Goal: Task Accomplishment & Management: Use online tool/utility

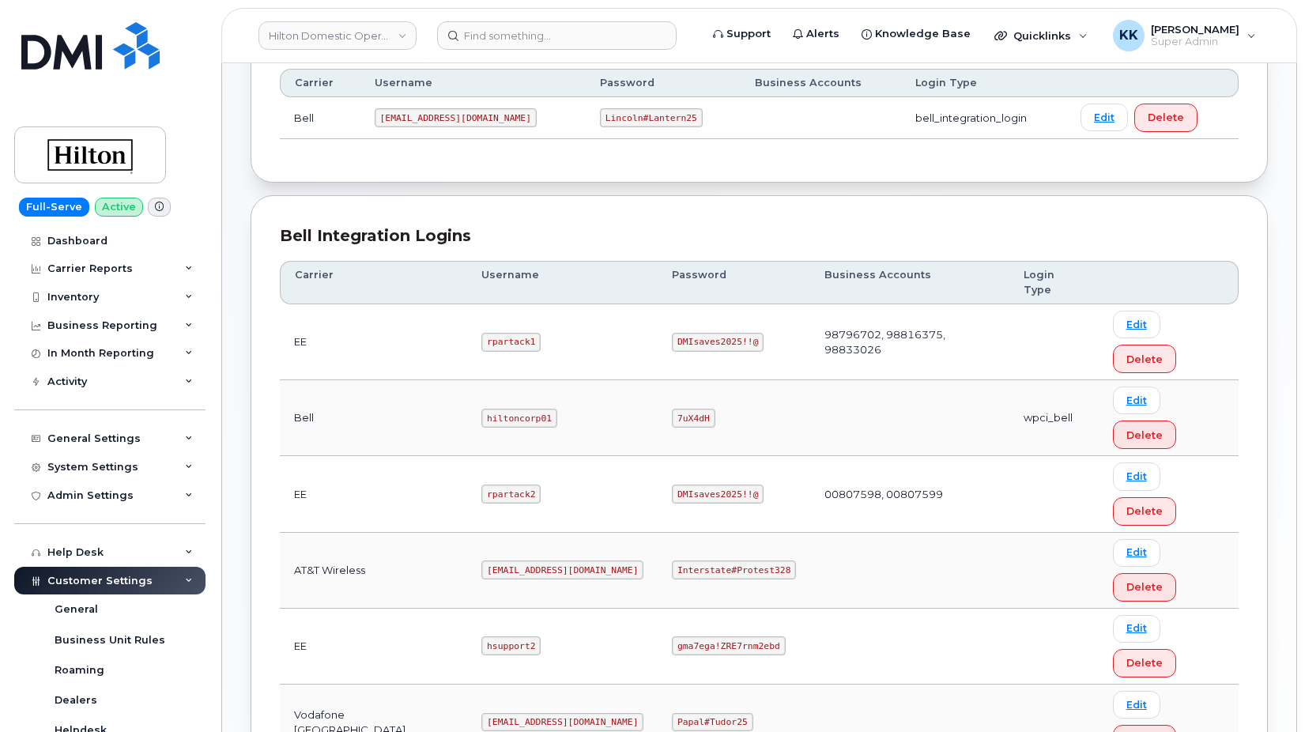
scroll to position [429, 0]
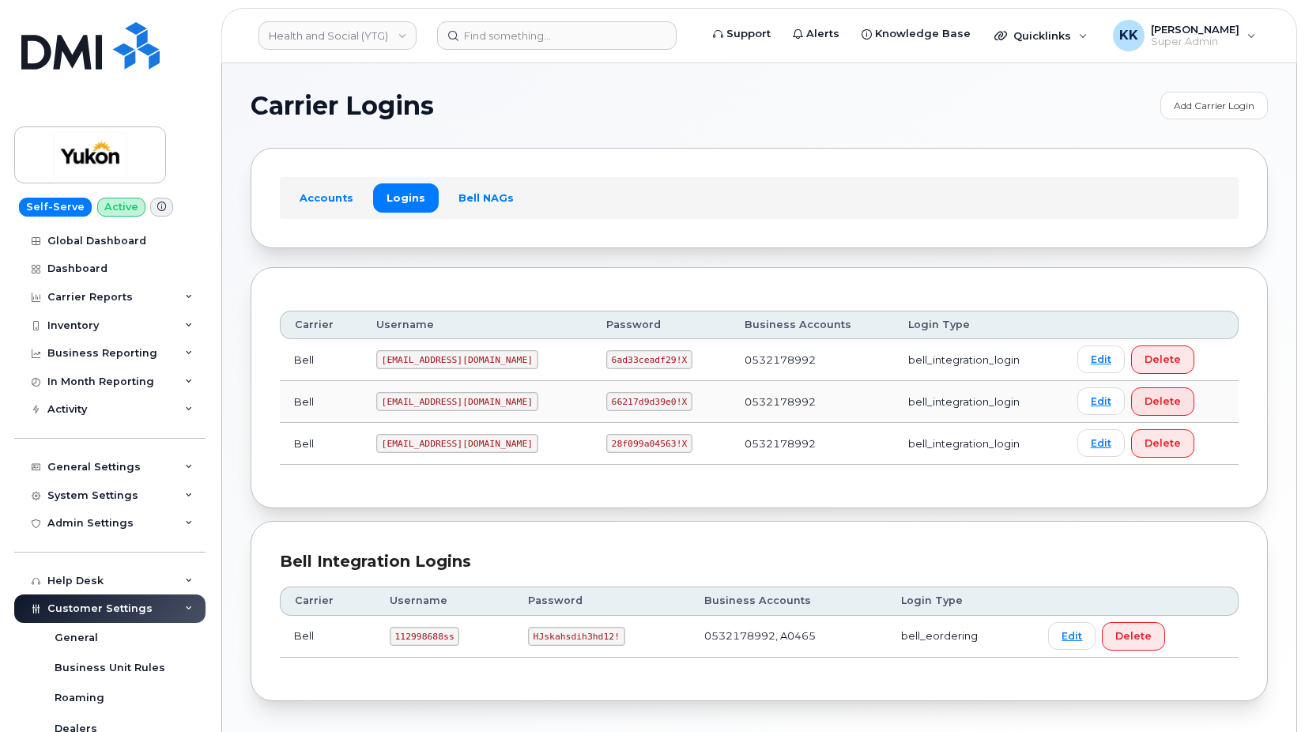
scroll to position [455, 0]
click at [76, 266] on div "Dashboard" at bounding box center [77, 268] width 60 height 13
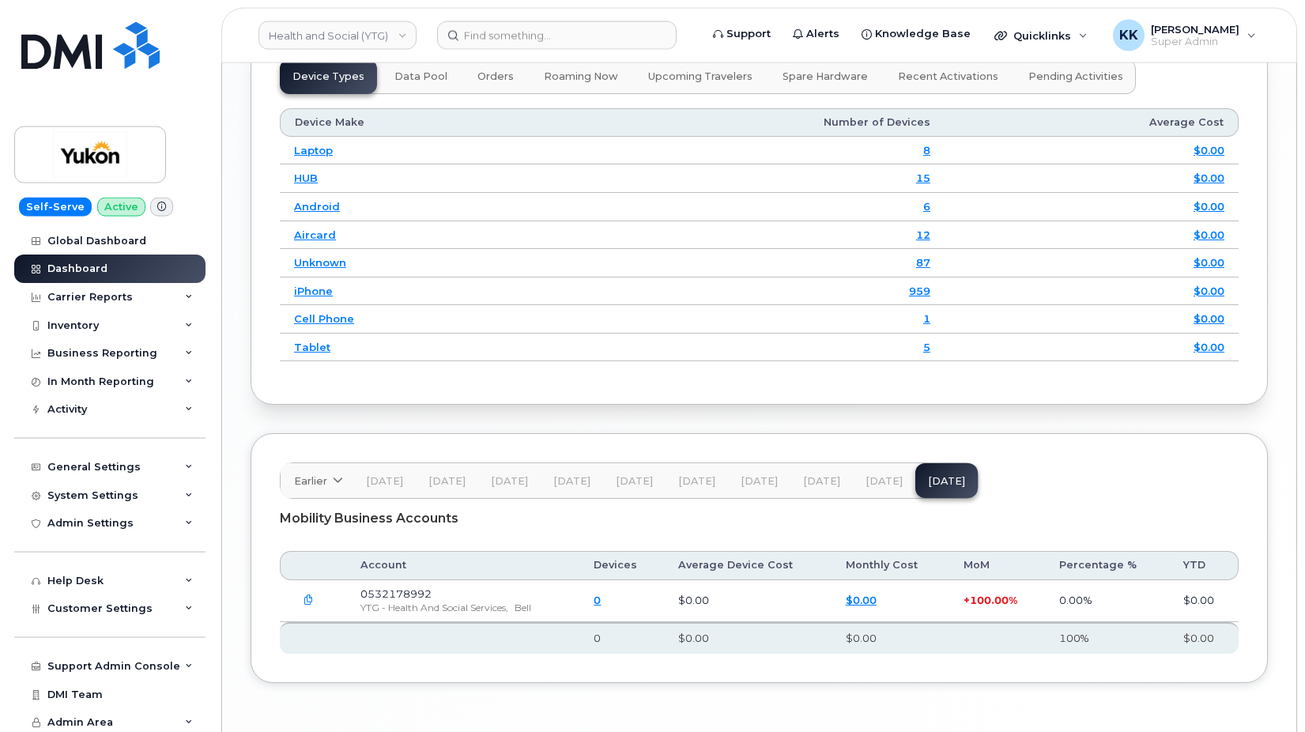
scroll to position [2099, 0]
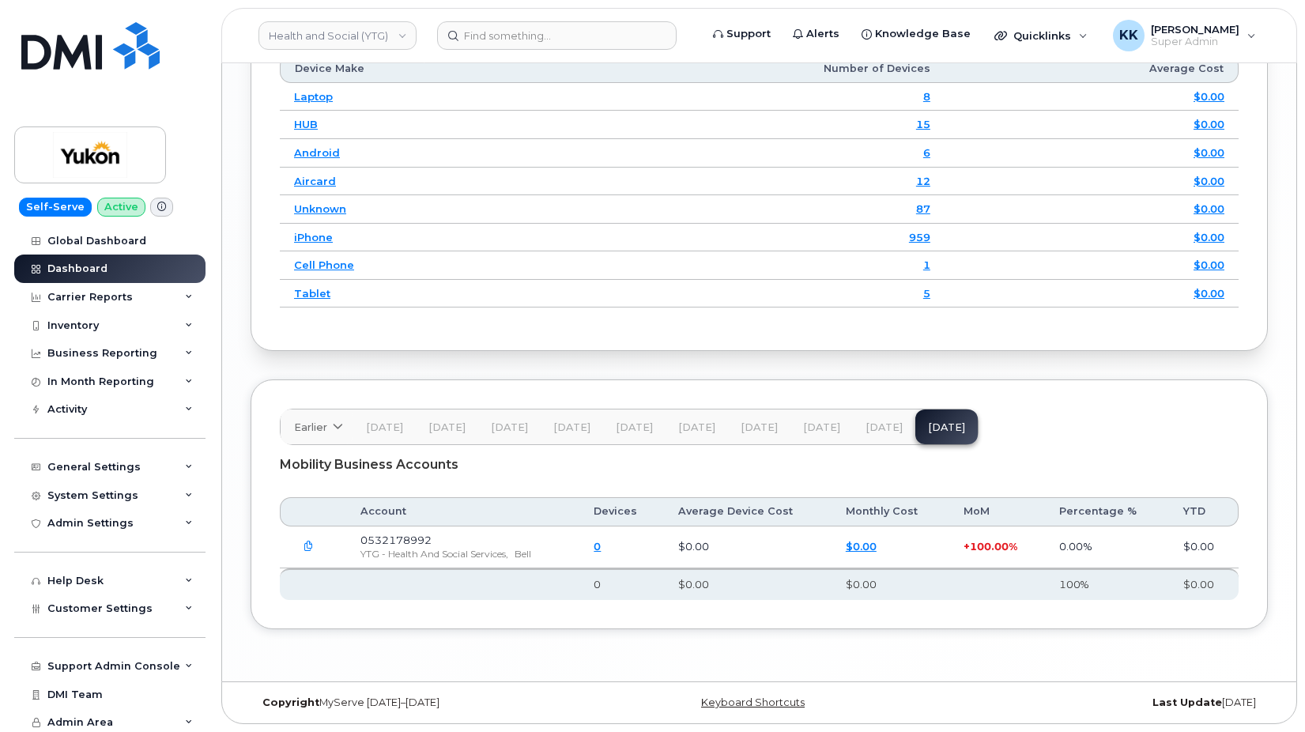
click at [299, 548] on button "button" at bounding box center [308, 547] width 28 height 28
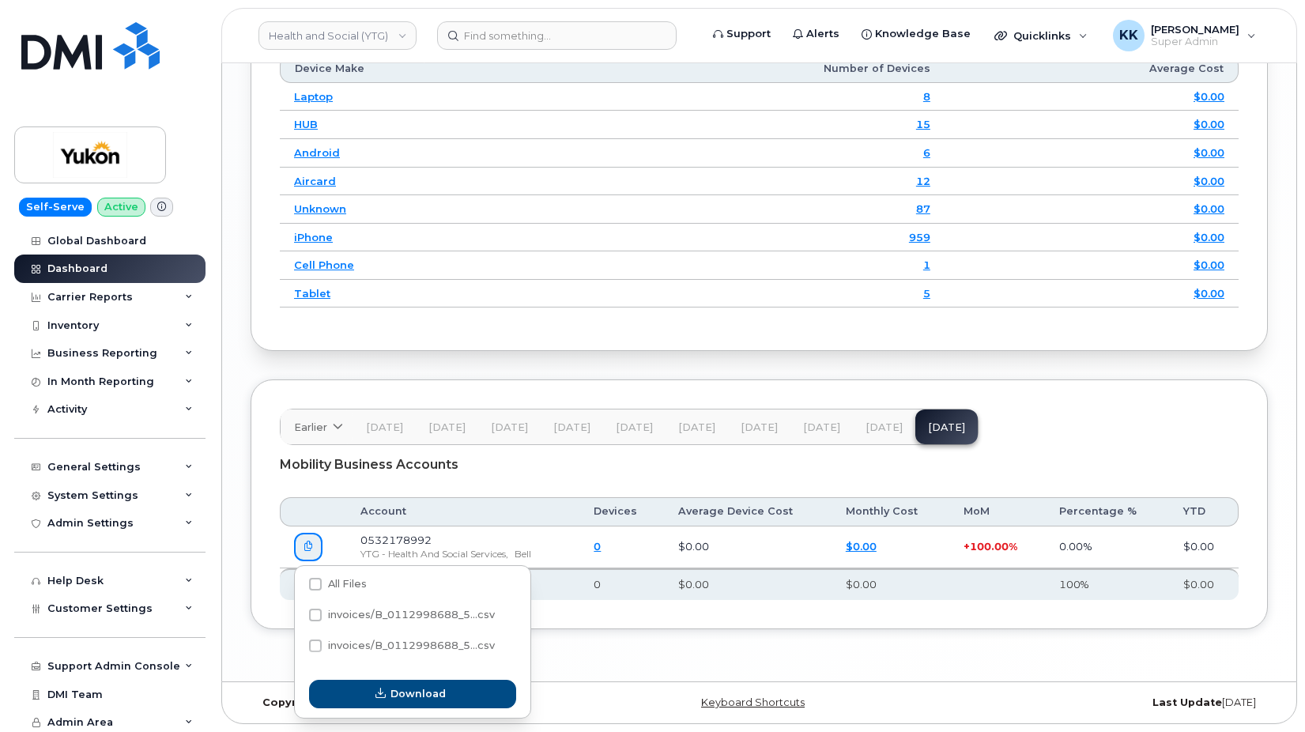
click at [310, 540] on button "button" at bounding box center [308, 547] width 28 height 28
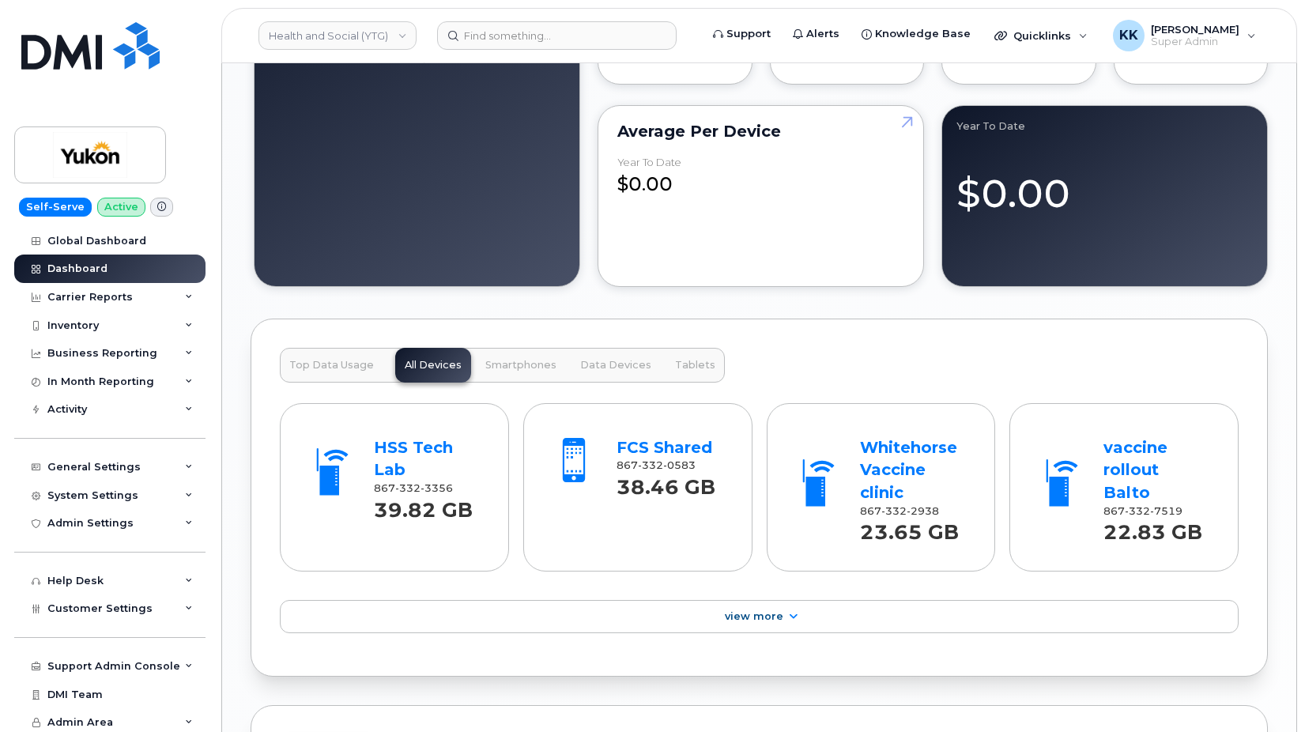
scroll to position [2015, 0]
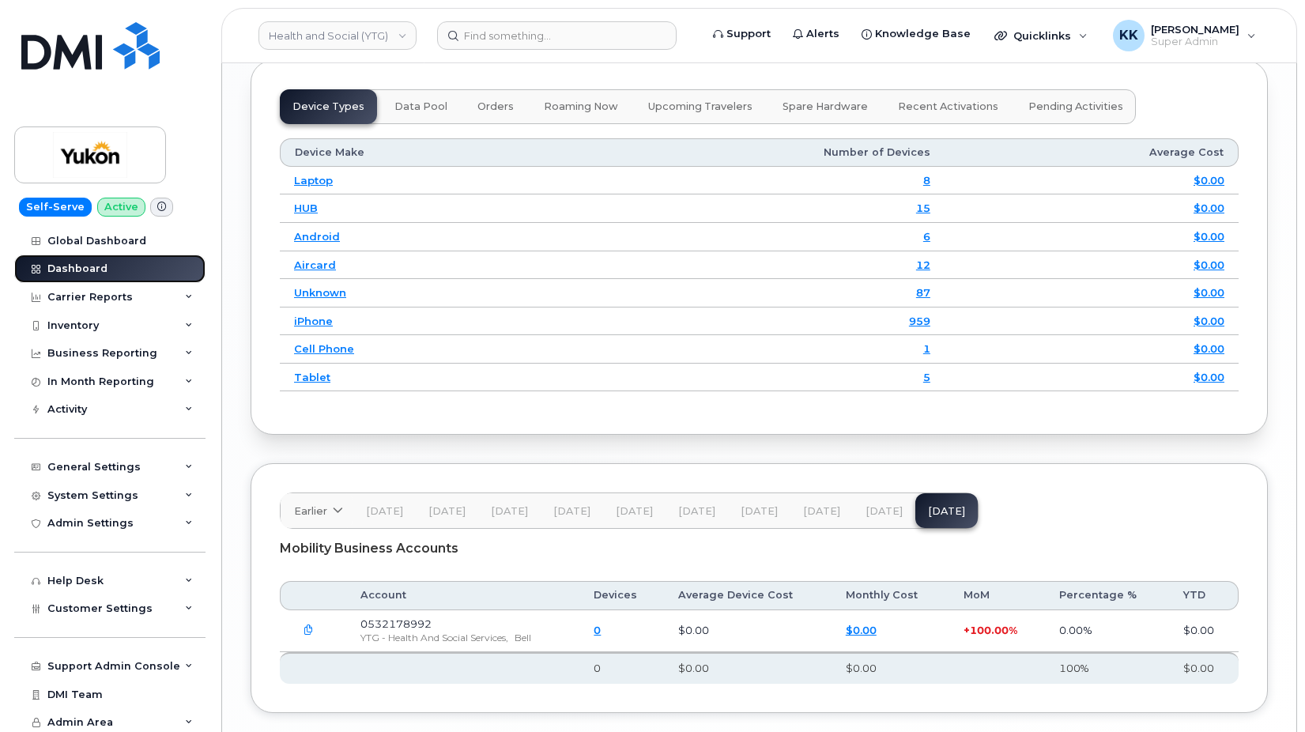
click at [95, 269] on div "Dashboard" at bounding box center [77, 268] width 60 height 13
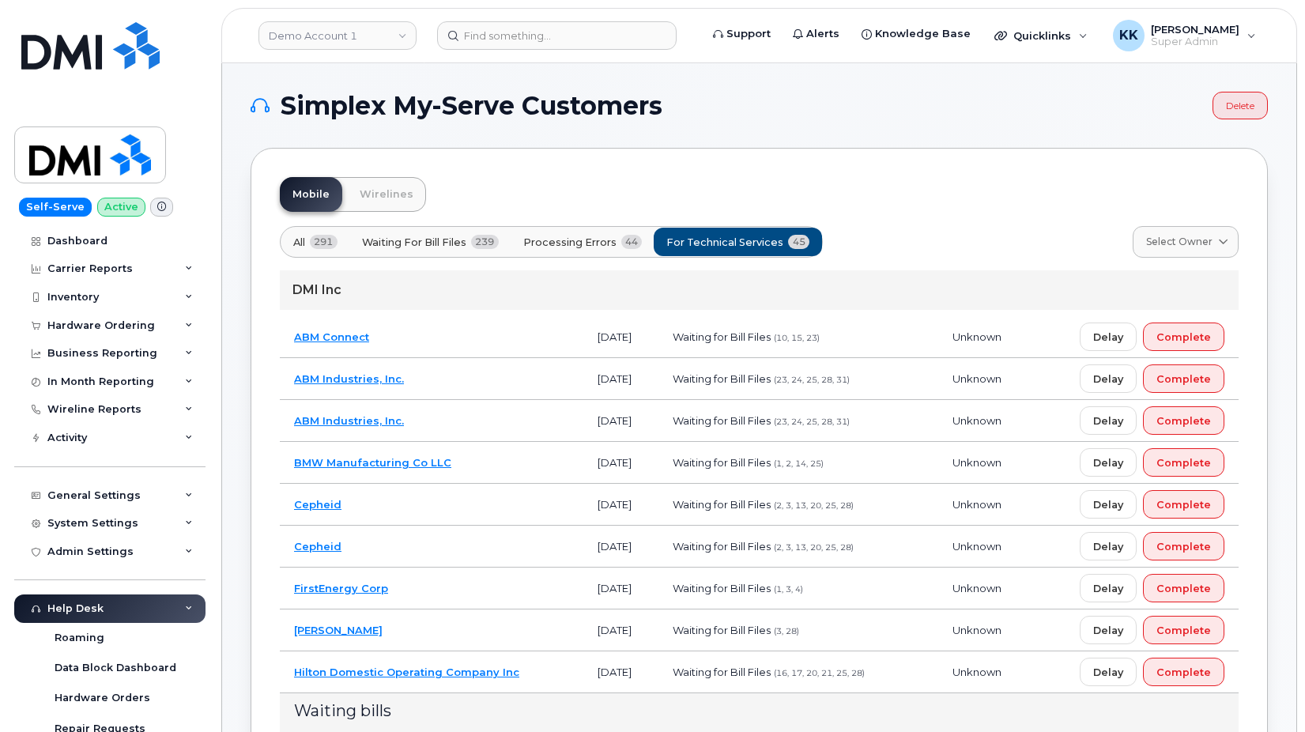
scroll to position [1370, 0]
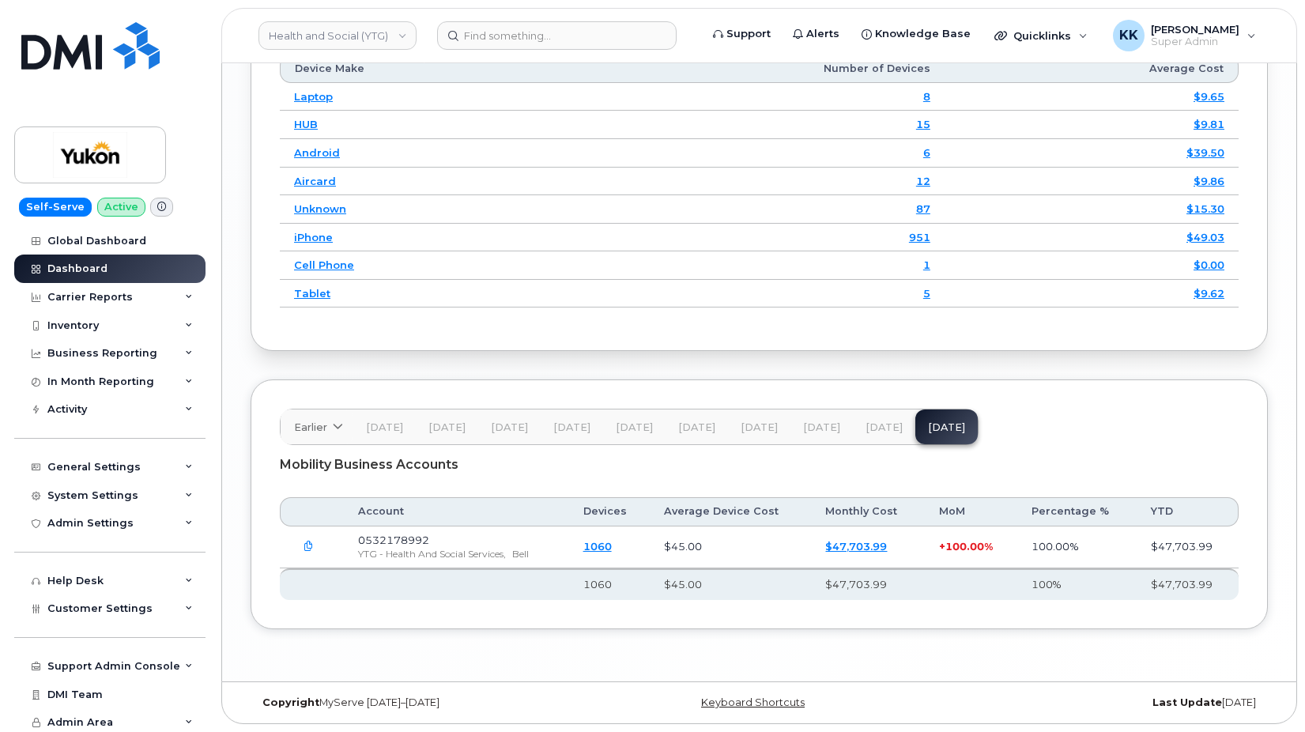
click at [884, 429] on span "Aug 25" at bounding box center [883, 427] width 37 height 13
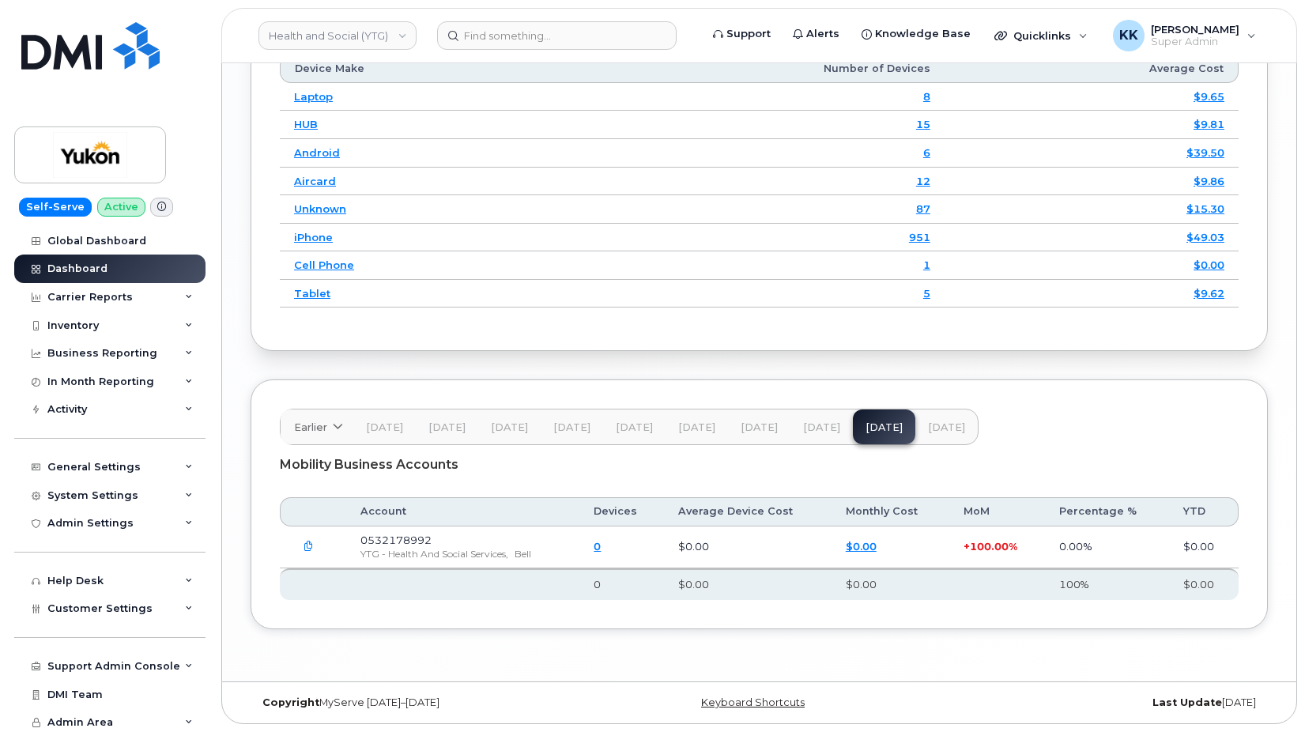
click at [817, 428] on span "Jul 25" at bounding box center [821, 427] width 37 height 13
click at [764, 428] on span "Jun 25" at bounding box center [758, 427] width 37 height 13
click at [687, 427] on span "May 25" at bounding box center [696, 427] width 37 height 13
click at [89, 269] on div "Dashboard" at bounding box center [77, 268] width 60 height 13
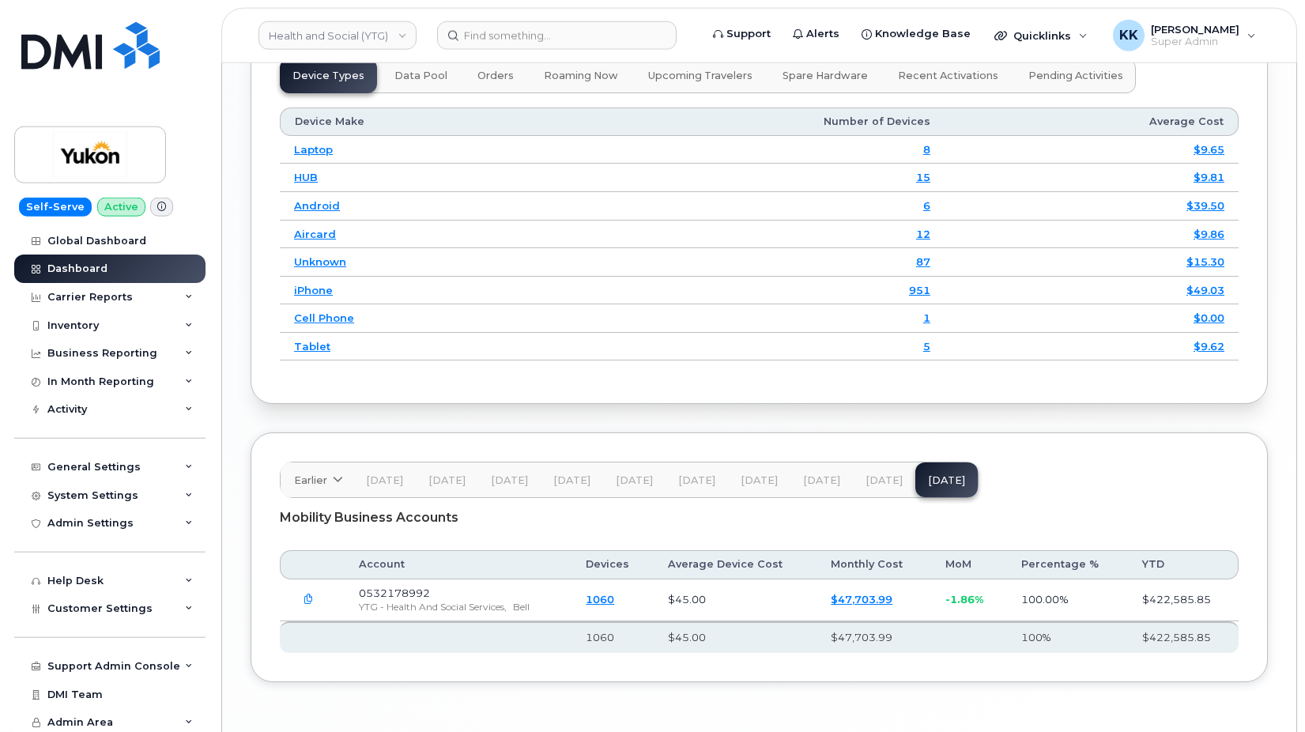
scroll to position [2099, 0]
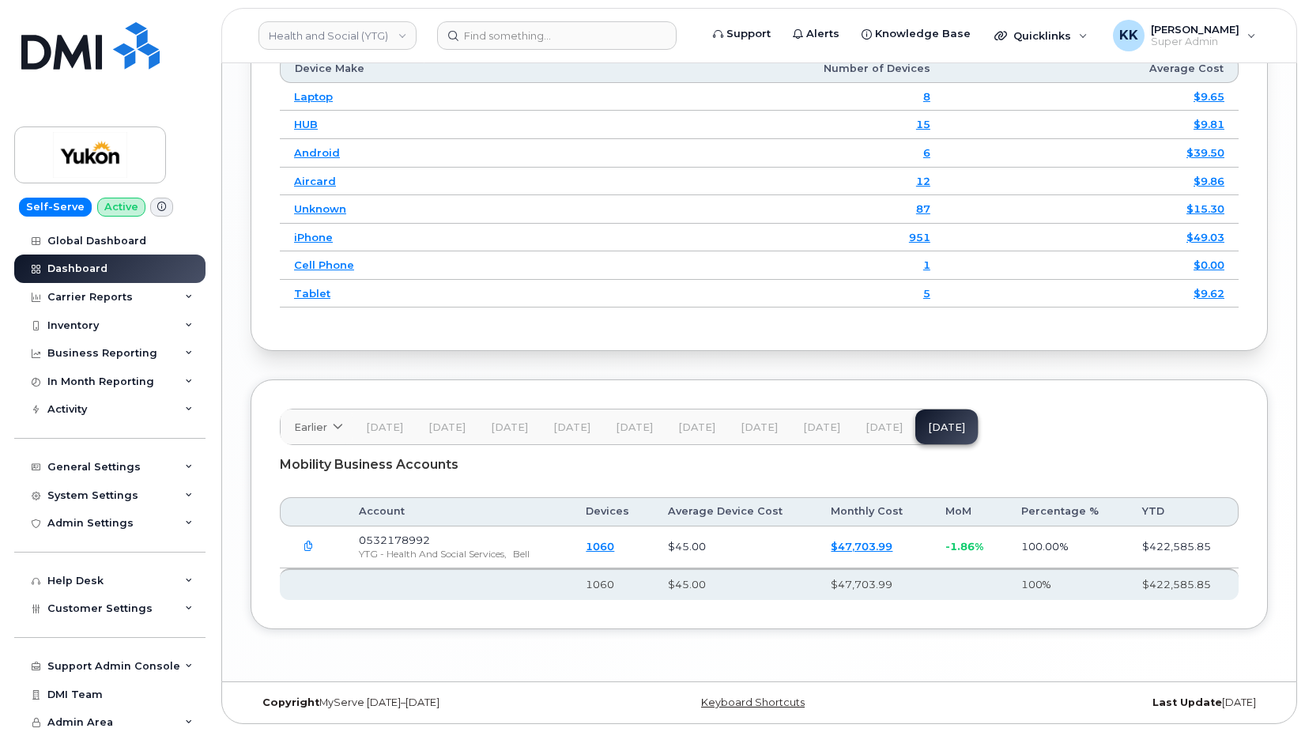
click at [881, 431] on span "[DATE]" at bounding box center [883, 427] width 37 height 13
click at [822, 432] on span "[DATE]" at bounding box center [821, 427] width 37 height 13
click at [750, 424] on span "[DATE]" at bounding box center [758, 427] width 37 height 13
click at [680, 429] on span "[DATE]" at bounding box center [696, 427] width 37 height 13
click at [626, 434] on button "[DATE]" at bounding box center [634, 426] width 62 height 35
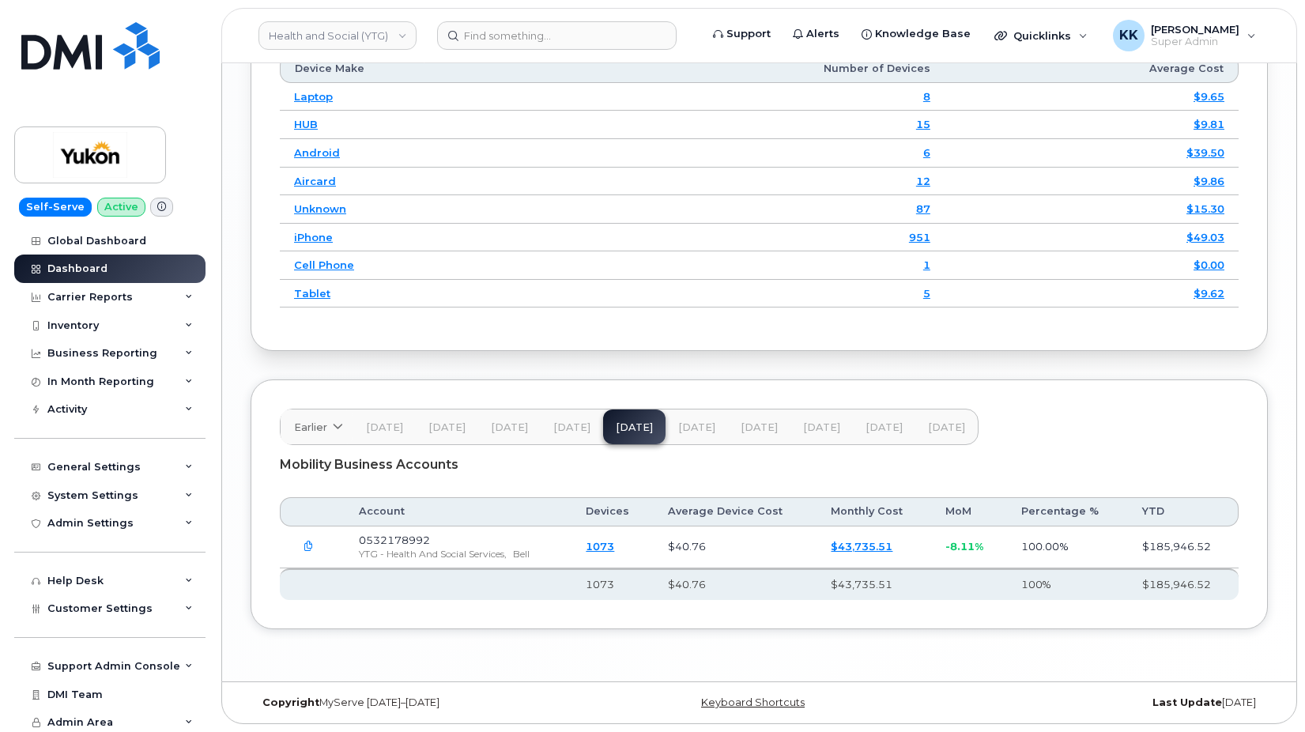
click at [578, 435] on button "[DATE]" at bounding box center [571, 426] width 62 height 35
click at [486, 432] on button "[DATE]" at bounding box center [509, 426] width 62 height 35
click at [442, 437] on button "[DATE]" at bounding box center [447, 426] width 62 height 35
click at [380, 433] on span "[DATE]" at bounding box center [384, 427] width 37 height 13
click at [337, 432] on span at bounding box center [337, 427] width 15 height 15
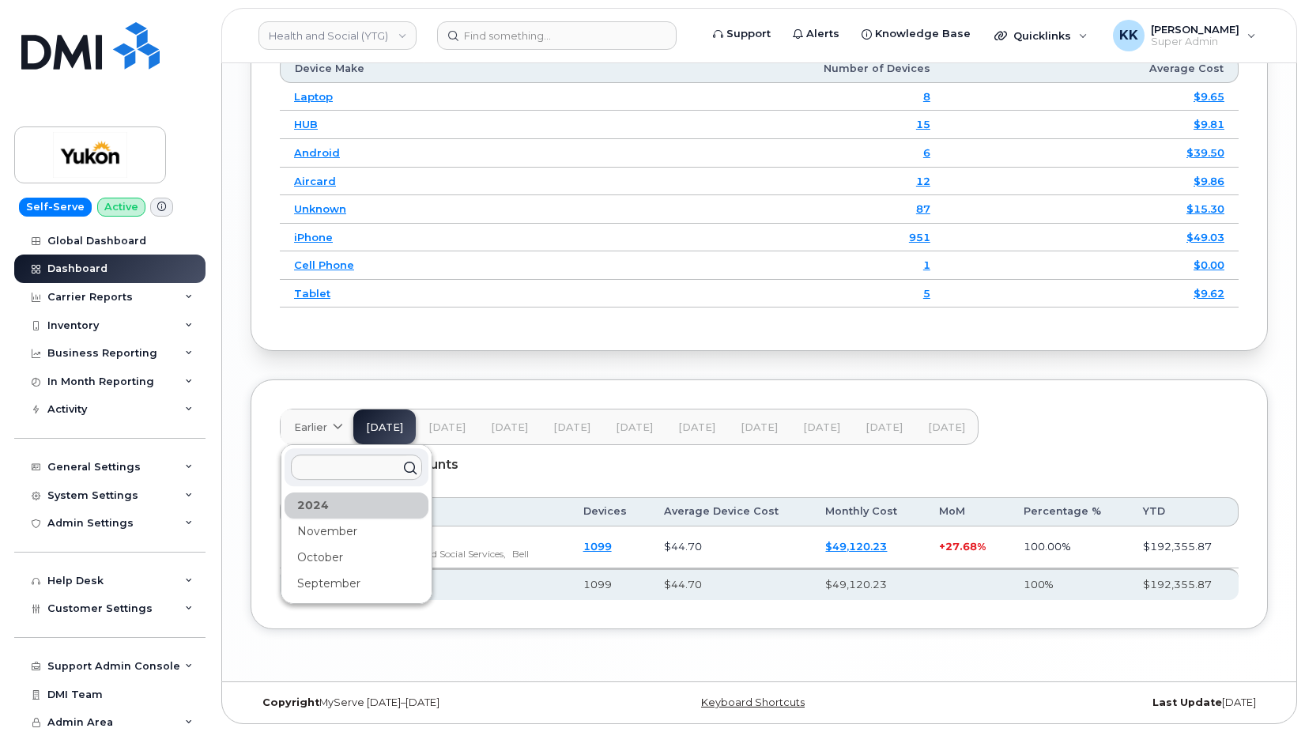
click at [326, 528] on div "November" at bounding box center [356, 531] width 144 height 26
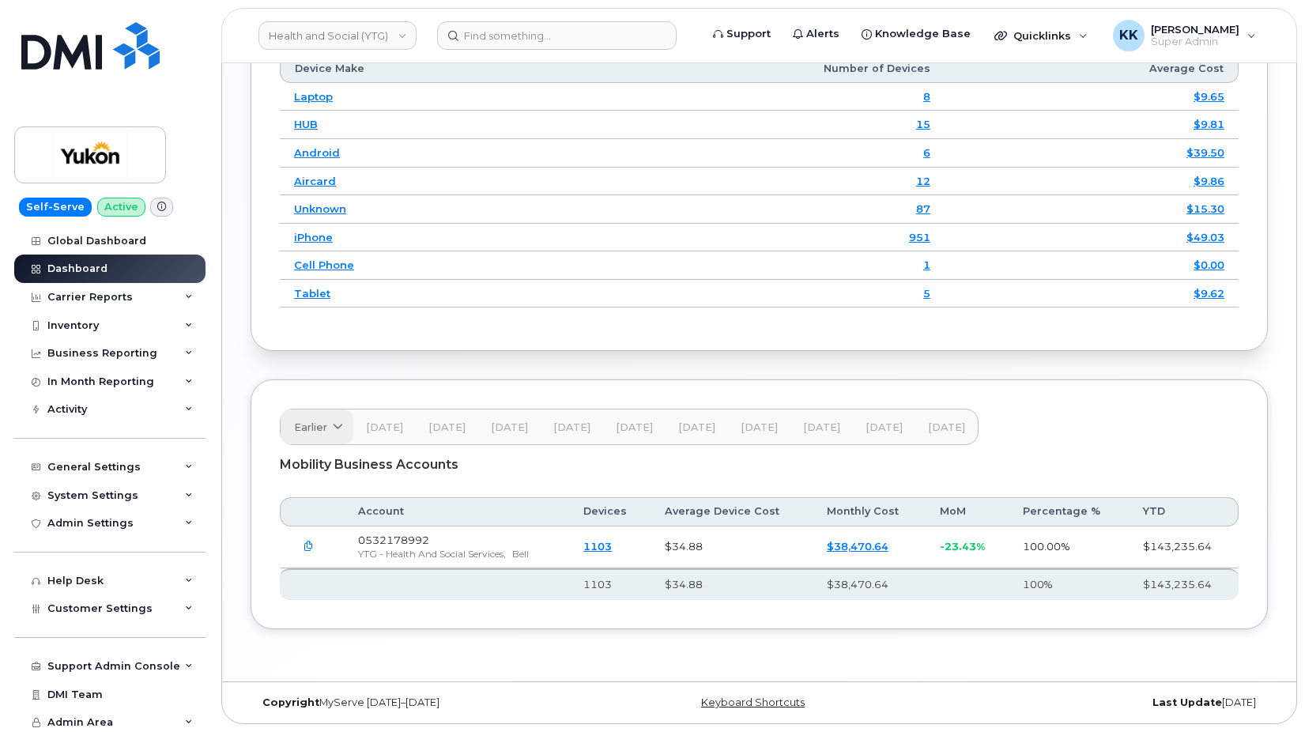
click at [323, 437] on link "Earlier" at bounding box center [317, 426] width 73 height 35
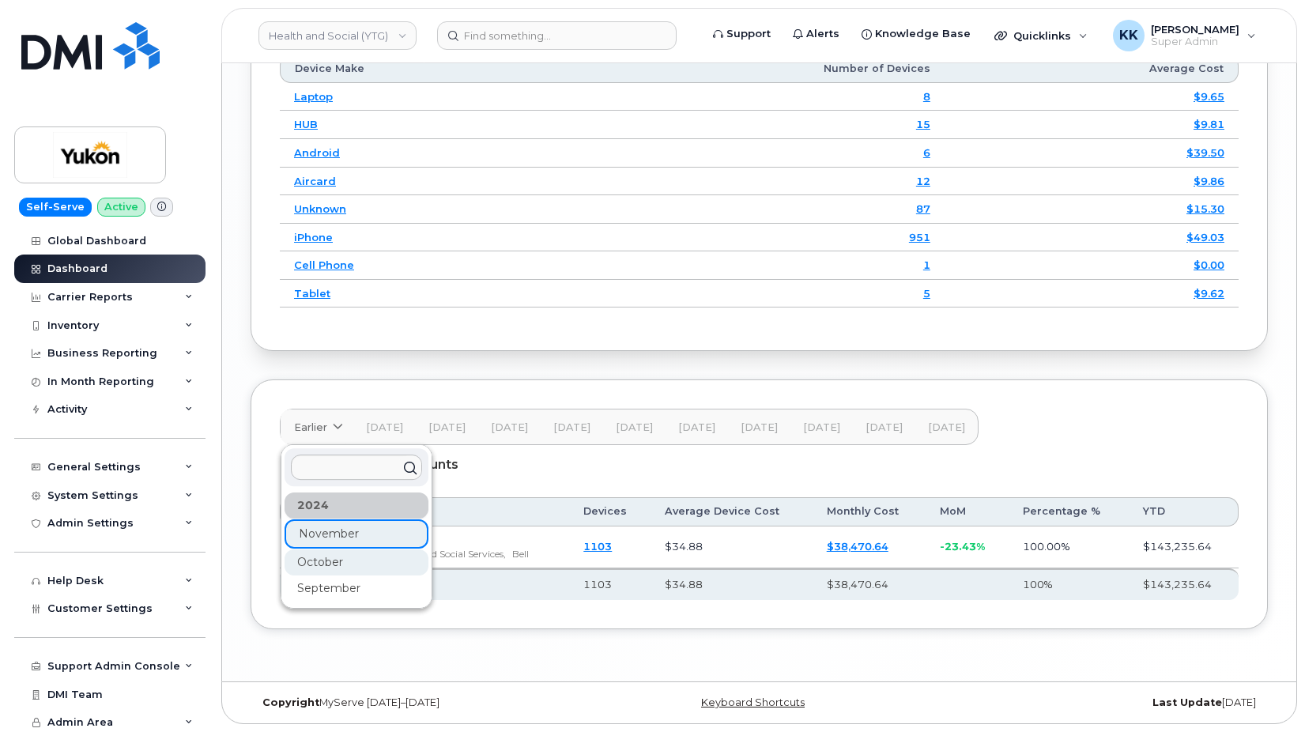
click at [333, 560] on div "October" at bounding box center [356, 562] width 144 height 26
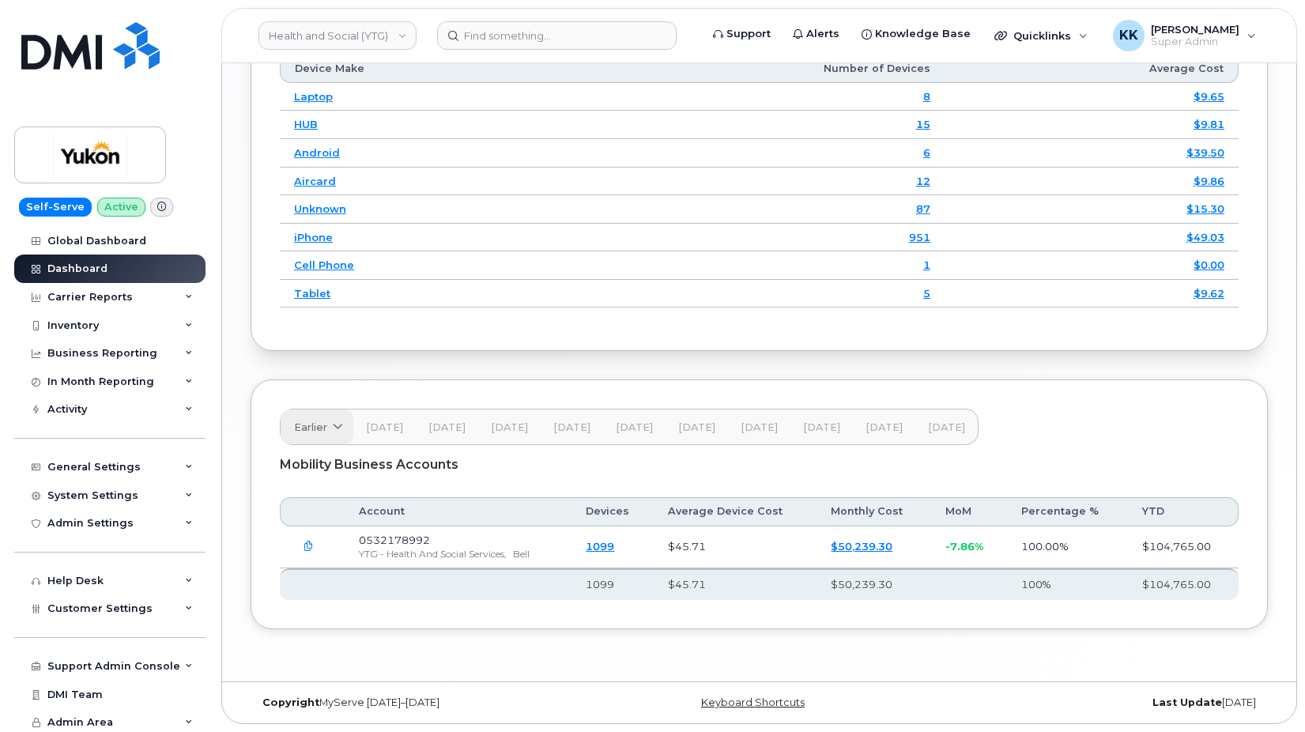
click at [318, 426] on span "Earlier" at bounding box center [310, 427] width 33 height 15
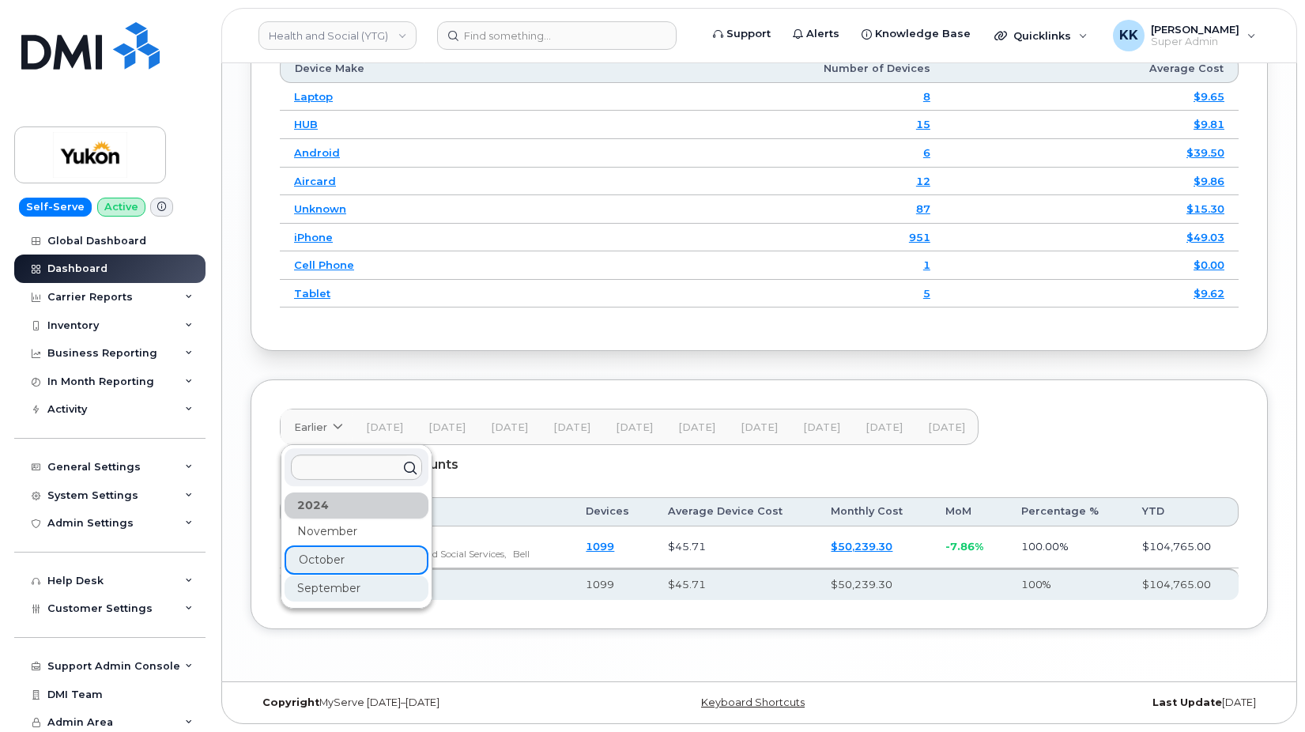
click at [337, 585] on div "September" at bounding box center [356, 588] width 144 height 26
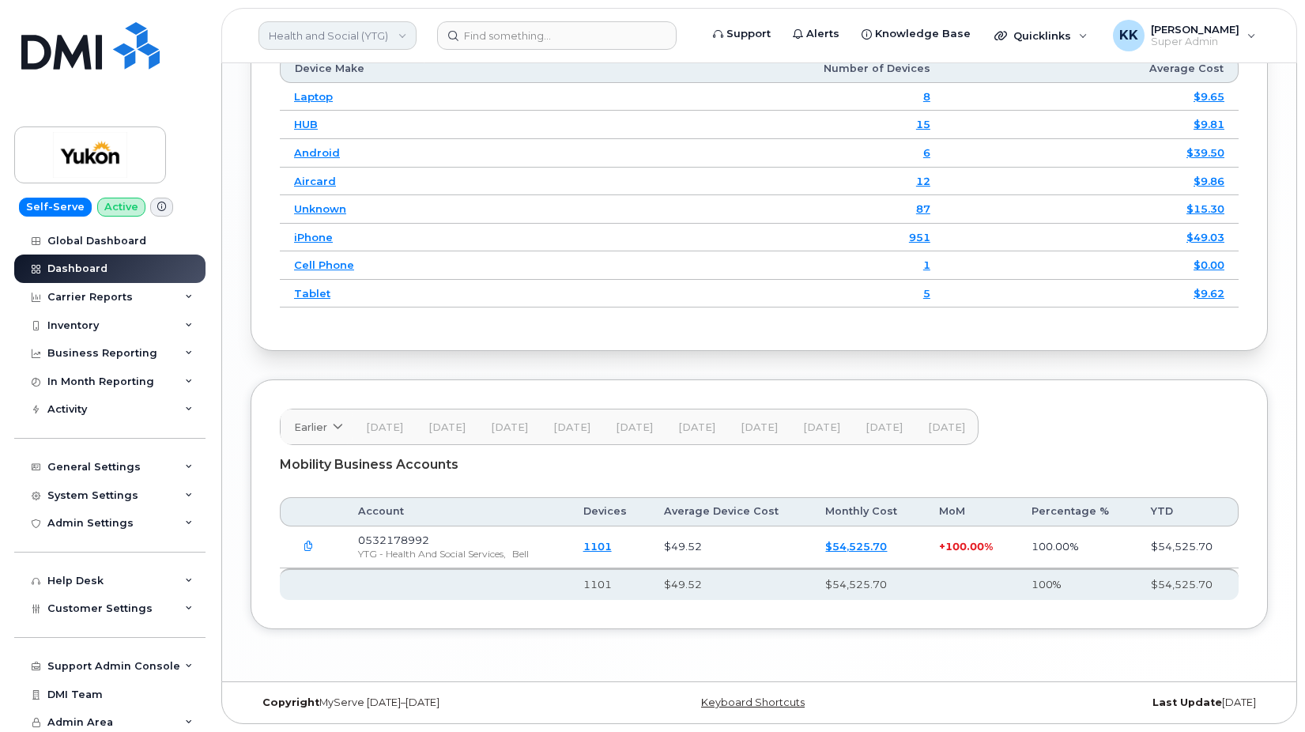
click at [330, 26] on link "Health and Social (YTG)" at bounding box center [337, 35] width 158 height 28
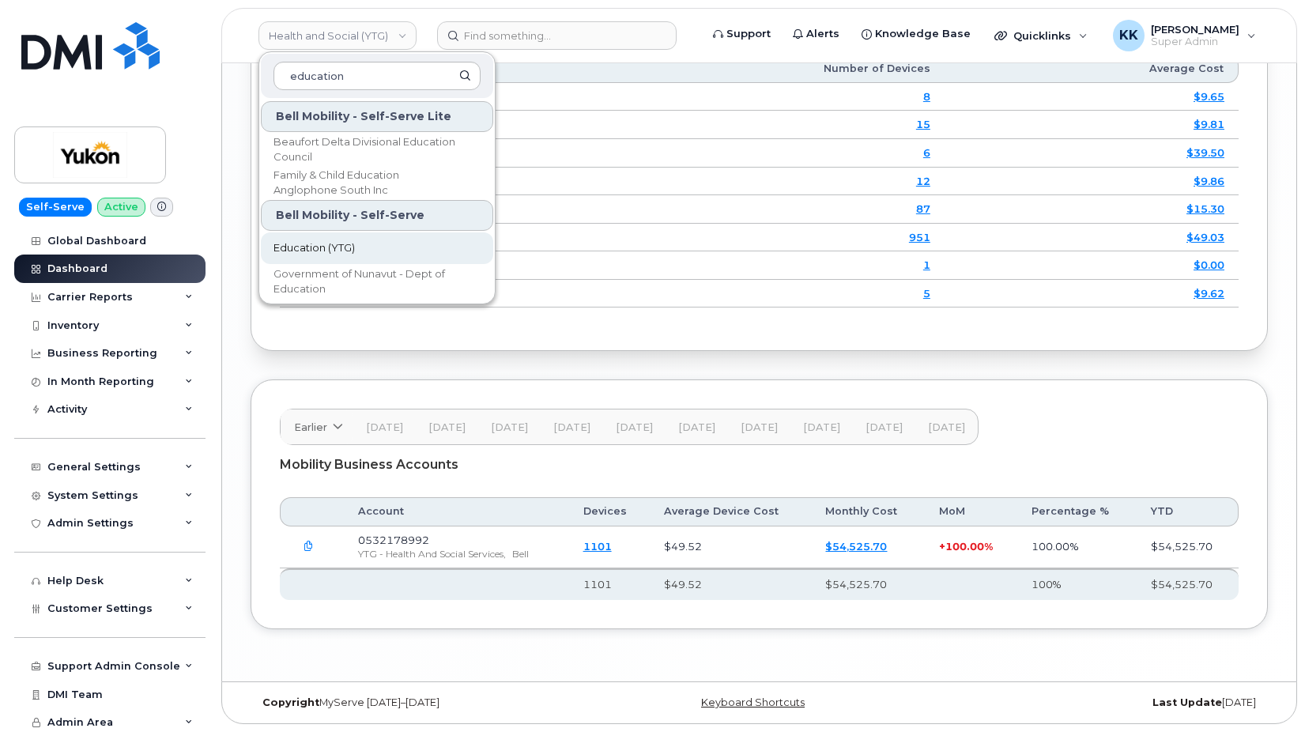
type input "education"
click at [354, 248] on span "Education (YTG)" at bounding box center [313, 248] width 81 height 16
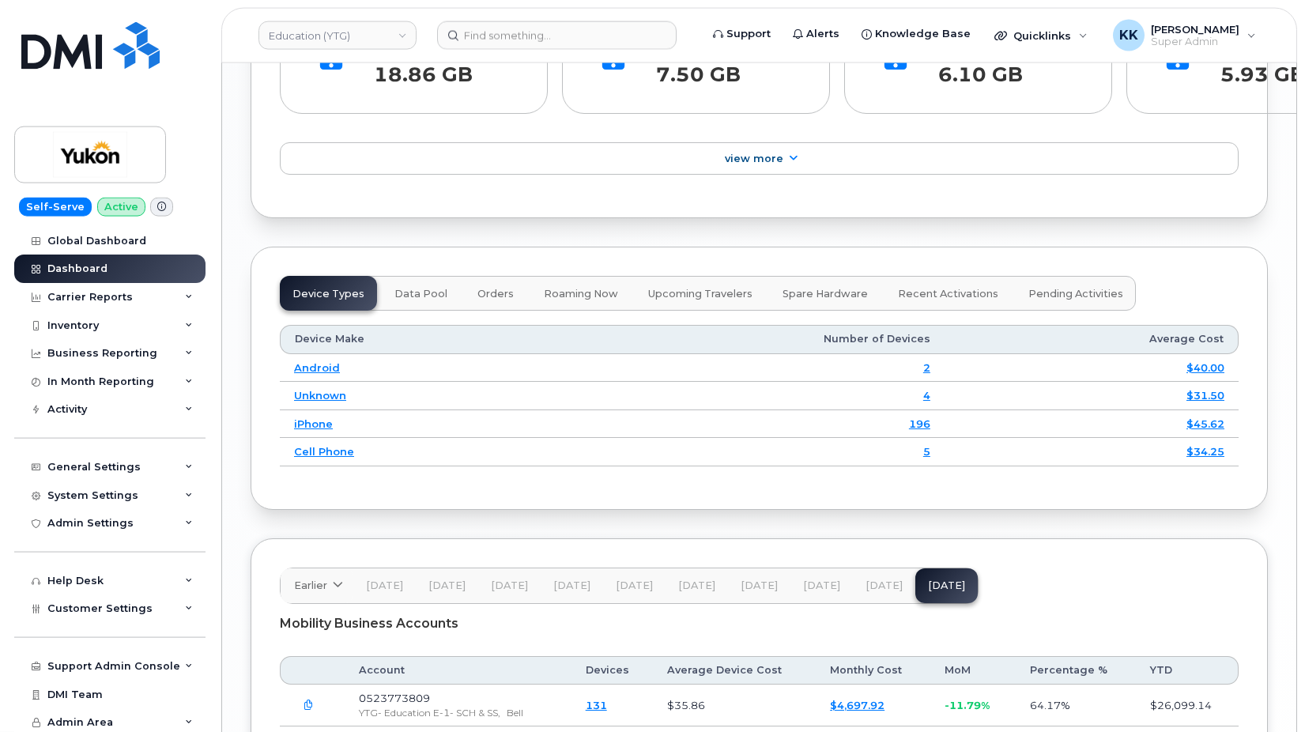
scroll to position [2047, 0]
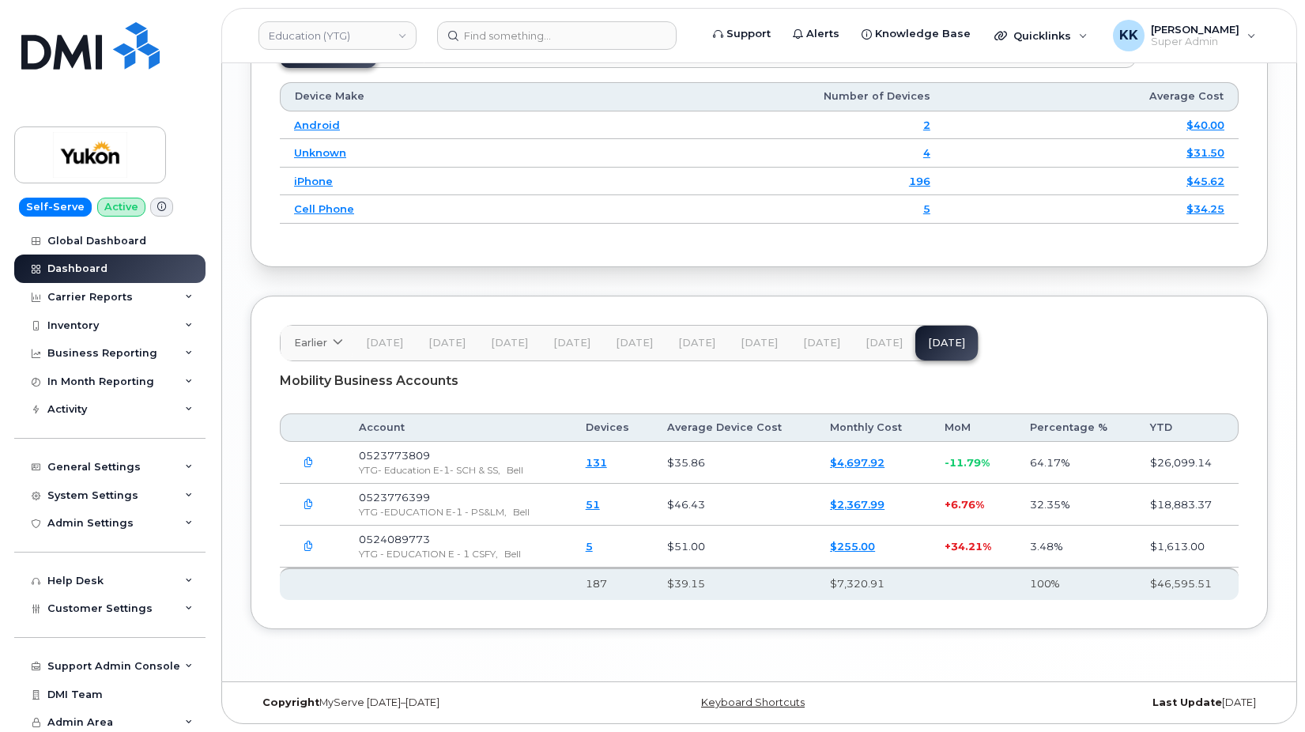
click at [865, 349] on span "[DATE]" at bounding box center [883, 343] width 37 height 13
click at [818, 345] on span "[DATE]" at bounding box center [821, 343] width 37 height 13
click at [744, 347] on span "[DATE]" at bounding box center [758, 343] width 37 height 13
click at [678, 345] on span "[DATE]" at bounding box center [696, 343] width 37 height 13
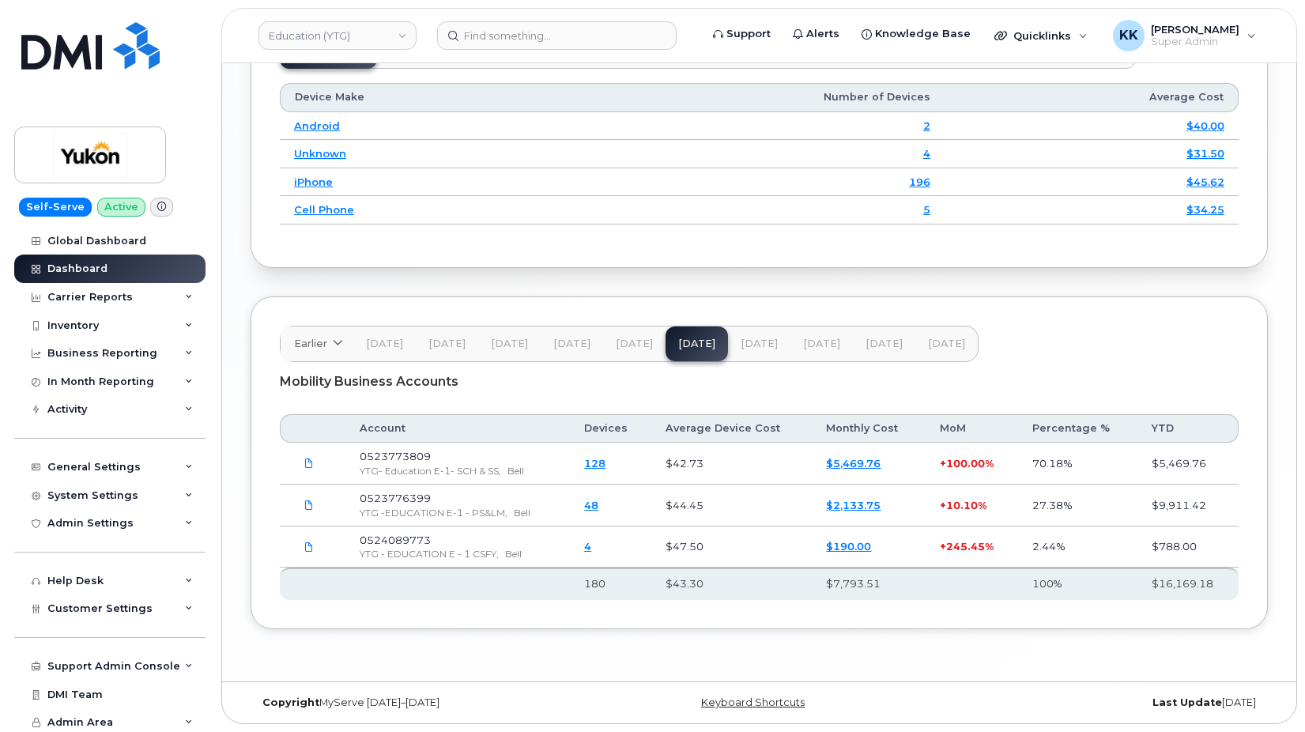
click at [628, 343] on span "[DATE]" at bounding box center [634, 343] width 37 height 13
click at [565, 342] on span "[DATE]" at bounding box center [571, 343] width 37 height 13
click at [486, 352] on button "[DATE]" at bounding box center [509, 343] width 62 height 35
click at [444, 350] on span "[DATE]" at bounding box center [446, 343] width 37 height 13
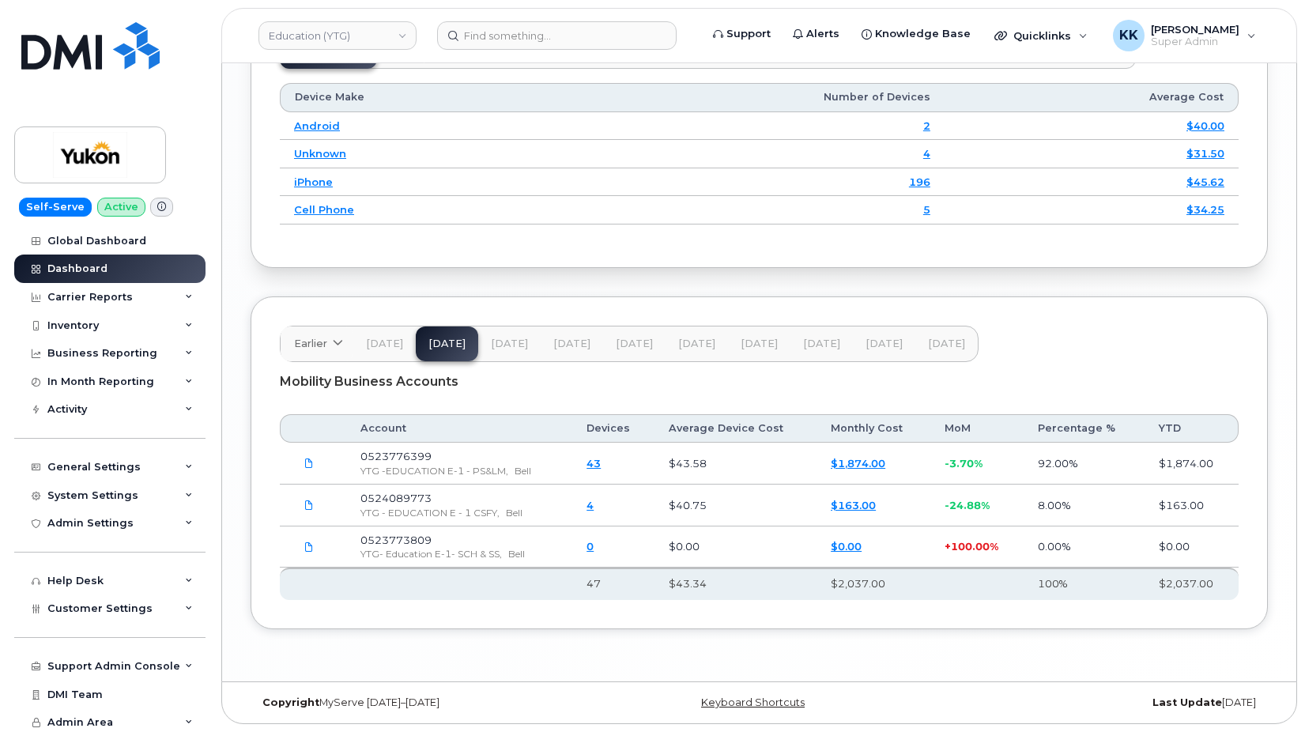
click at [394, 351] on button "[DATE]" at bounding box center [384, 343] width 62 height 35
click at [328, 345] on div "Earlier" at bounding box center [317, 343] width 46 height 15
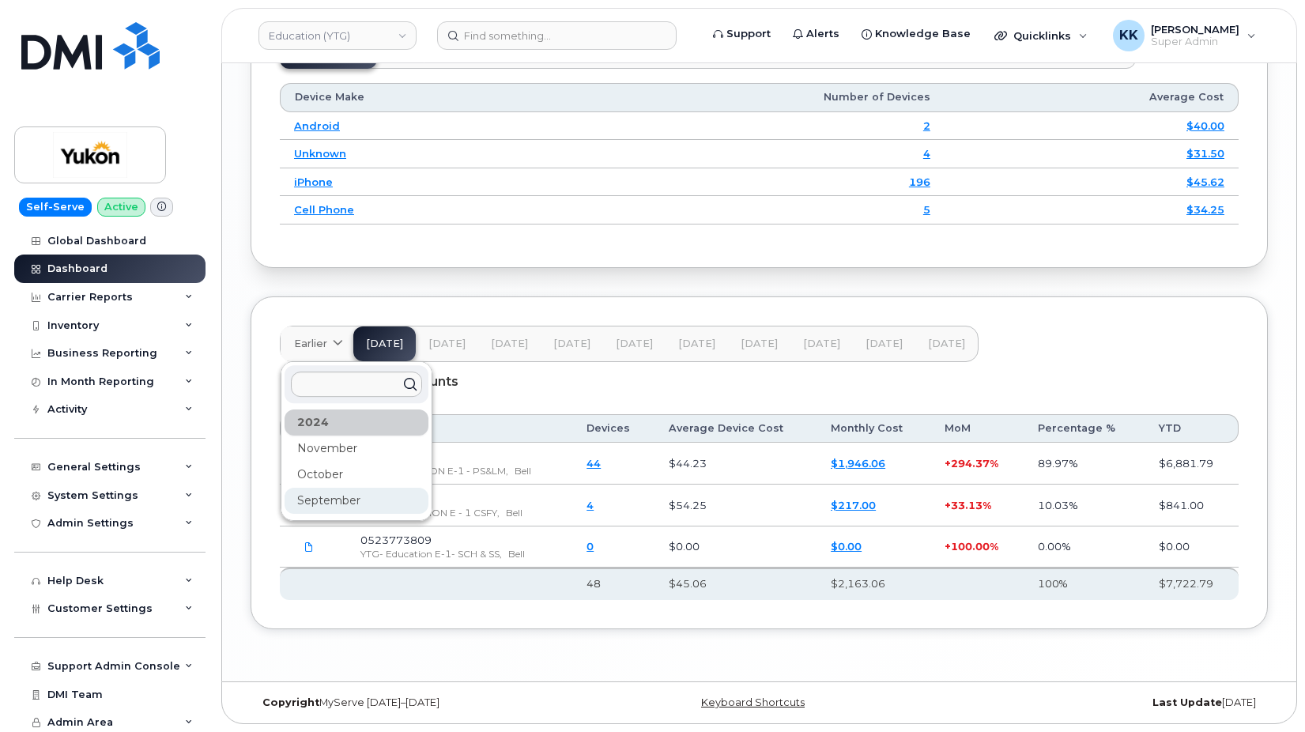
click at [304, 495] on div "September" at bounding box center [356, 501] width 144 height 26
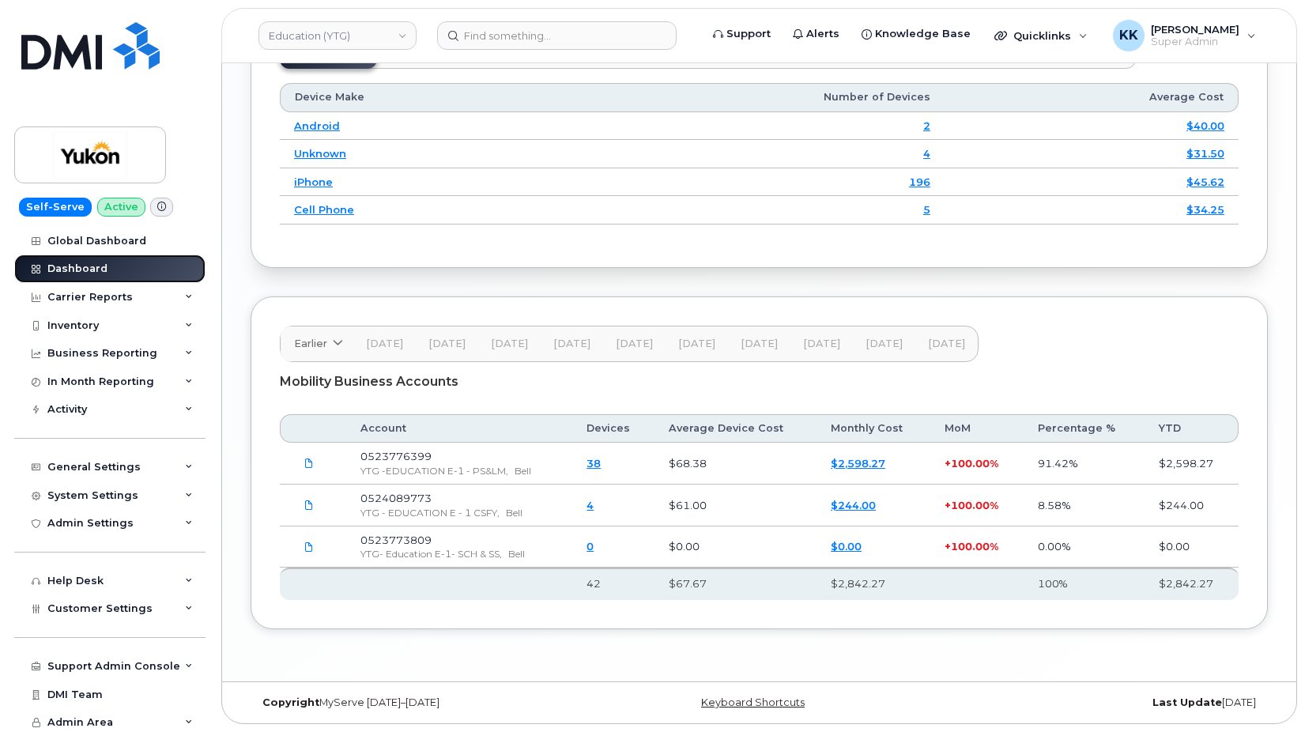
click at [107, 273] on link "Dashboard" at bounding box center [109, 268] width 191 height 28
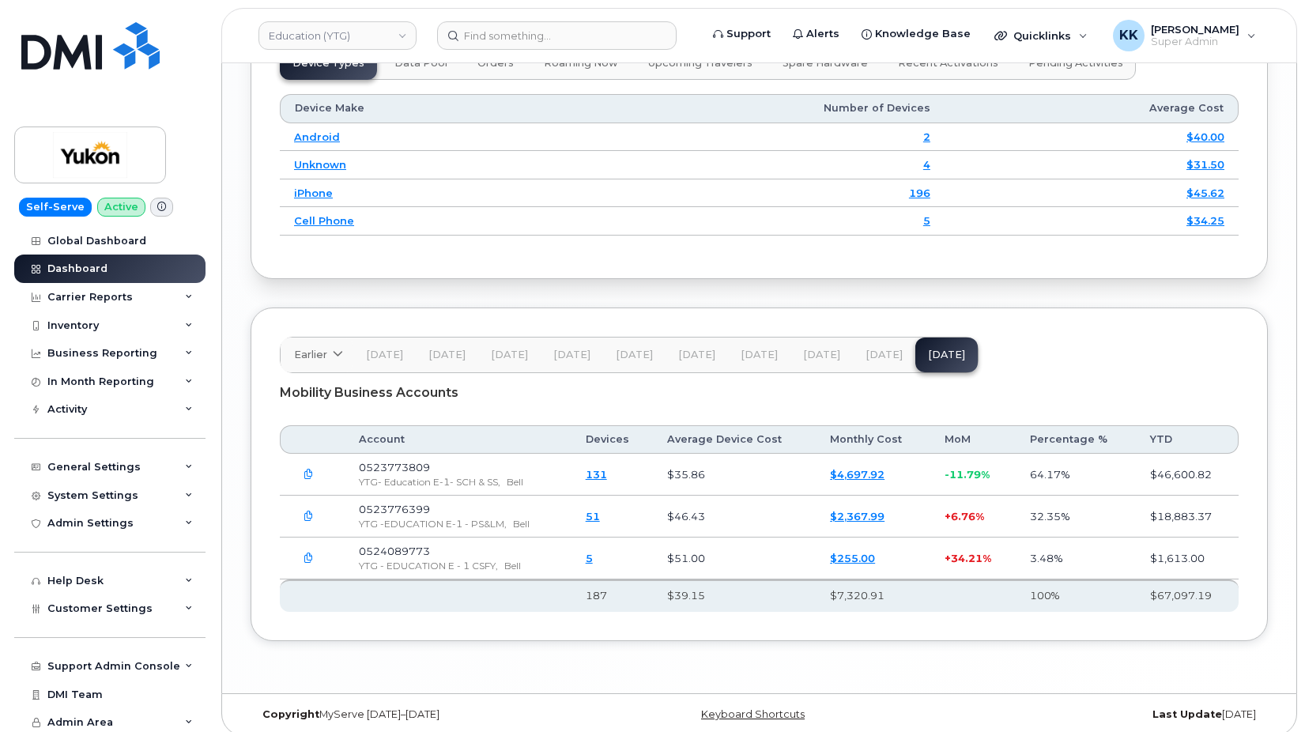
scroll to position [2015, 0]
click at [853, 365] on button "[DATE]" at bounding box center [884, 353] width 62 height 35
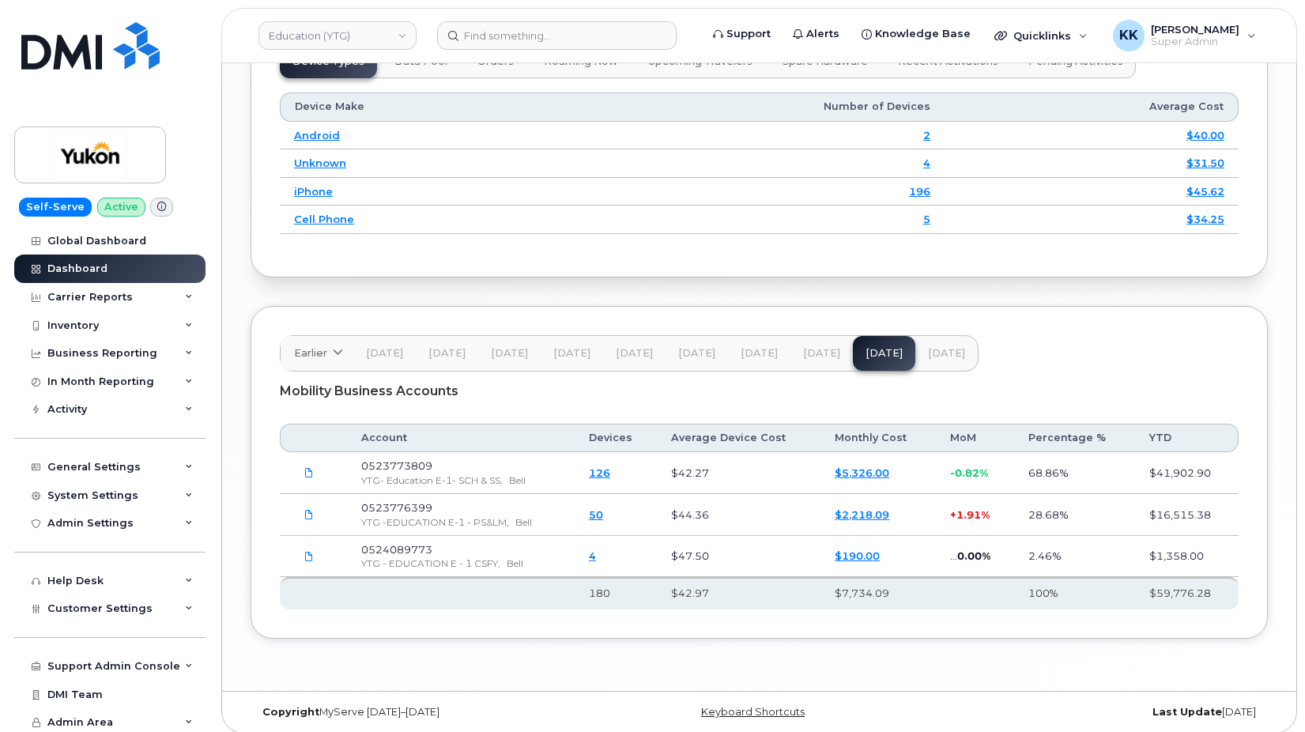
click at [805, 360] on span "[DATE]" at bounding box center [821, 353] width 37 height 13
click at [758, 360] on span "[DATE]" at bounding box center [758, 353] width 37 height 13
click at [693, 360] on span "[DATE]" at bounding box center [696, 353] width 37 height 13
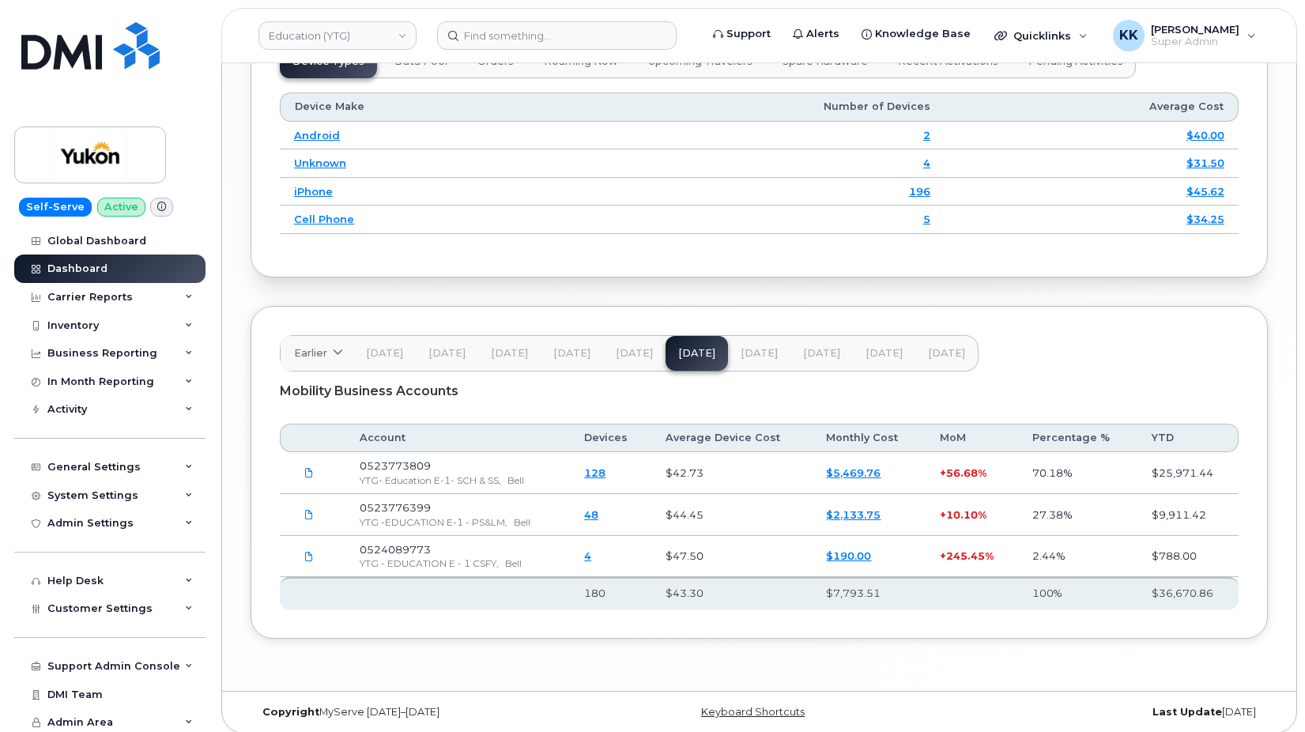
click at [633, 360] on span "[DATE]" at bounding box center [634, 353] width 37 height 13
click at [563, 360] on span "[DATE]" at bounding box center [571, 353] width 37 height 13
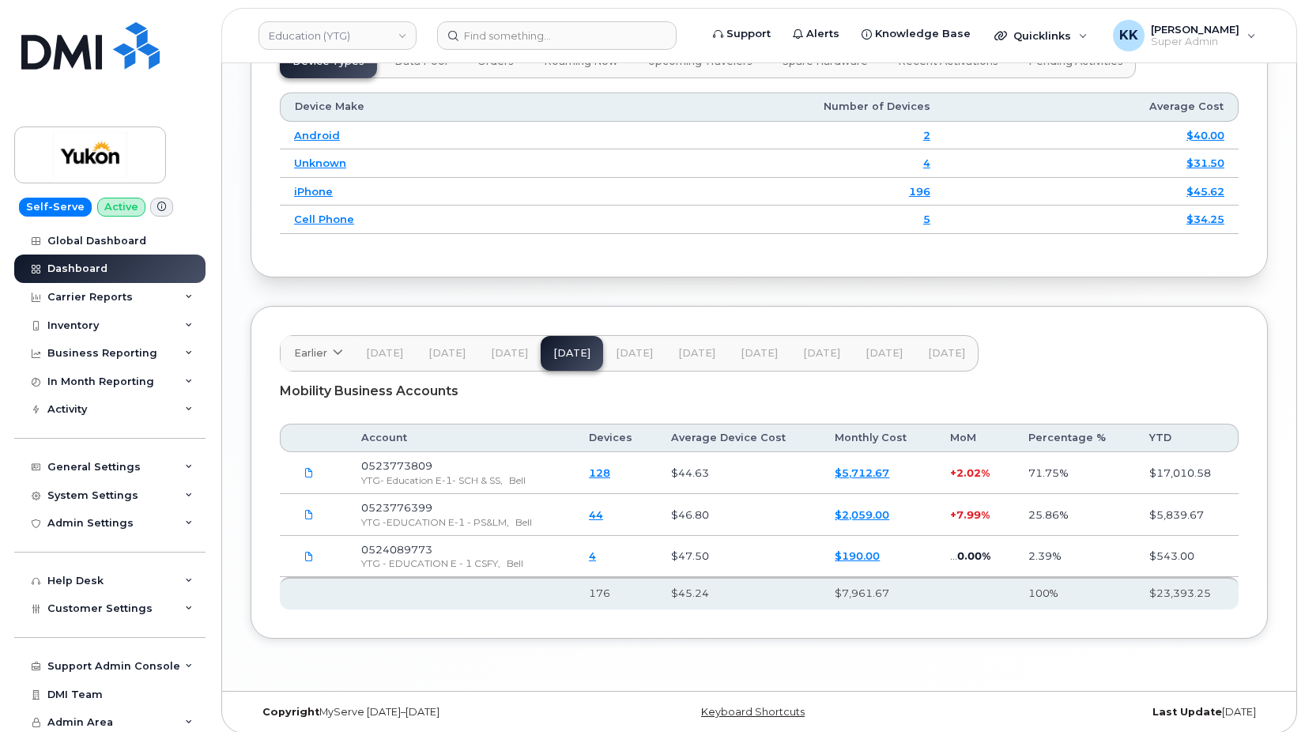
click at [510, 360] on span "[DATE]" at bounding box center [509, 353] width 37 height 13
click at [453, 371] on button "[DATE]" at bounding box center [447, 353] width 62 height 35
click at [390, 371] on button "[DATE]" at bounding box center [384, 353] width 62 height 35
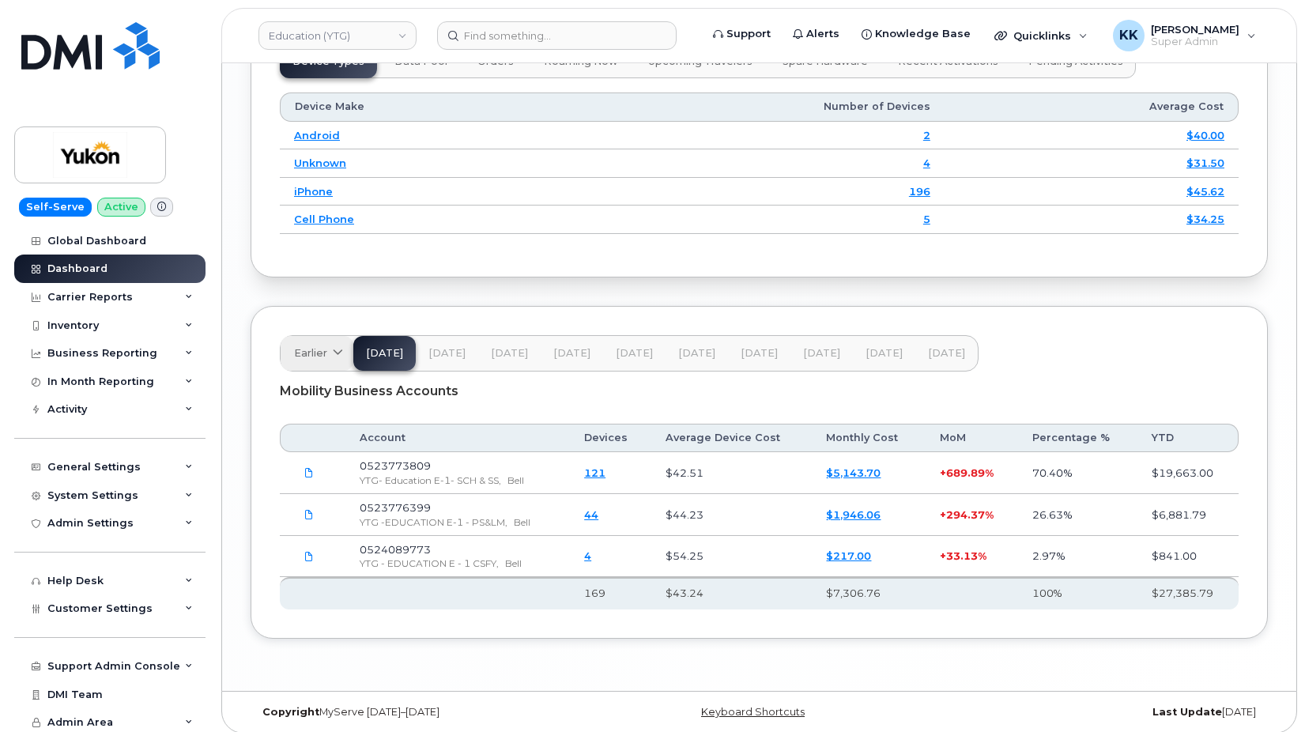
click at [345, 371] on link "Earlier" at bounding box center [317, 353] width 73 height 35
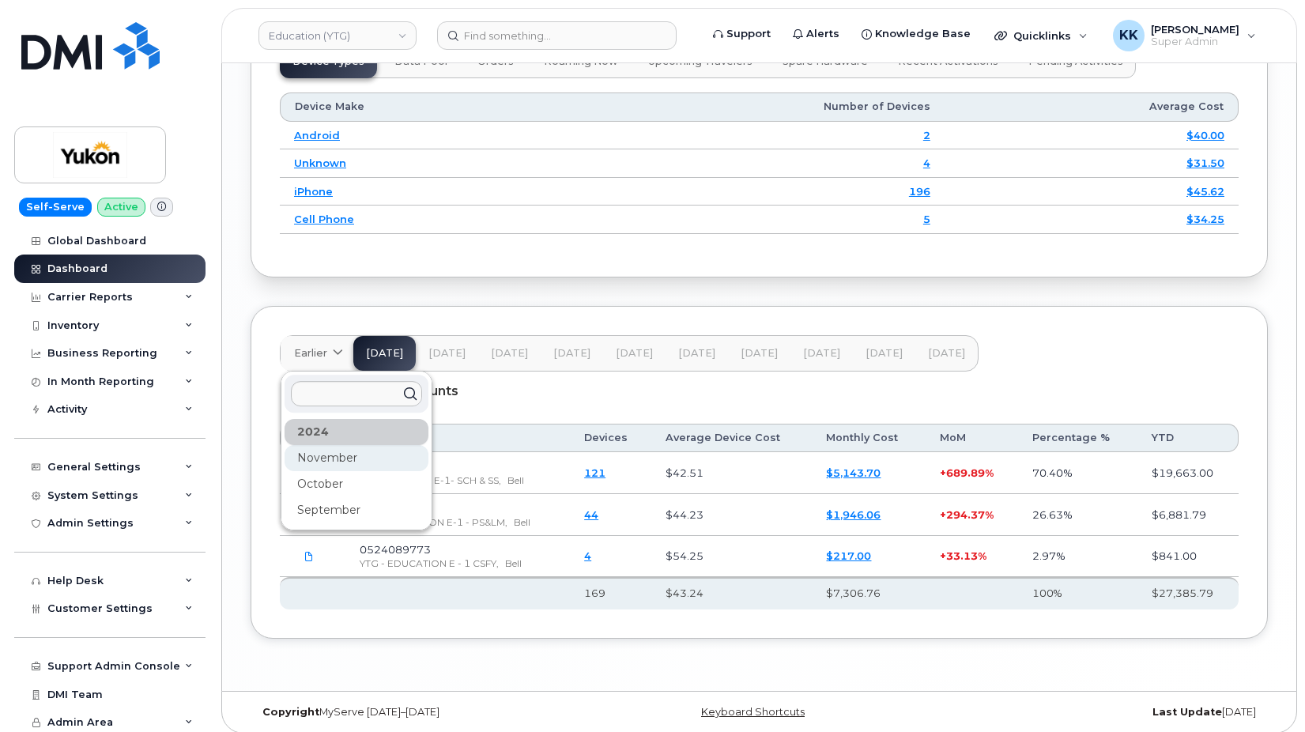
click at [325, 471] on div "November" at bounding box center [356, 458] width 144 height 26
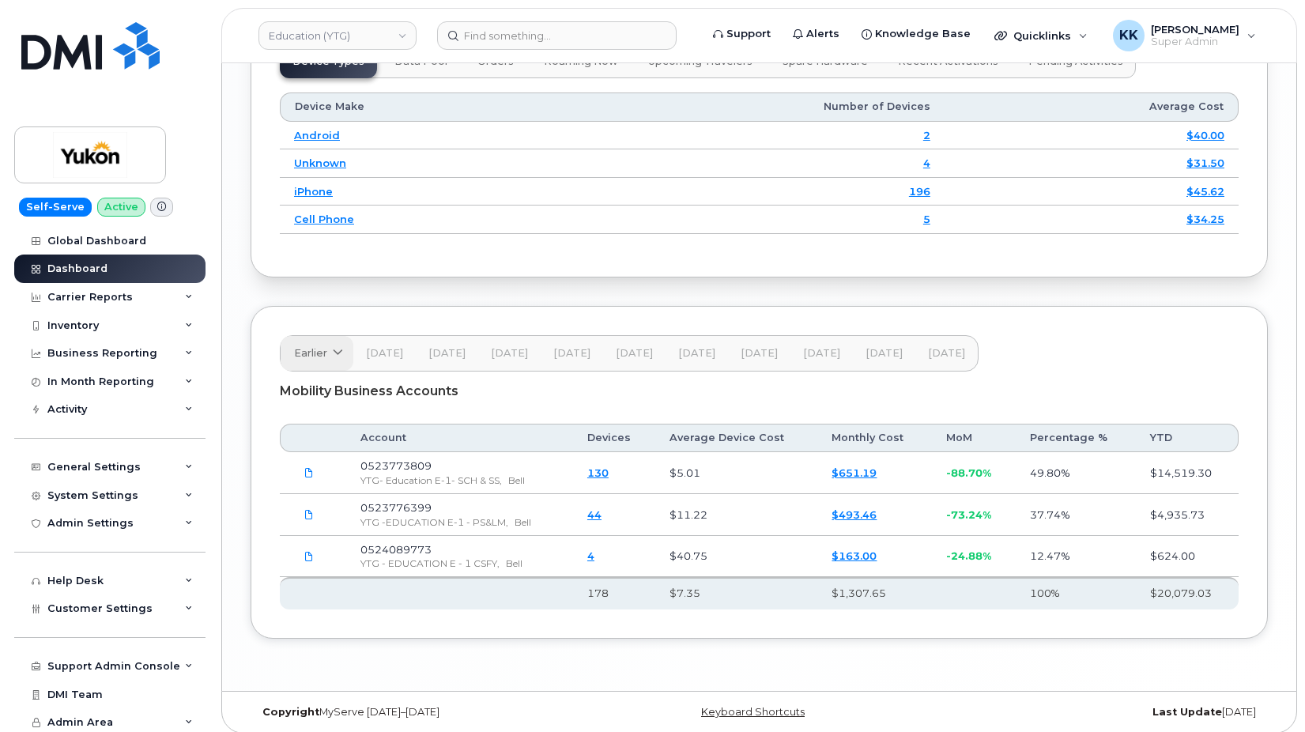
click at [316, 360] on span "Earlier" at bounding box center [310, 352] width 33 height 15
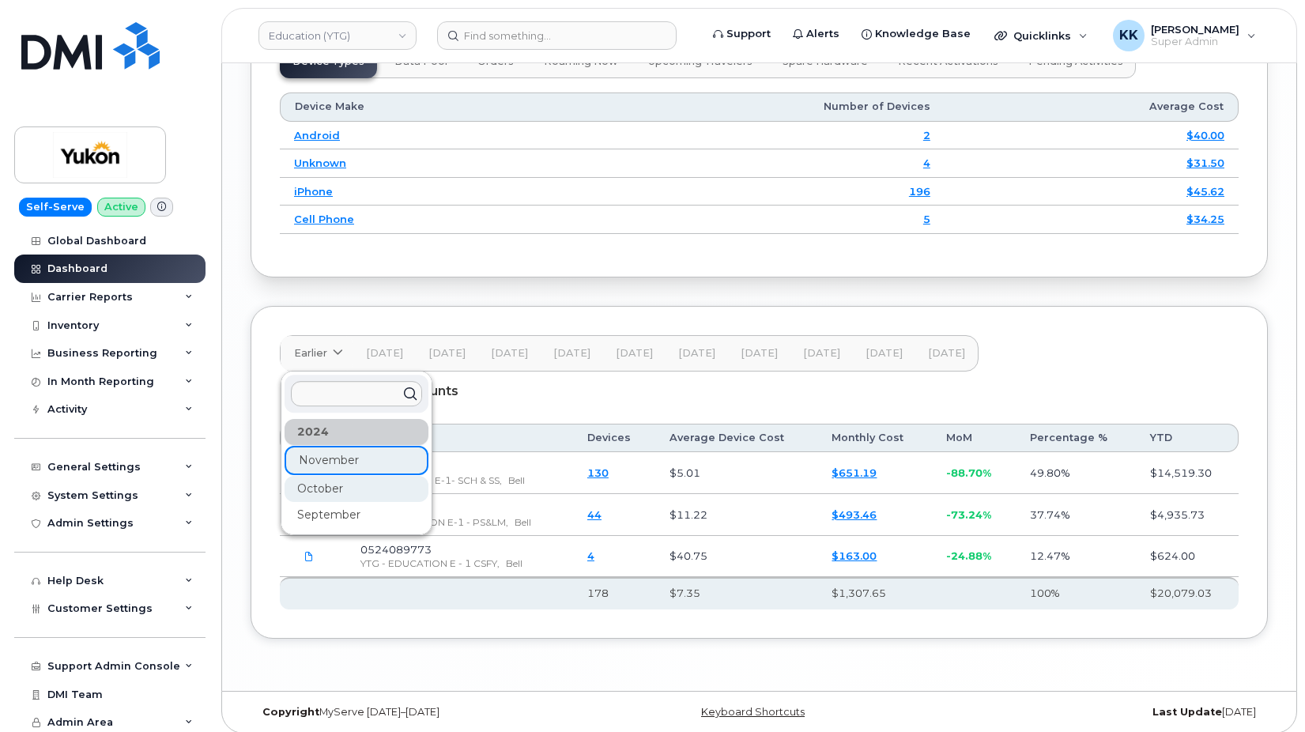
click at [334, 502] on div "October" at bounding box center [356, 489] width 144 height 26
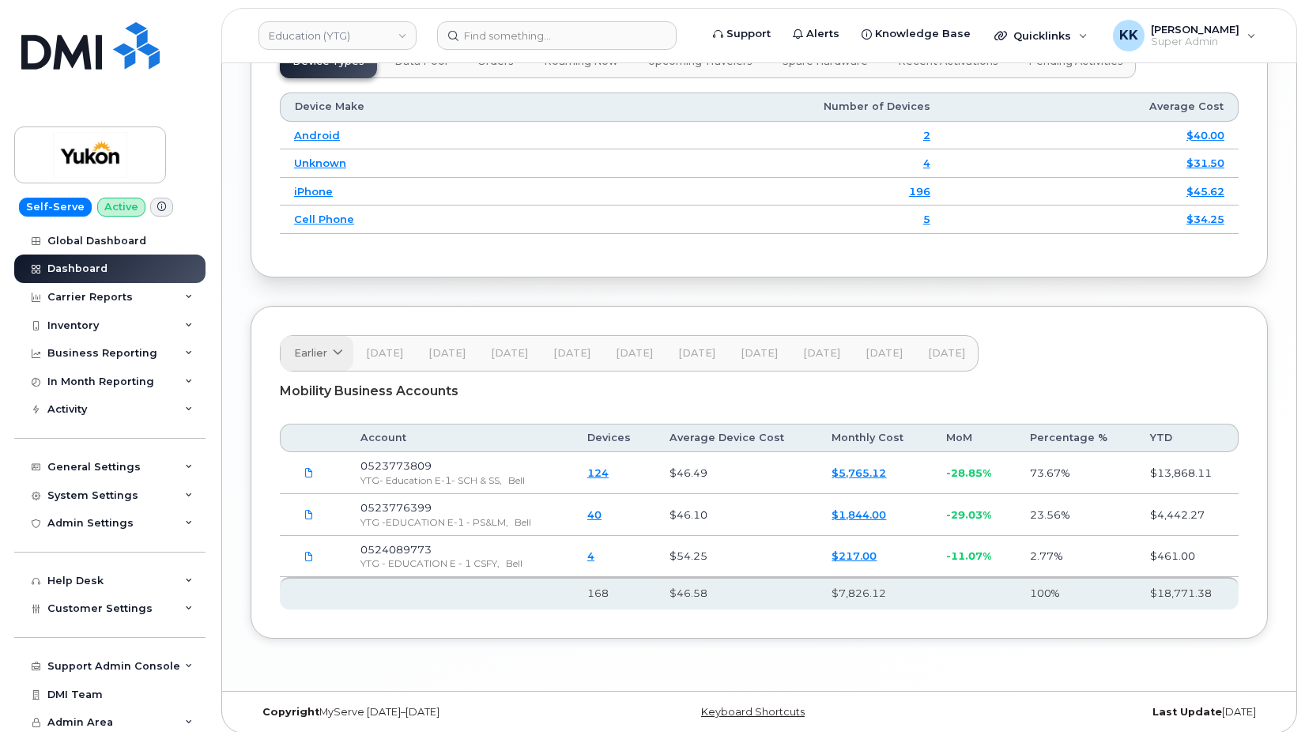
click at [310, 360] on span "Earlier" at bounding box center [310, 352] width 33 height 15
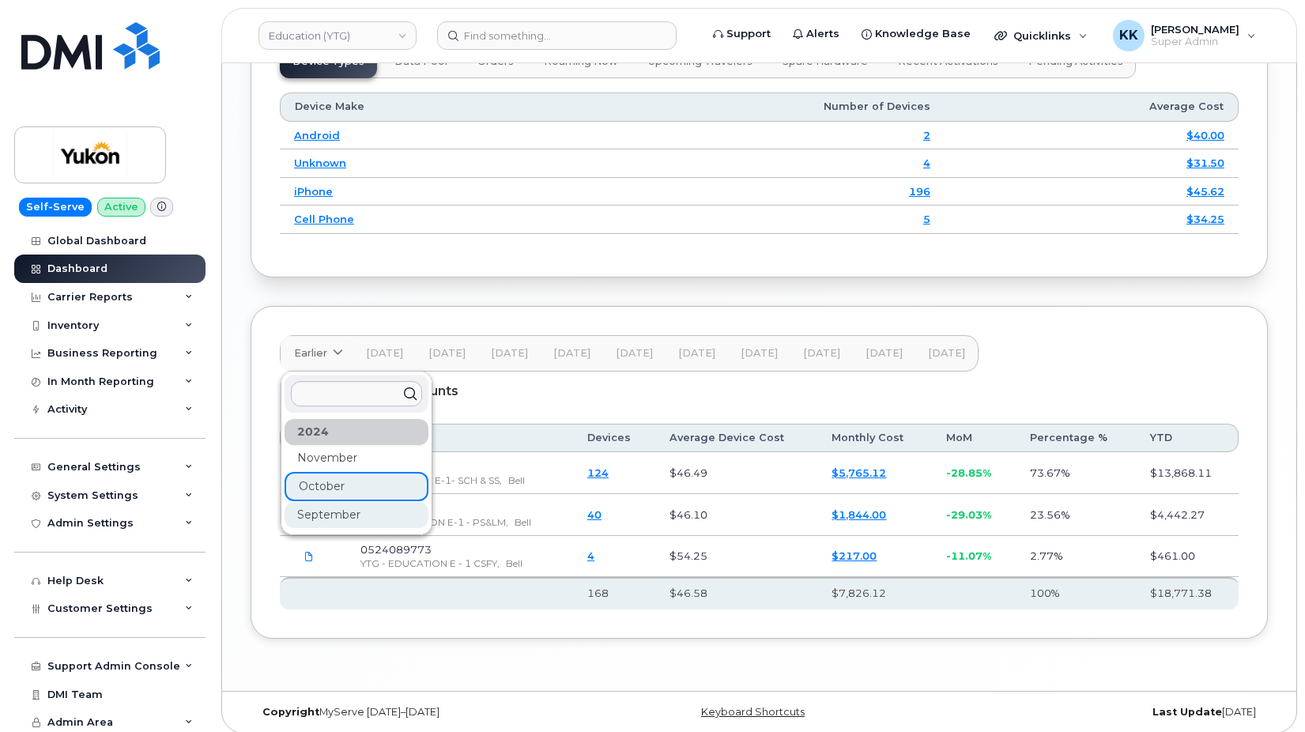
click at [321, 528] on div "September" at bounding box center [356, 515] width 144 height 26
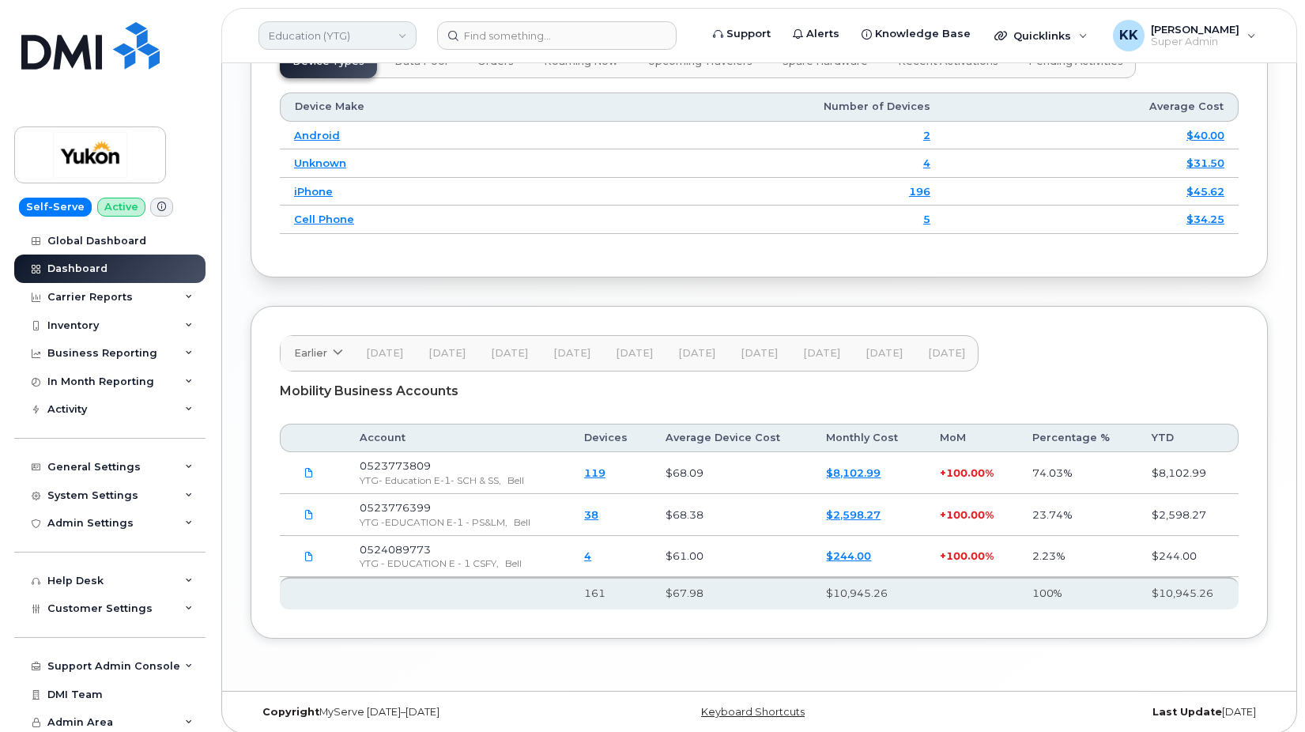
click at [285, 29] on link "Education (YTG)" at bounding box center [337, 35] width 158 height 28
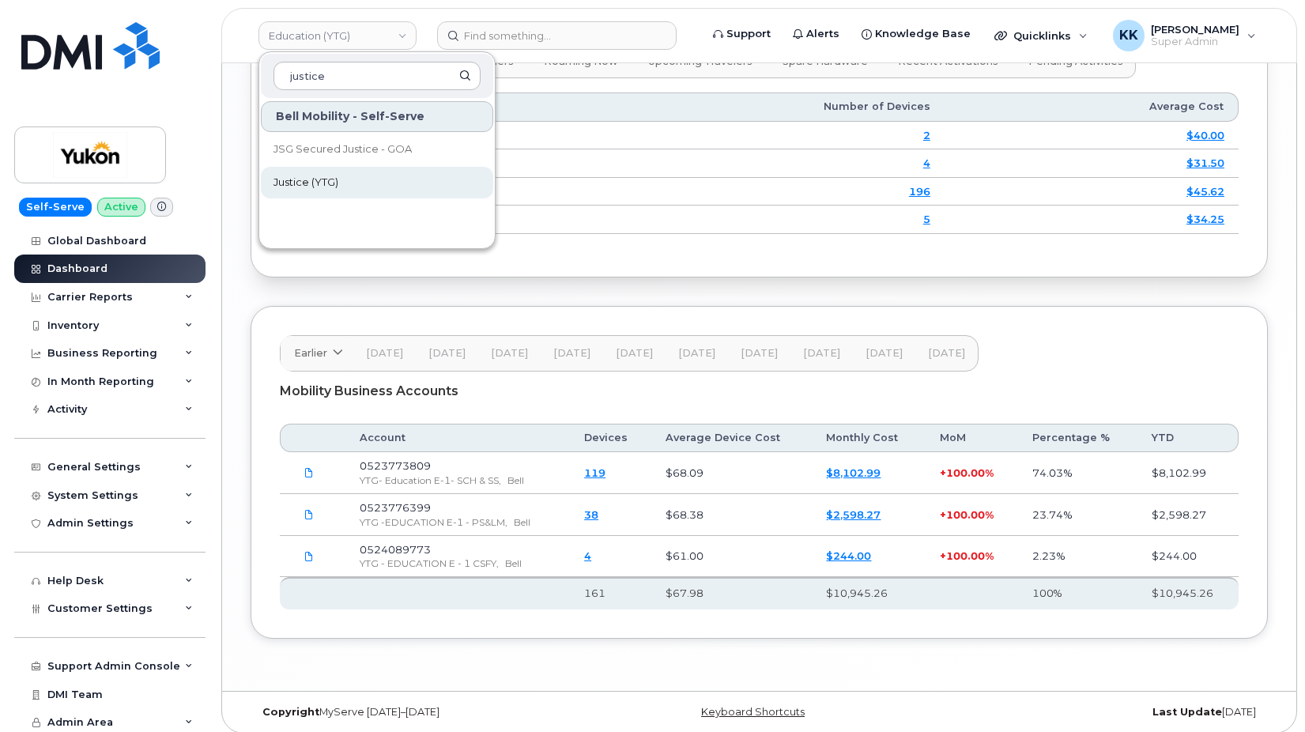
type input "justice"
click at [320, 190] on span "Justice (YTG)" at bounding box center [305, 183] width 65 height 16
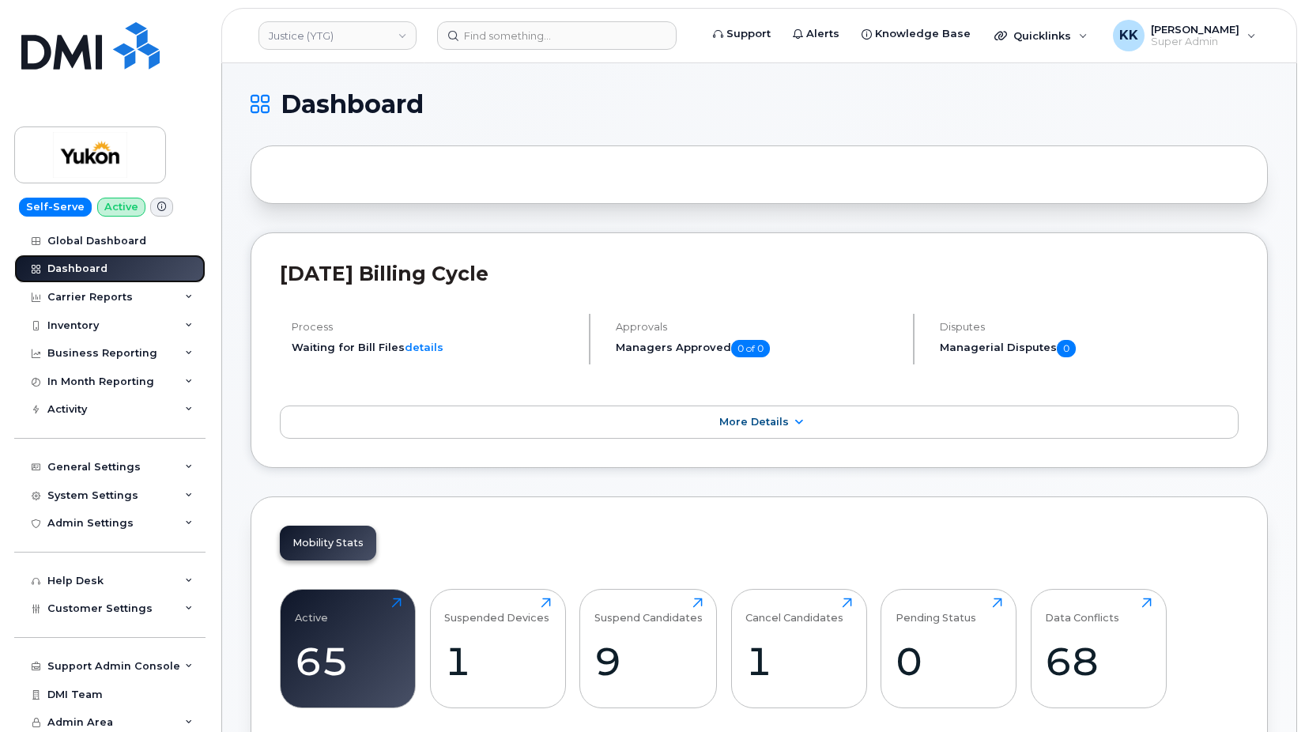
click at [131, 258] on link "Dashboard" at bounding box center [109, 268] width 191 height 28
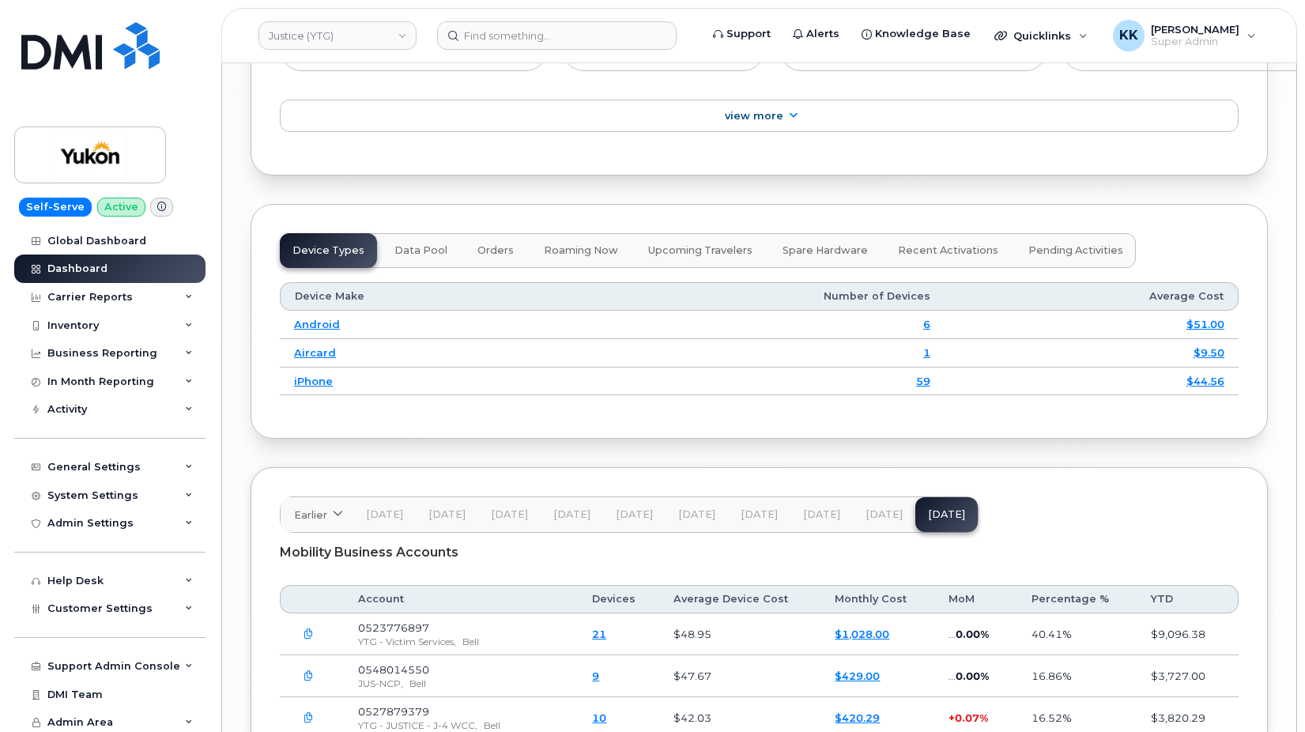
scroll to position [2145, 0]
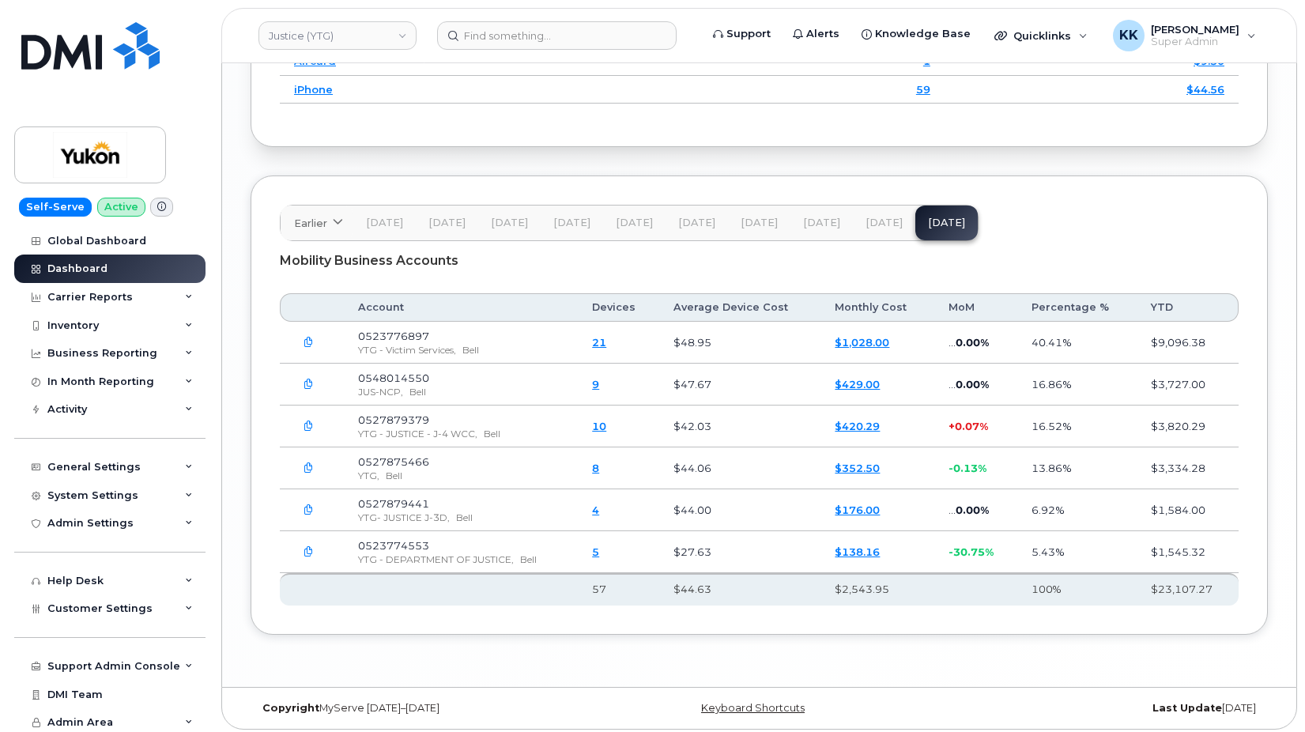
click at [871, 210] on button "[DATE]" at bounding box center [884, 222] width 62 height 35
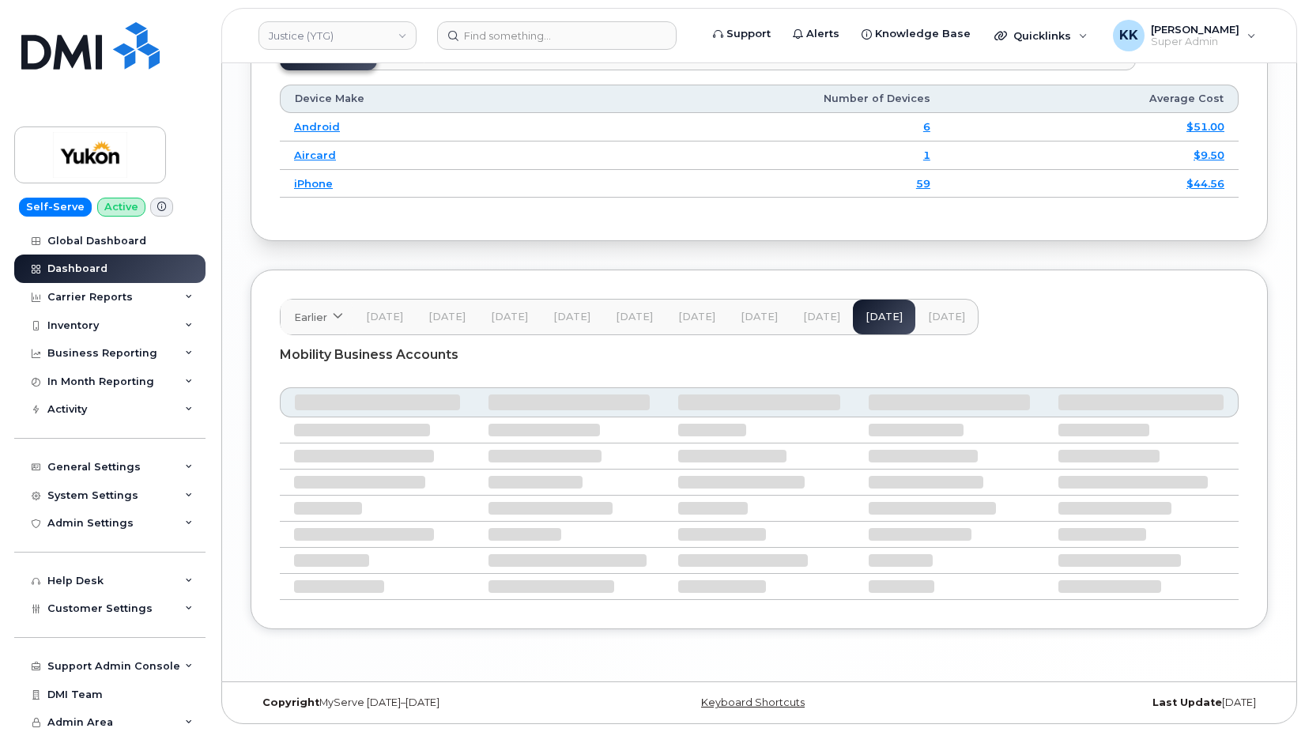
scroll to position [2046, 0]
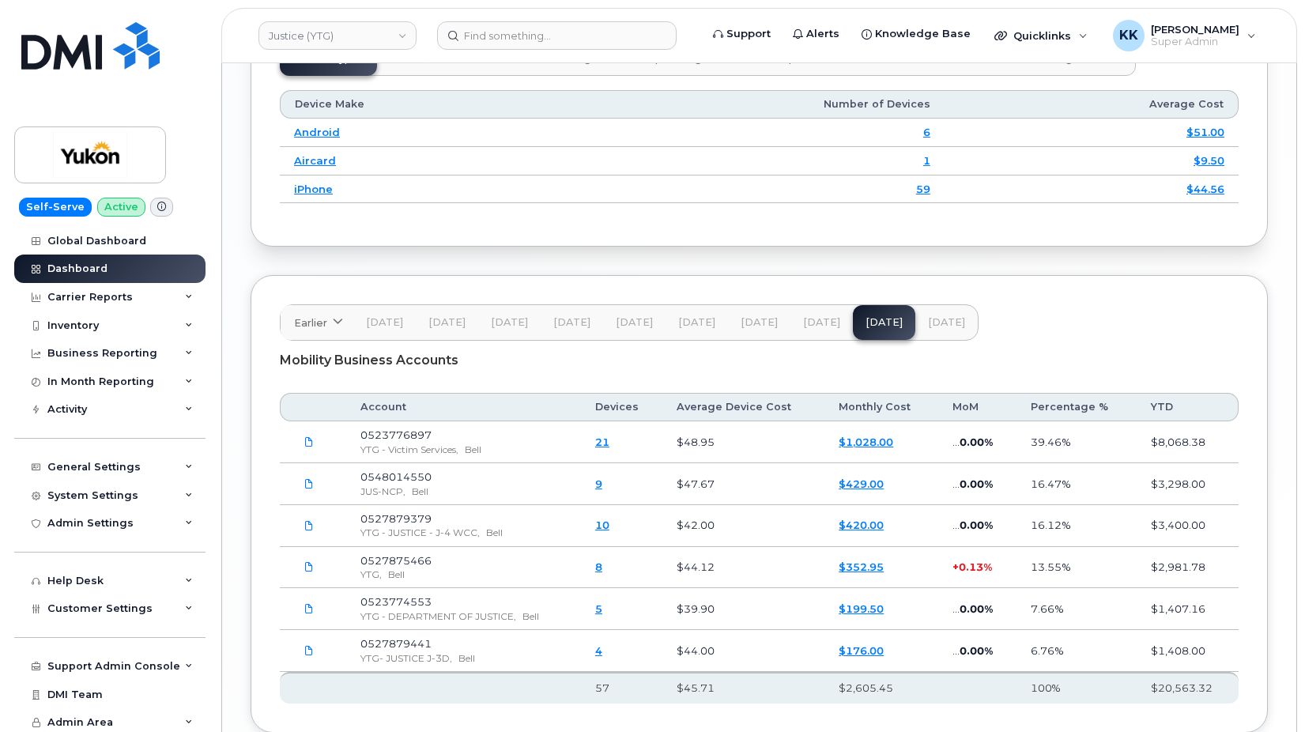
click at [801, 305] on button "[DATE]" at bounding box center [821, 322] width 62 height 35
click at [740, 316] on span "[DATE]" at bounding box center [758, 322] width 37 height 13
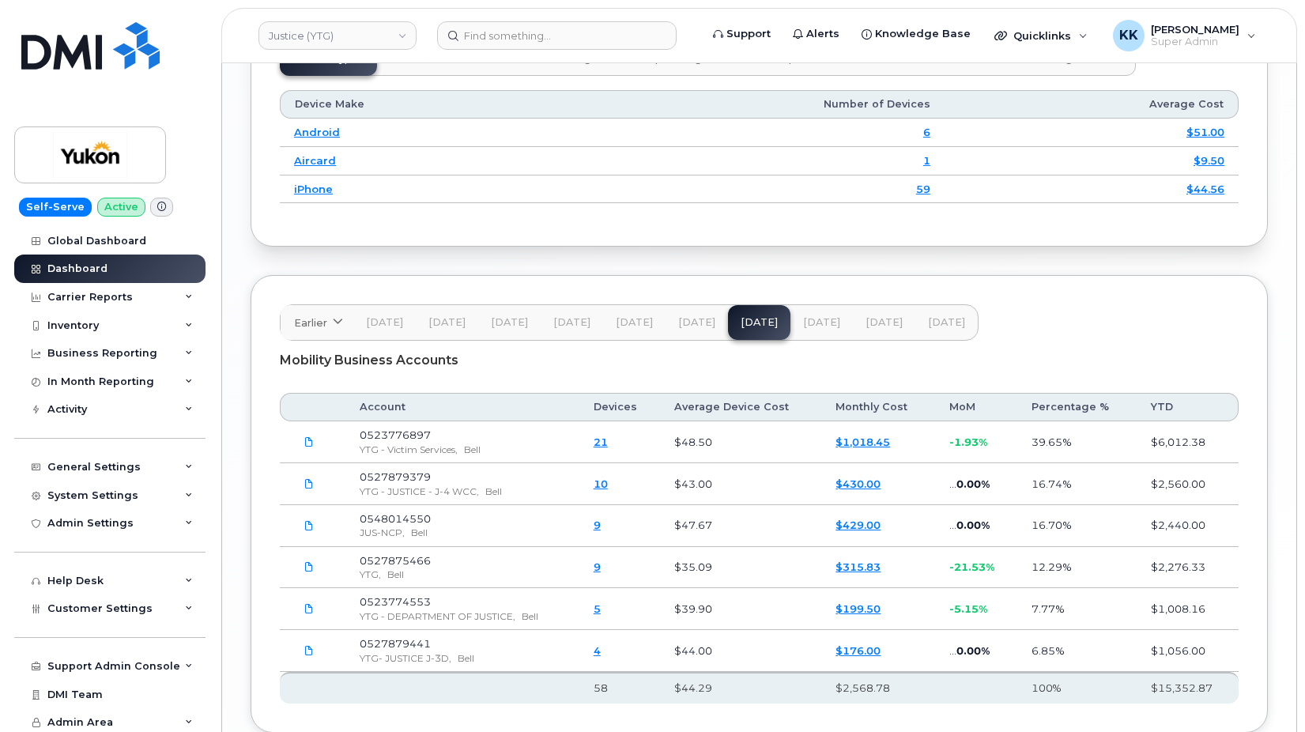
click at [667, 319] on button "[DATE]" at bounding box center [696, 322] width 62 height 35
click at [622, 316] on span "[DATE]" at bounding box center [634, 322] width 37 height 13
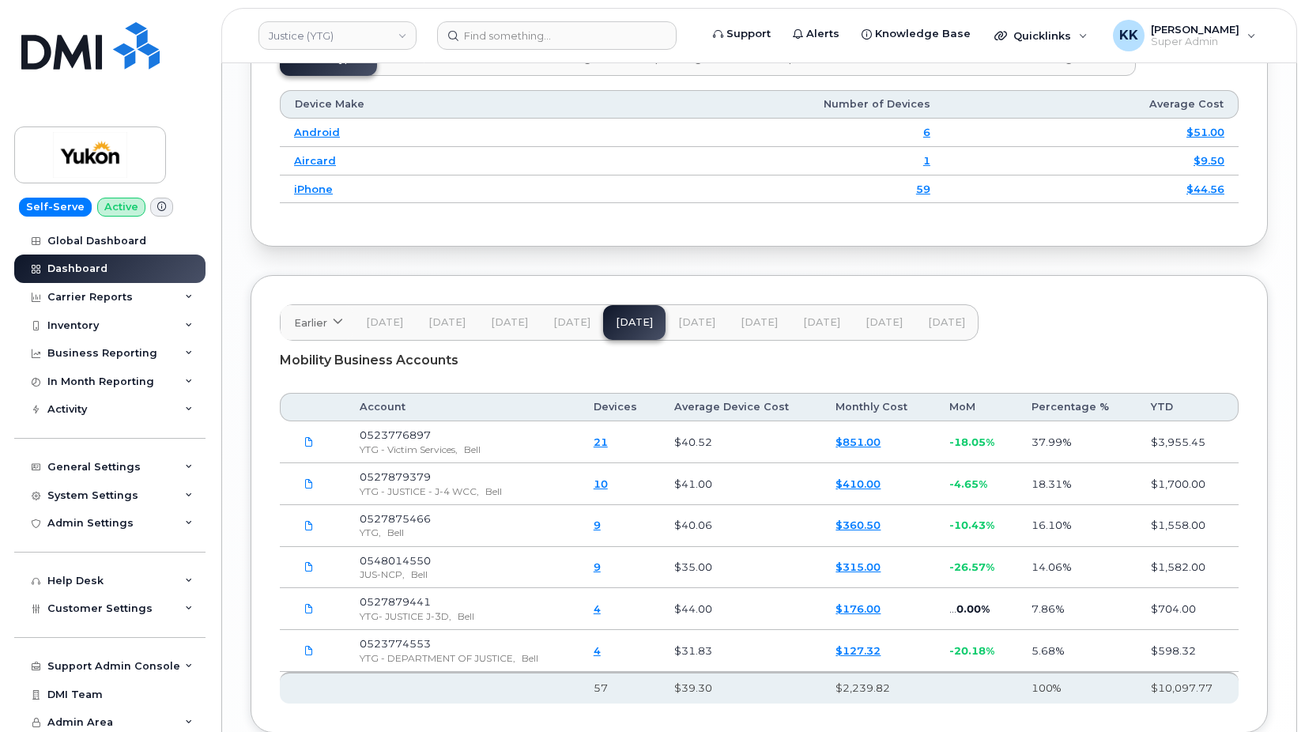
click at [570, 318] on span "[DATE]" at bounding box center [571, 322] width 37 height 13
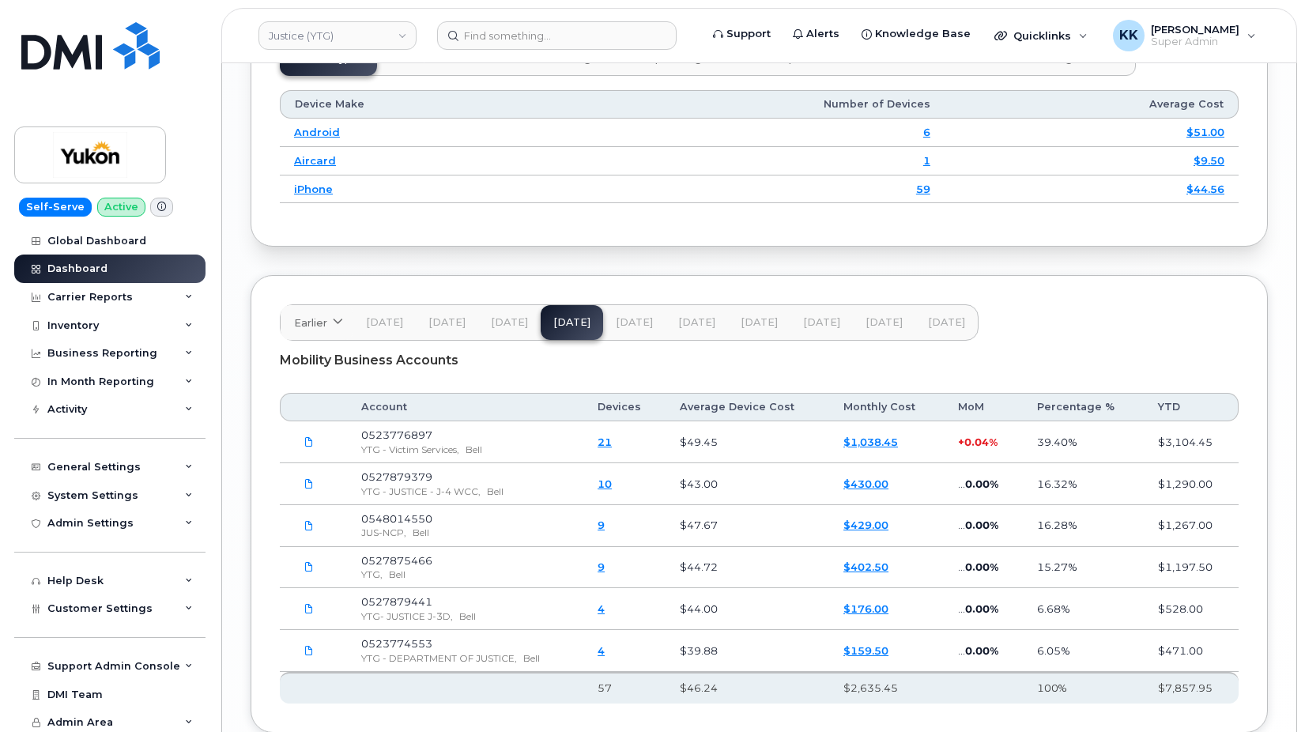
click at [499, 316] on span "[DATE]" at bounding box center [509, 322] width 37 height 13
click at [444, 316] on span "[DATE]" at bounding box center [446, 322] width 37 height 13
click at [386, 316] on span "[DATE]" at bounding box center [384, 322] width 37 height 13
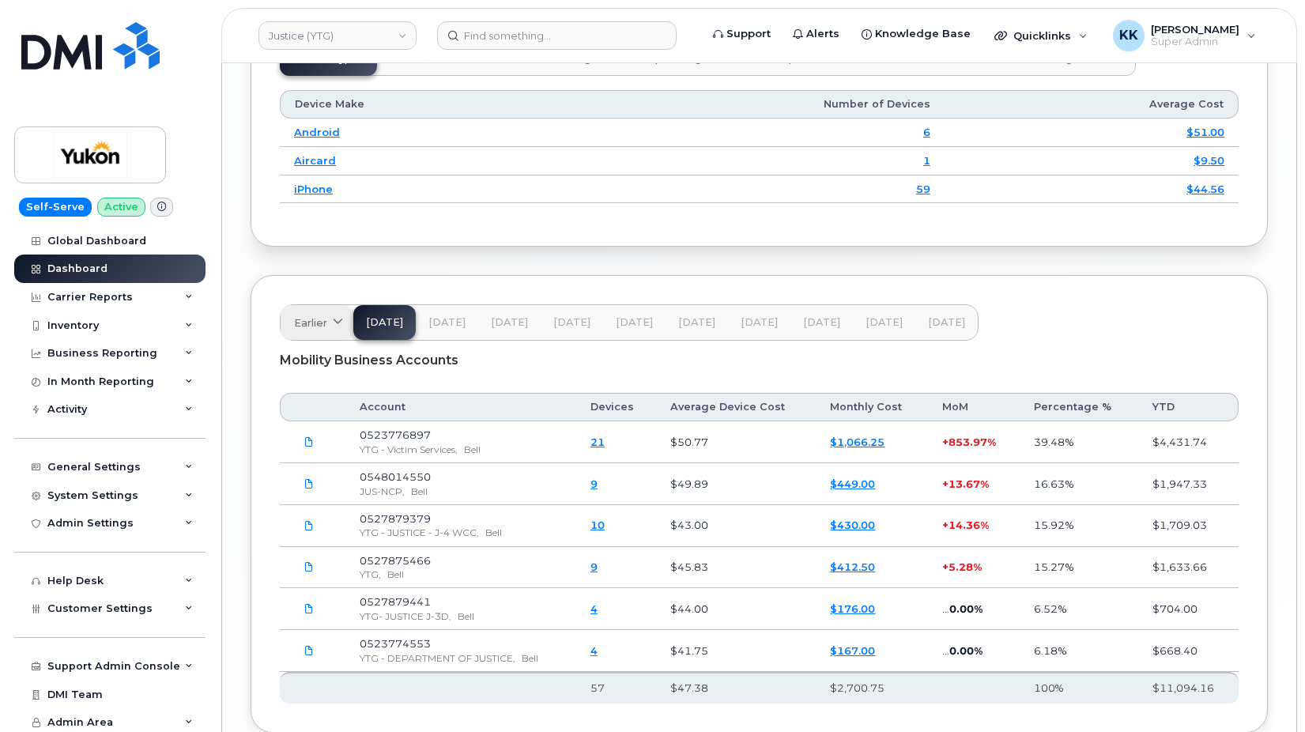
click at [326, 319] on span "Earlier" at bounding box center [310, 322] width 33 height 15
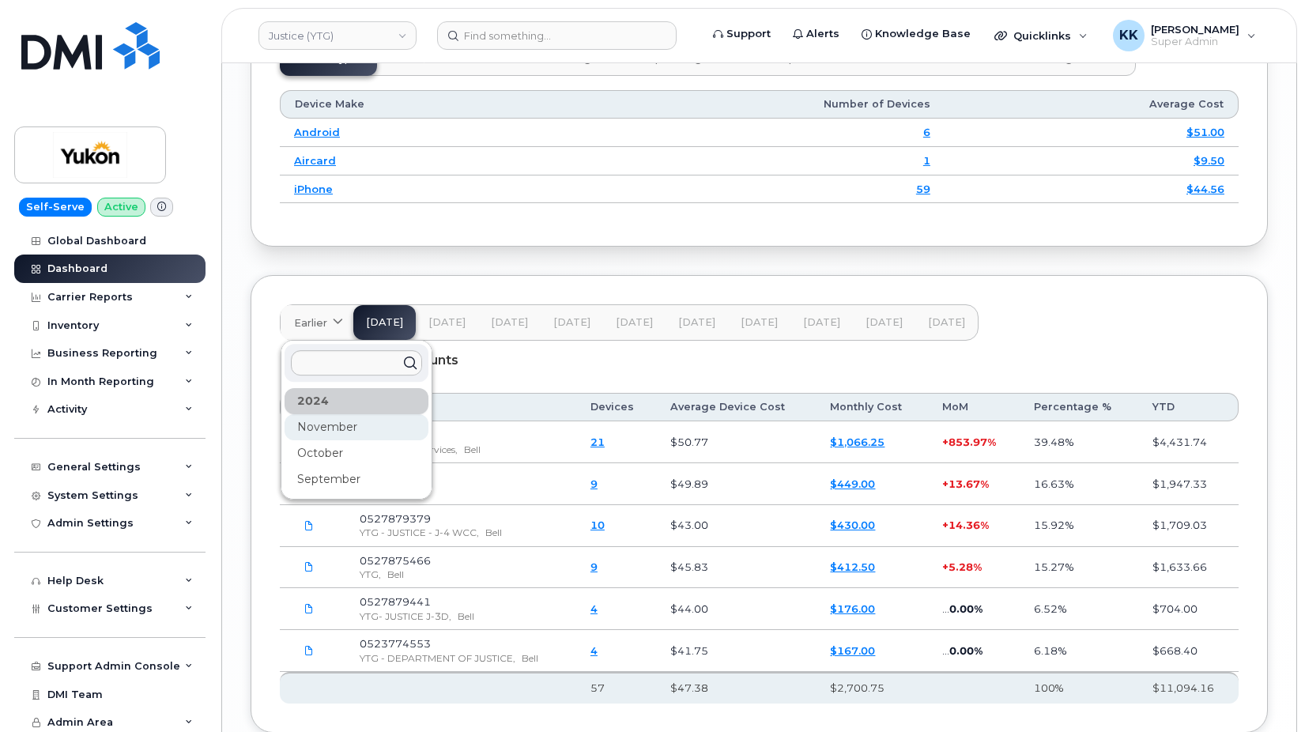
click at [322, 417] on div "November" at bounding box center [356, 427] width 144 height 26
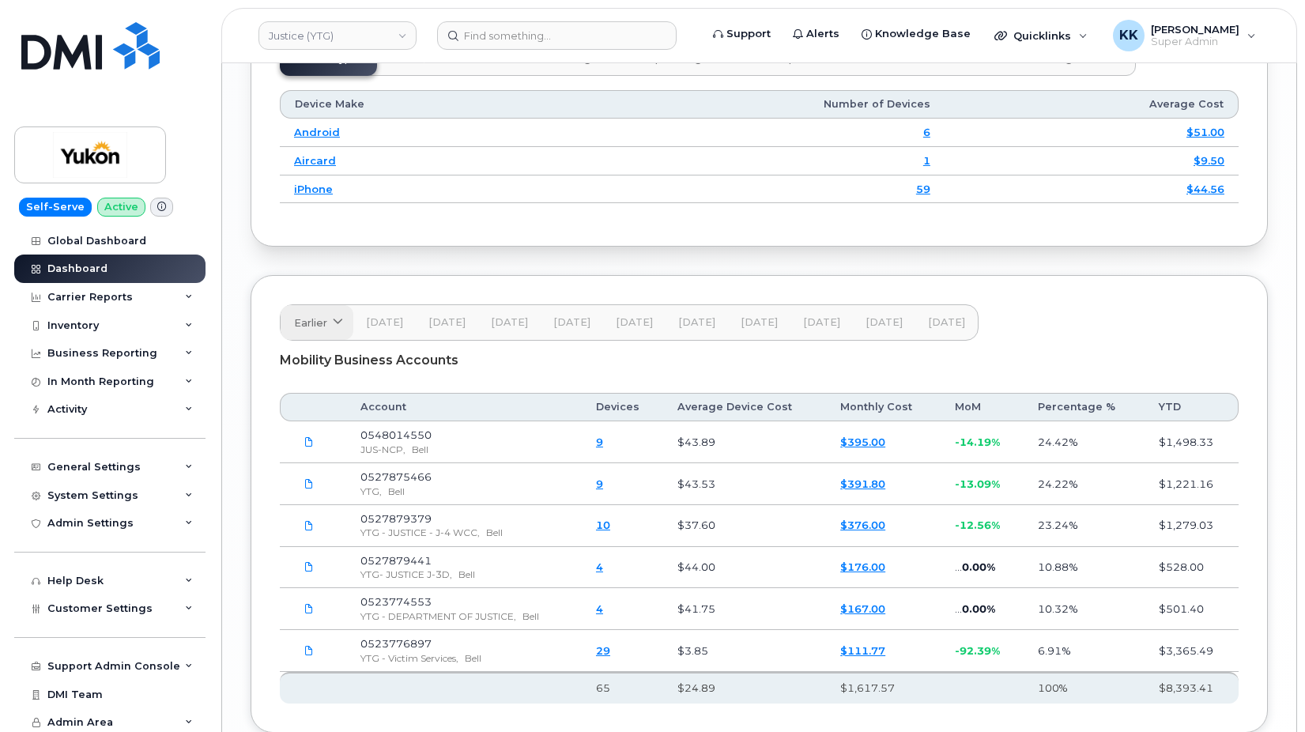
click at [337, 318] on icon at bounding box center [338, 323] width 10 height 10
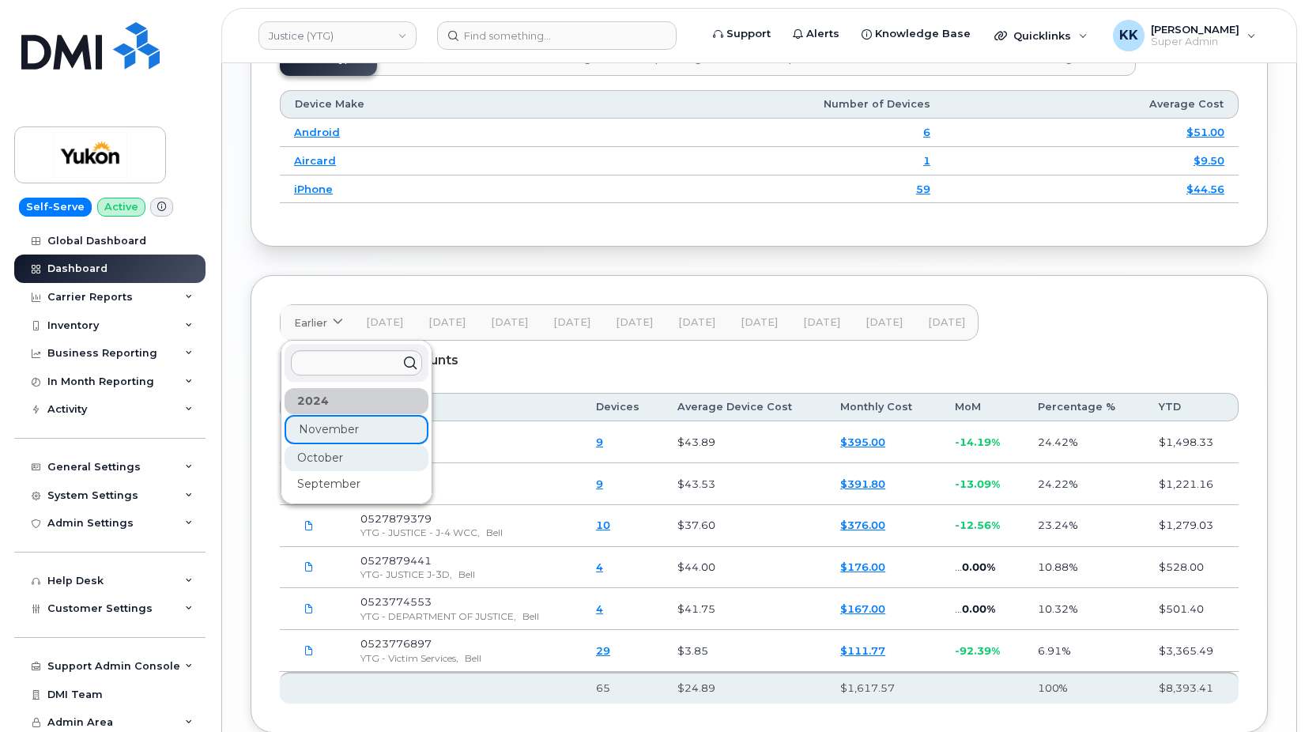
click at [345, 447] on div "October" at bounding box center [356, 458] width 144 height 26
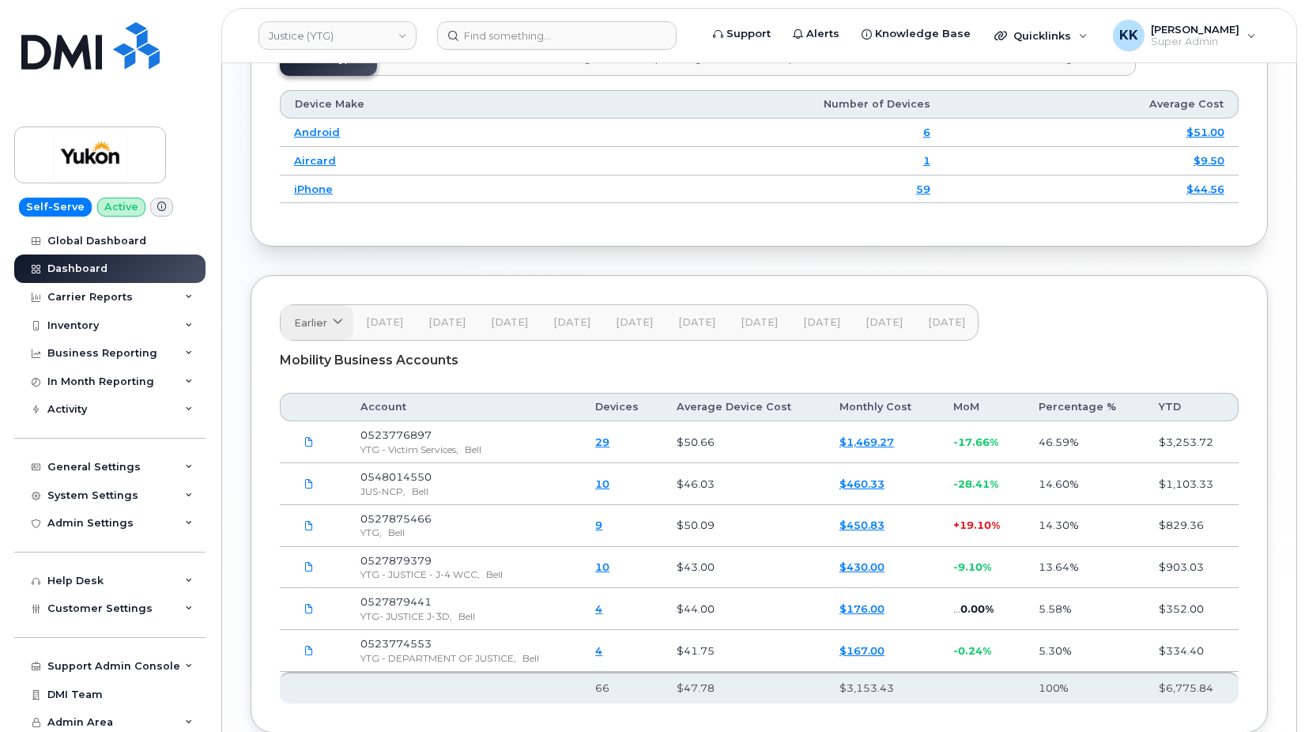
click at [291, 310] on link "Earlier" at bounding box center [317, 322] width 73 height 35
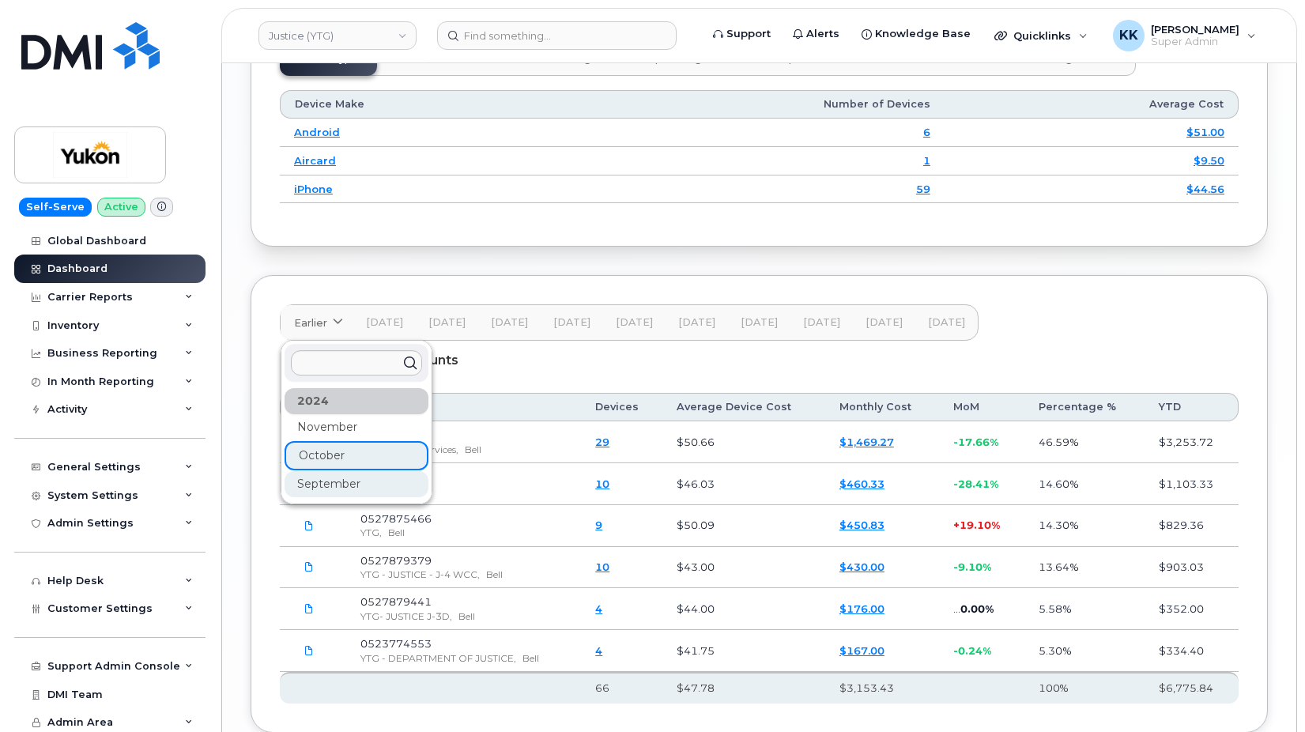
click at [315, 475] on div "September" at bounding box center [356, 484] width 144 height 26
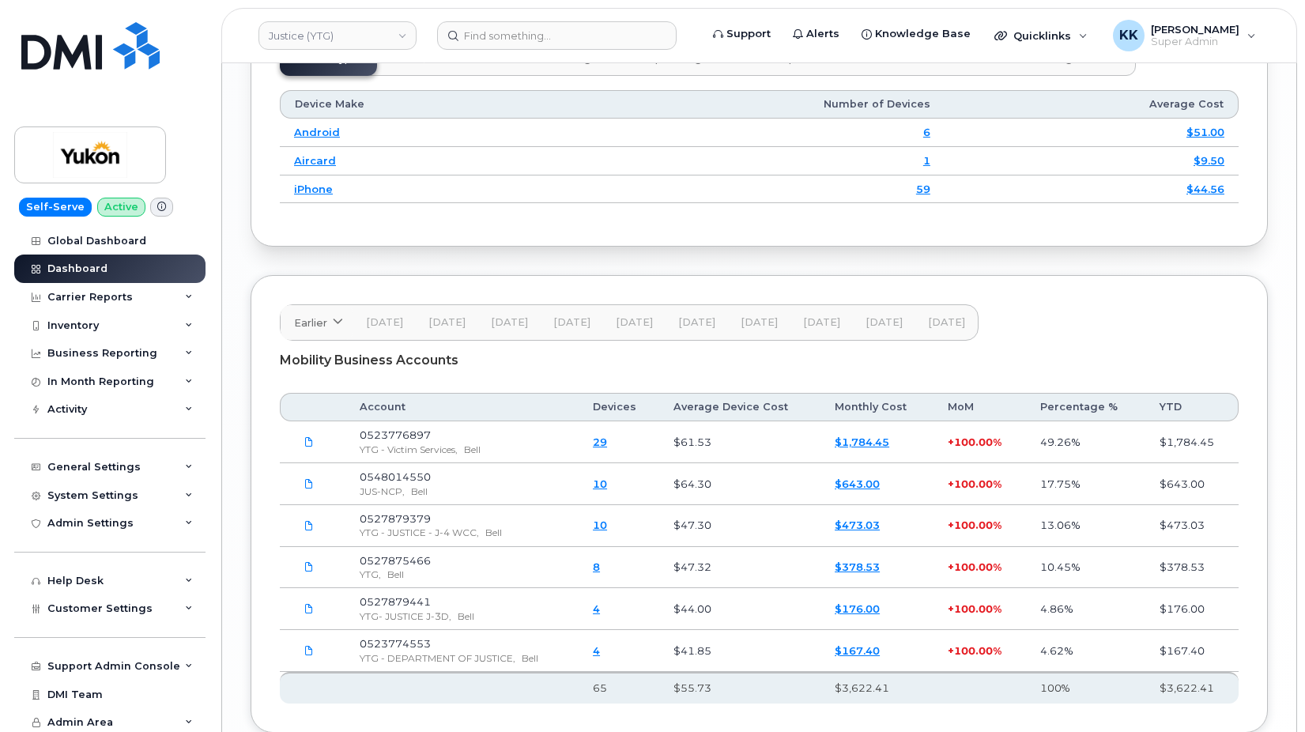
click at [939, 307] on button "[DATE]" at bounding box center [946, 322] width 62 height 35
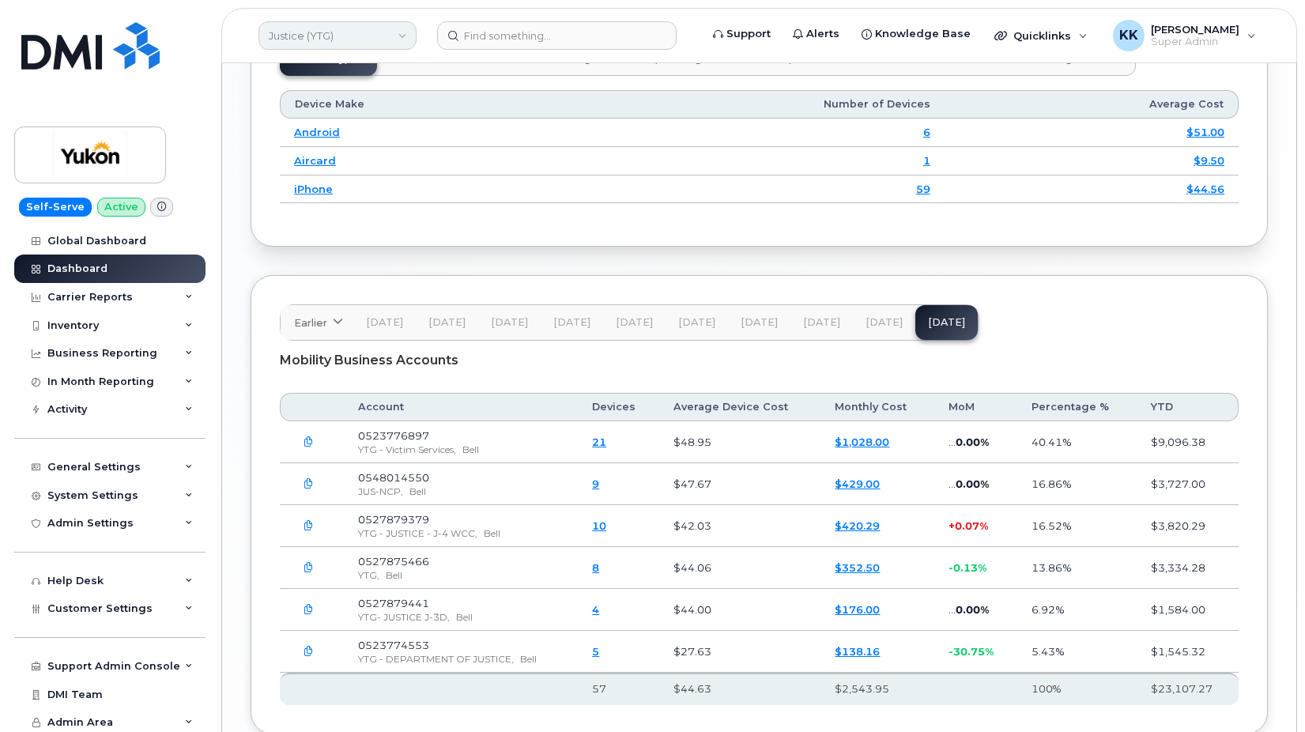
click at [310, 31] on link "Justice (YTG)" at bounding box center [337, 35] width 158 height 28
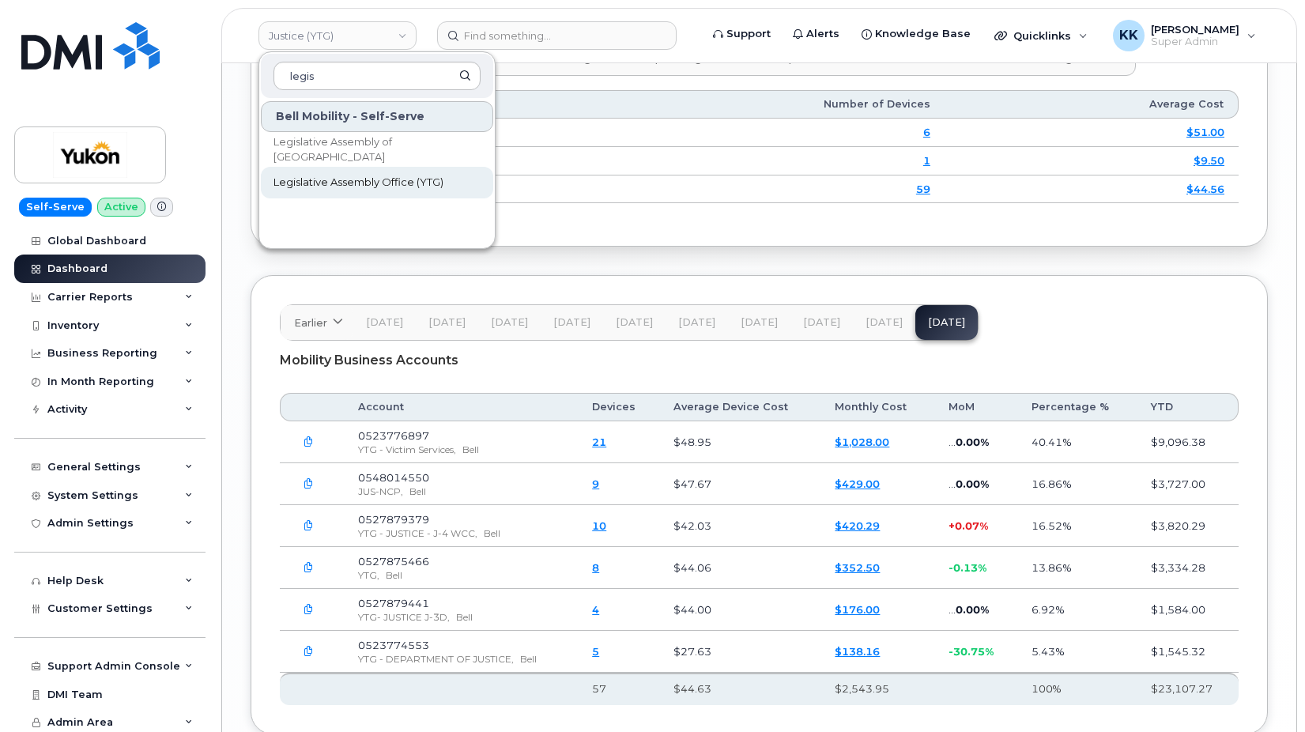
type input "legis"
click at [352, 186] on span "Legislative Assembly Office (YTG)" at bounding box center [358, 183] width 170 height 16
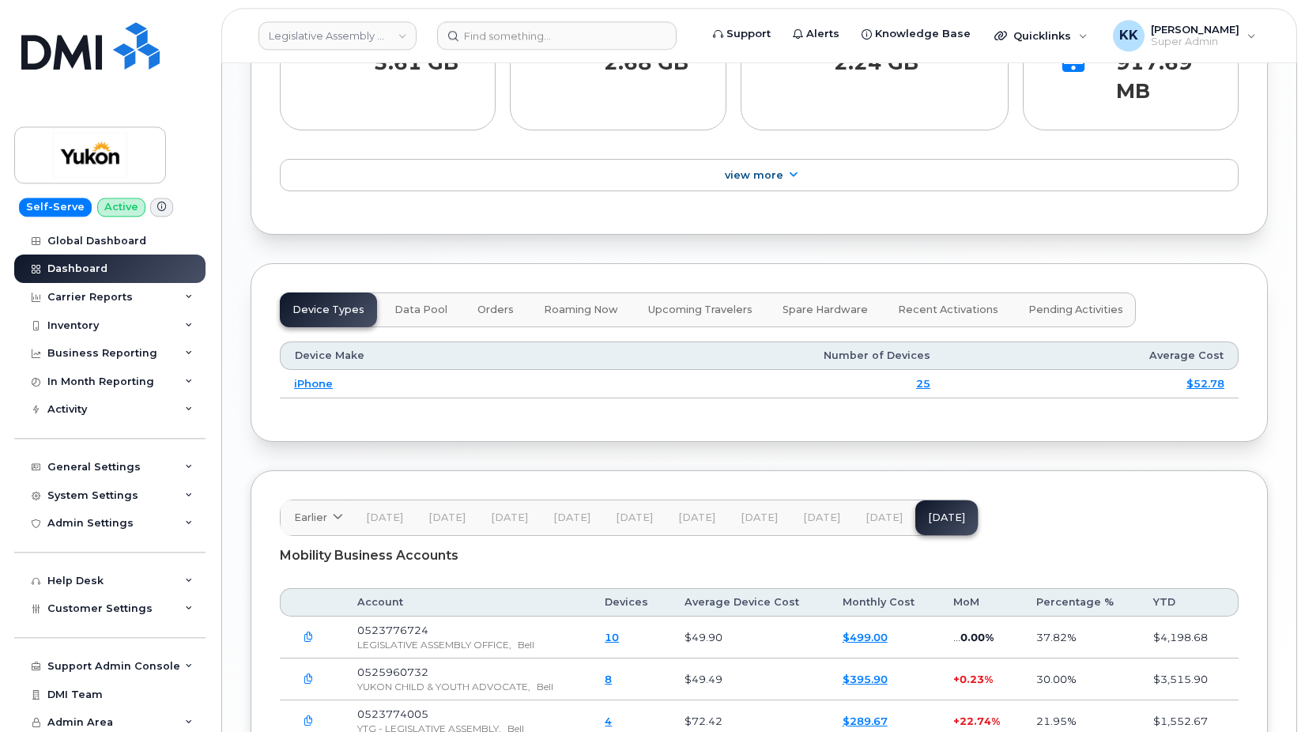
scroll to position [2011, 0]
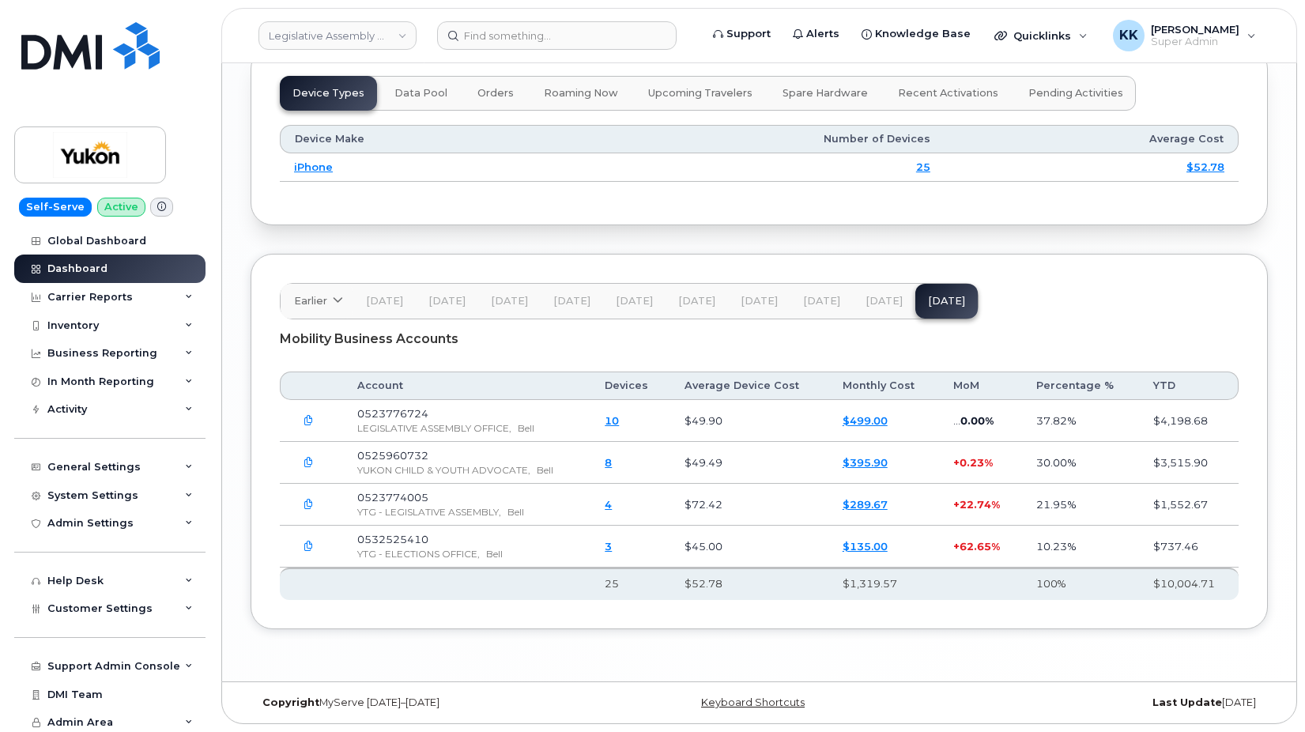
click at [882, 297] on span "[DATE]" at bounding box center [883, 301] width 37 height 13
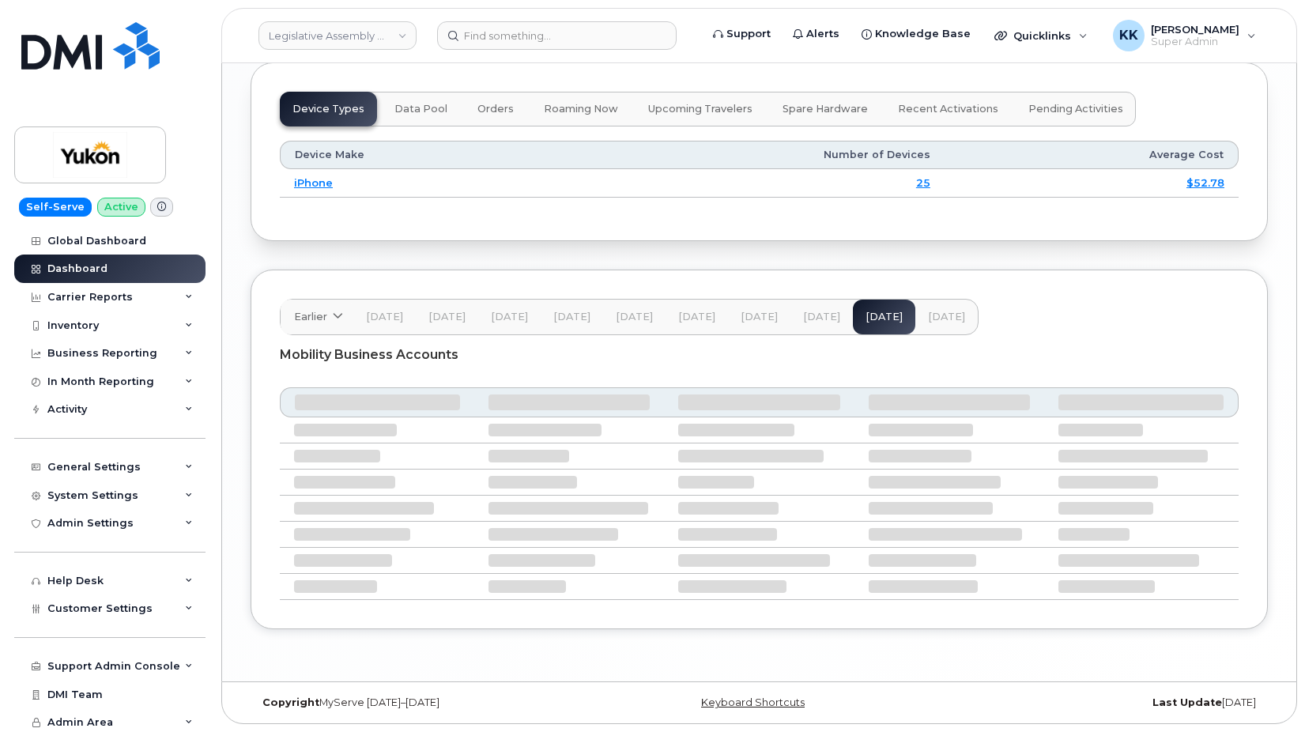
scroll to position [1995, 0]
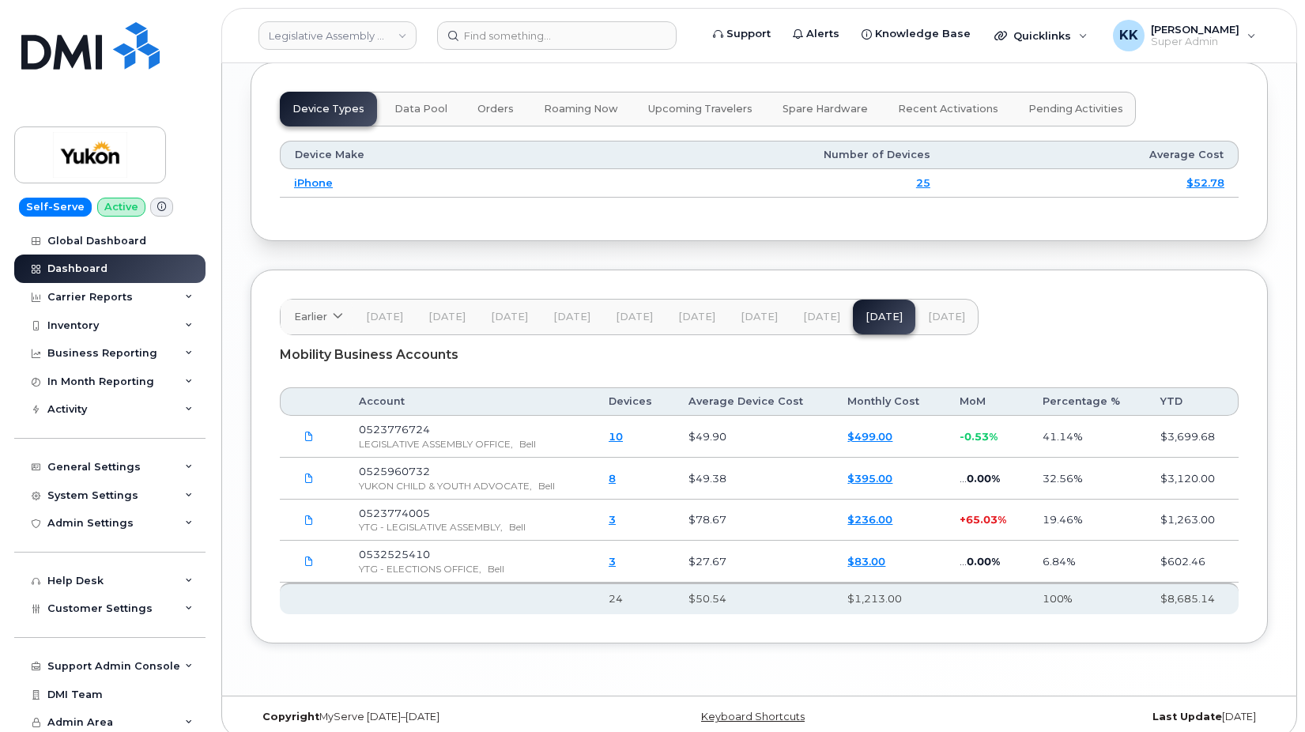
click at [815, 311] on button "[DATE]" at bounding box center [821, 316] width 62 height 35
click at [753, 318] on span "[DATE]" at bounding box center [758, 317] width 37 height 13
click at [693, 313] on span "[DATE]" at bounding box center [696, 317] width 37 height 13
click at [622, 322] on span "[DATE]" at bounding box center [634, 317] width 37 height 13
click at [552, 323] on button "[DATE]" at bounding box center [571, 316] width 62 height 35
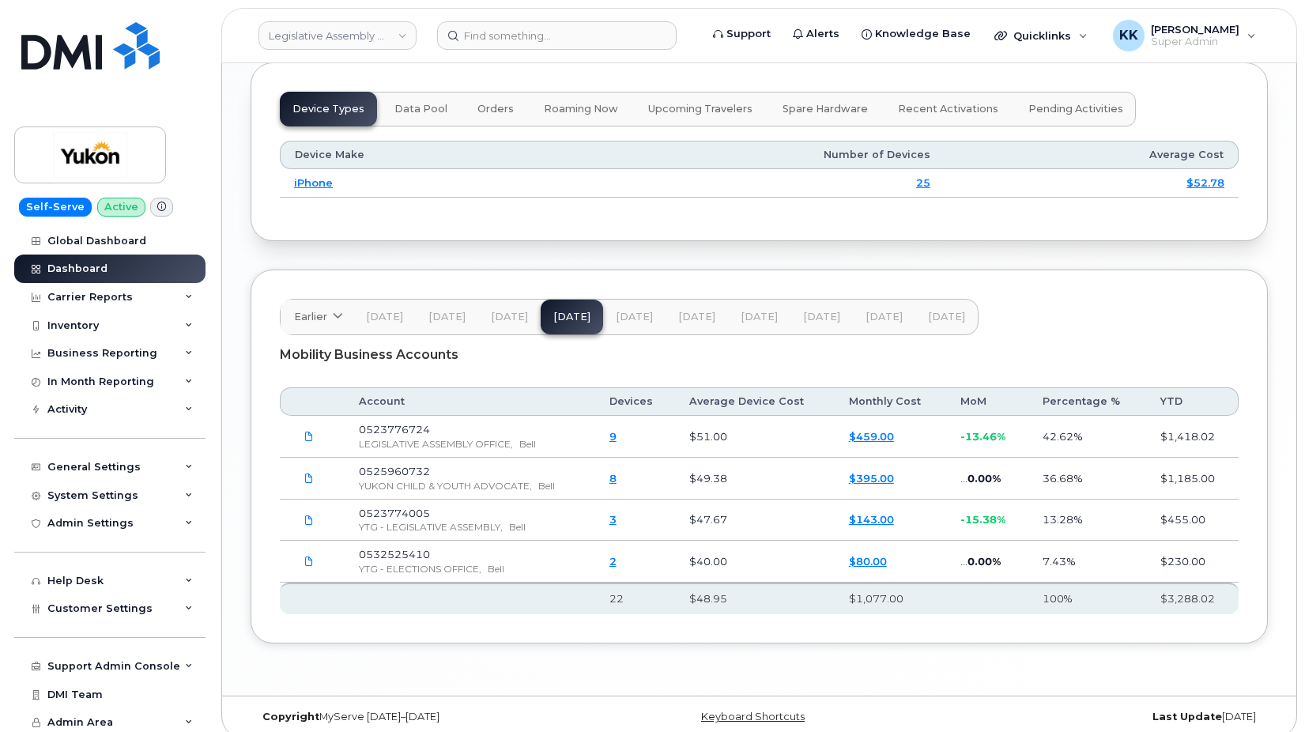
click at [508, 320] on span "[DATE]" at bounding box center [509, 317] width 37 height 13
click at [441, 319] on span "[DATE]" at bounding box center [446, 317] width 37 height 13
click at [375, 317] on span "[DATE]" at bounding box center [384, 317] width 37 height 13
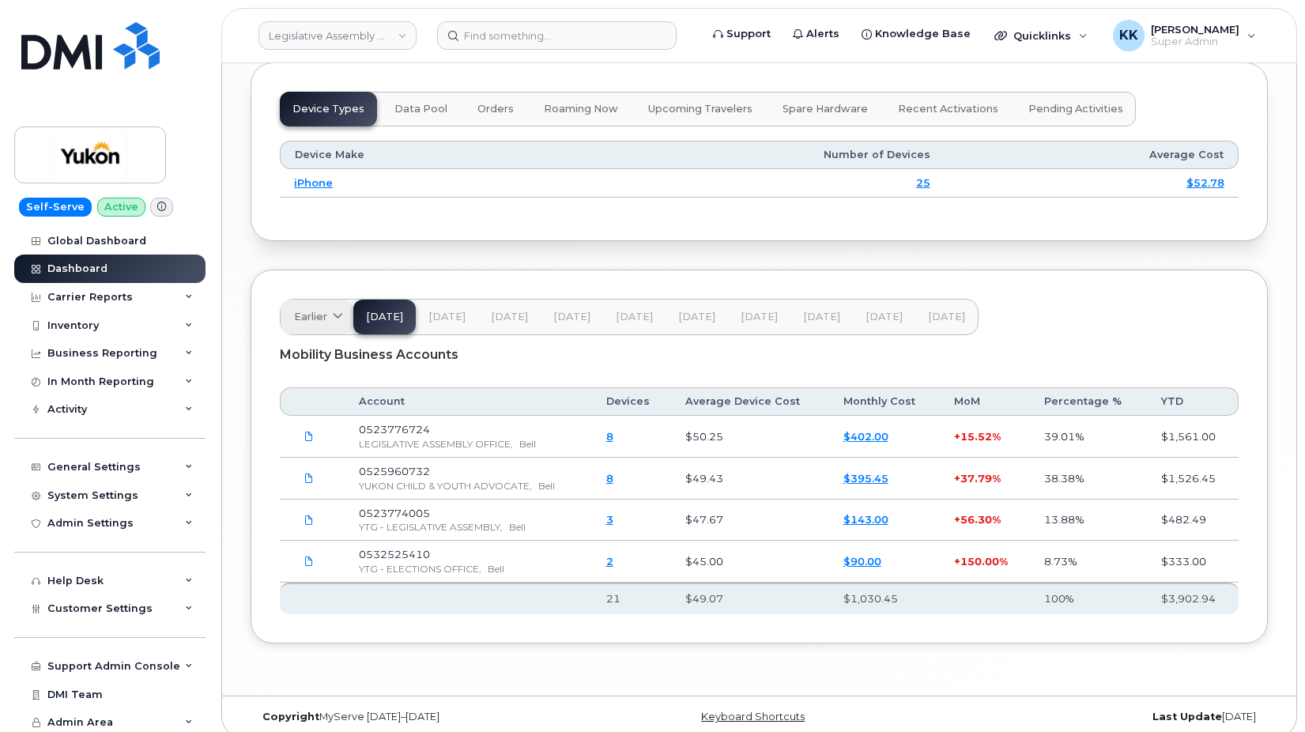
click at [315, 311] on span "Earlier" at bounding box center [310, 316] width 33 height 15
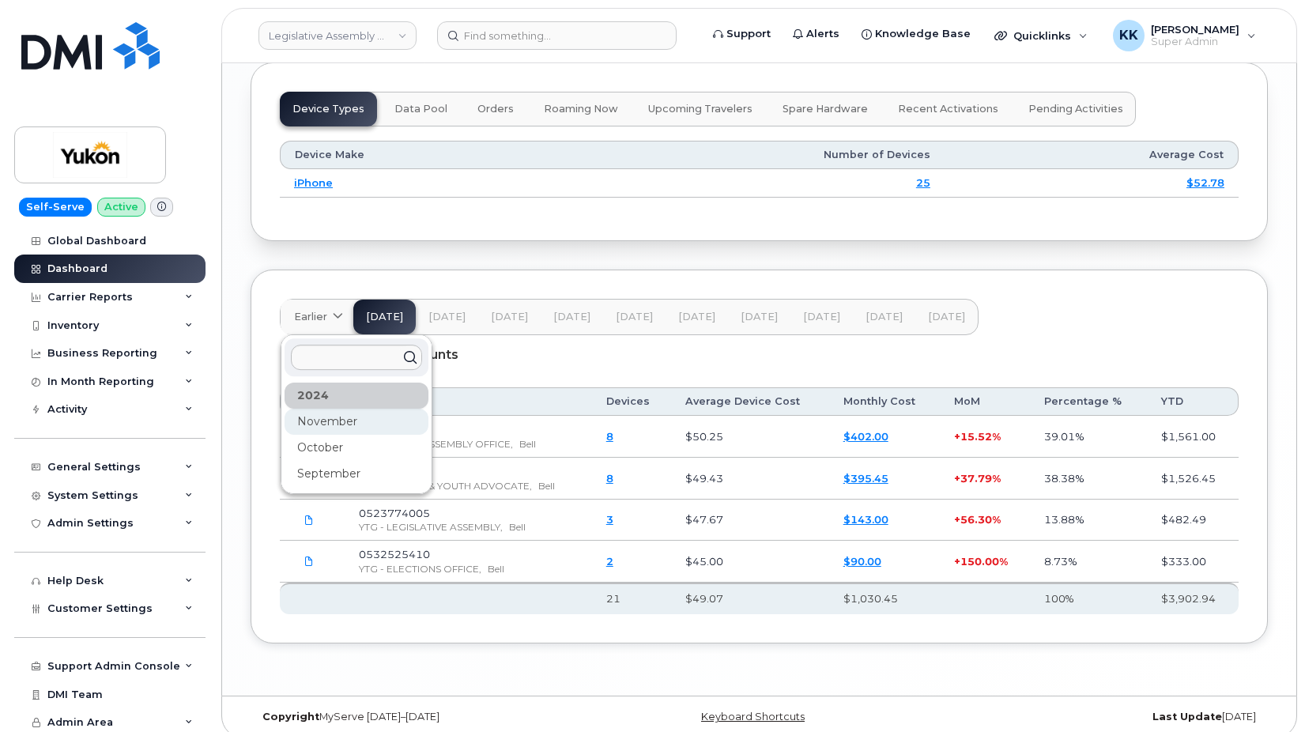
click at [318, 427] on div "November" at bounding box center [356, 422] width 144 height 26
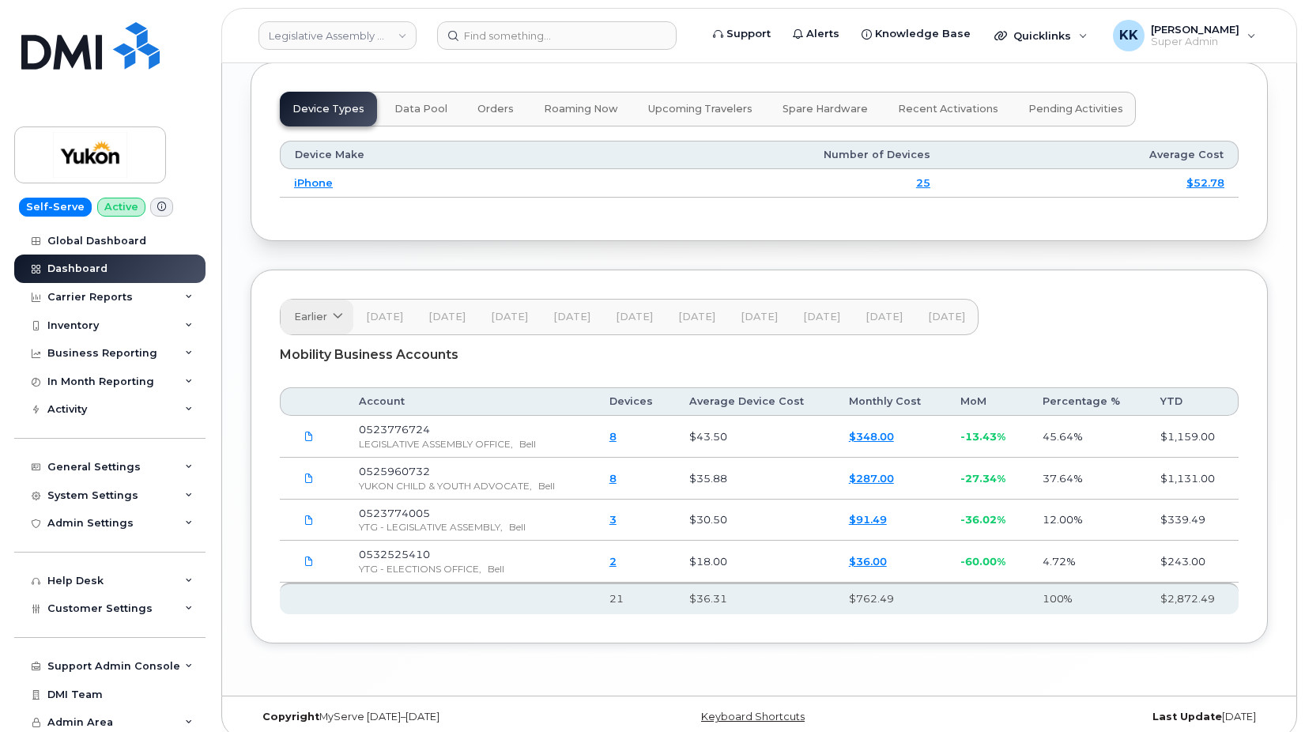
click at [307, 314] on span "Earlier" at bounding box center [310, 316] width 33 height 15
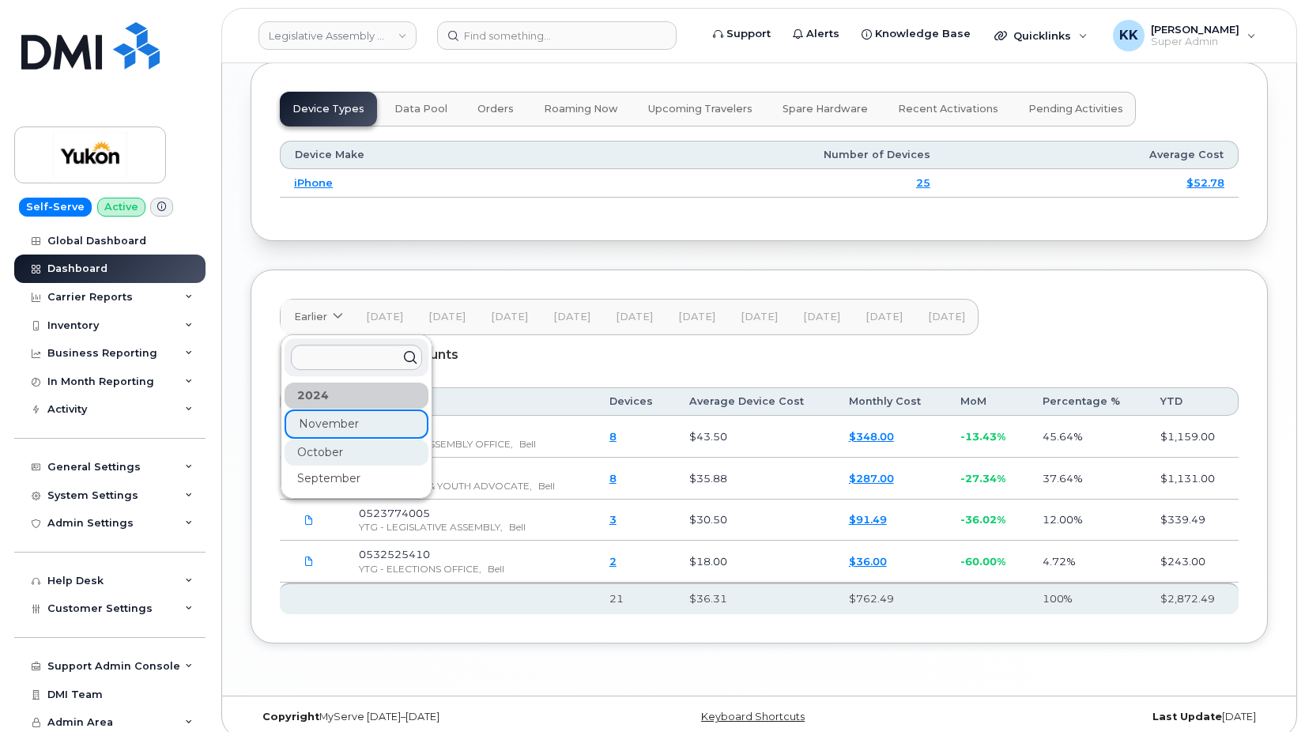
click at [315, 458] on div "October" at bounding box center [356, 452] width 144 height 26
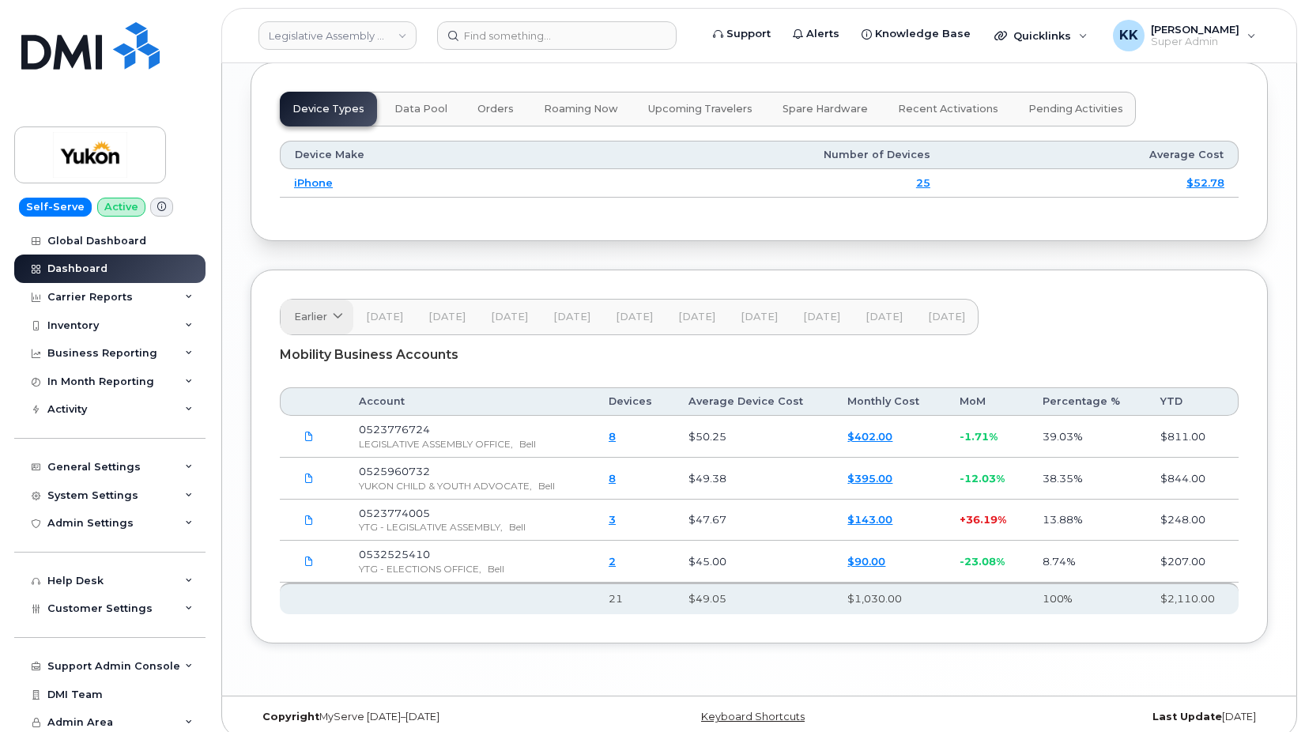
click at [313, 321] on span "Earlier" at bounding box center [310, 316] width 33 height 15
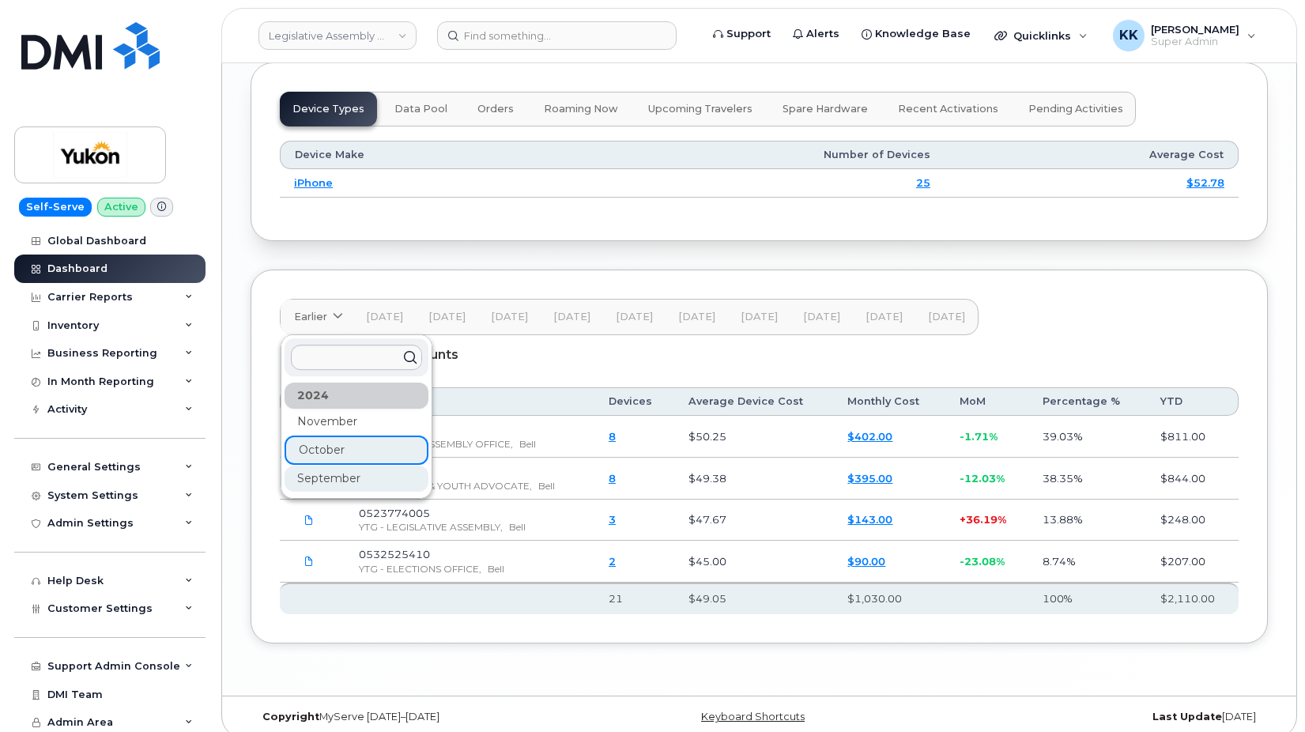
click at [315, 469] on div "September" at bounding box center [356, 478] width 144 height 26
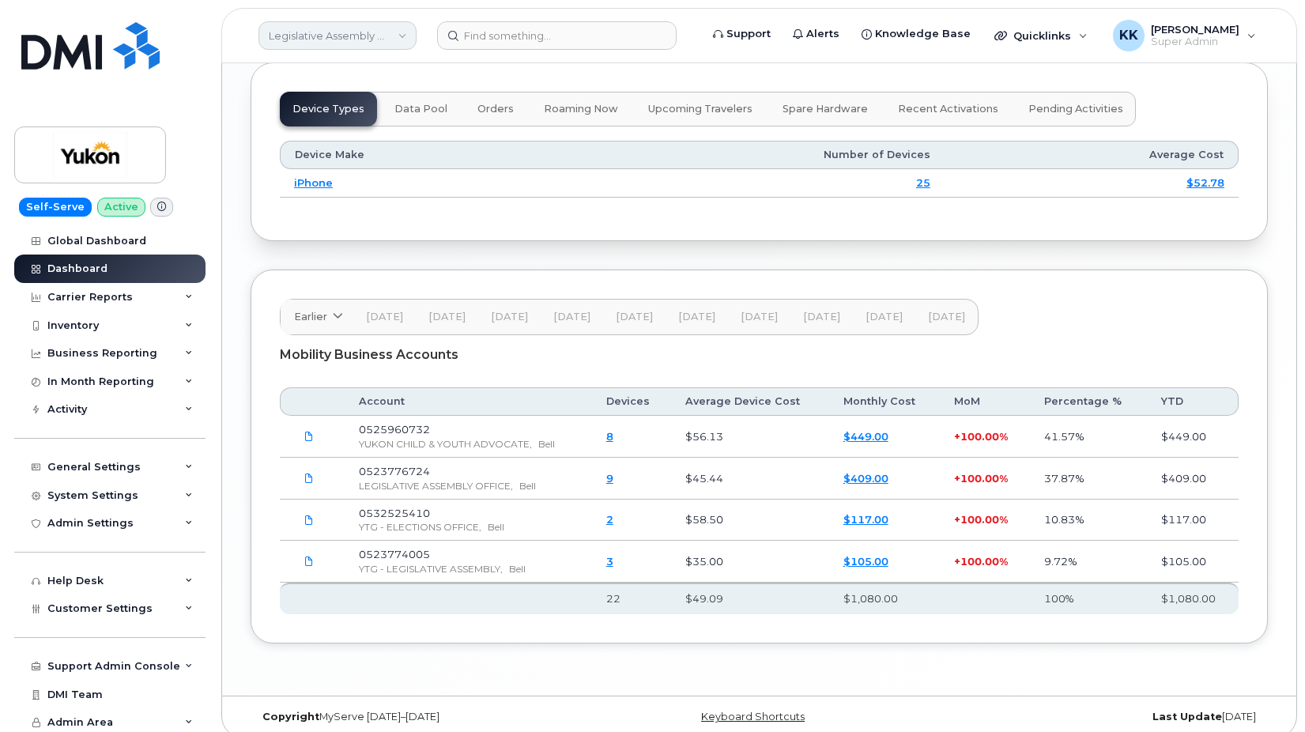
click at [303, 36] on link "Legislative Assembly Office (YTG)" at bounding box center [337, 35] width 158 height 28
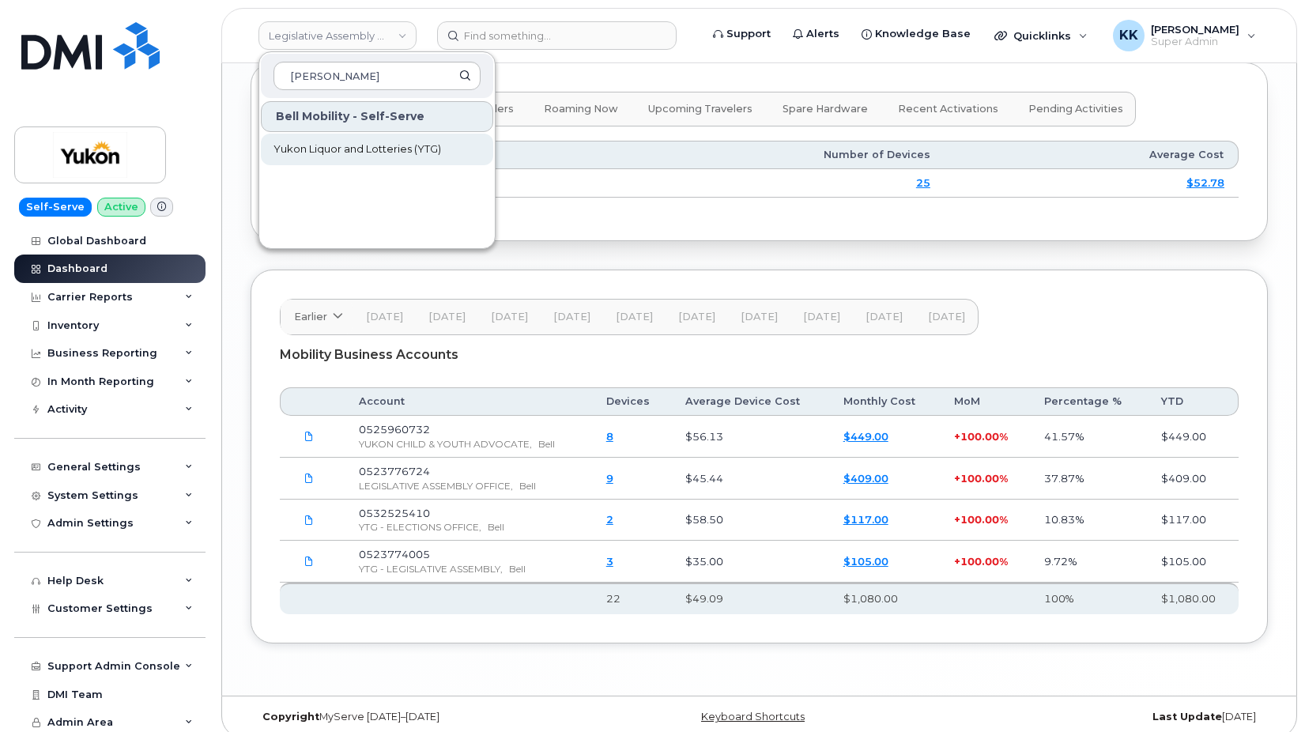
type input "[PERSON_NAME]"
click at [420, 141] on link "Yukon Liquor and Lotteries (YTG)" at bounding box center [377, 150] width 232 height 32
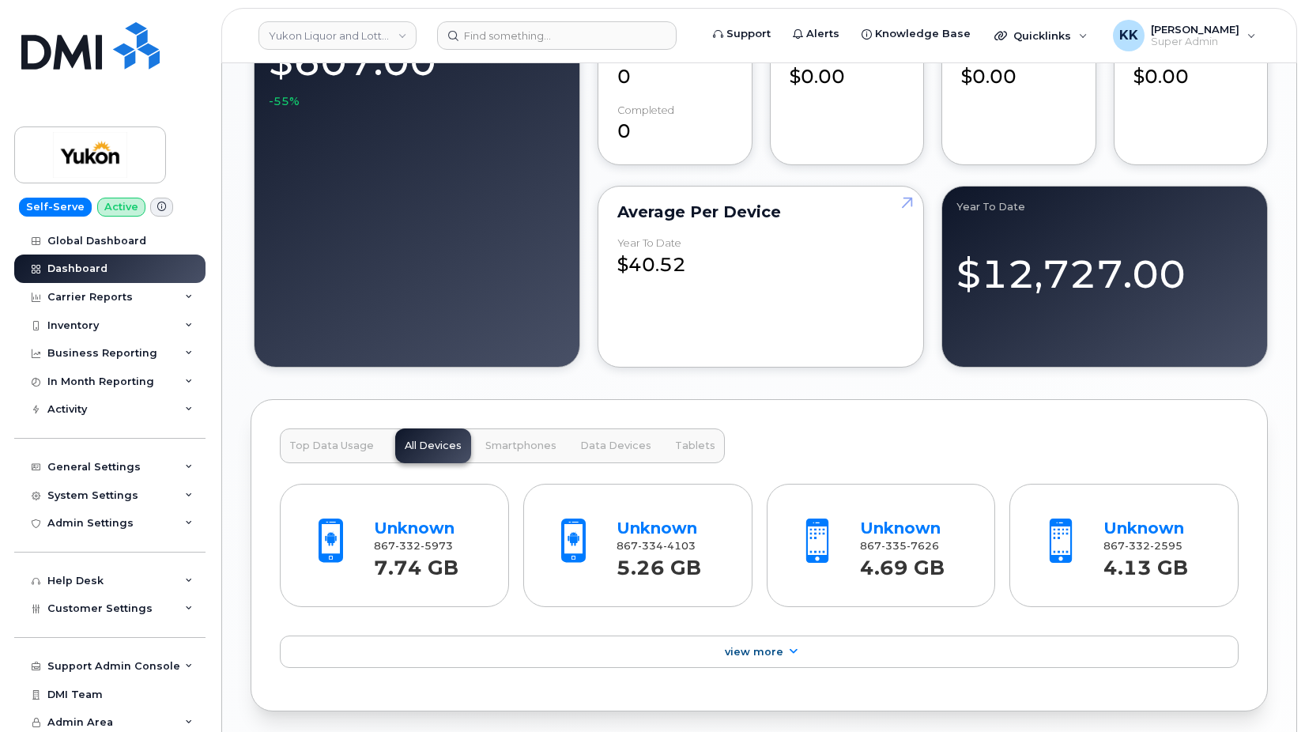
scroll to position [1927, 0]
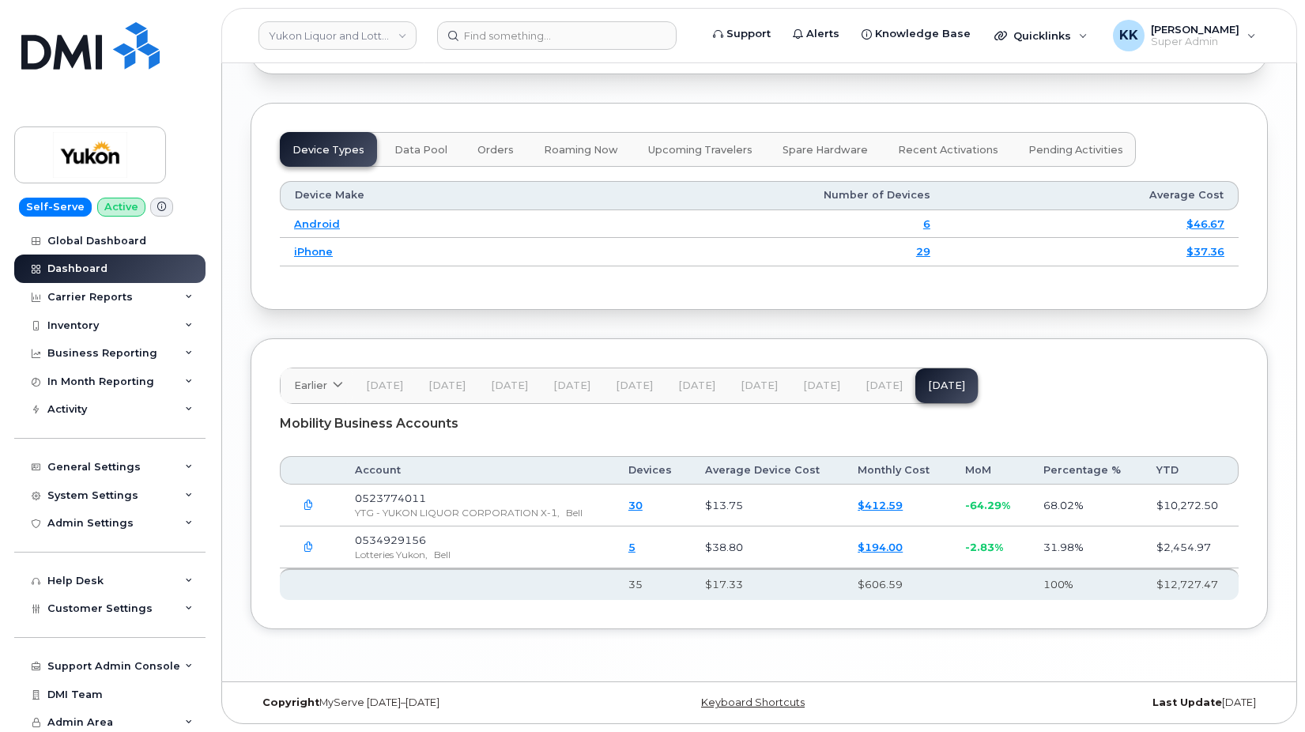
click at [868, 388] on span "[DATE]" at bounding box center [883, 385] width 37 height 13
click at [813, 379] on button "[DATE]" at bounding box center [821, 385] width 62 height 35
click at [759, 380] on span "[DATE]" at bounding box center [758, 385] width 37 height 13
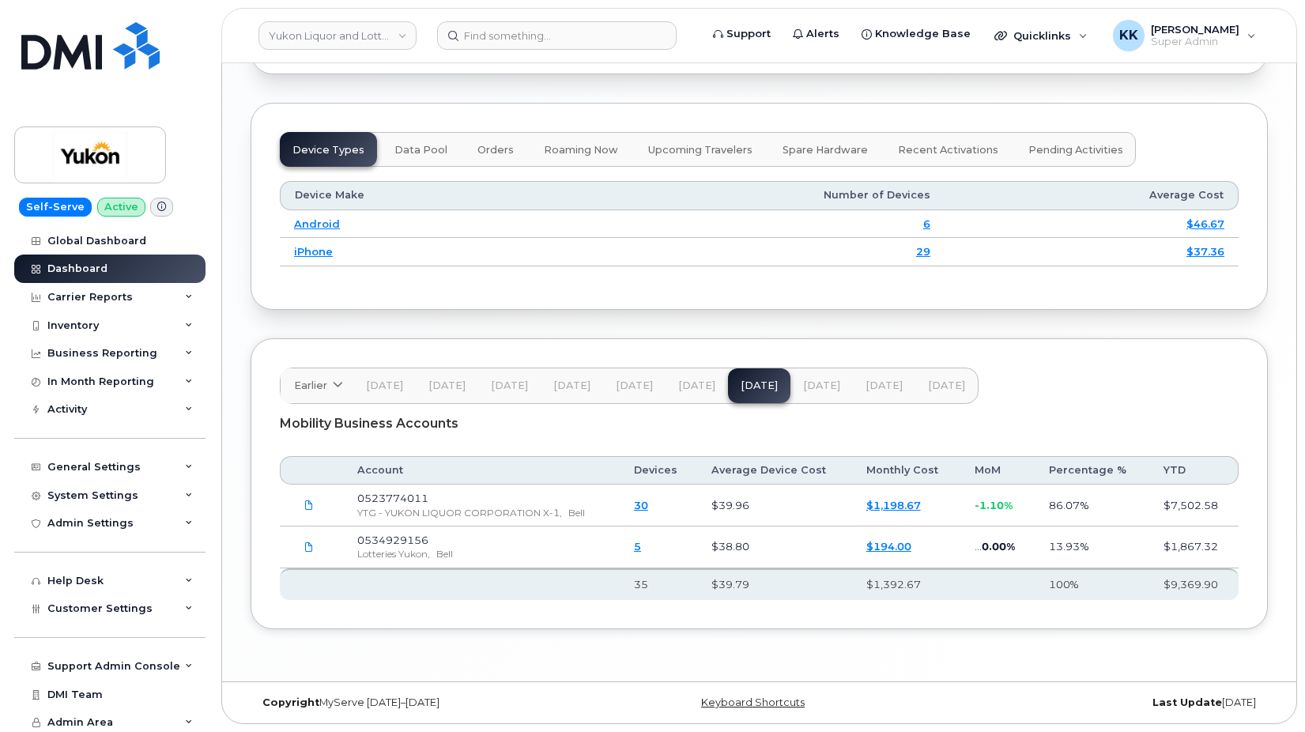
click at [696, 382] on span "[DATE]" at bounding box center [696, 385] width 37 height 13
click at [626, 376] on button "[DATE]" at bounding box center [634, 385] width 62 height 35
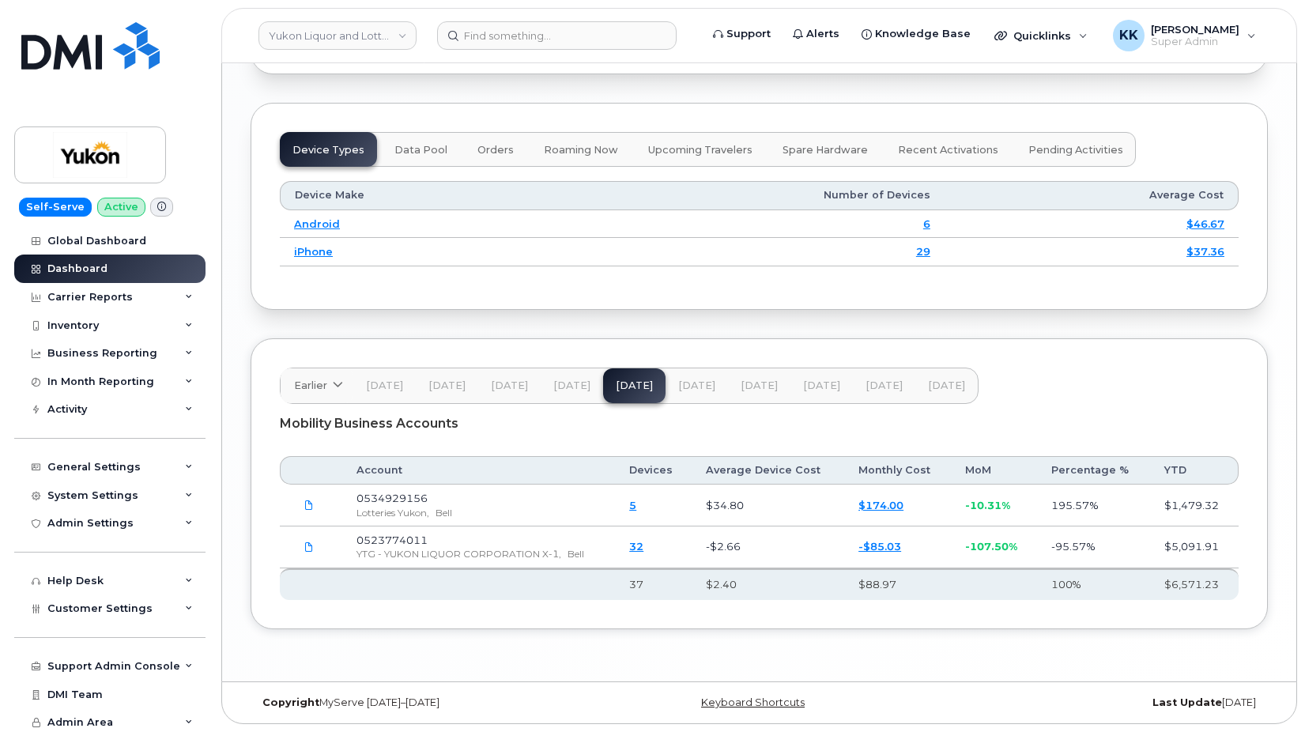
click at [568, 384] on span "[DATE]" at bounding box center [571, 385] width 37 height 13
click at [491, 385] on span "[DATE]" at bounding box center [509, 385] width 37 height 13
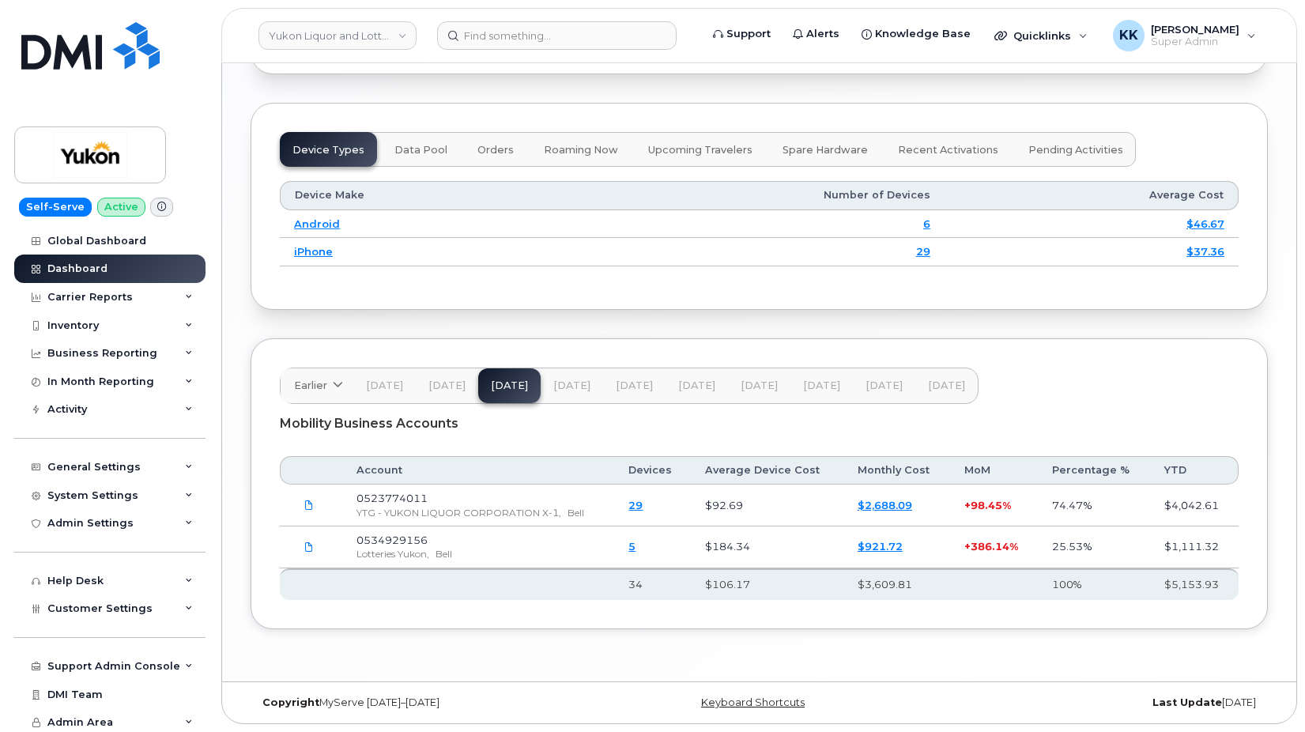
click at [444, 393] on button "[DATE]" at bounding box center [447, 385] width 62 height 35
click at [385, 383] on span "[DATE]" at bounding box center [384, 385] width 37 height 13
click at [331, 388] on span at bounding box center [337, 385] width 15 height 15
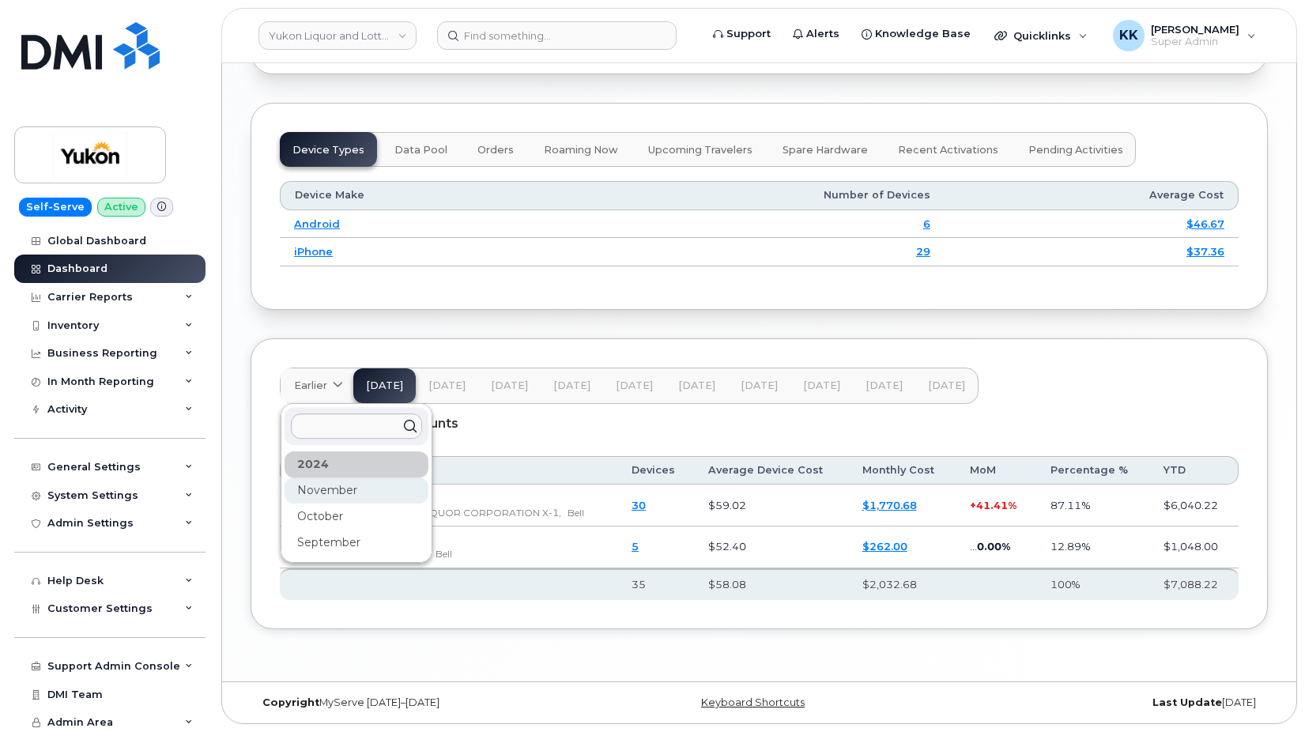
click at [330, 484] on div "November" at bounding box center [356, 490] width 144 height 26
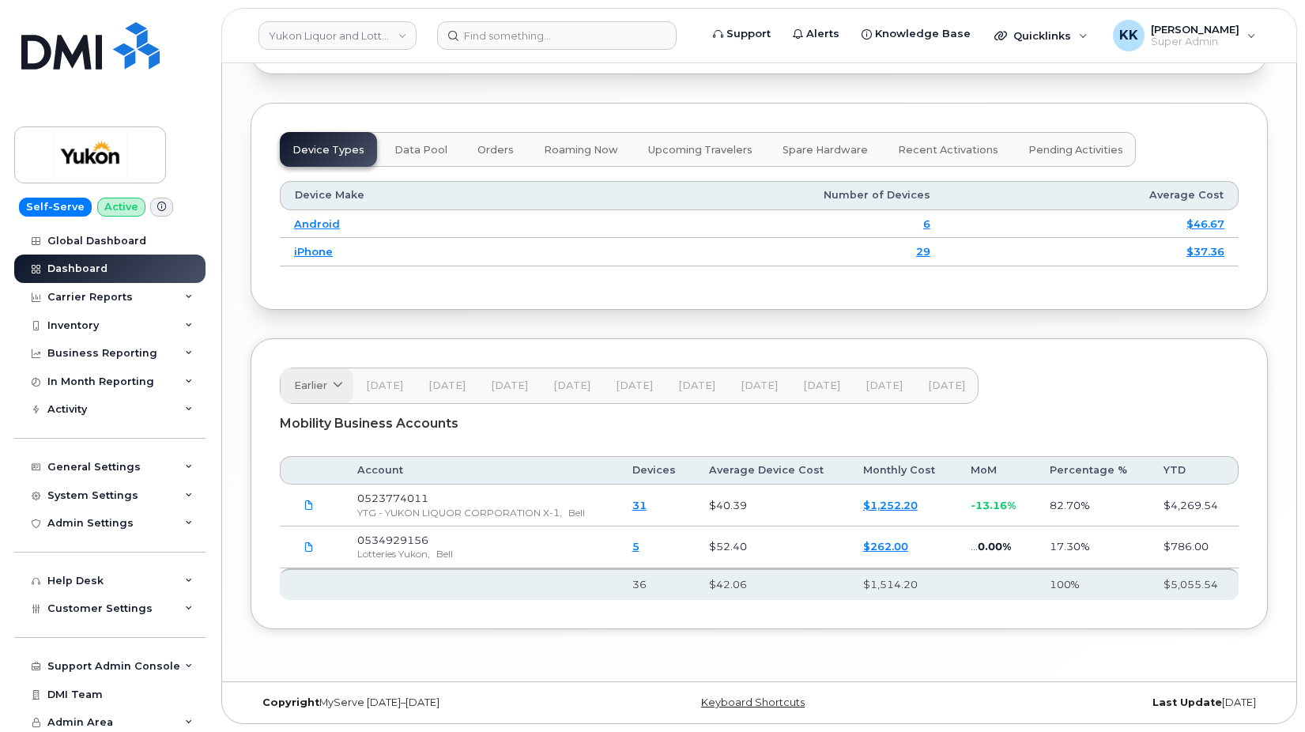
click at [324, 386] on span "Earlier" at bounding box center [310, 385] width 33 height 15
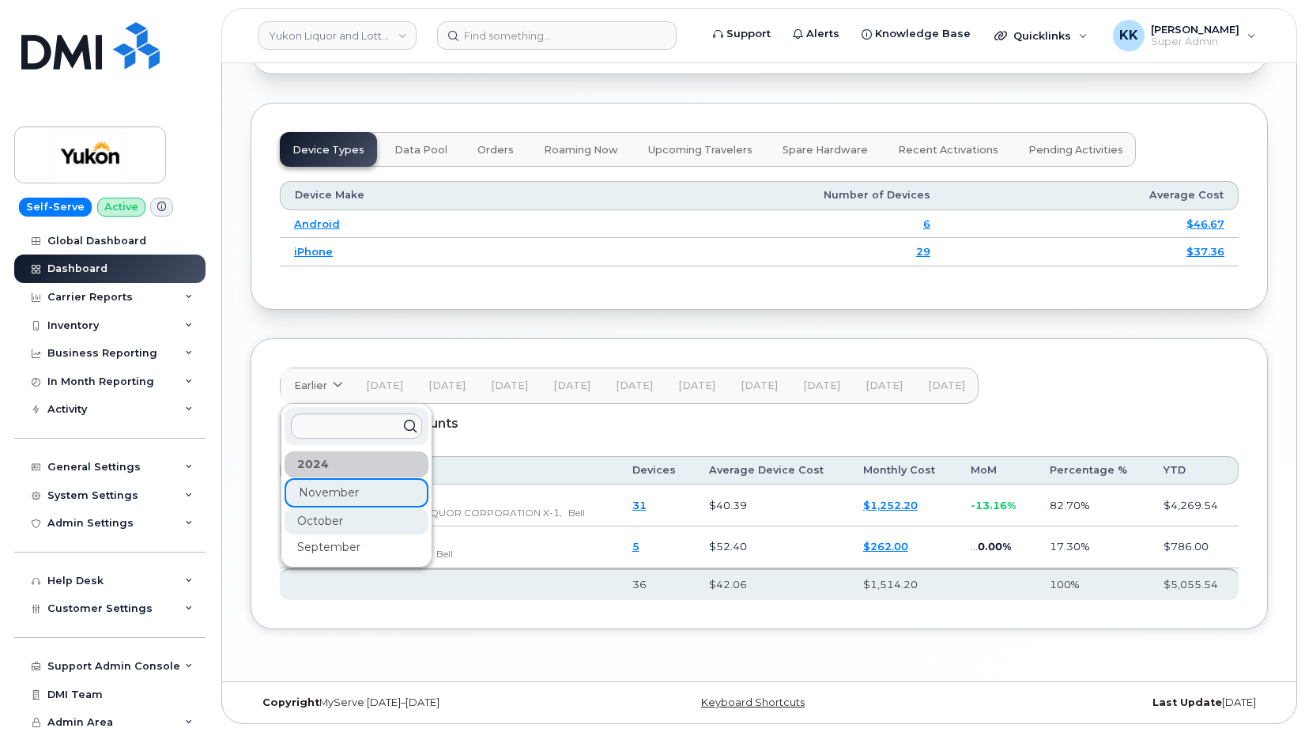
click at [322, 524] on div "October" at bounding box center [356, 521] width 144 height 26
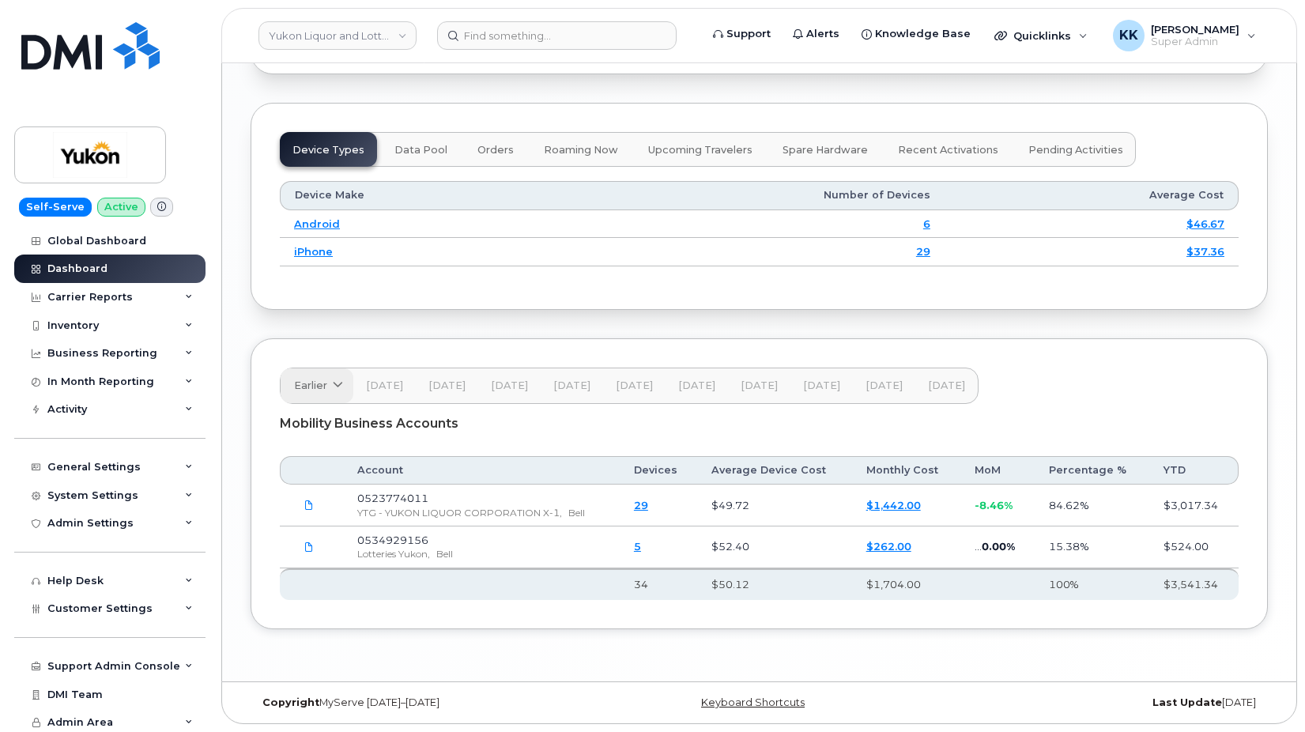
click at [310, 375] on link "Earlier" at bounding box center [317, 385] width 73 height 35
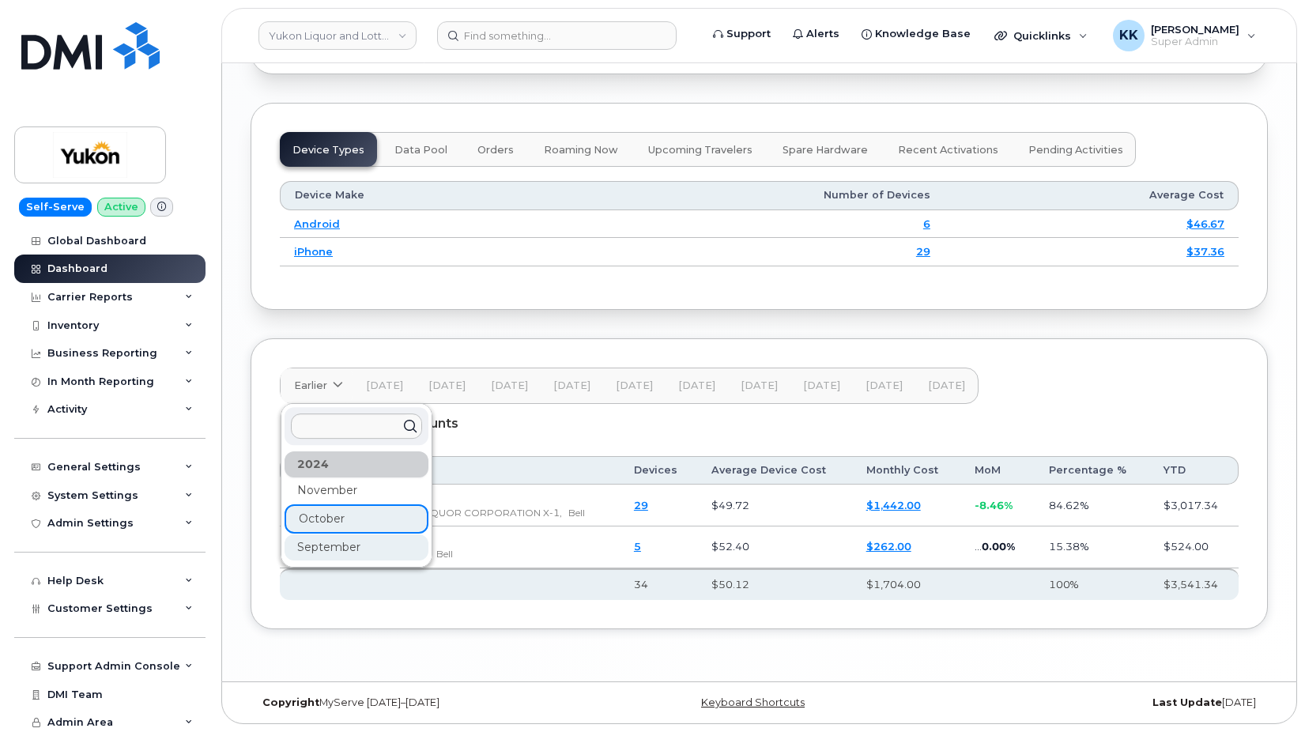
click at [307, 544] on div "September" at bounding box center [356, 547] width 144 height 26
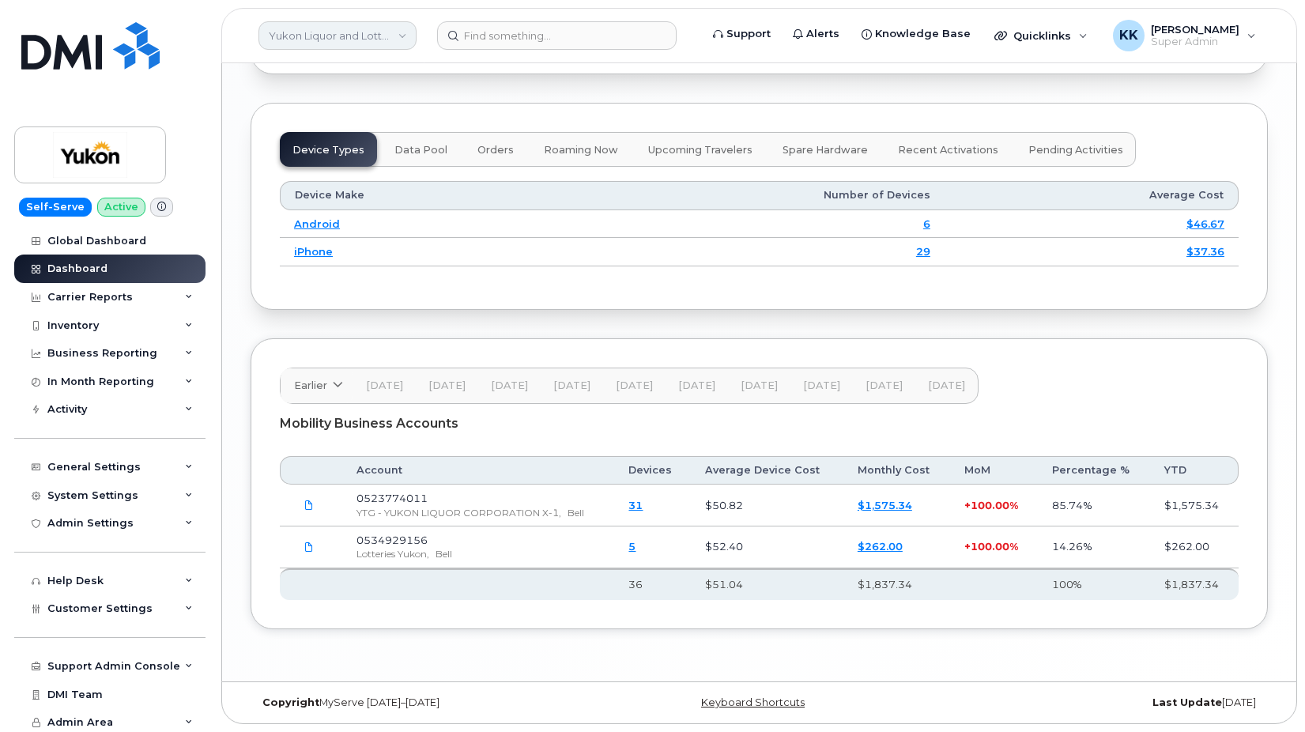
click at [333, 38] on link "Yukon Liquor and Lotteries (YTG)" at bounding box center [337, 35] width 158 height 28
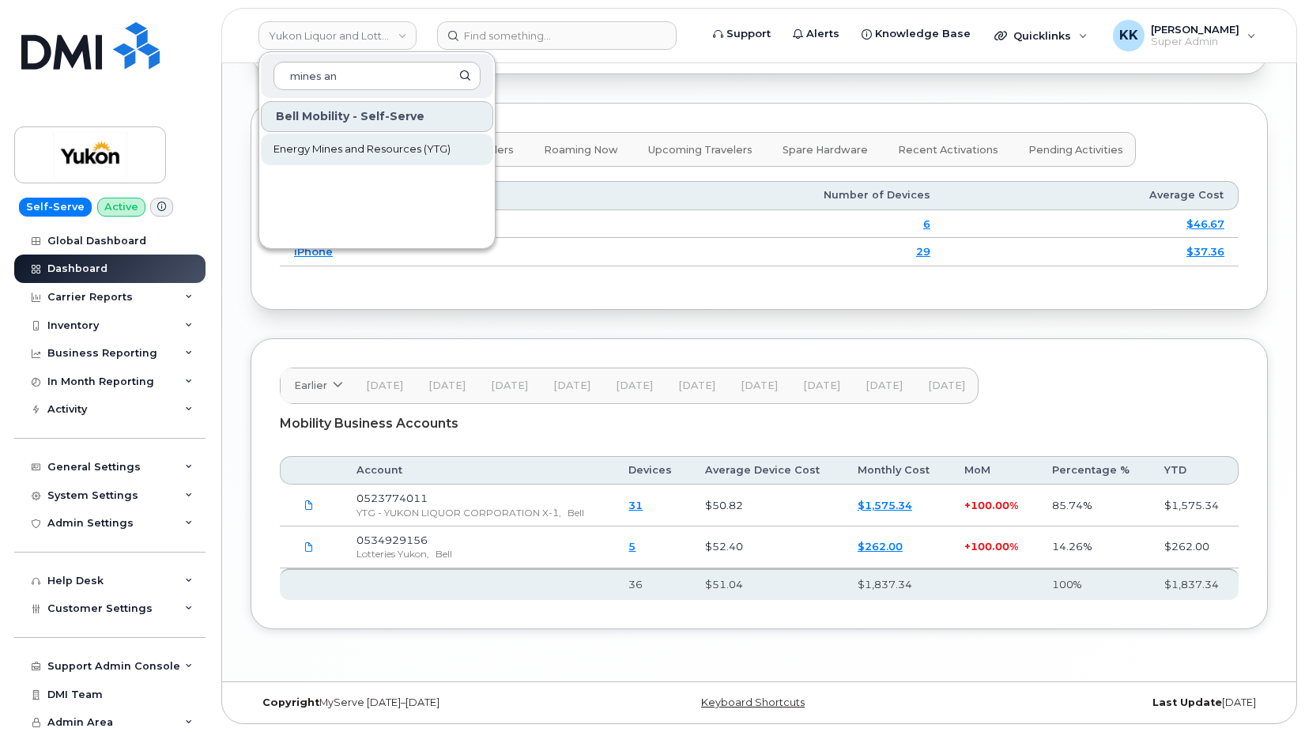
type input "mines an"
click at [341, 141] on link "Energy Mines and Resources (YTG)" at bounding box center [377, 150] width 232 height 32
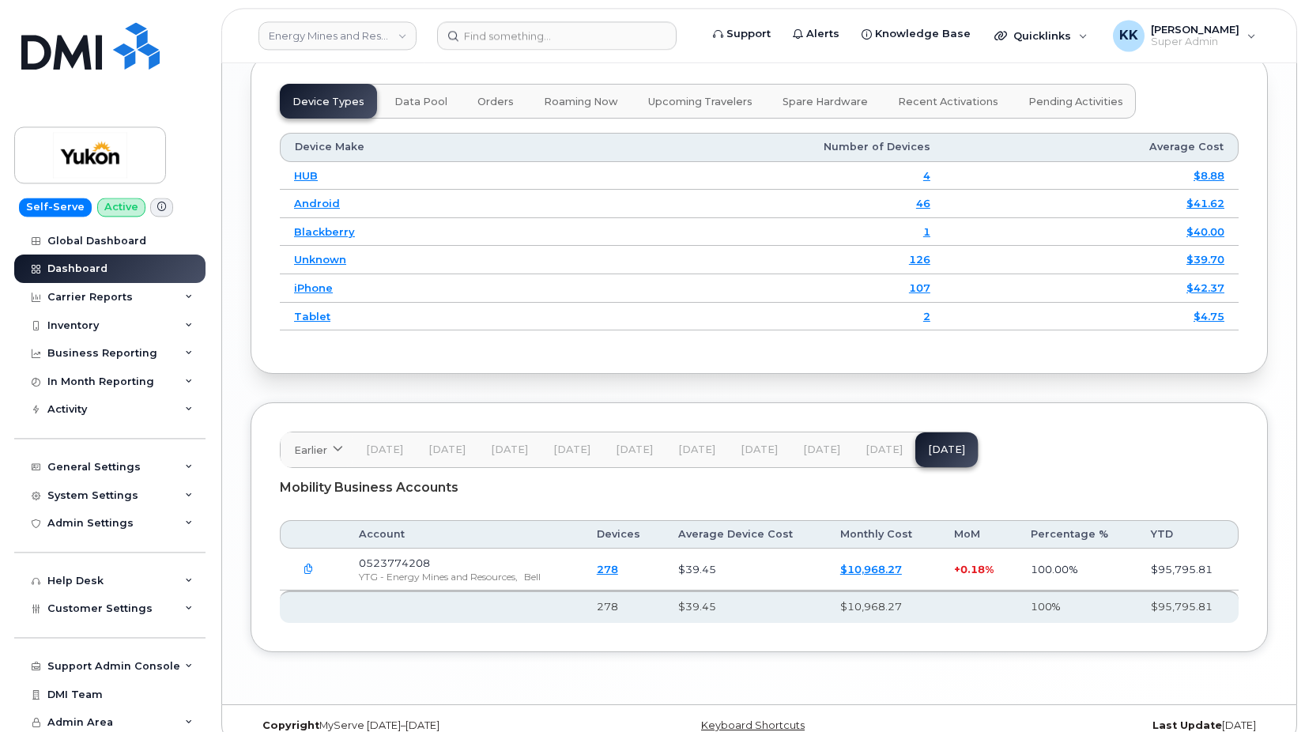
scroll to position [2020, 0]
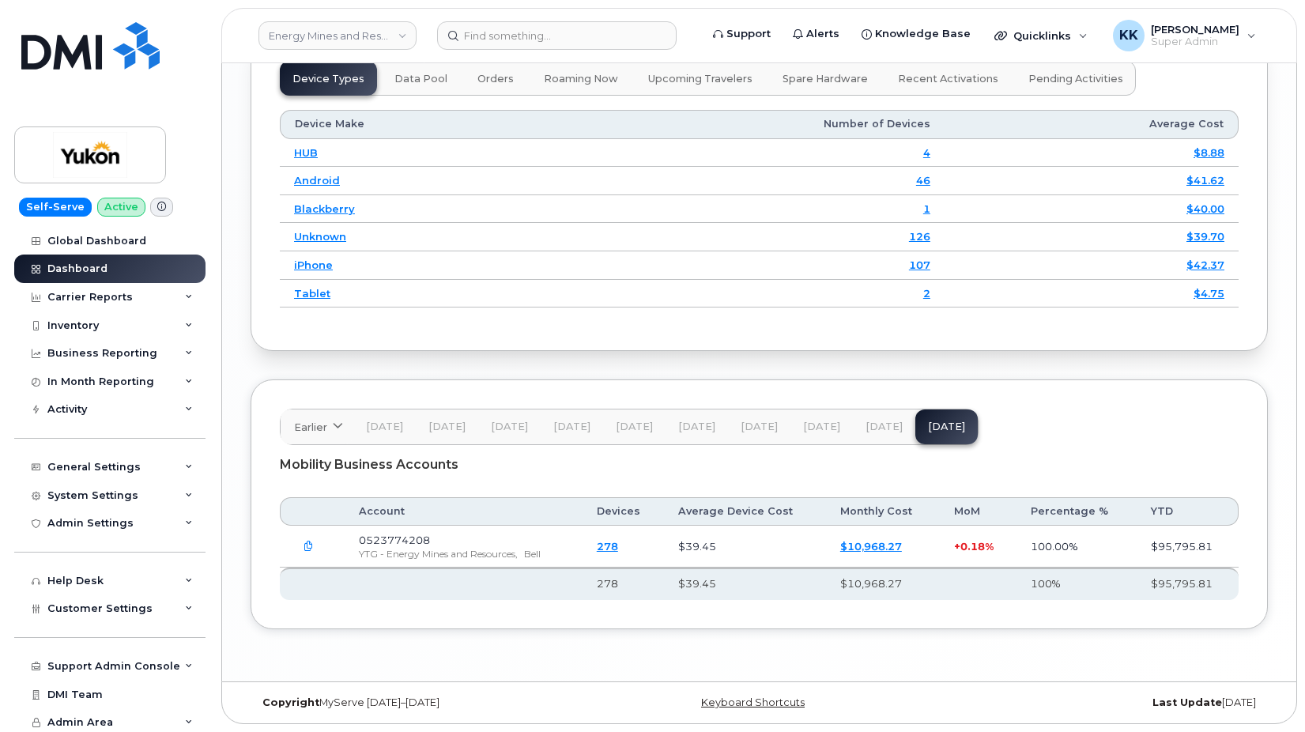
click at [871, 425] on span "[DATE]" at bounding box center [883, 426] width 37 height 13
click at [813, 427] on span "[DATE]" at bounding box center [821, 426] width 37 height 13
click at [761, 430] on span "[DATE]" at bounding box center [758, 426] width 37 height 13
click at [688, 427] on span "[DATE]" at bounding box center [696, 426] width 37 height 13
click at [620, 429] on span "[DATE]" at bounding box center [634, 426] width 37 height 13
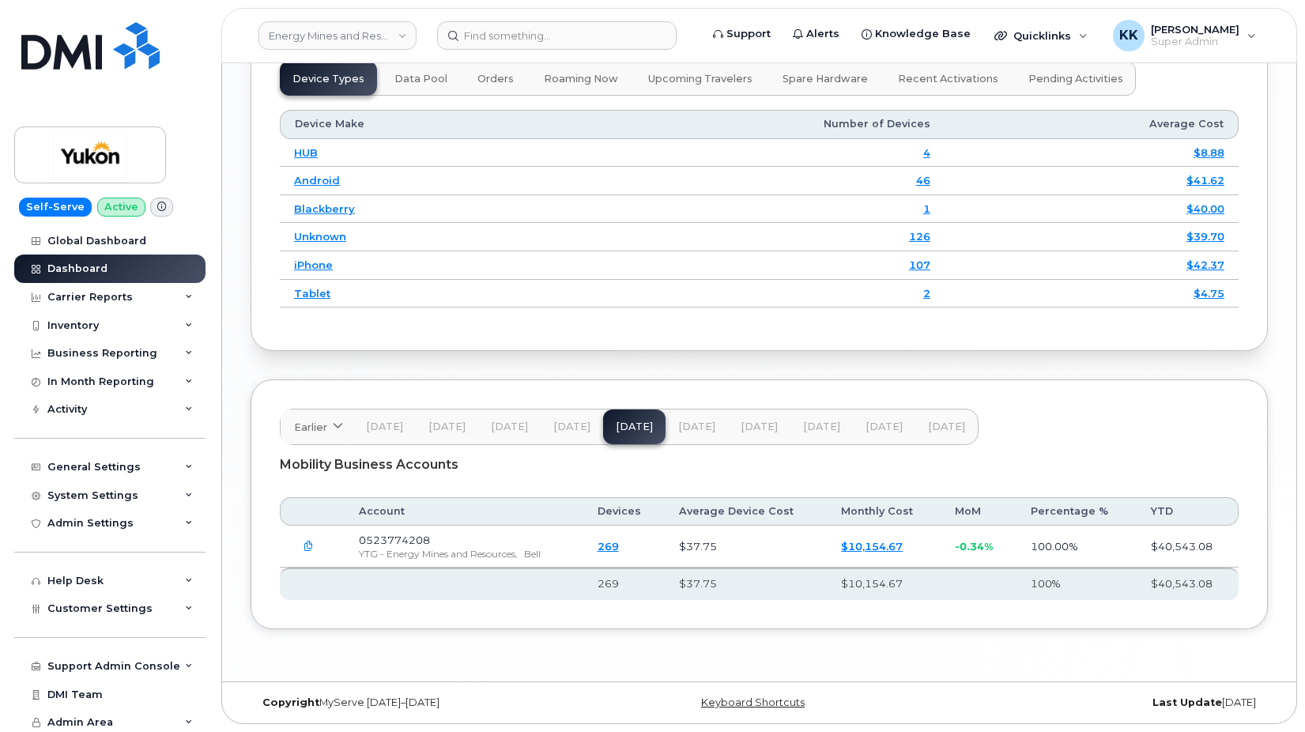
click at [570, 424] on span "[DATE]" at bounding box center [571, 426] width 37 height 13
click at [505, 428] on span "[DATE]" at bounding box center [509, 426] width 37 height 13
click at [461, 422] on span "[DATE]" at bounding box center [446, 426] width 37 height 13
click at [394, 435] on button "[DATE]" at bounding box center [384, 426] width 62 height 35
click at [320, 430] on span "Earlier" at bounding box center [310, 427] width 33 height 15
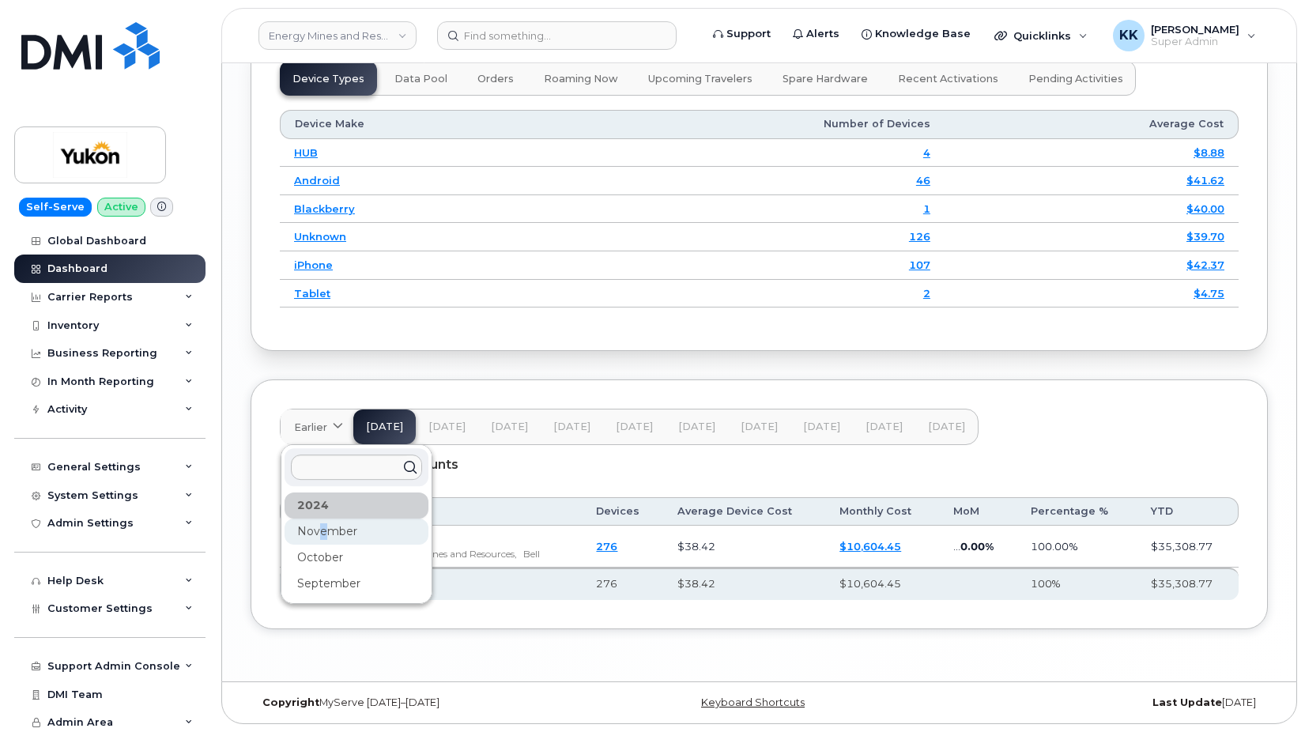
click at [323, 527] on div "November" at bounding box center [356, 531] width 144 height 26
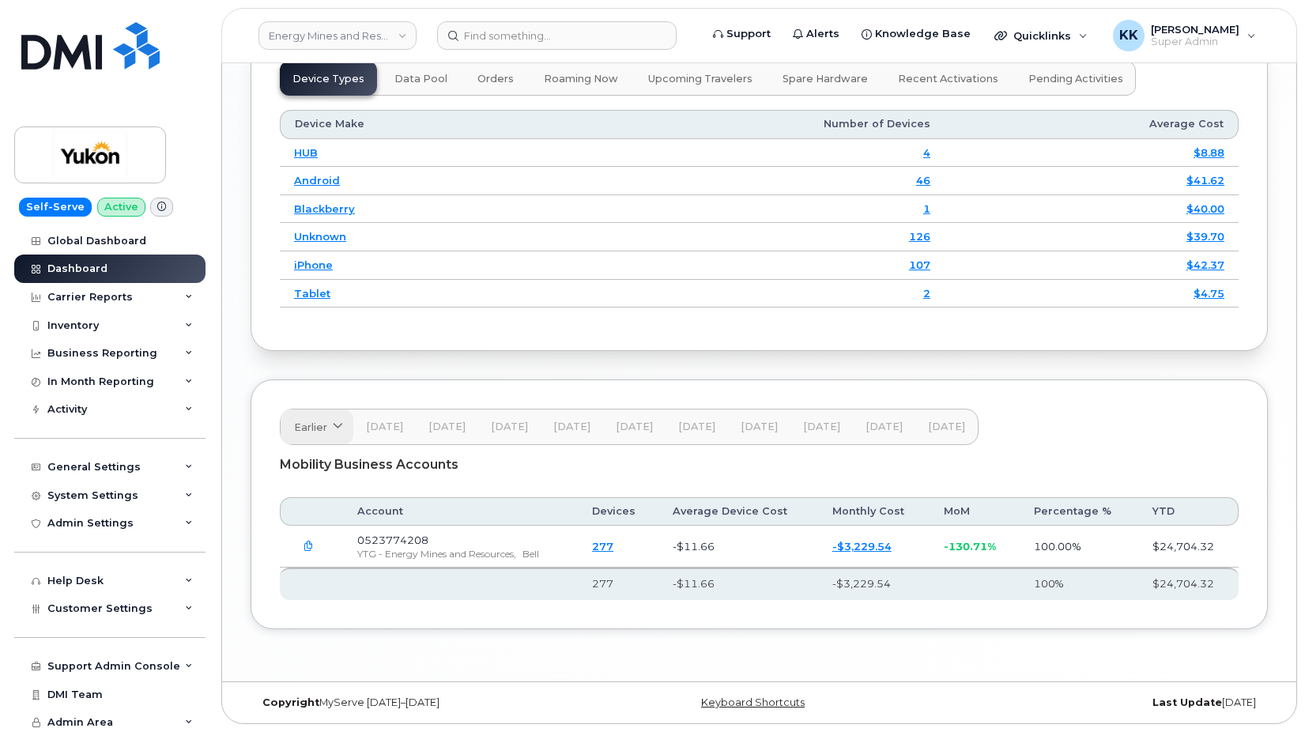
click at [313, 436] on link "Earlier" at bounding box center [317, 426] width 73 height 35
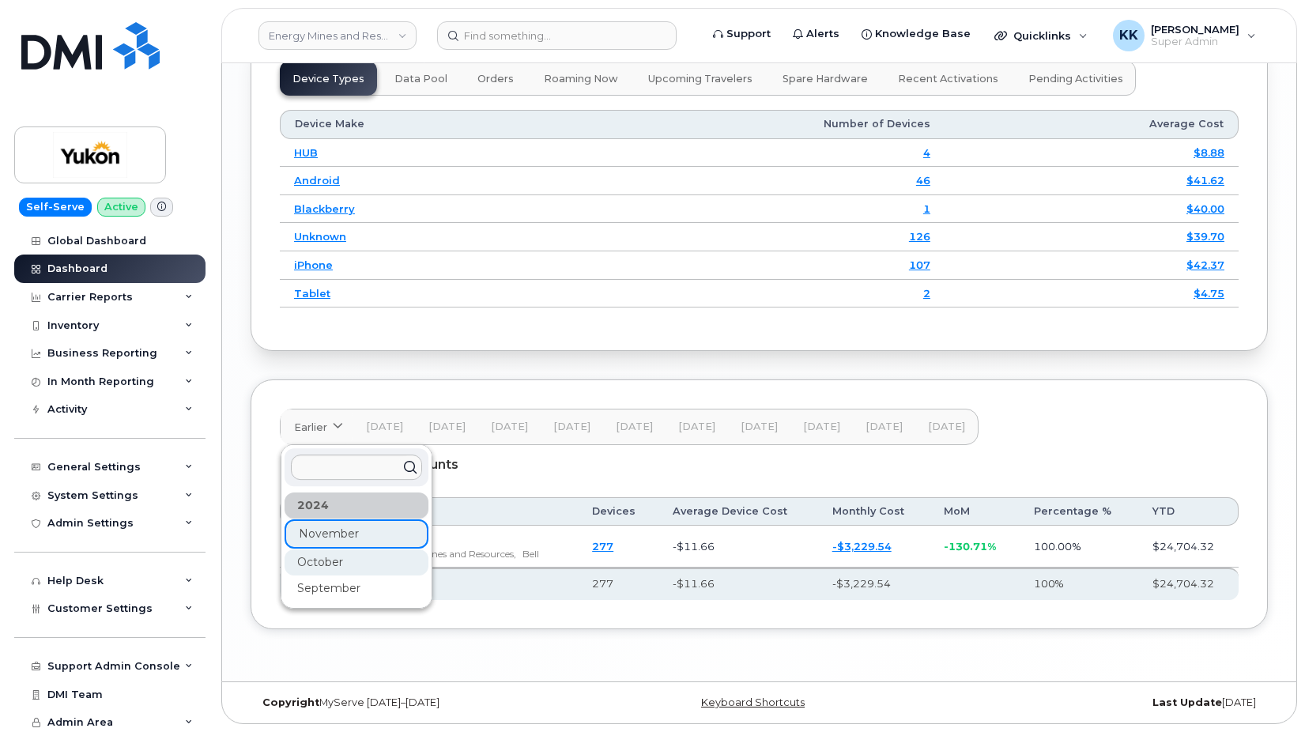
click at [326, 567] on div "October" at bounding box center [356, 562] width 144 height 26
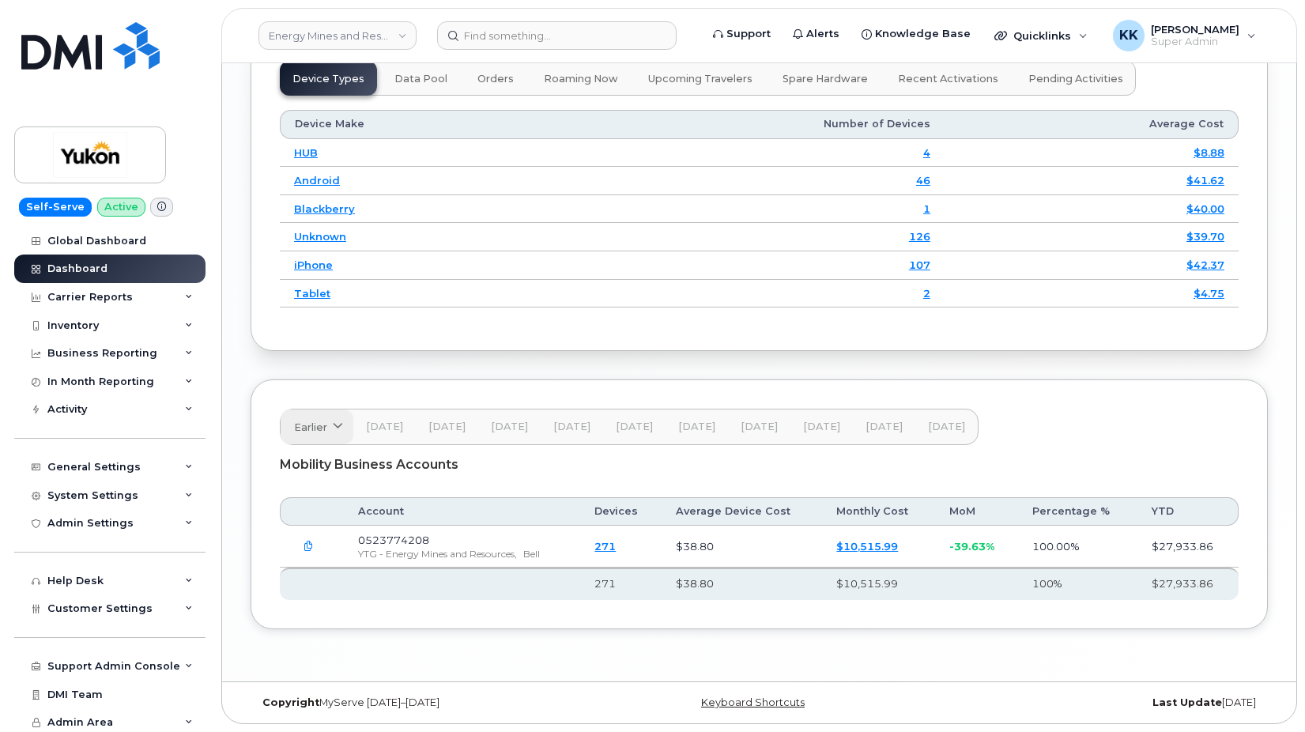
click at [313, 413] on link "Earlier" at bounding box center [317, 426] width 73 height 35
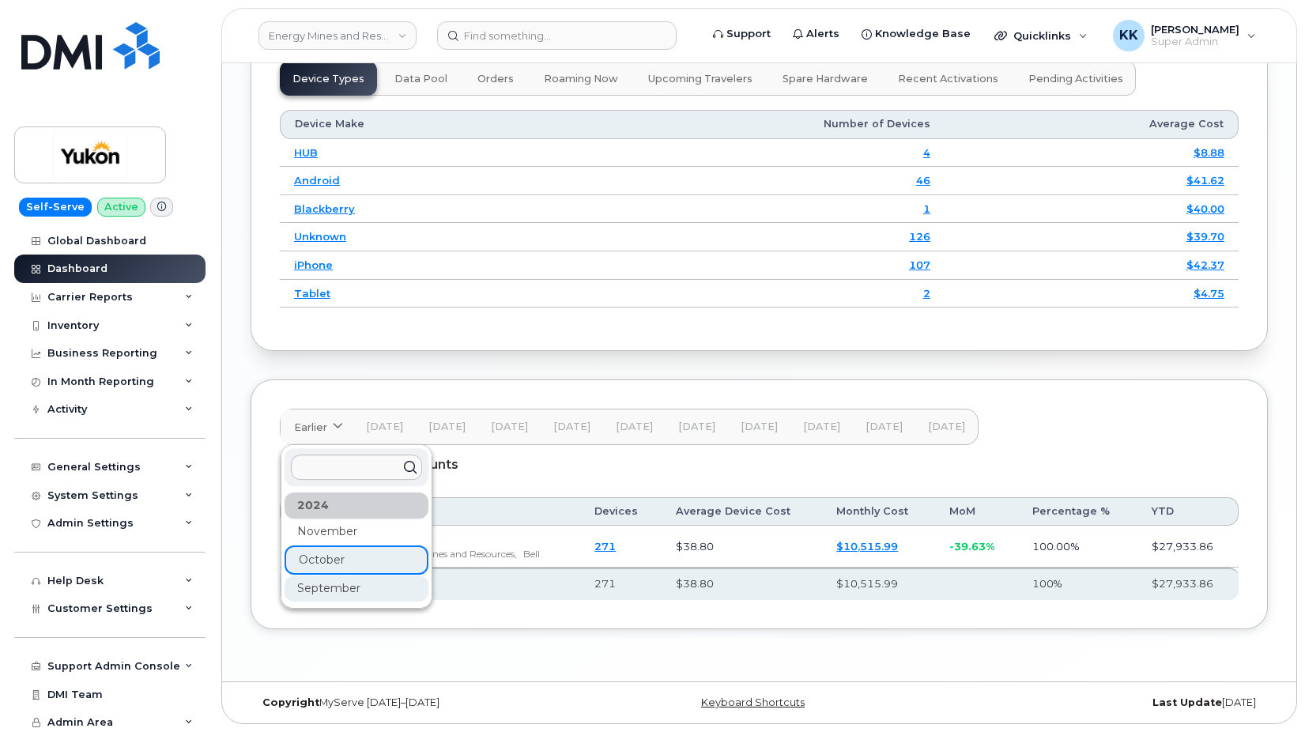
click at [319, 582] on div "September" at bounding box center [356, 588] width 144 height 26
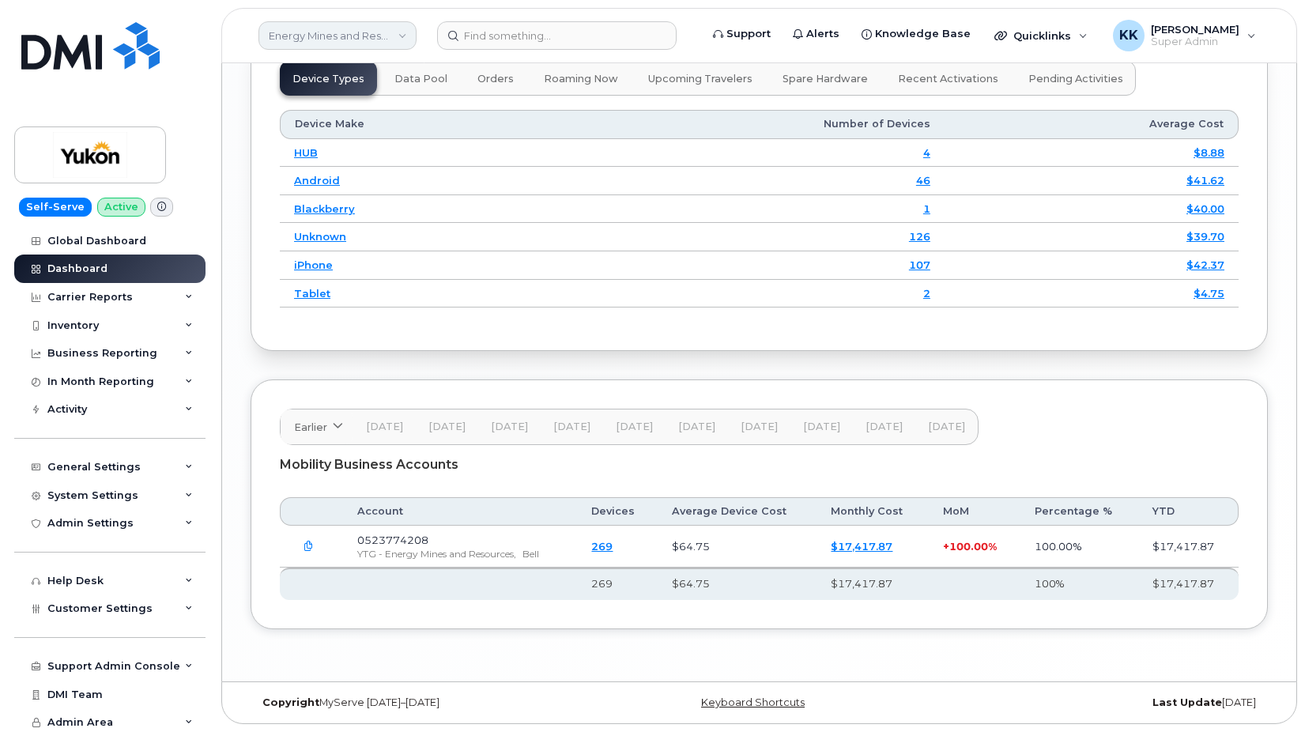
click at [335, 40] on link "Energy Mines and Resources (YTG)" at bounding box center [337, 35] width 158 height 28
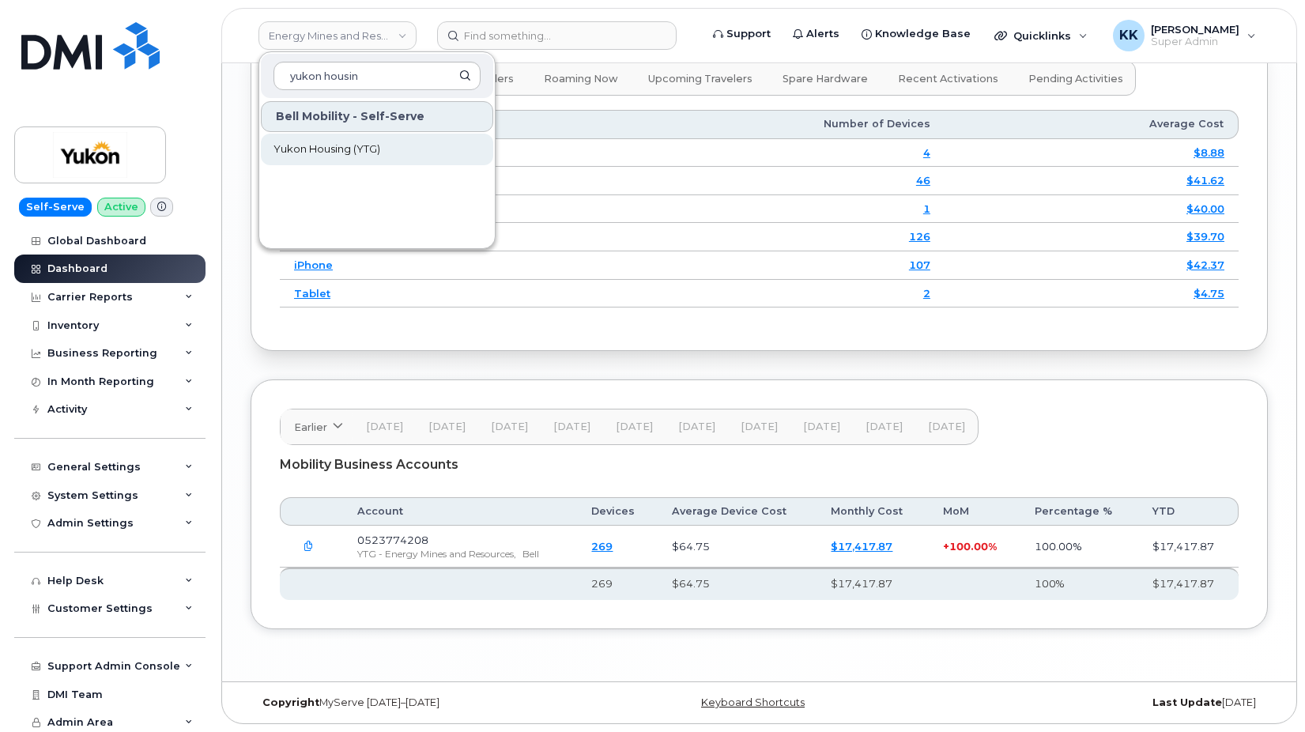
type input "yukon housin"
click at [382, 156] on link "Yukon Housing (YTG)" at bounding box center [377, 150] width 232 height 32
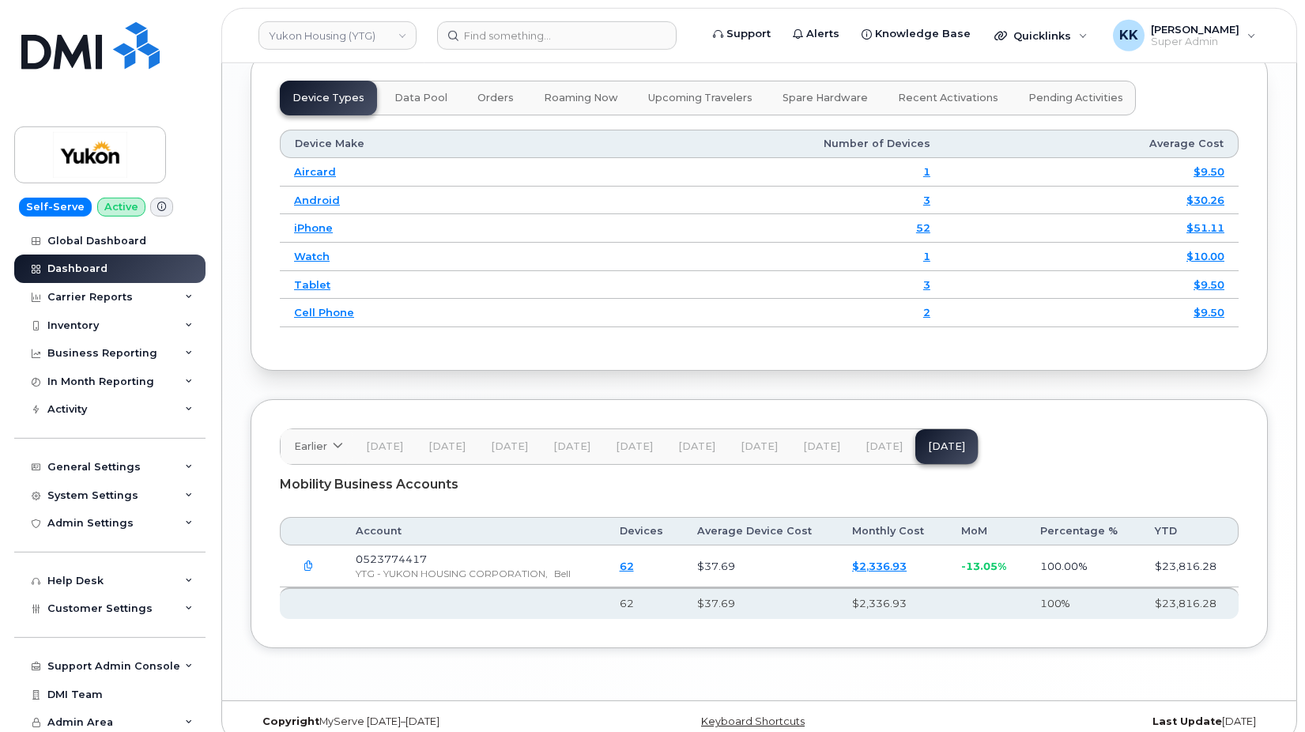
scroll to position [2065, 0]
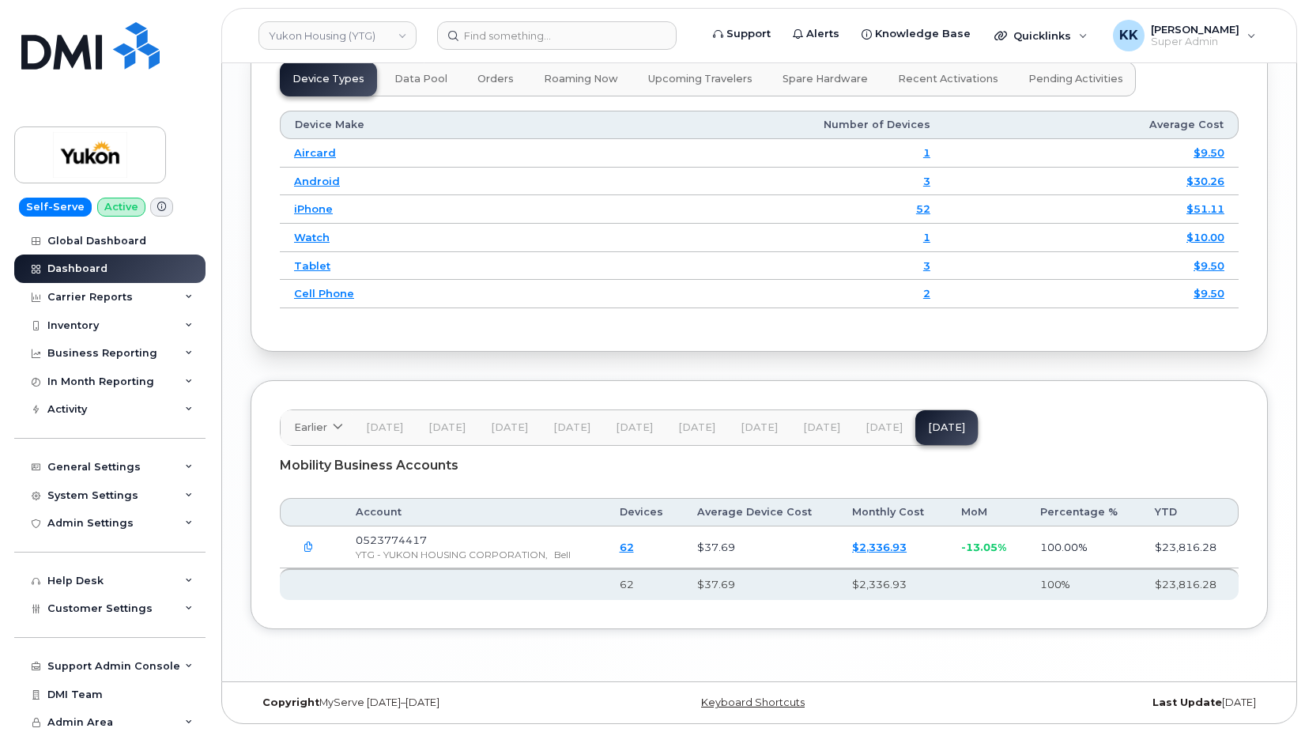
click at [876, 429] on span "[DATE]" at bounding box center [883, 427] width 37 height 13
click at [819, 428] on span "[DATE]" at bounding box center [821, 427] width 37 height 13
click at [775, 427] on button "[DATE]" at bounding box center [759, 427] width 62 height 35
click at [706, 431] on span "[DATE]" at bounding box center [696, 427] width 37 height 13
click at [624, 428] on span "[DATE]" at bounding box center [634, 427] width 37 height 13
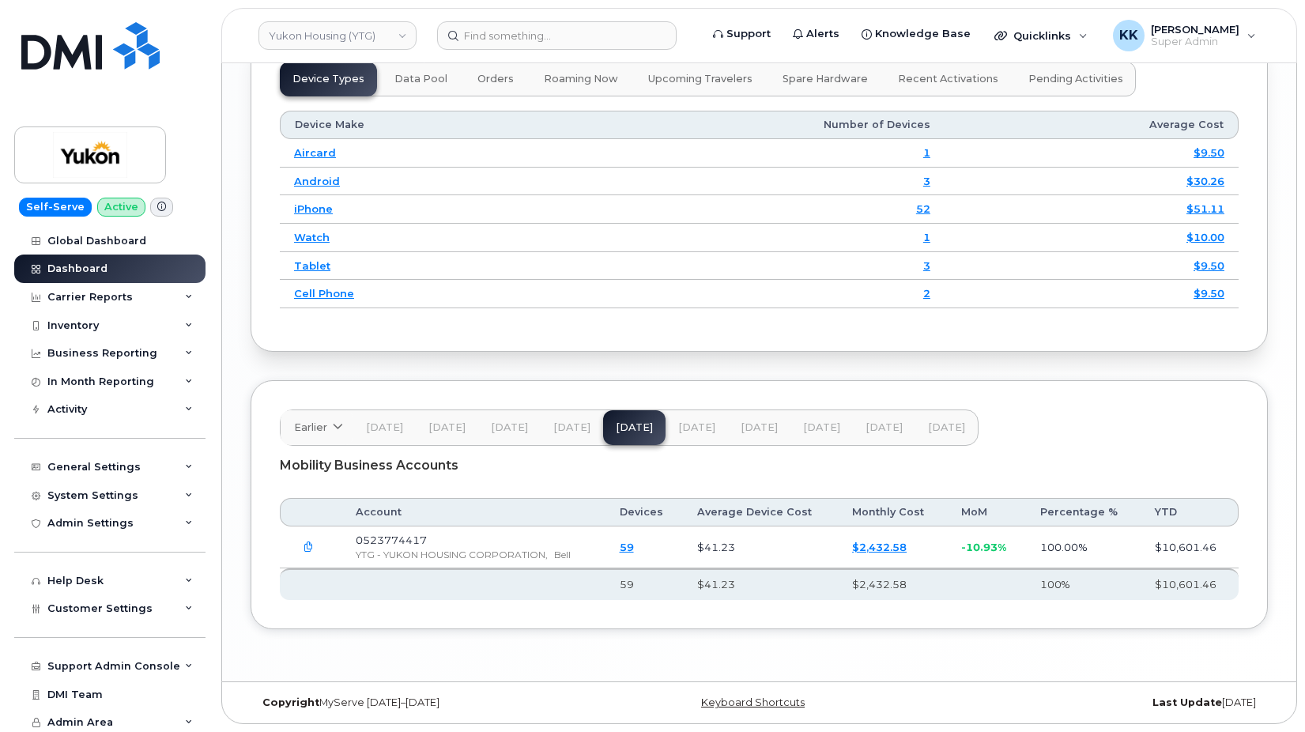
click at [586, 426] on span "[DATE]" at bounding box center [571, 427] width 37 height 13
click at [515, 424] on span "[DATE]" at bounding box center [509, 427] width 37 height 13
click at [466, 425] on button "[DATE]" at bounding box center [447, 427] width 62 height 35
click at [373, 421] on button "[DATE]" at bounding box center [384, 427] width 62 height 35
click at [322, 433] on span "Earlier" at bounding box center [310, 427] width 33 height 15
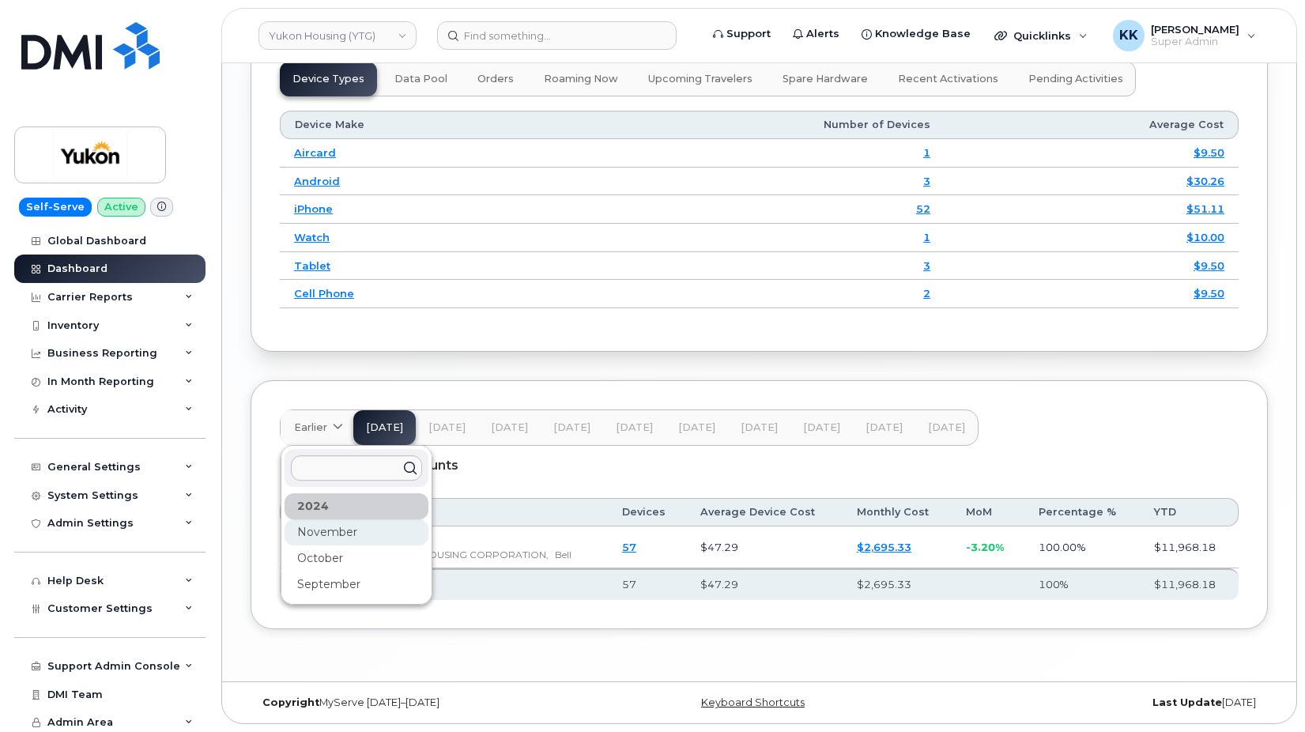
click at [335, 533] on div "November" at bounding box center [356, 532] width 144 height 26
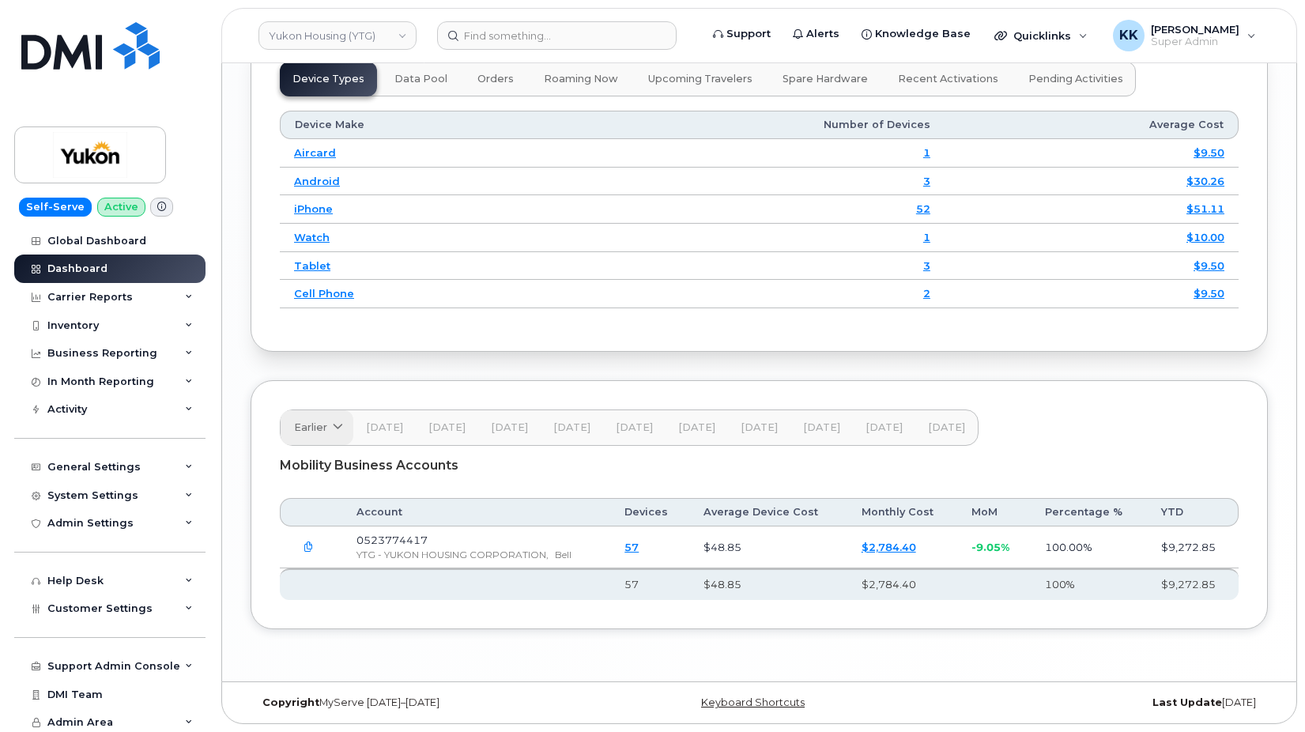
click at [318, 436] on link "Earlier" at bounding box center [317, 427] width 73 height 35
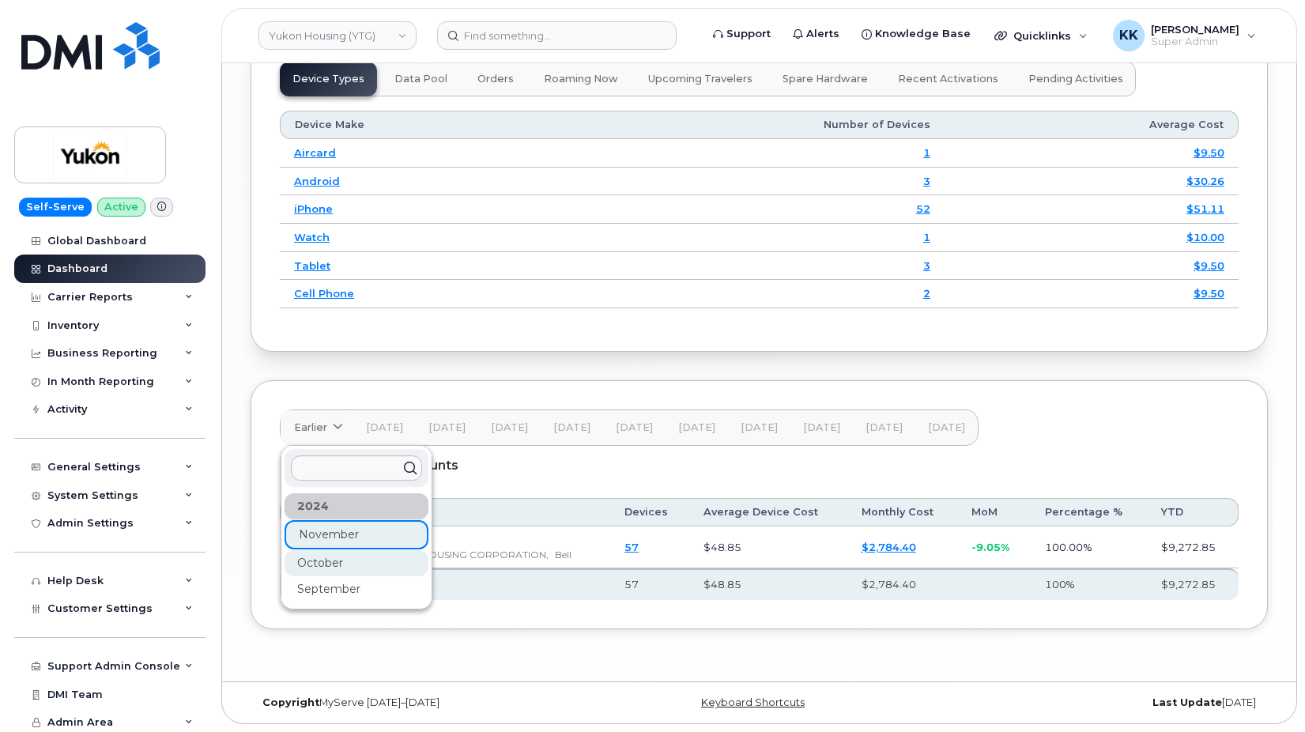
click at [337, 563] on div "October" at bounding box center [356, 563] width 144 height 26
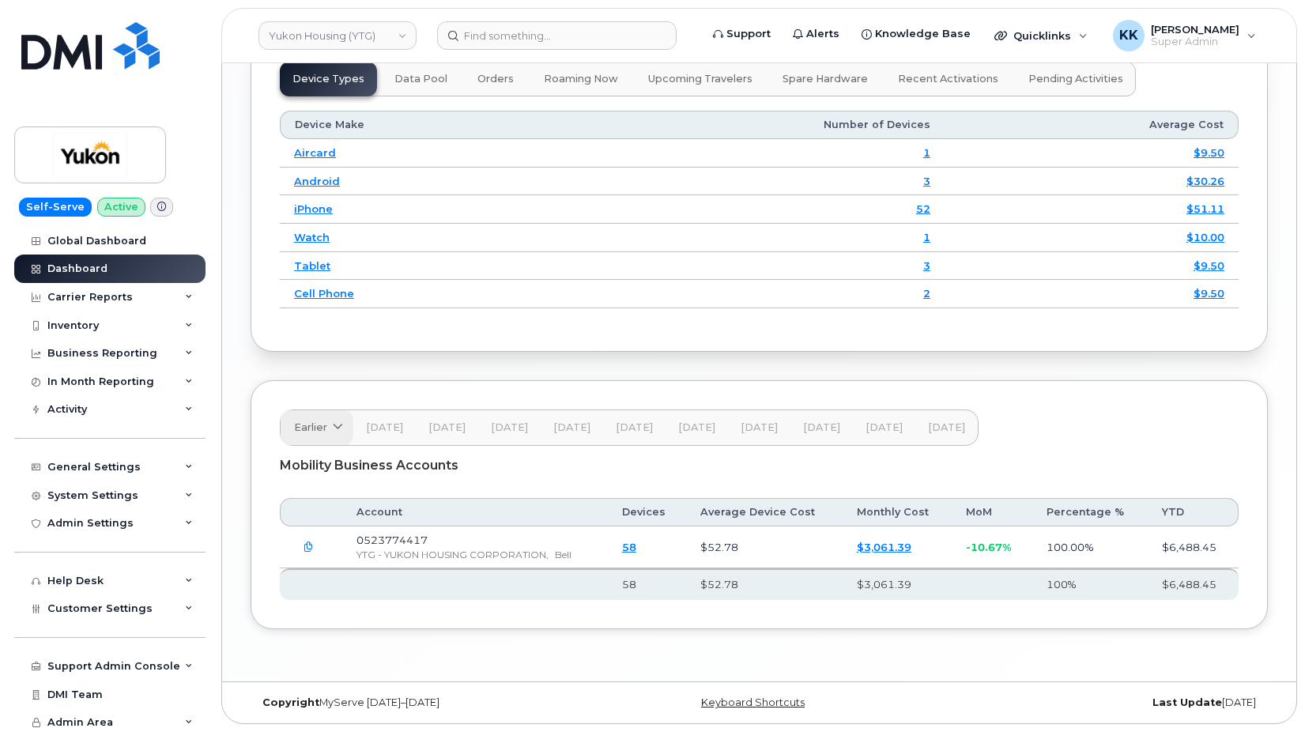
click at [306, 420] on span "Earlier" at bounding box center [310, 427] width 33 height 15
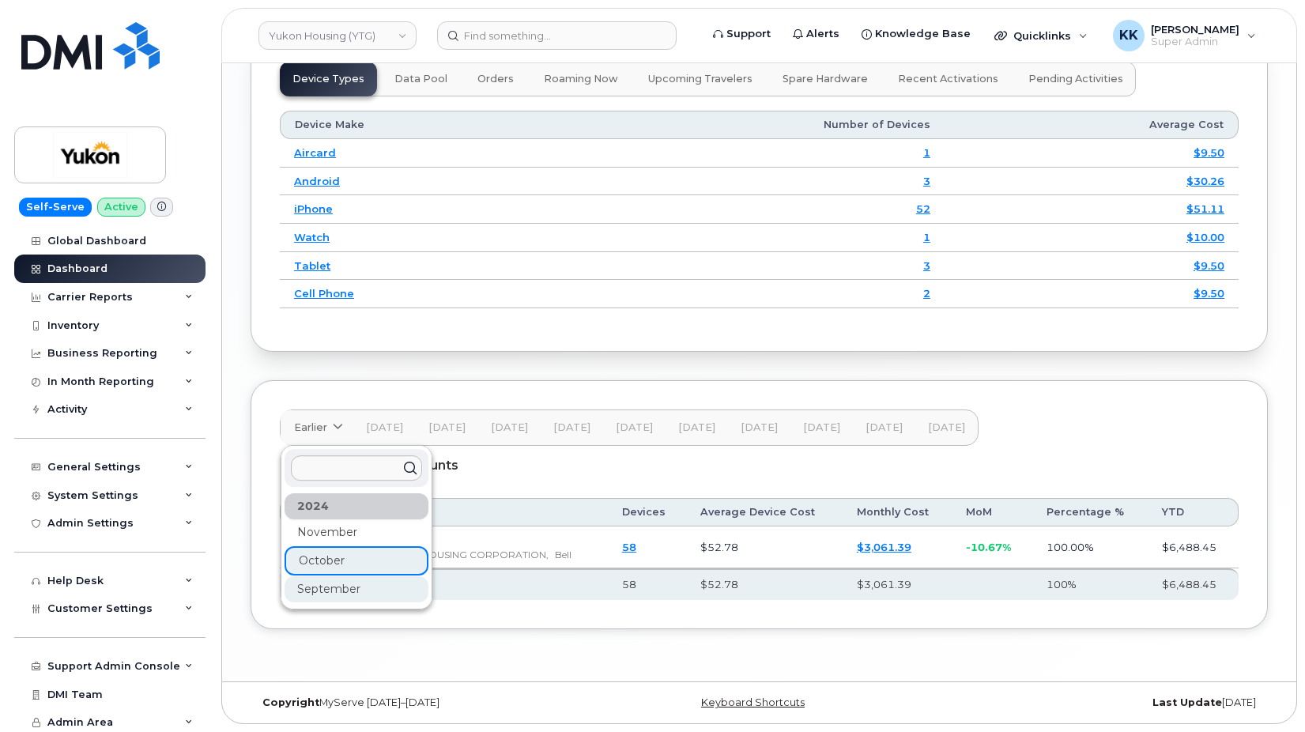
click at [301, 578] on div "September" at bounding box center [356, 589] width 144 height 26
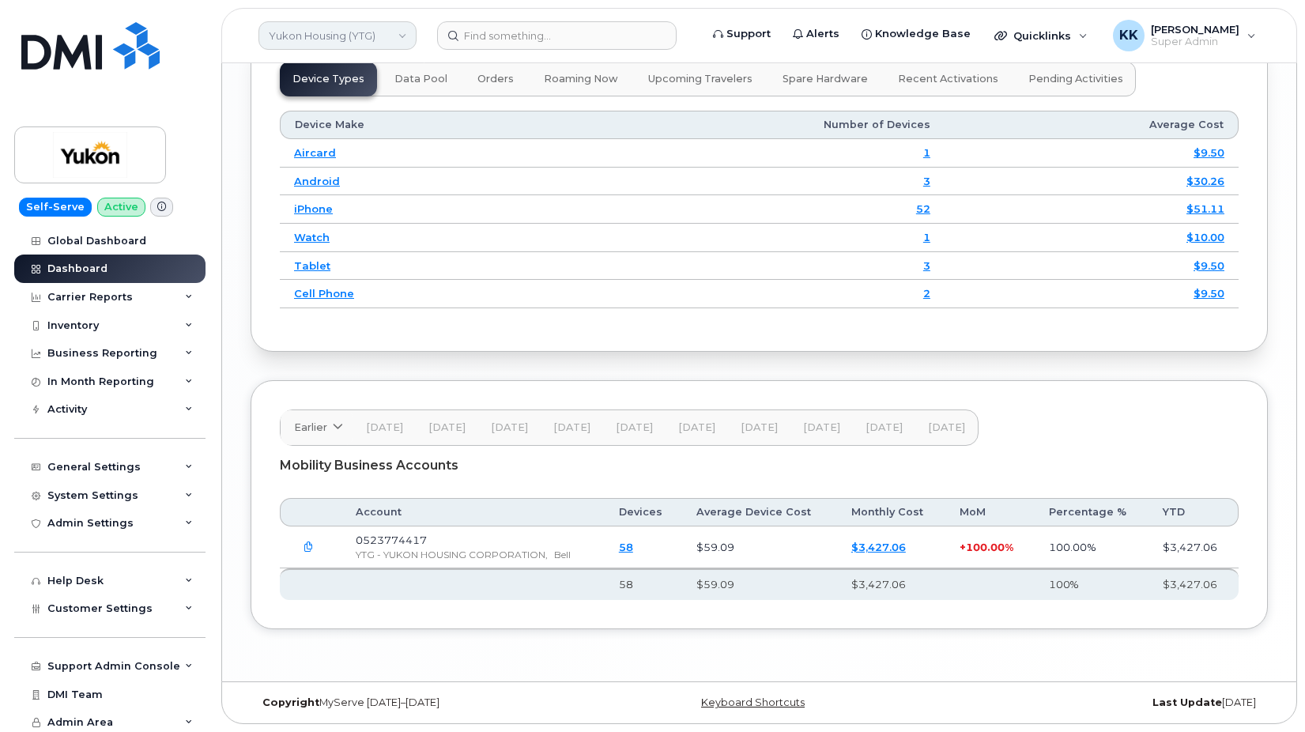
click at [358, 37] on link "Yukon Housing (YTG)" at bounding box center [337, 35] width 158 height 28
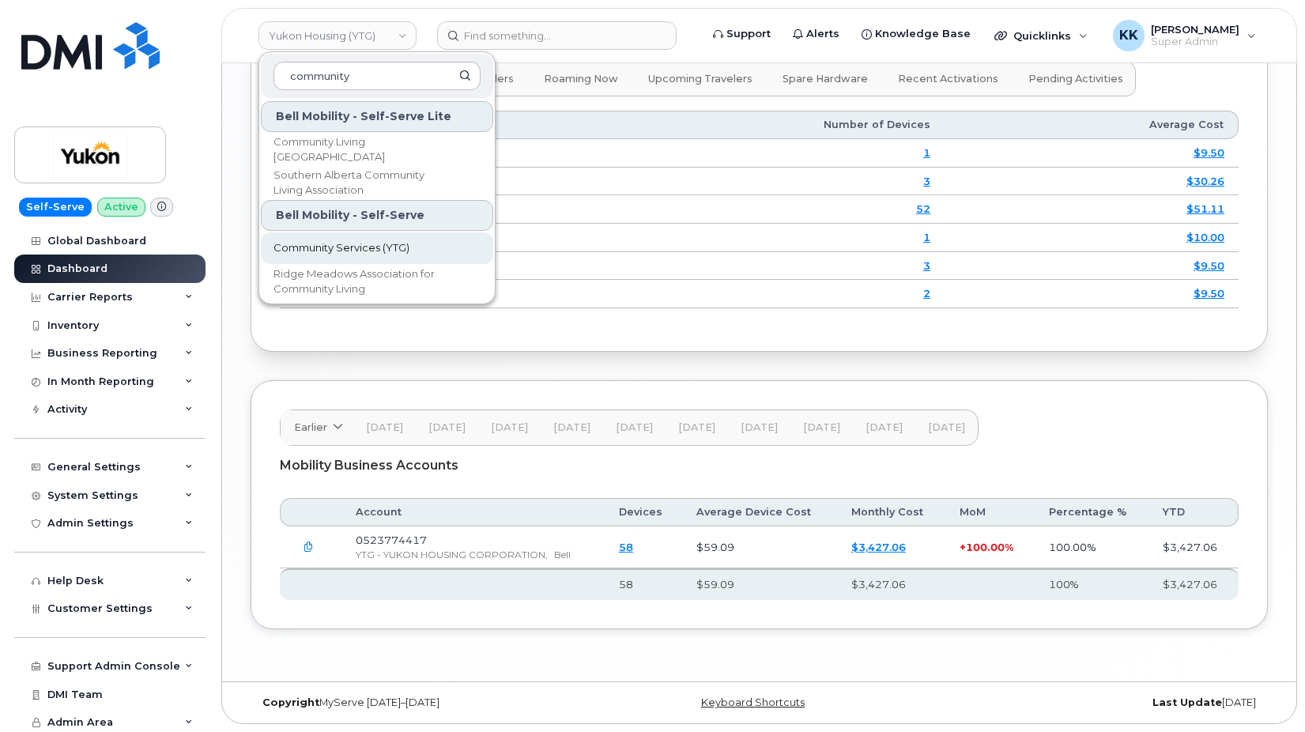
type input "community"
click at [328, 253] on span "Community Services (YTG)" at bounding box center [341, 248] width 136 height 16
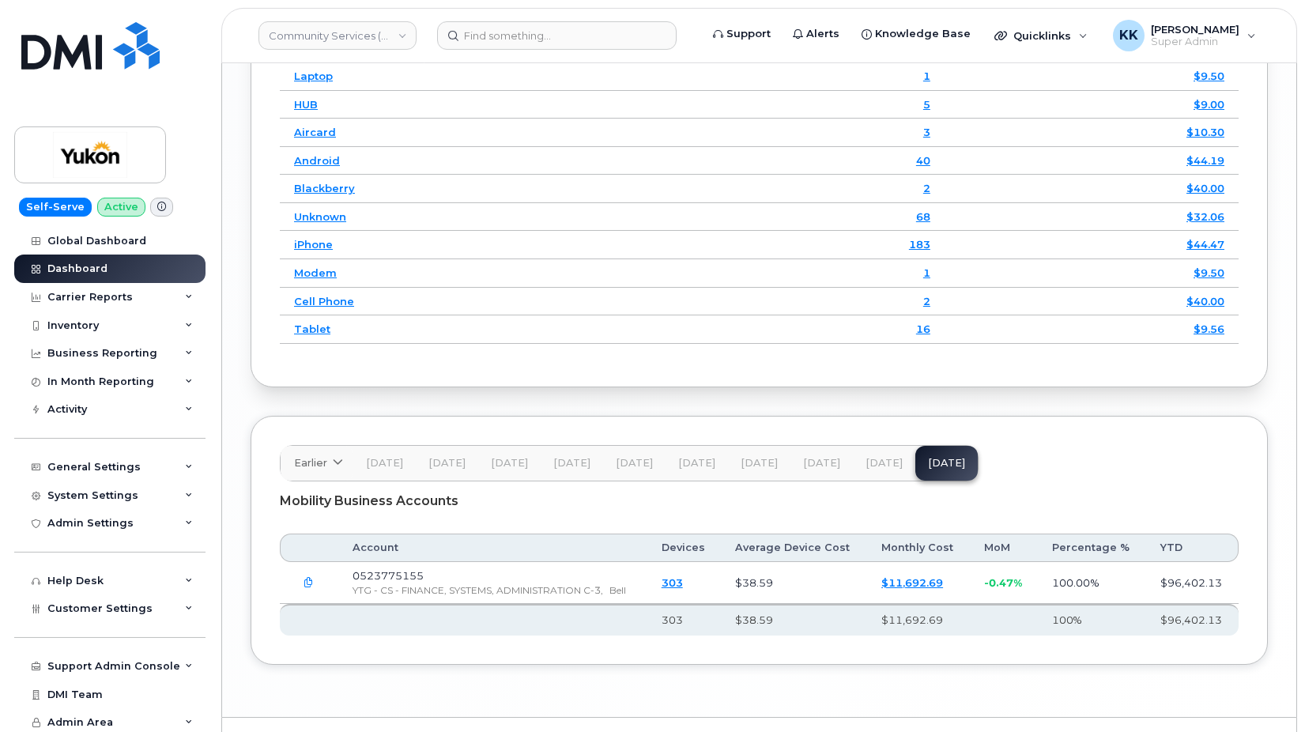
scroll to position [2178, 0]
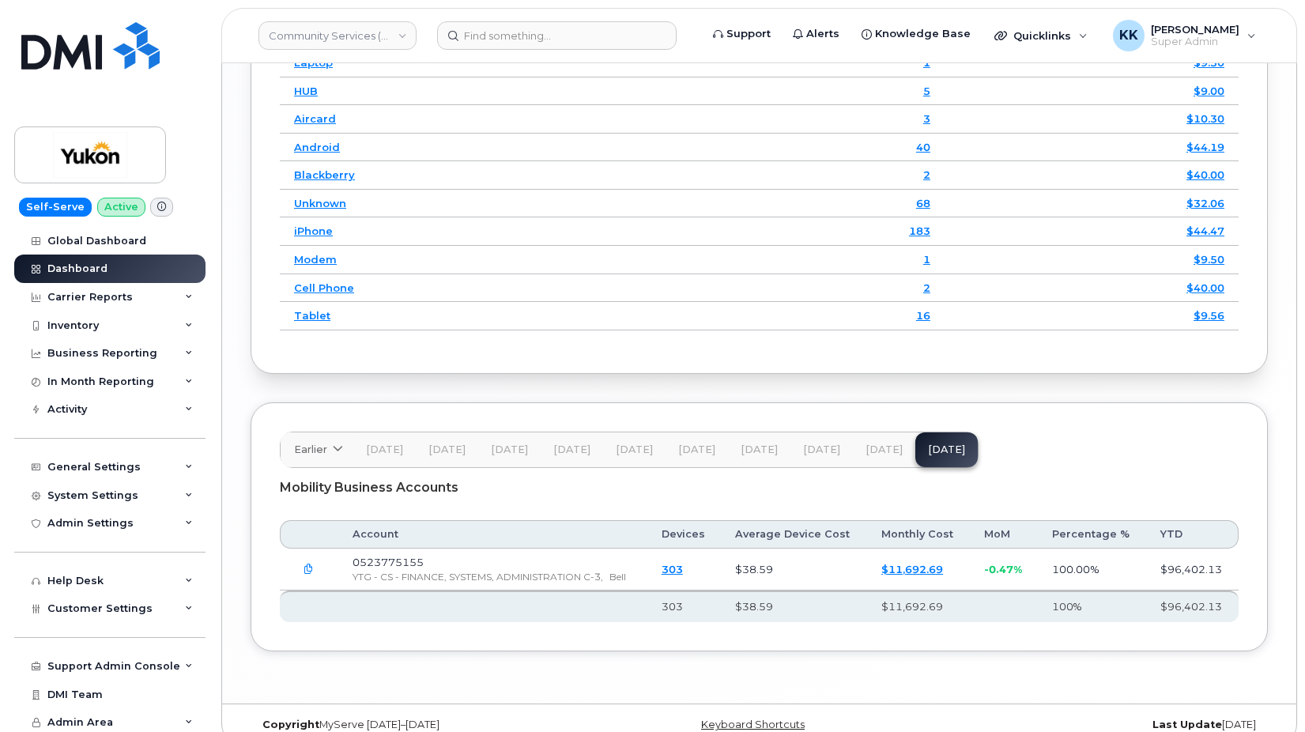
click at [861, 432] on button "[DATE]" at bounding box center [884, 449] width 62 height 35
click at [821, 443] on span "[DATE]" at bounding box center [821, 449] width 37 height 13
click at [764, 443] on span "[DATE]" at bounding box center [758, 449] width 37 height 13
click at [691, 443] on span "[DATE]" at bounding box center [696, 449] width 37 height 13
click at [630, 443] on span "[DATE]" at bounding box center [634, 449] width 37 height 13
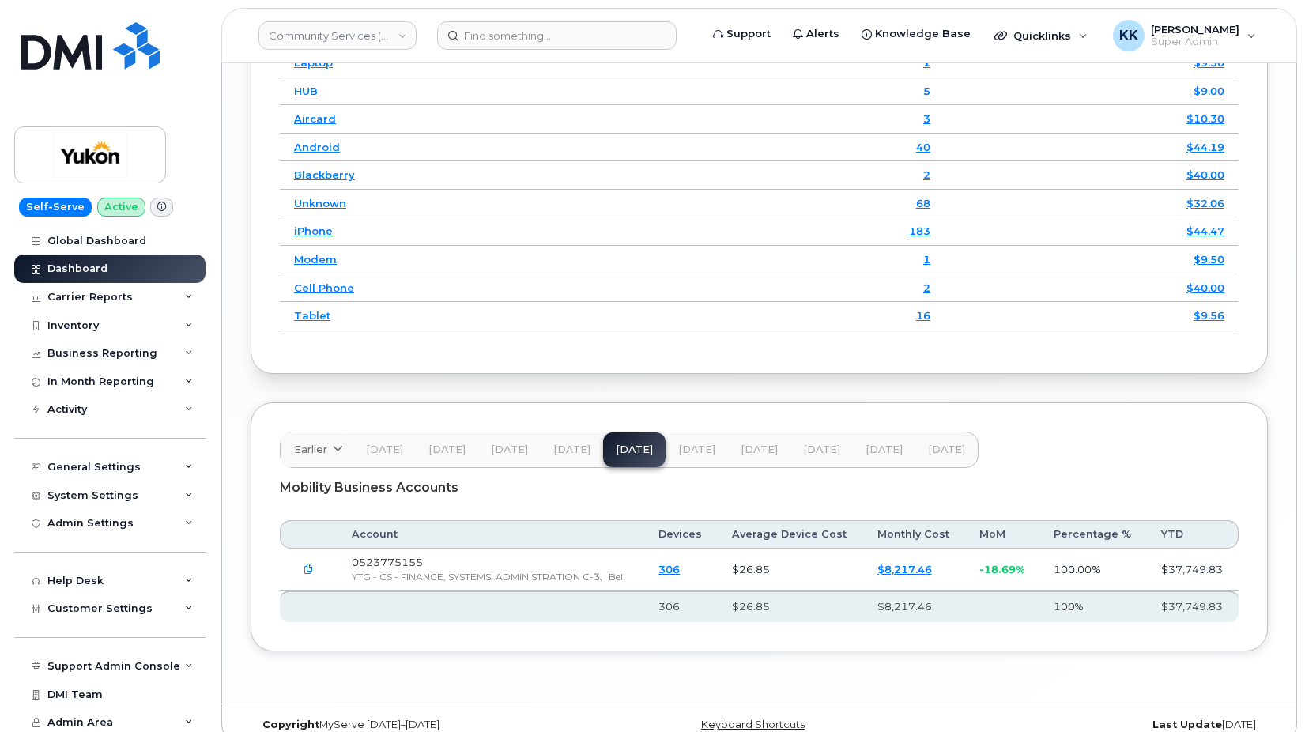
click at [541, 432] on button "[DATE]" at bounding box center [571, 449] width 62 height 35
click at [504, 443] on span "[DATE]" at bounding box center [509, 449] width 37 height 13
click at [443, 443] on span "[DATE]" at bounding box center [446, 449] width 37 height 13
click at [393, 443] on span "[DATE]" at bounding box center [384, 449] width 37 height 13
click at [320, 442] on span "Earlier" at bounding box center [310, 449] width 33 height 15
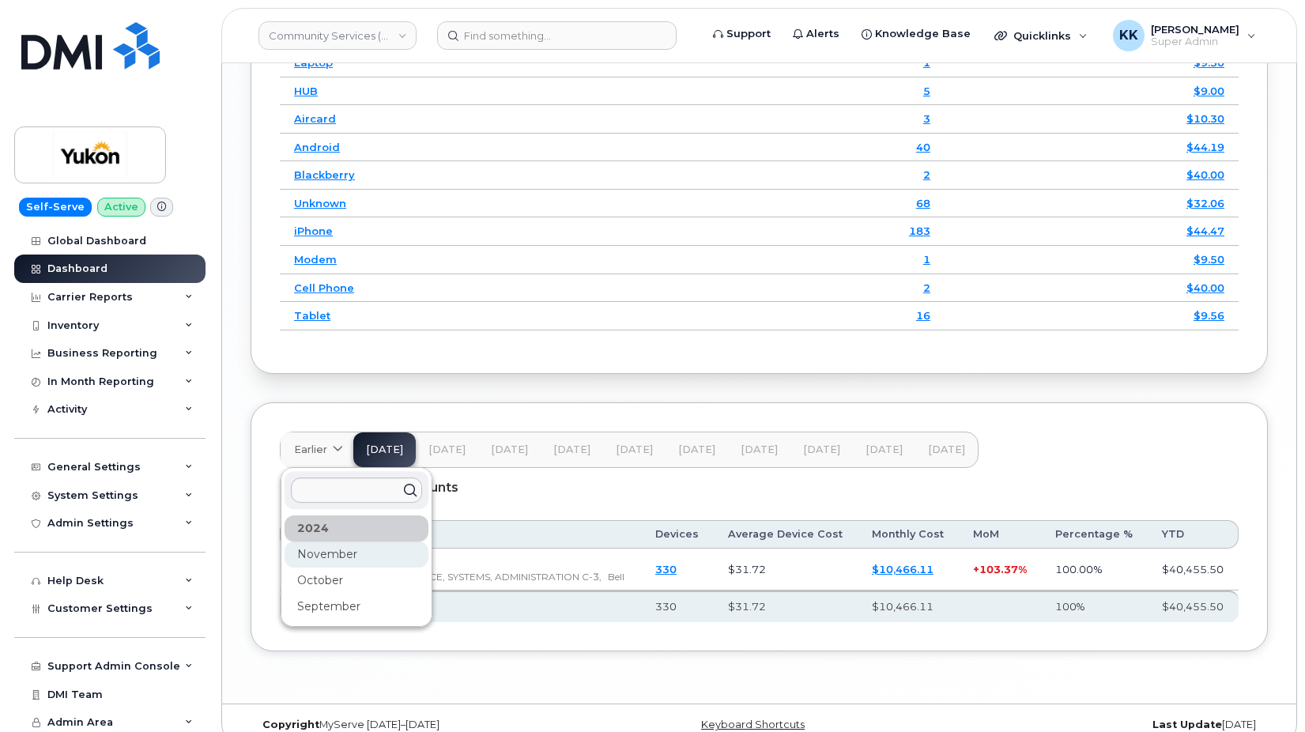
click at [318, 542] on div "November" at bounding box center [356, 554] width 144 height 26
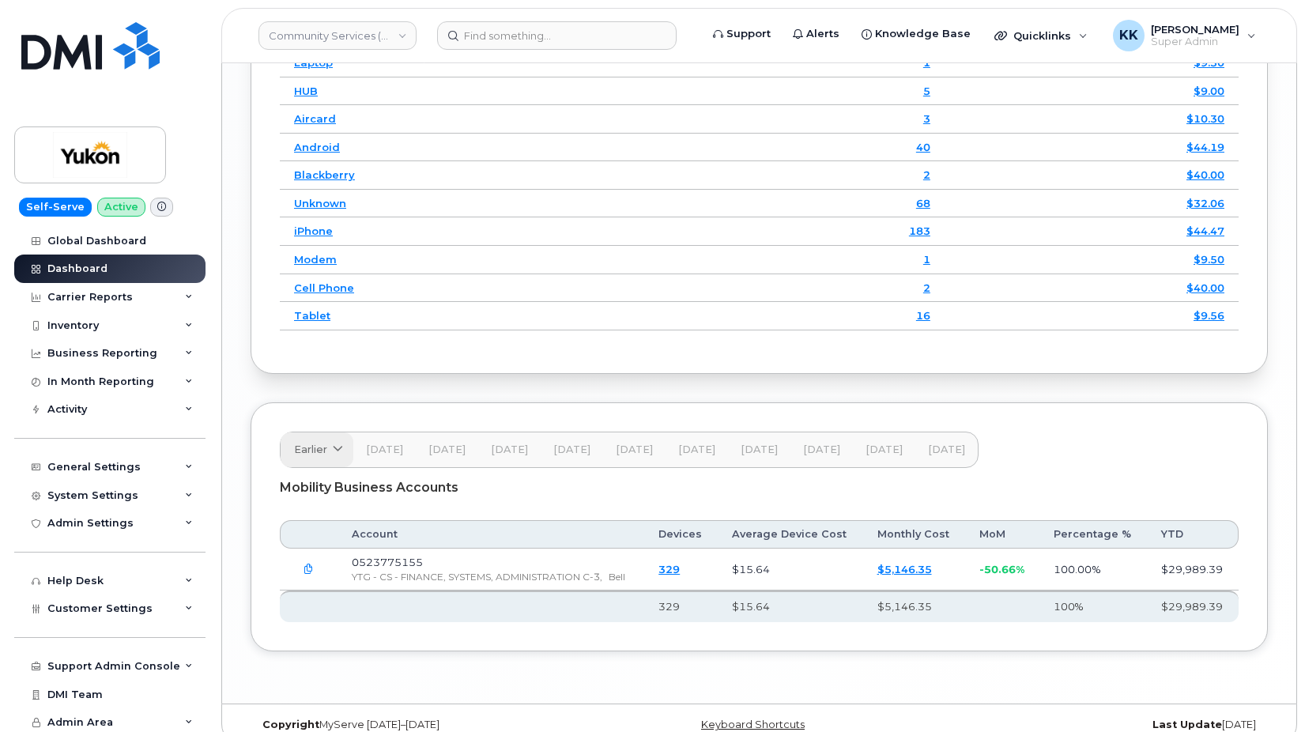
click at [322, 442] on span "Earlier" at bounding box center [310, 449] width 33 height 15
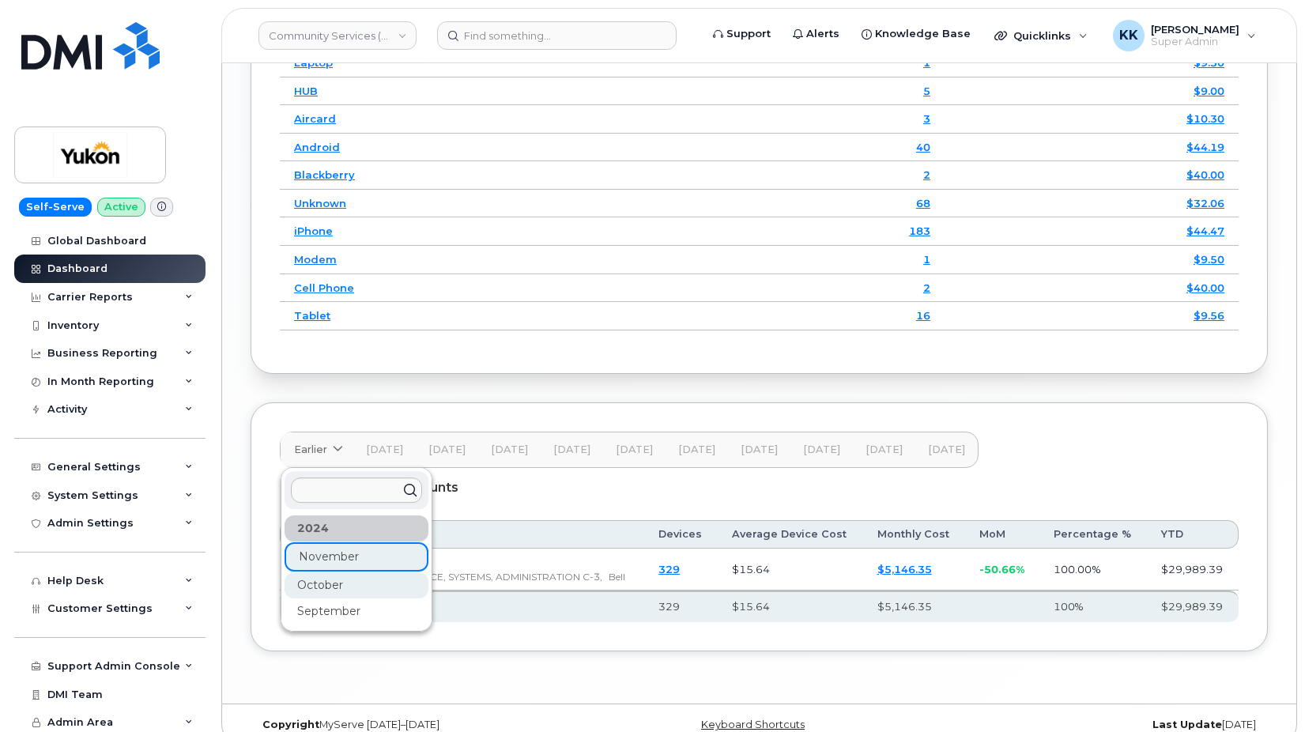
click at [333, 572] on div "October" at bounding box center [356, 585] width 144 height 26
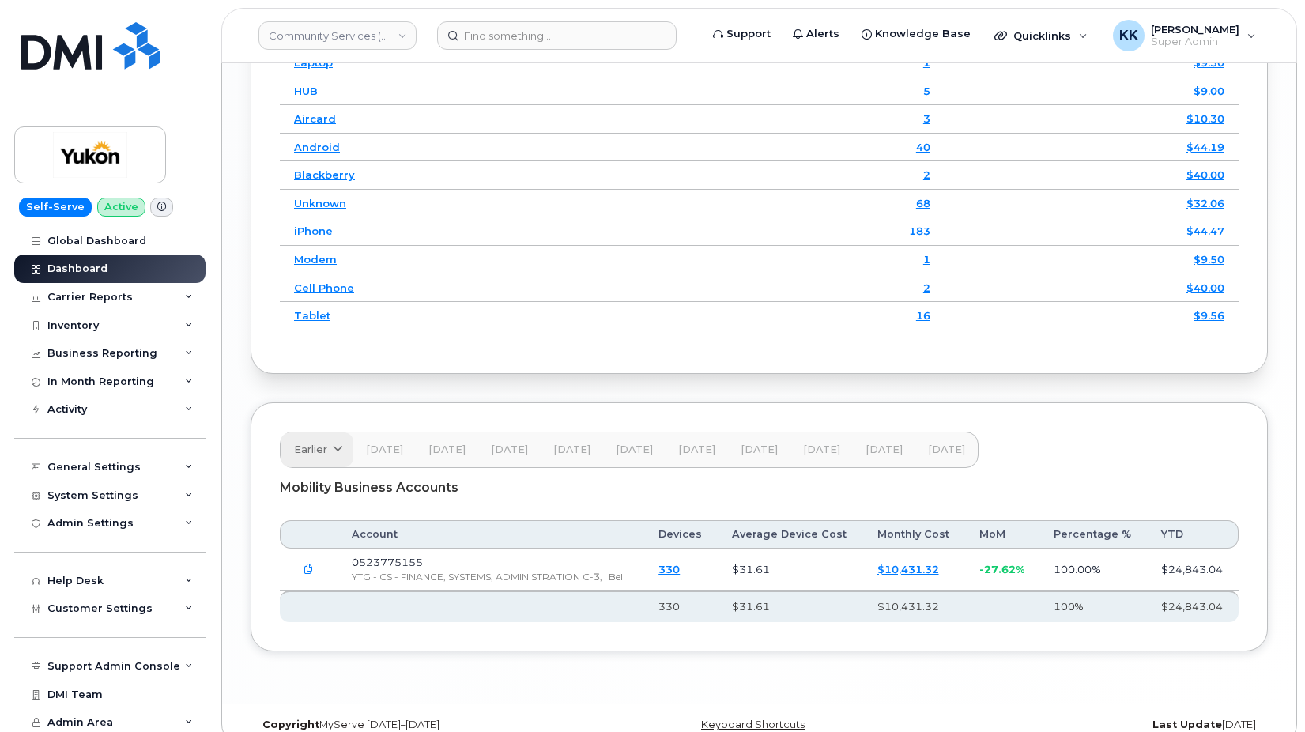
click at [325, 442] on span "Earlier" at bounding box center [310, 449] width 33 height 15
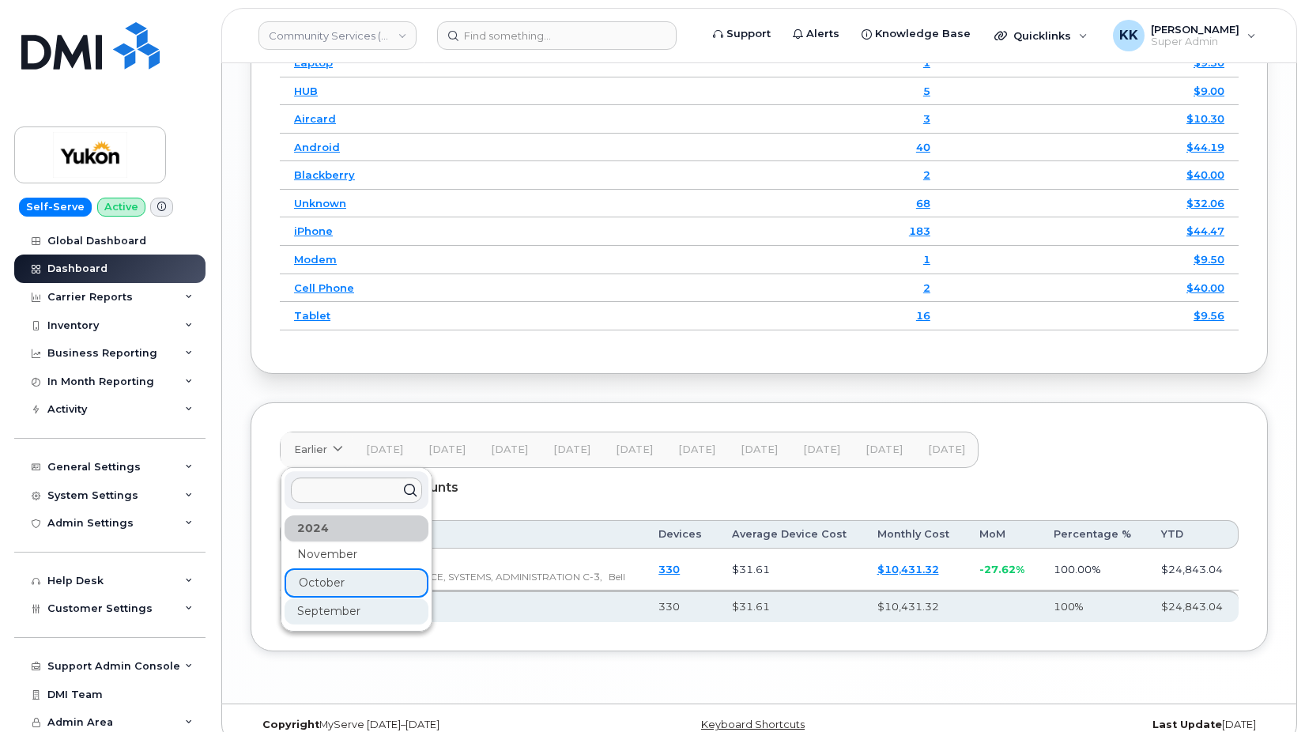
click at [344, 598] on div "September" at bounding box center [356, 611] width 144 height 26
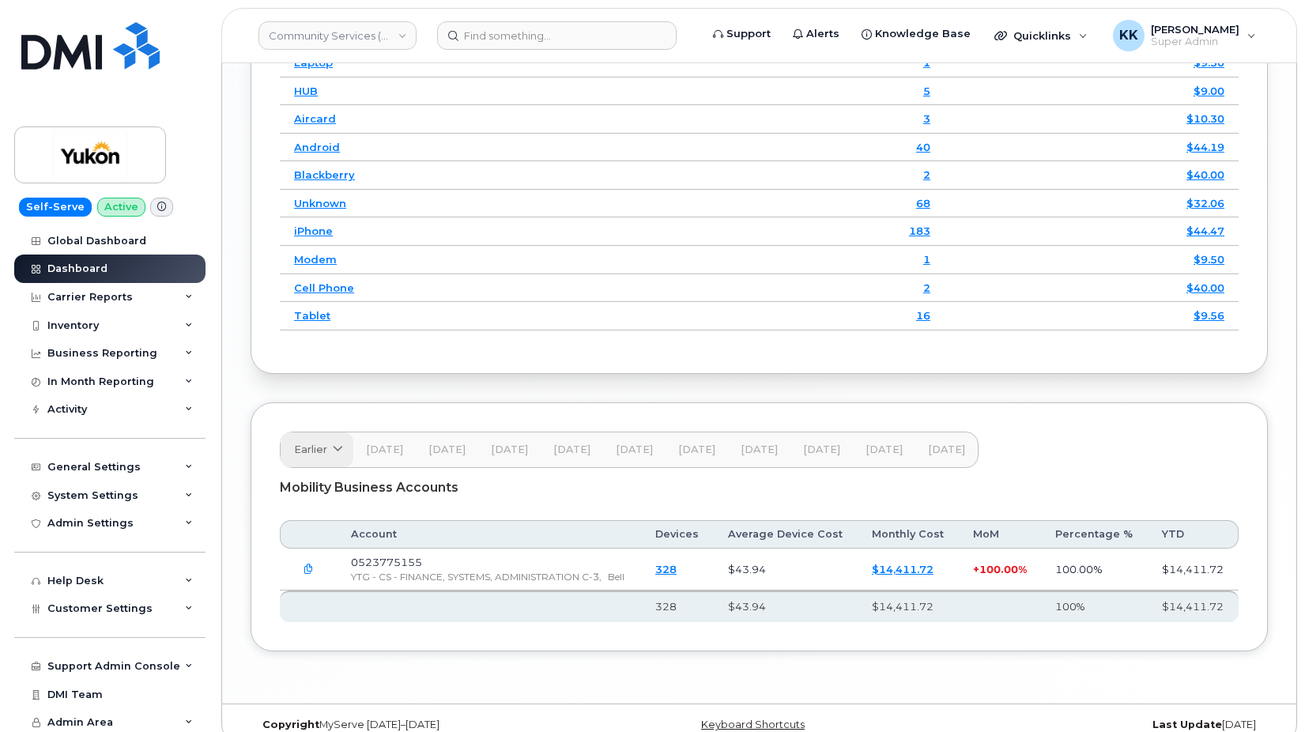
click at [341, 442] on span at bounding box center [337, 449] width 15 height 15
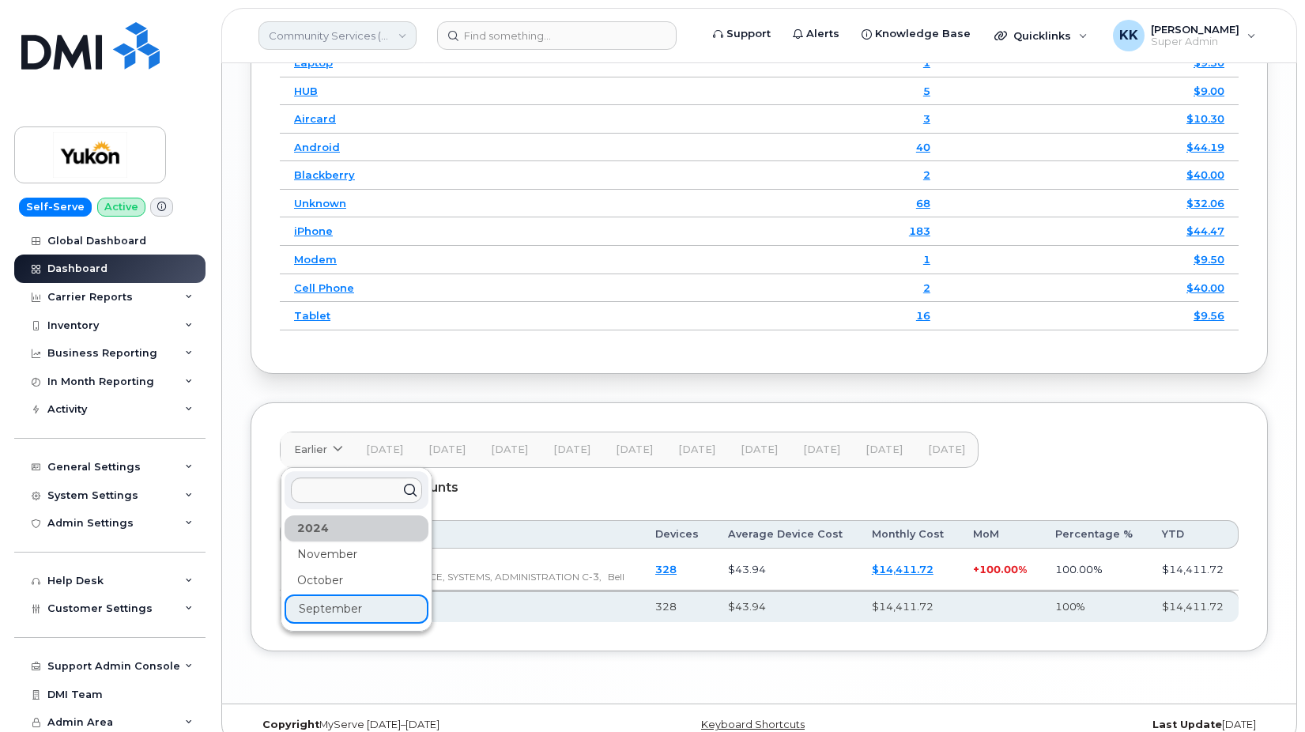
click at [326, 31] on link "Community Services (YTG)" at bounding box center [337, 35] width 158 height 28
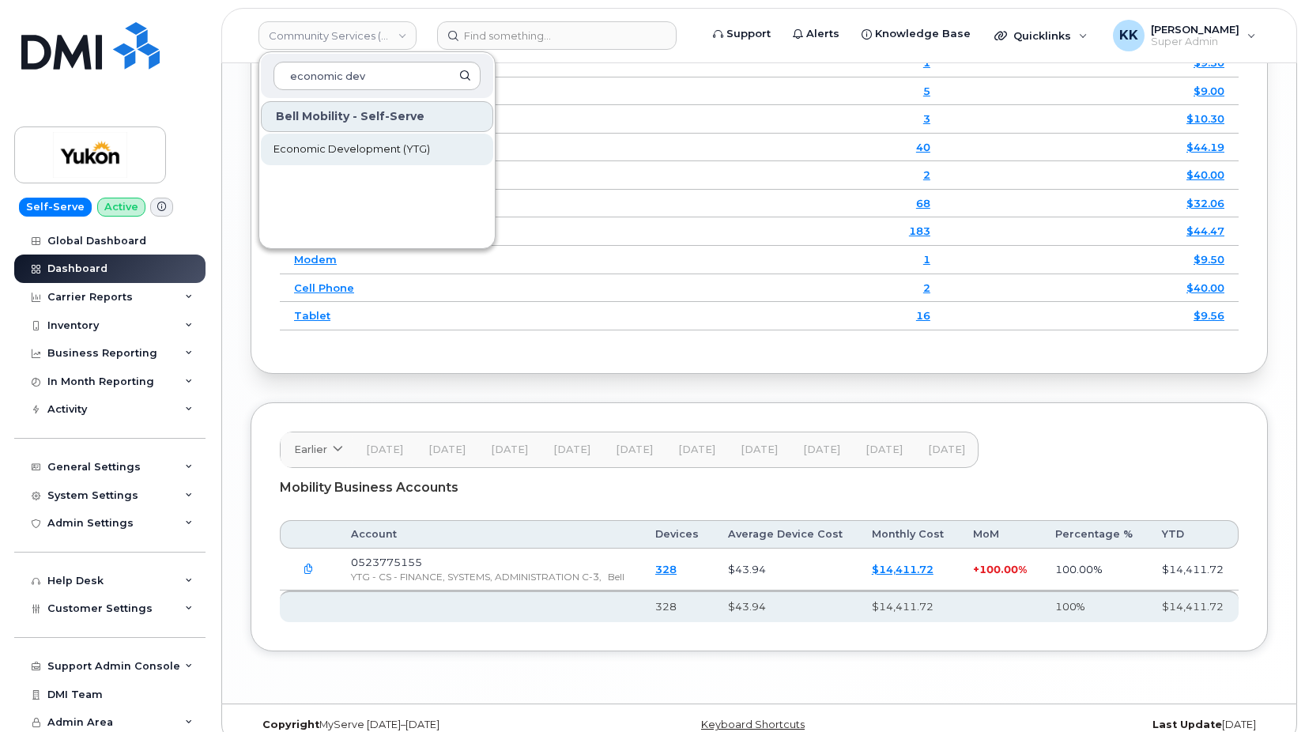
type input "economic dev"
click at [355, 150] on span "Economic Development (YTG)" at bounding box center [351, 149] width 156 height 16
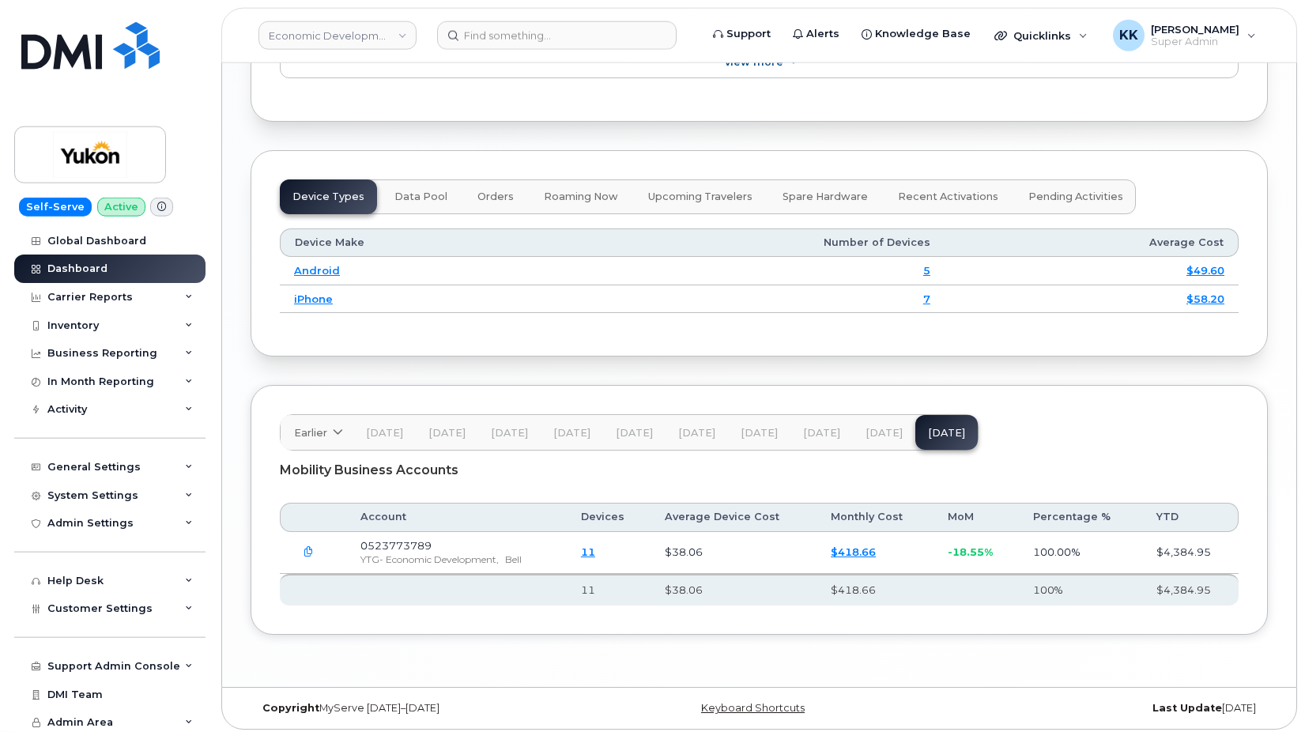
scroll to position [1913, 0]
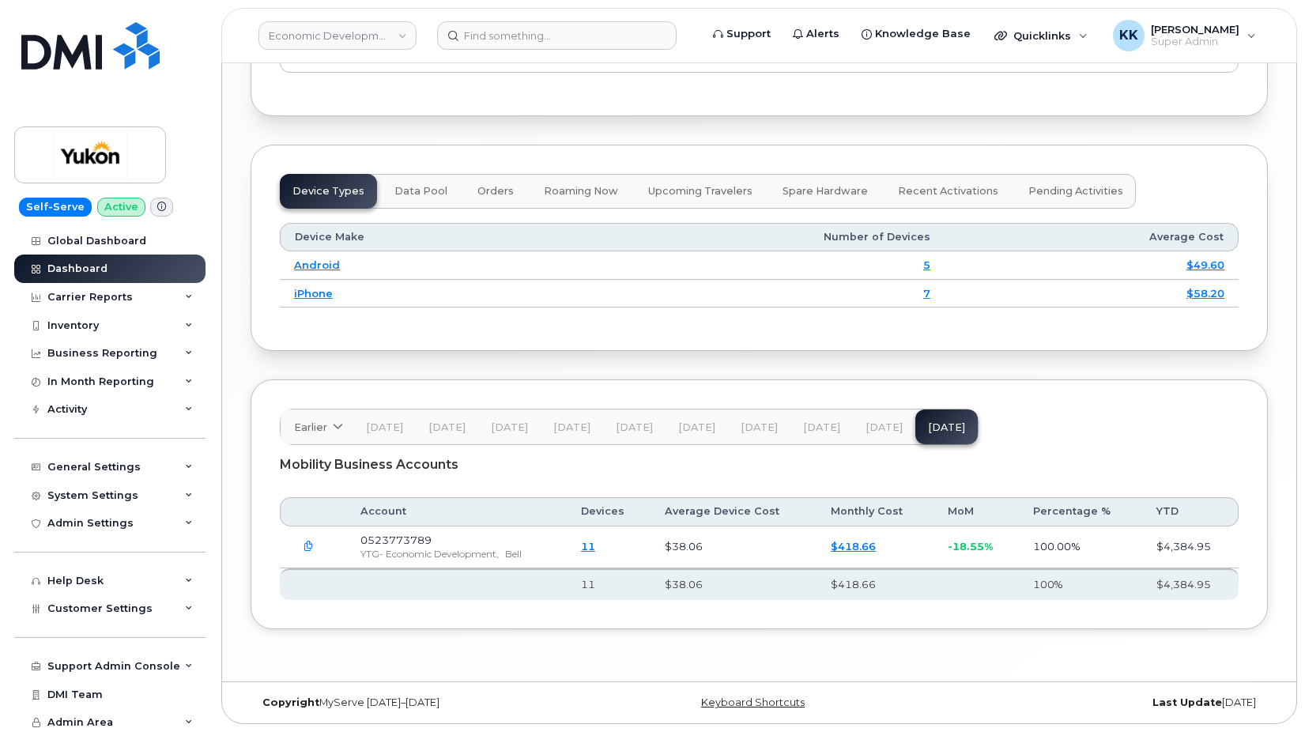
click at [870, 433] on span "[DATE]" at bounding box center [883, 427] width 37 height 13
click at [823, 428] on span "[DATE]" at bounding box center [821, 427] width 37 height 13
click at [755, 431] on span "[DATE]" at bounding box center [758, 427] width 37 height 13
click at [712, 416] on button "[DATE]" at bounding box center [696, 426] width 62 height 35
click at [643, 433] on span "[DATE]" at bounding box center [634, 427] width 37 height 13
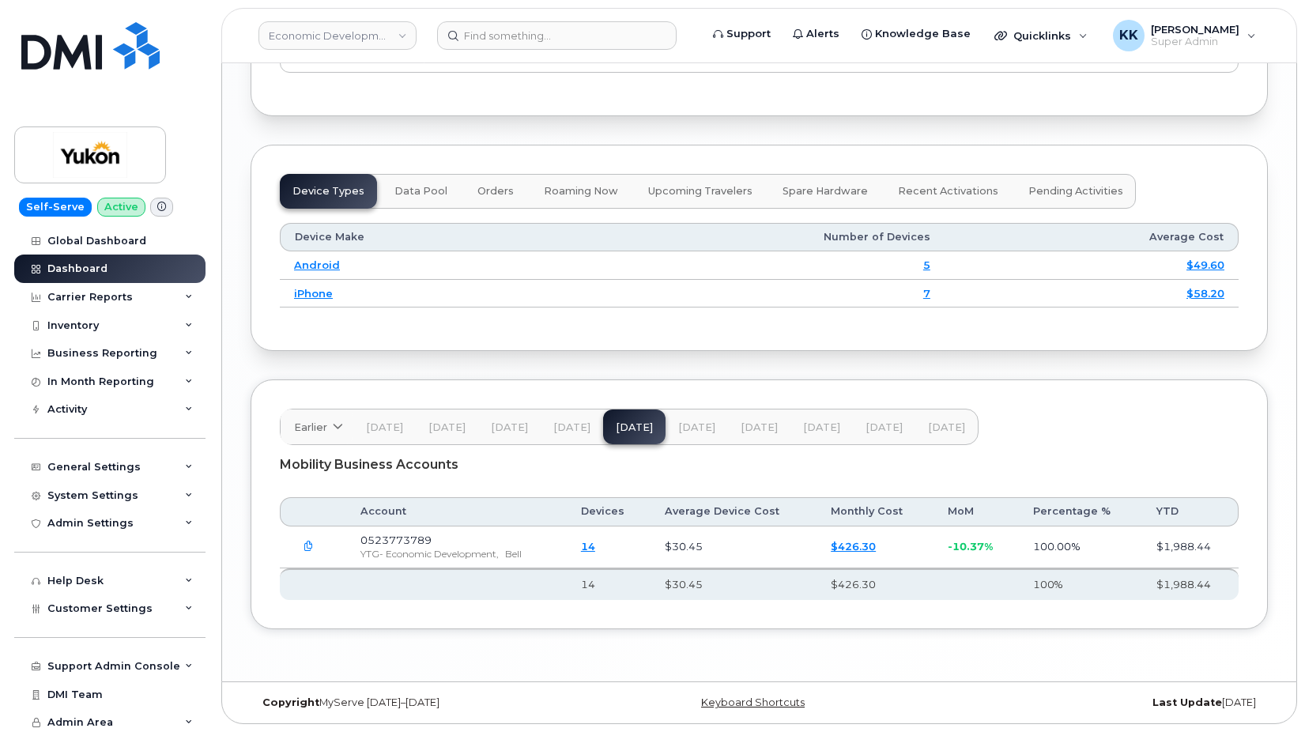
click at [584, 432] on span "[DATE]" at bounding box center [571, 427] width 37 height 13
click at [529, 434] on button "[DATE]" at bounding box center [509, 426] width 62 height 35
click at [443, 432] on span "[DATE]" at bounding box center [446, 427] width 37 height 13
click at [414, 432] on button "[DATE]" at bounding box center [384, 426] width 62 height 35
click at [320, 427] on span "Earlier" at bounding box center [310, 427] width 33 height 15
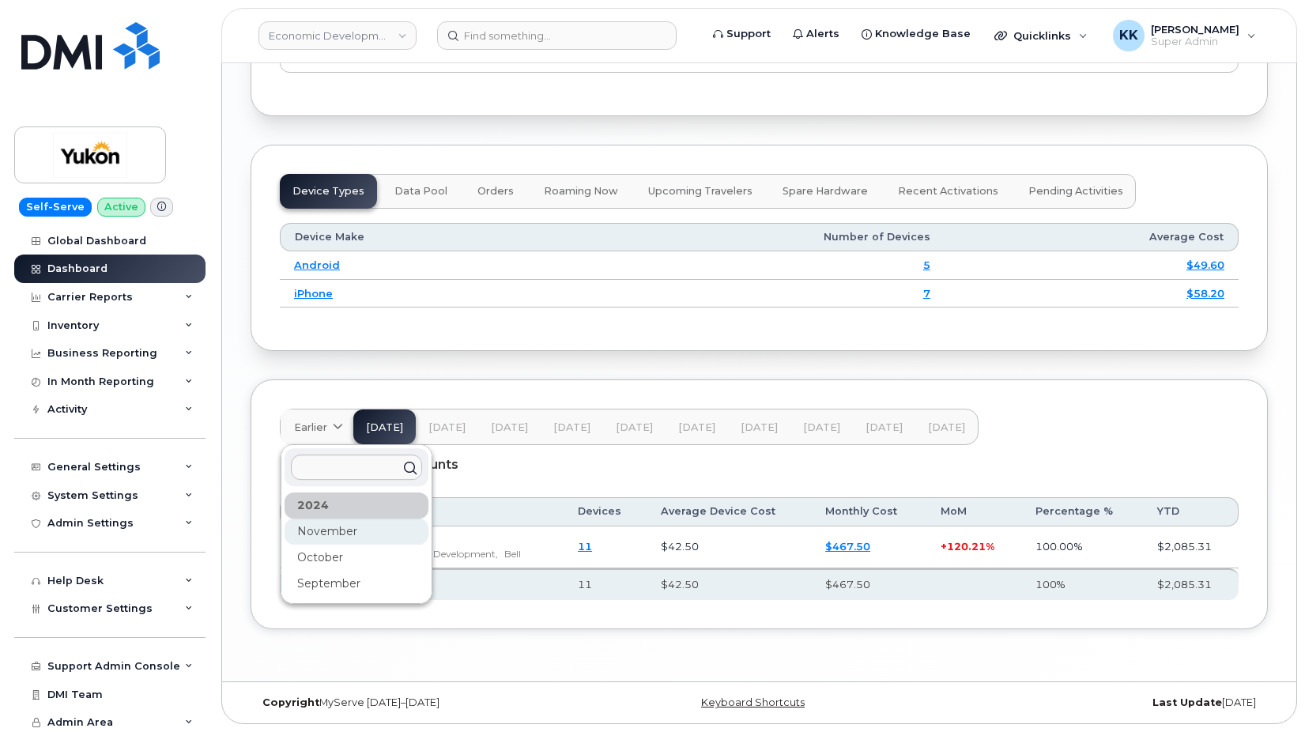
click at [326, 526] on div "November" at bounding box center [356, 531] width 144 height 26
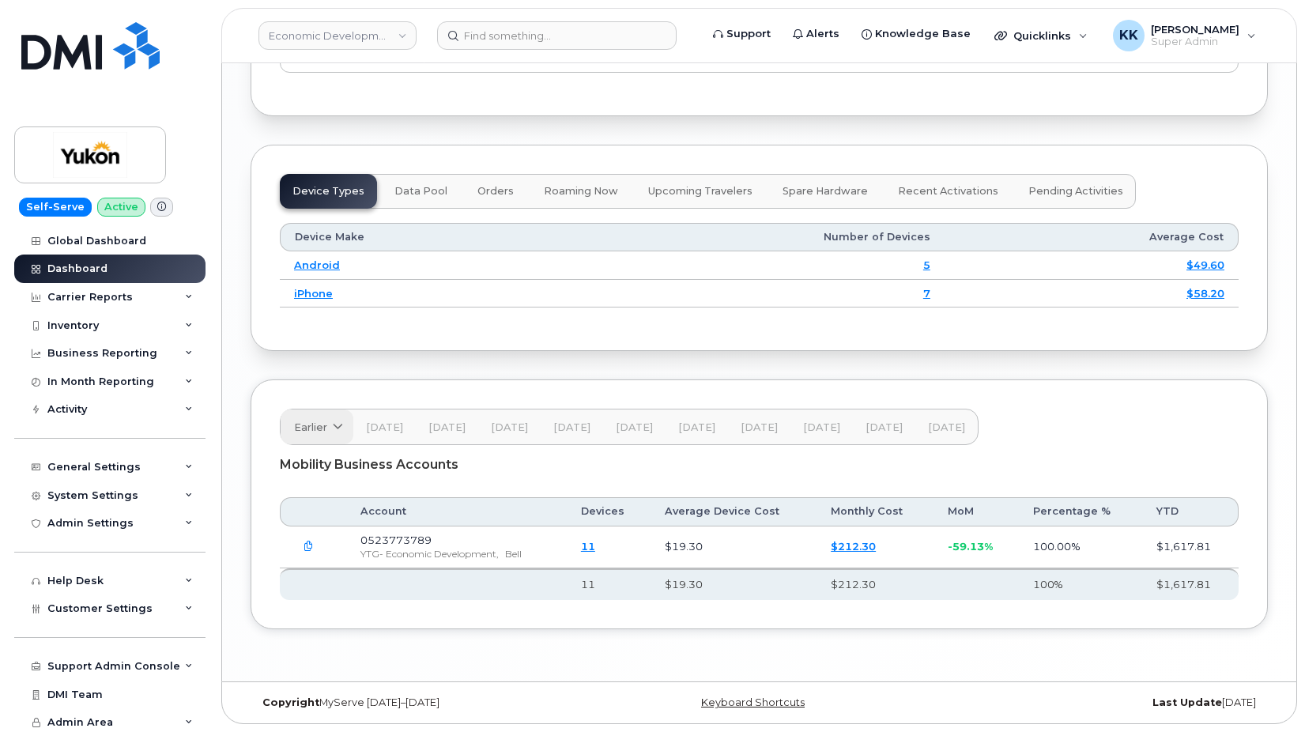
click at [315, 429] on span "Earlier" at bounding box center [310, 427] width 33 height 15
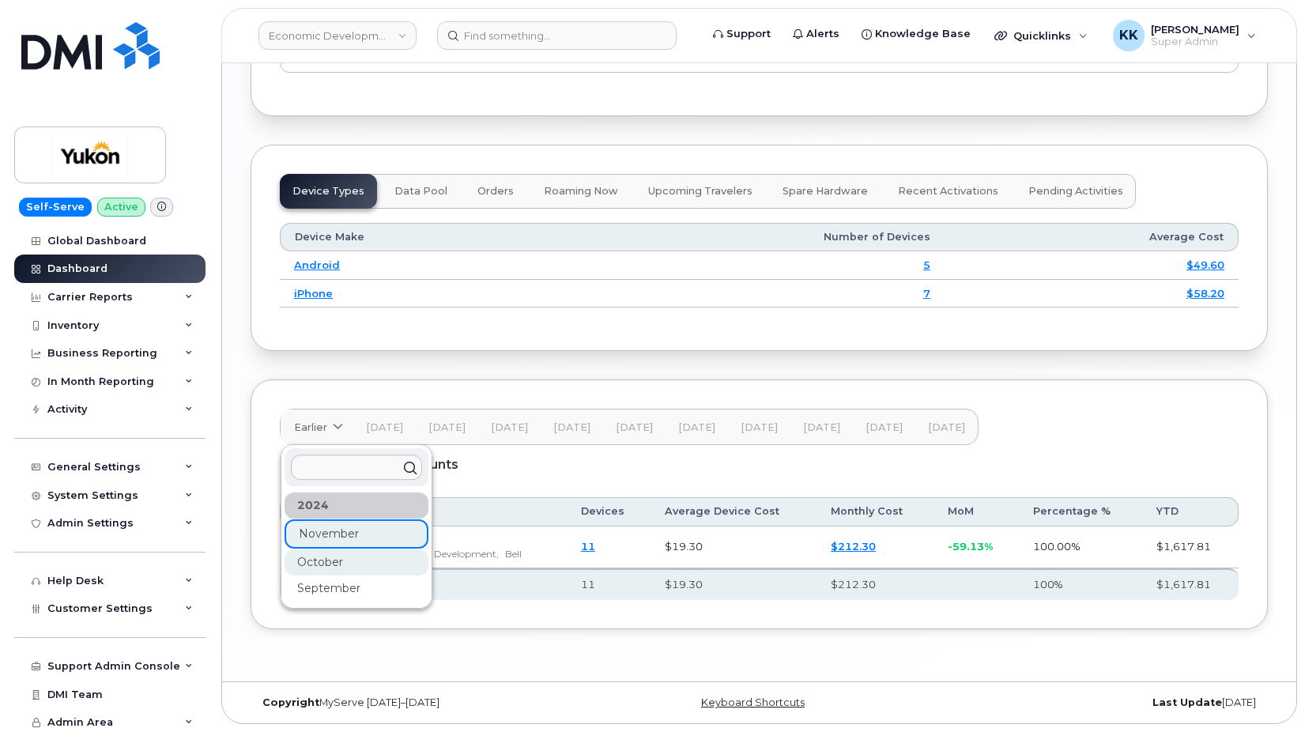
click at [315, 559] on div "October" at bounding box center [356, 562] width 144 height 26
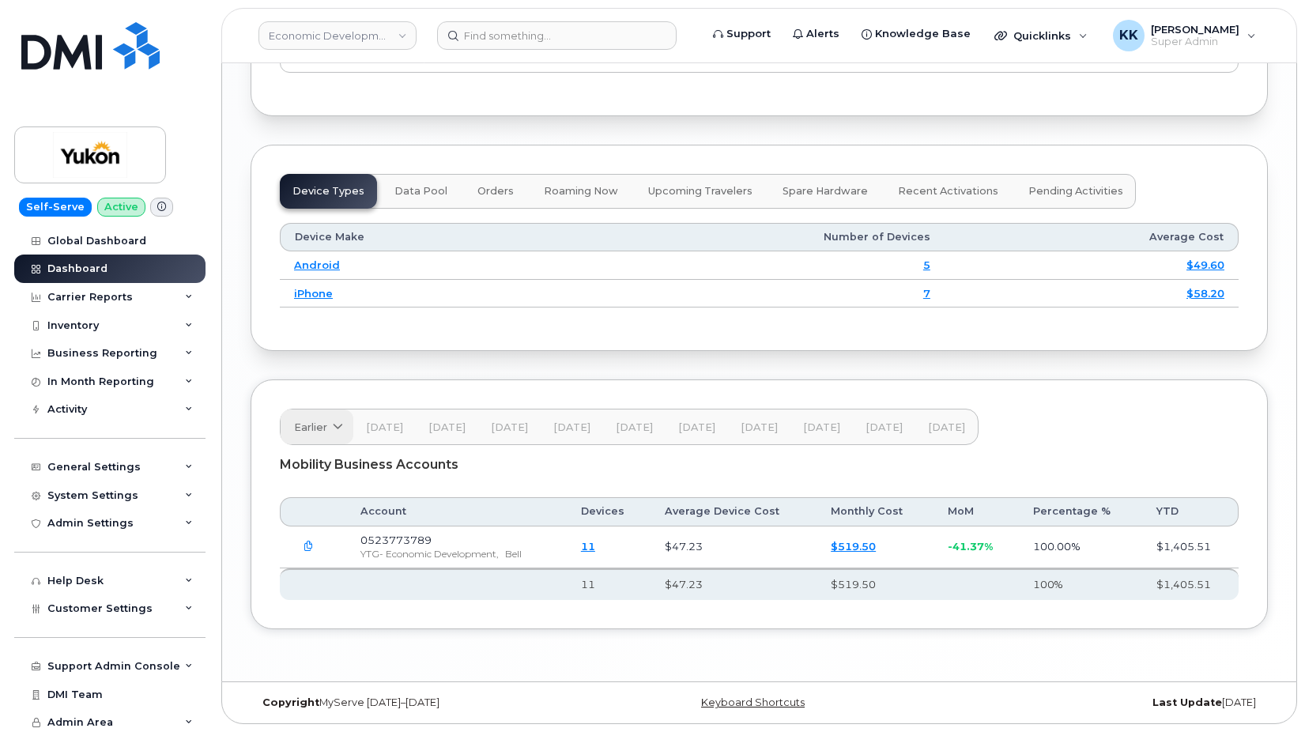
click at [320, 424] on span "Earlier" at bounding box center [310, 427] width 33 height 15
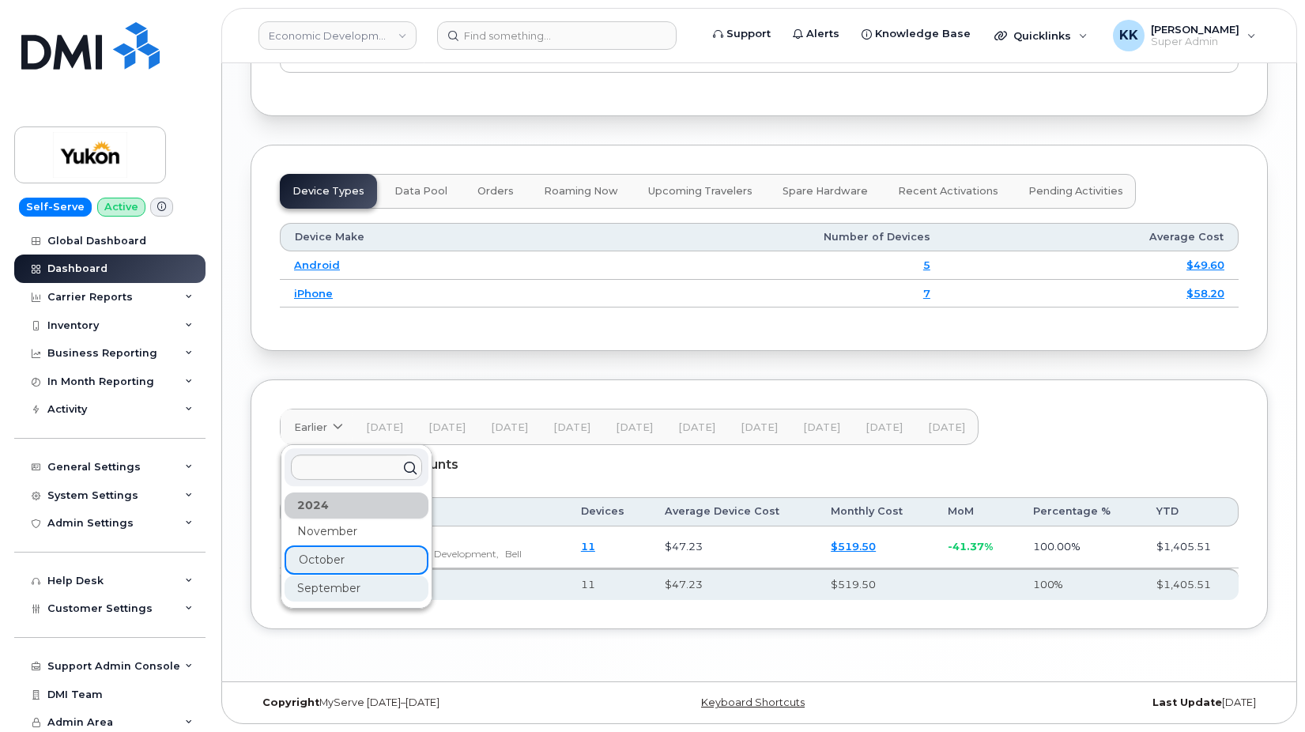
click at [330, 583] on div "September" at bounding box center [356, 588] width 144 height 26
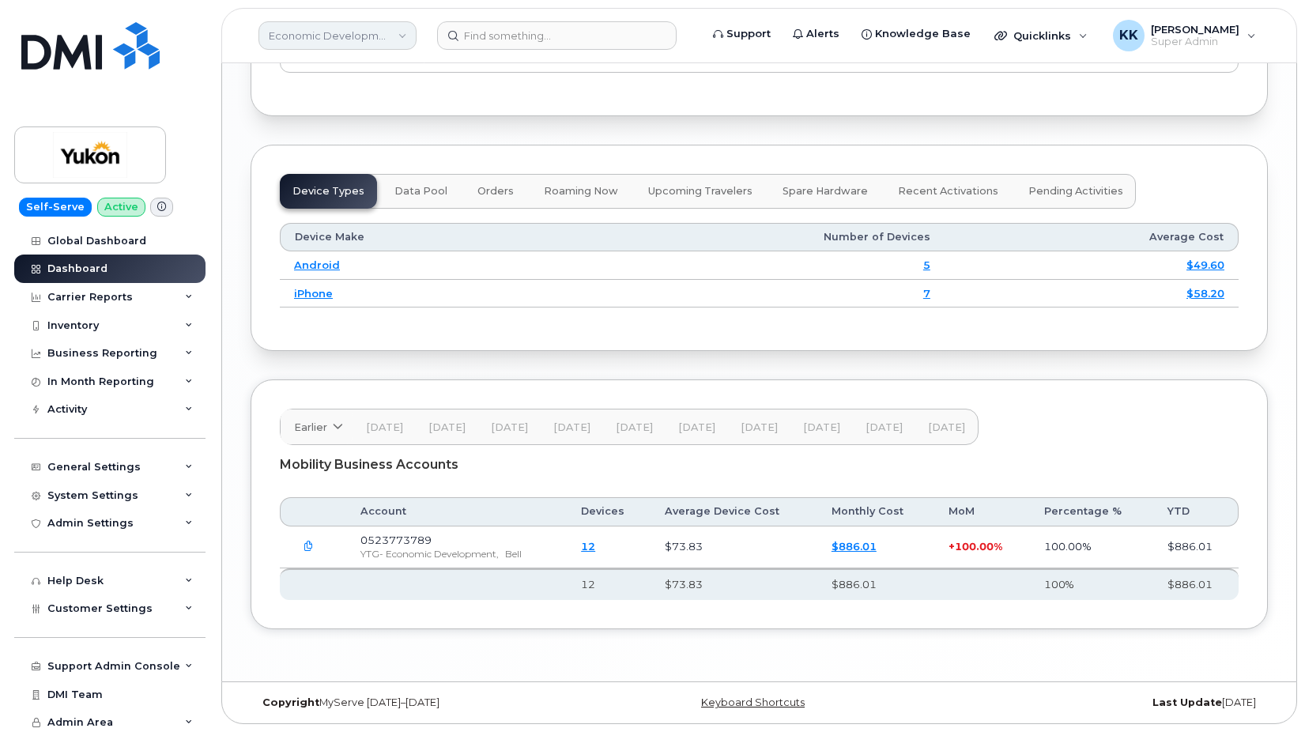
click at [298, 48] on link "Economic Development (YTG)" at bounding box center [337, 35] width 158 height 28
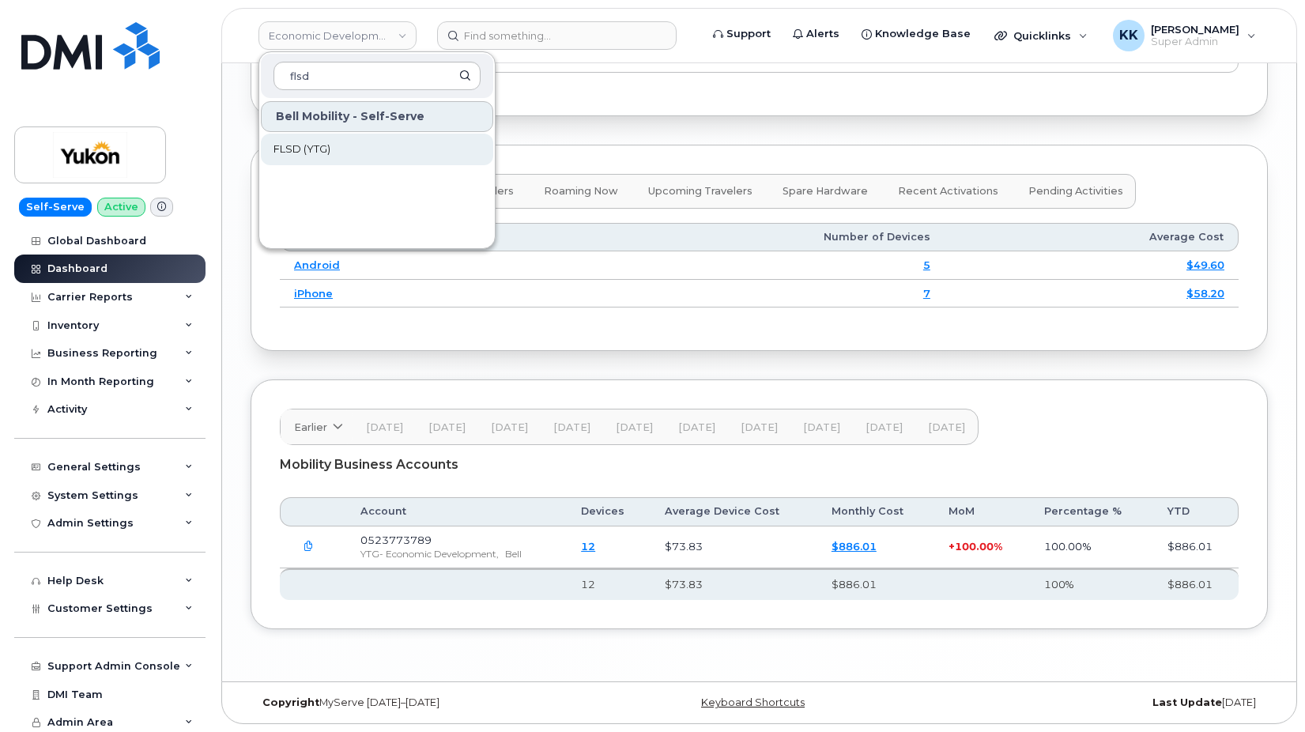
type input "flsd"
click at [328, 156] on span "FLSD (YTG)" at bounding box center [301, 149] width 57 height 16
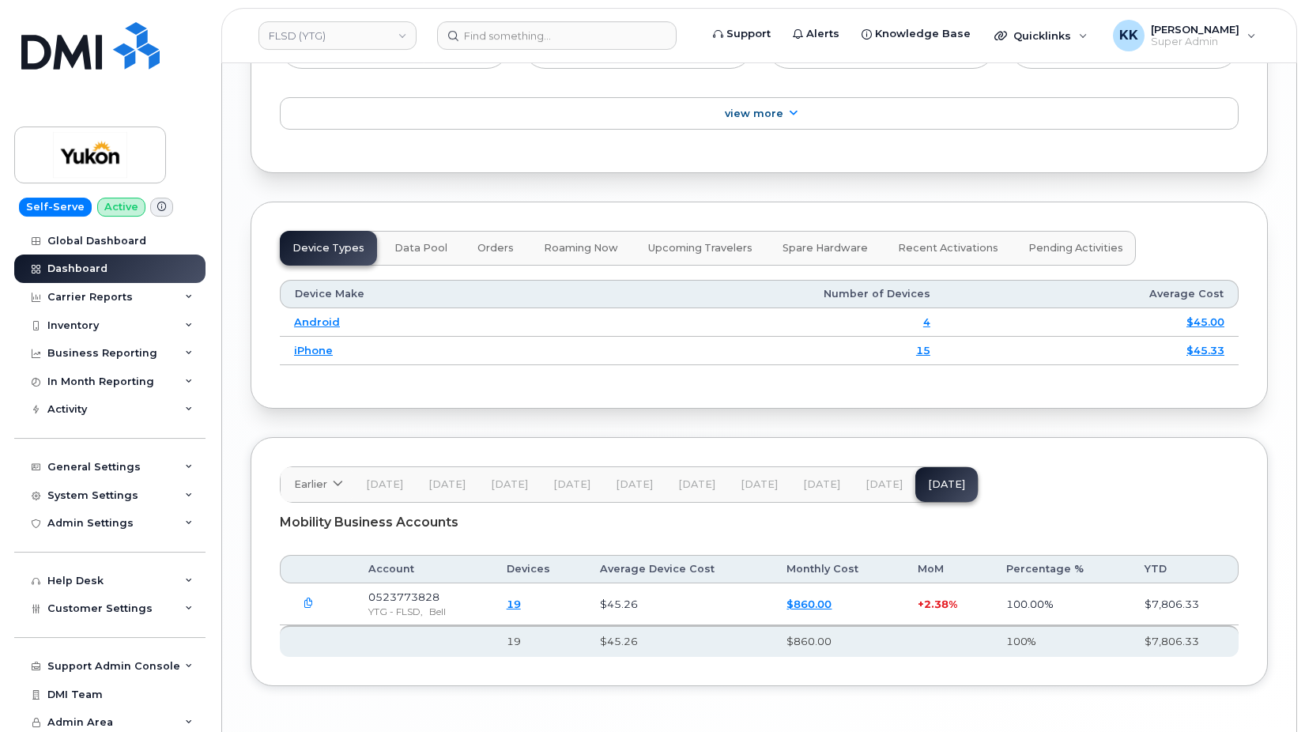
scroll to position [1913, 0]
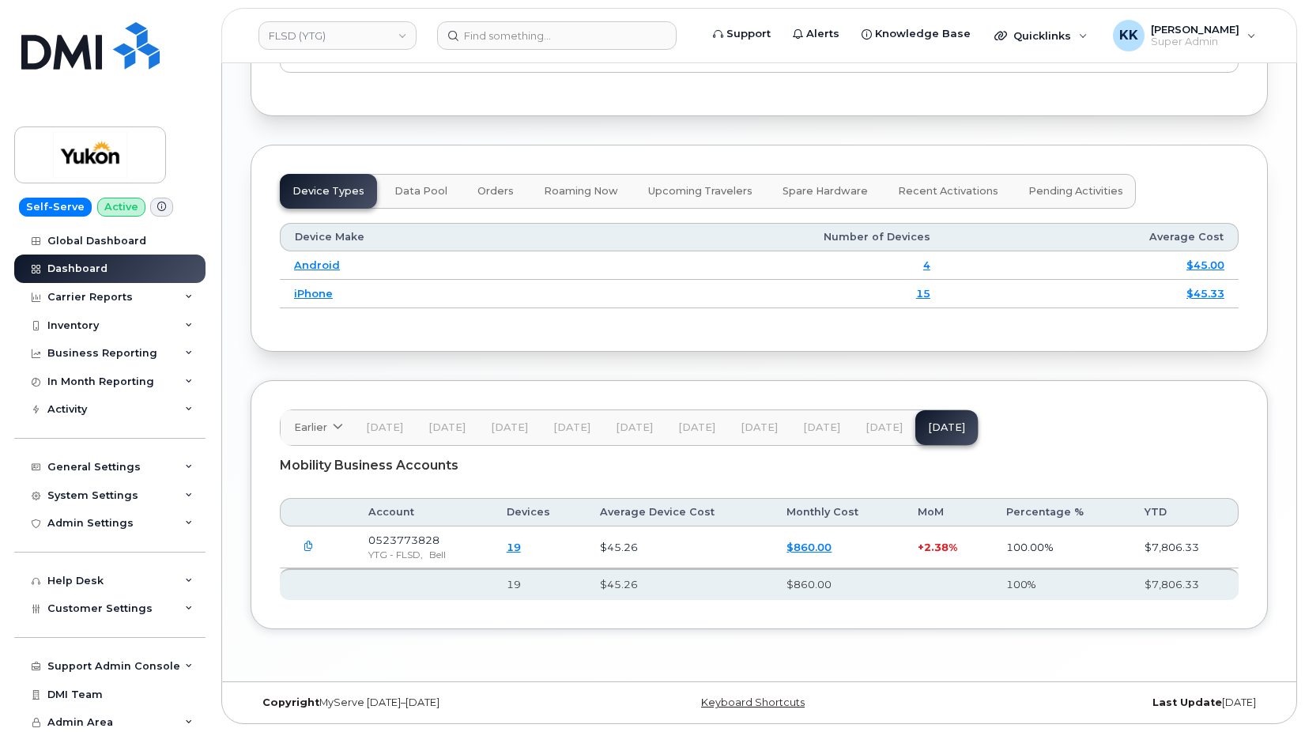
drag, startPoint x: 872, startPoint y: 428, endPoint x: 864, endPoint y: 427, distance: 7.9
click at [872, 427] on span "[DATE]" at bounding box center [883, 427] width 37 height 13
click at [824, 420] on button "[DATE]" at bounding box center [821, 427] width 62 height 35
click at [778, 425] on button "[DATE]" at bounding box center [759, 427] width 62 height 35
click at [691, 435] on button "[DATE]" at bounding box center [696, 427] width 62 height 35
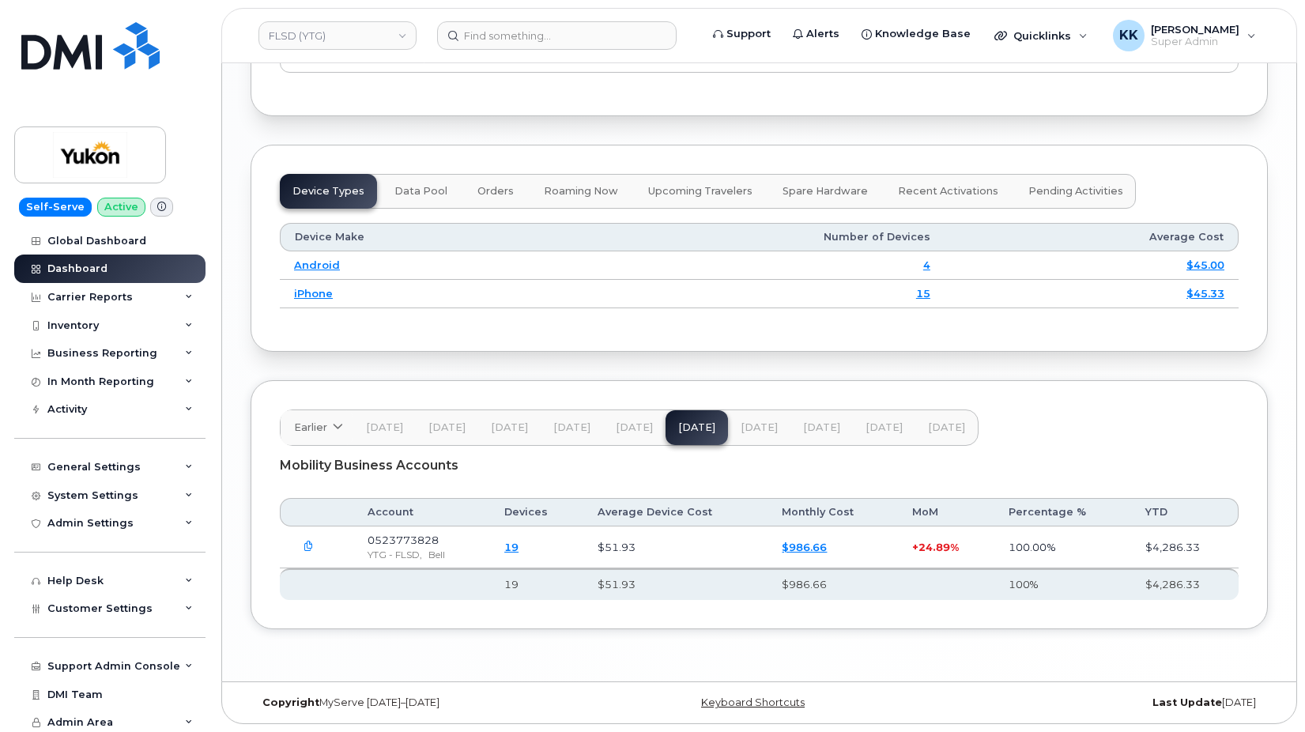
click at [616, 422] on span "[DATE]" at bounding box center [634, 427] width 37 height 13
click at [553, 424] on span "[DATE]" at bounding box center [571, 427] width 37 height 13
click at [508, 421] on span "[DATE]" at bounding box center [509, 427] width 37 height 13
click at [468, 414] on button "[DATE]" at bounding box center [447, 427] width 62 height 35
click at [389, 425] on span "[DATE]" at bounding box center [384, 427] width 37 height 13
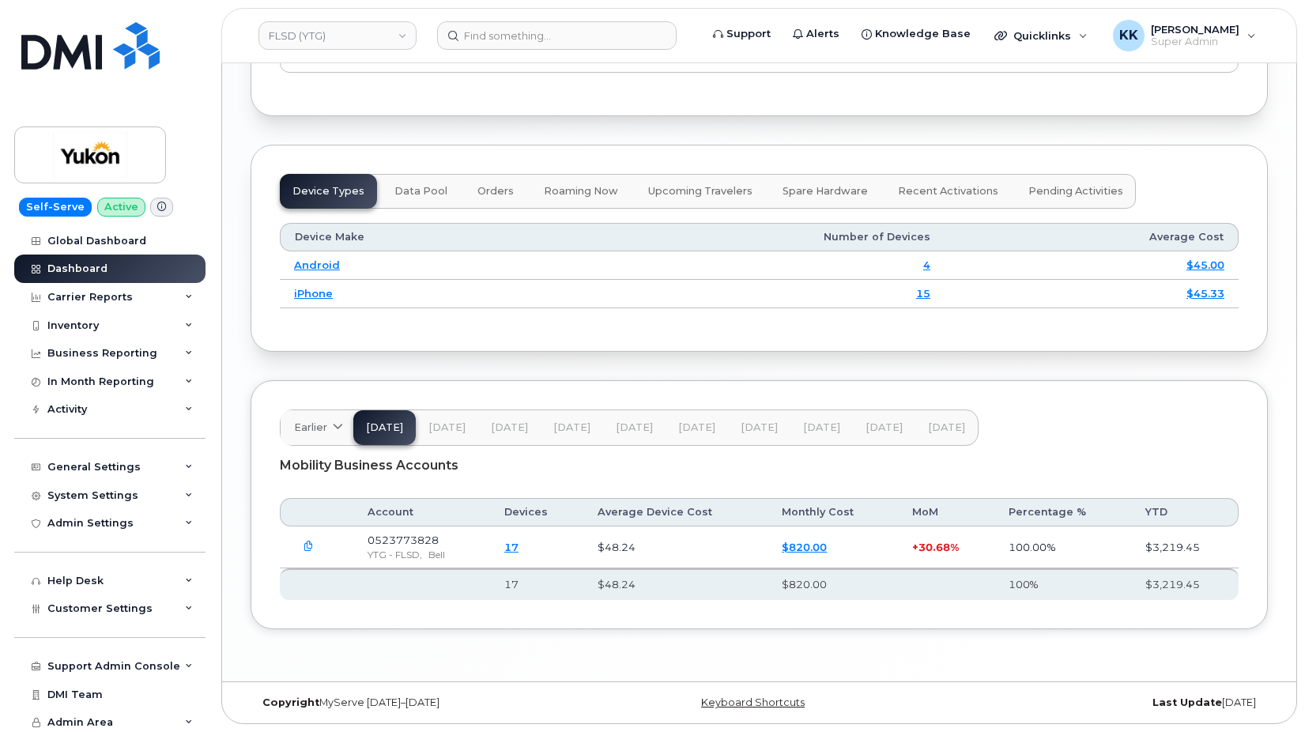
click at [320, 402] on div "Earlier 2024 November October September Dec 24 Jan 25 Feb 25 Mar 25 Apr 25 May …" at bounding box center [758, 505] width 1017 height 250
click at [324, 410] on link "Earlier" at bounding box center [317, 427] width 73 height 35
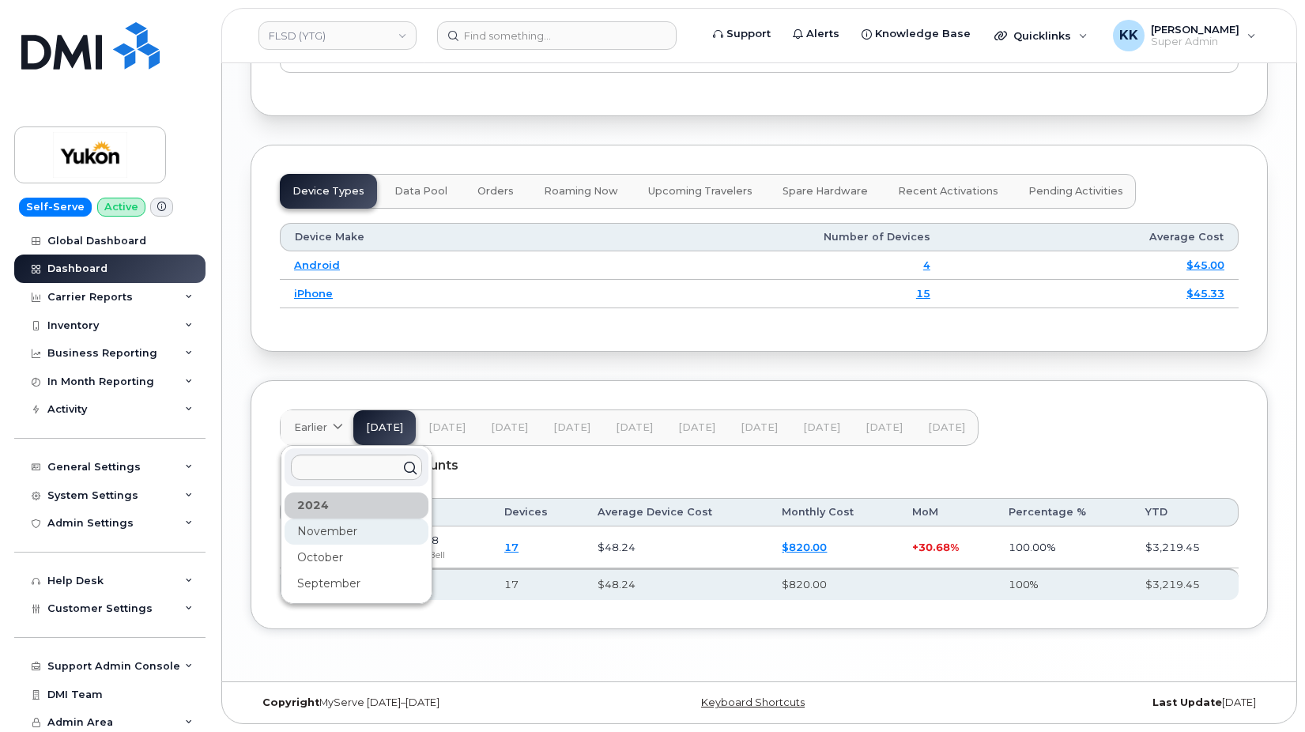
click at [327, 522] on div "November" at bounding box center [356, 531] width 144 height 26
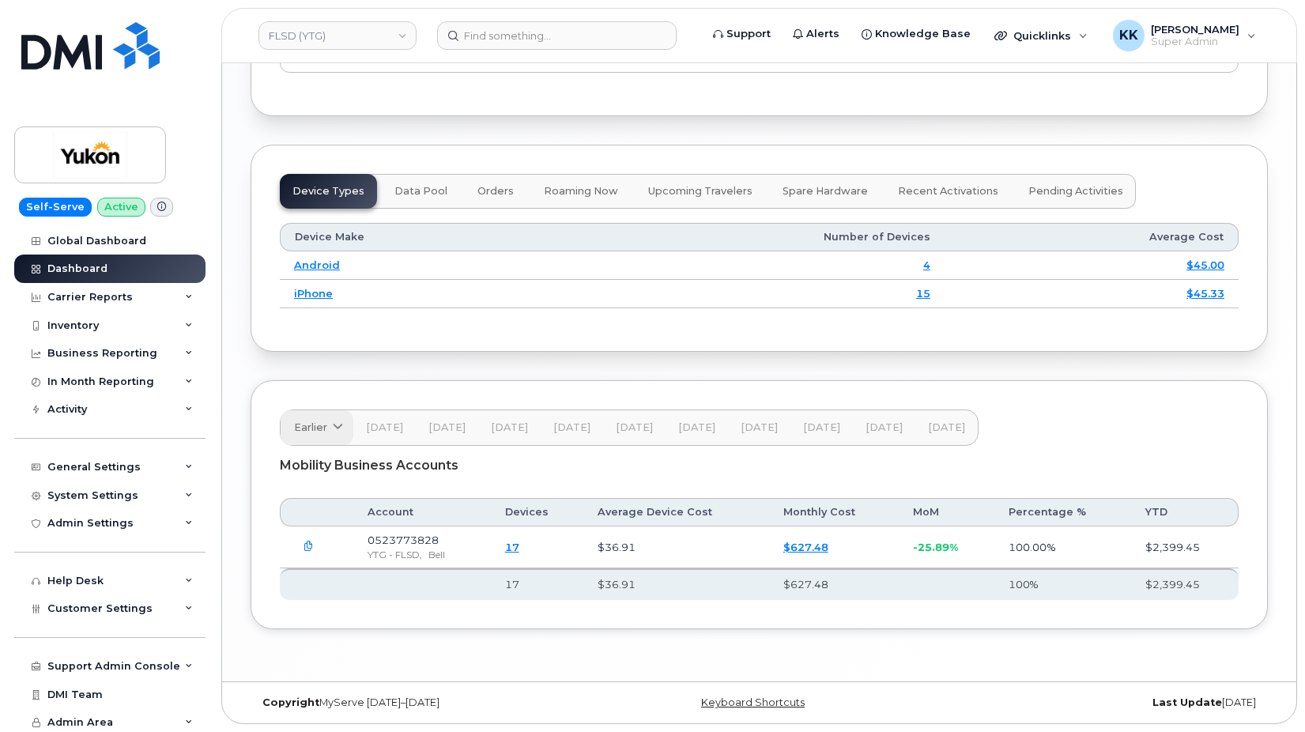
click at [310, 420] on link "Earlier" at bounding box center [317, 427] width 73 height 35
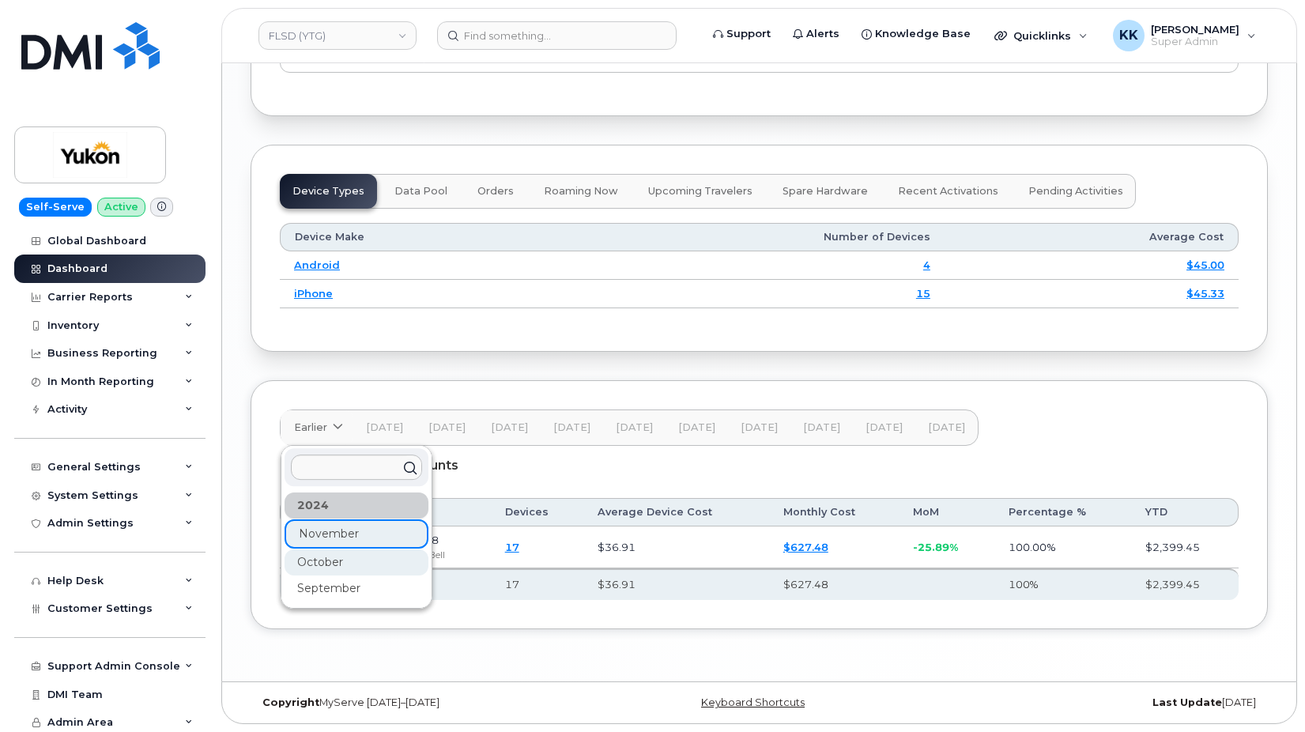
click at [345, 562] on div "October" at bounding box center [356, 562] width 144 height 26
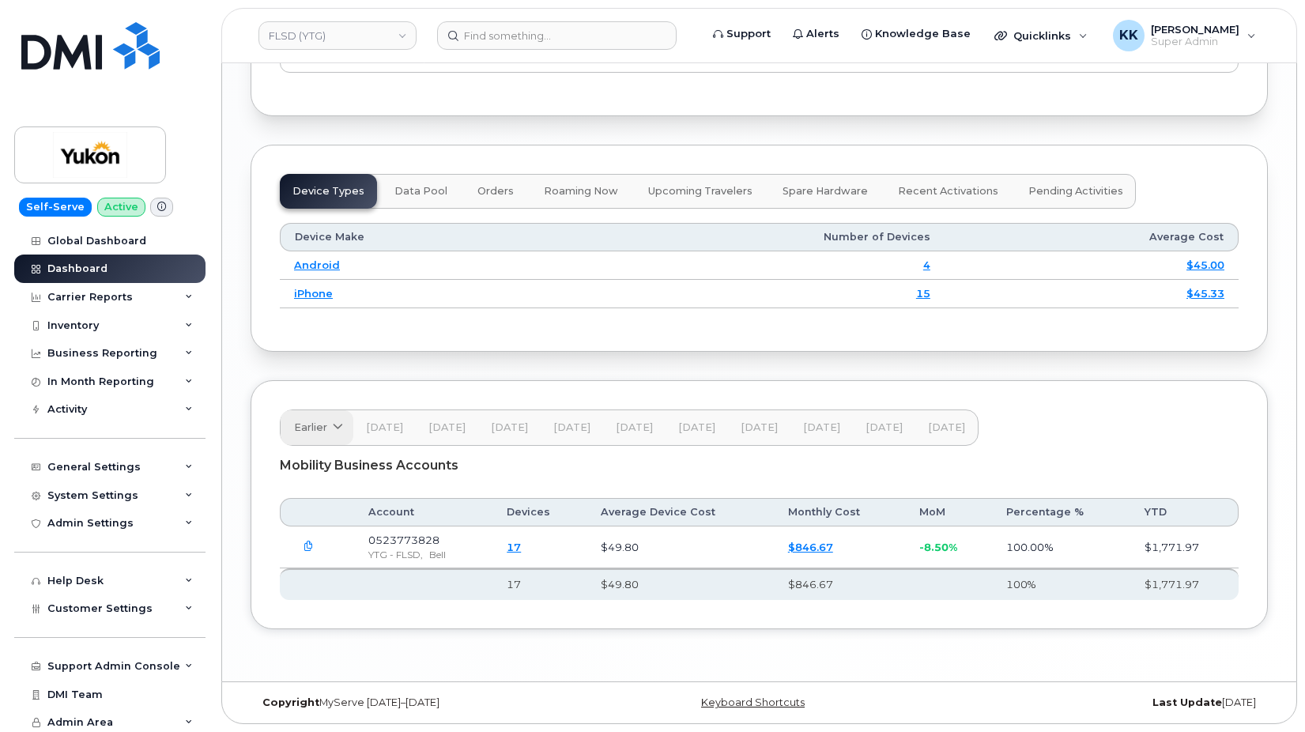
click at [306, 424] on span "Earlier" at bounding box center [310, 427] width 33 height 15
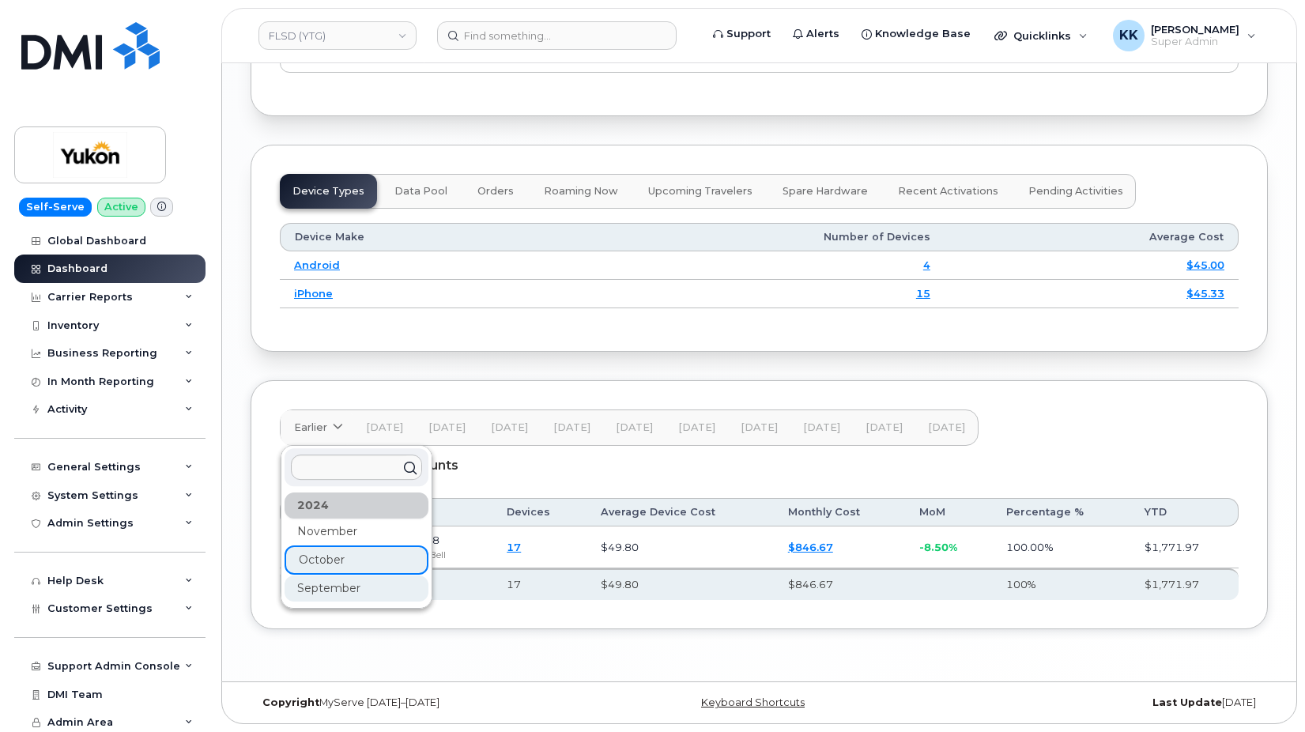
click at [352, 594] on div "September" at bounding box center [356, 588] width 144 height 26
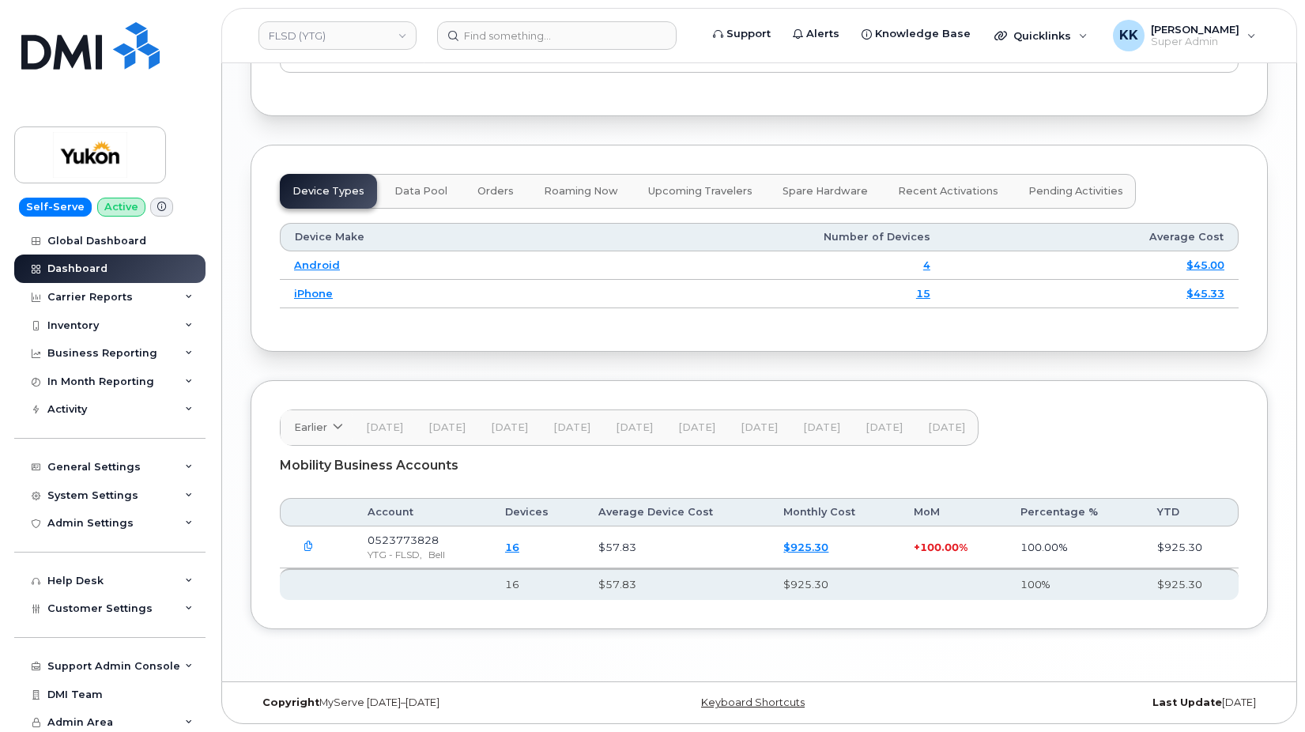
click at [938, 430] on span "[DATE]" at bounding box center [946, 427] width 37 height 13
click at [307, 428] on span "Earlier" at bounding box center [310, 427] width 33 height 15
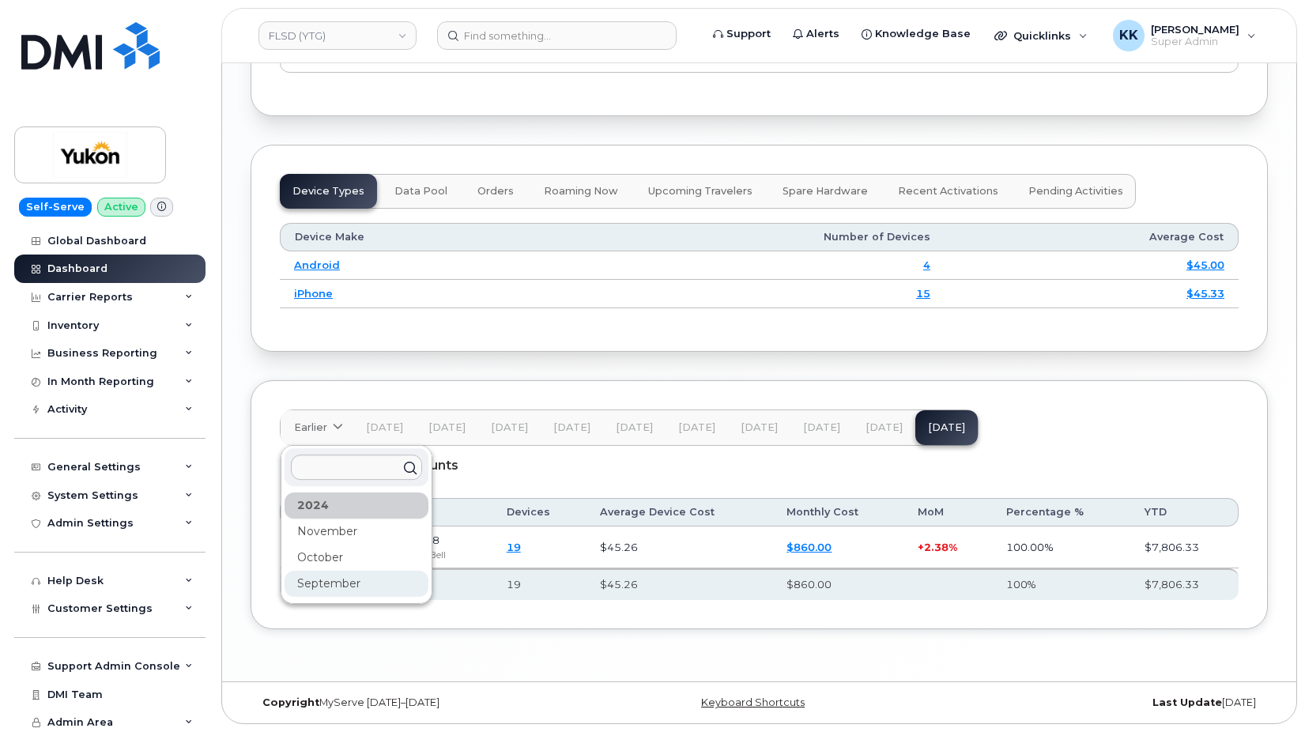
click at [368, 578] on div "September" at bounding box center [356, 584] width 144 height 26
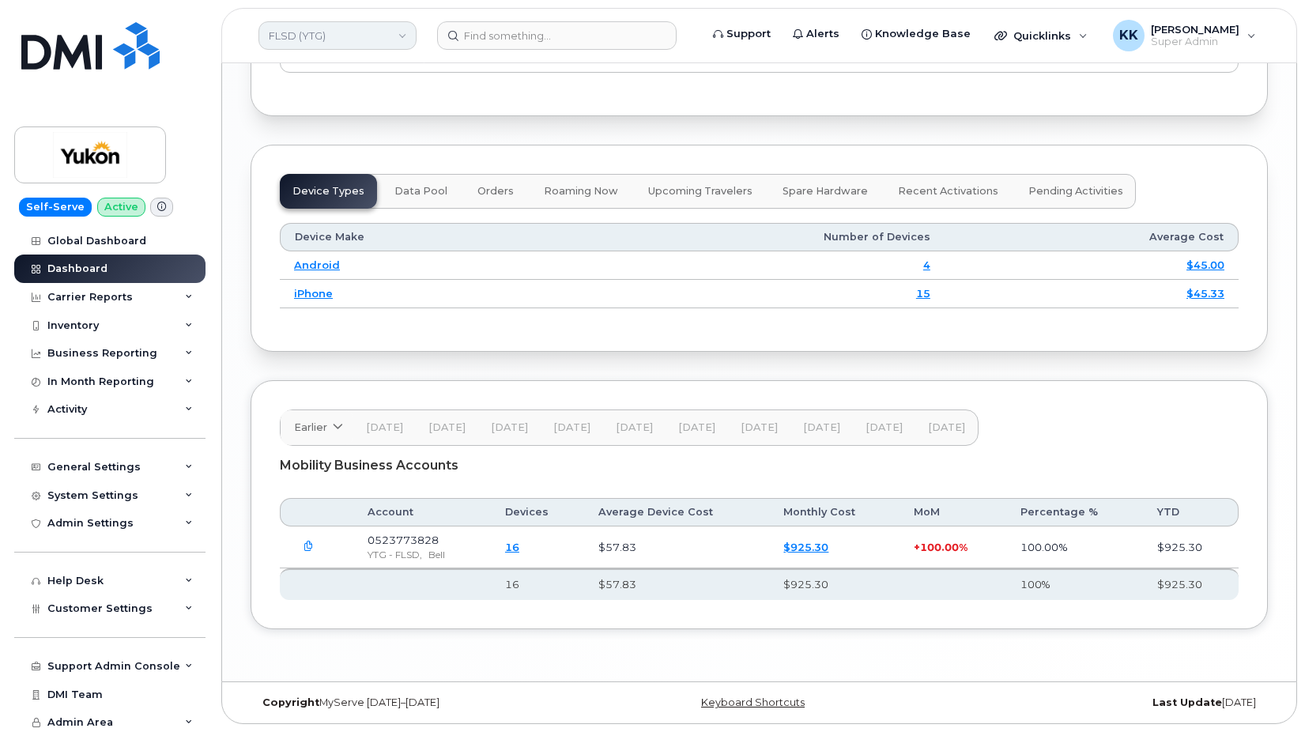
click at [378, 28] on link "FLSD (YTG)" at bounding box center [337, 35] width 158 height 28
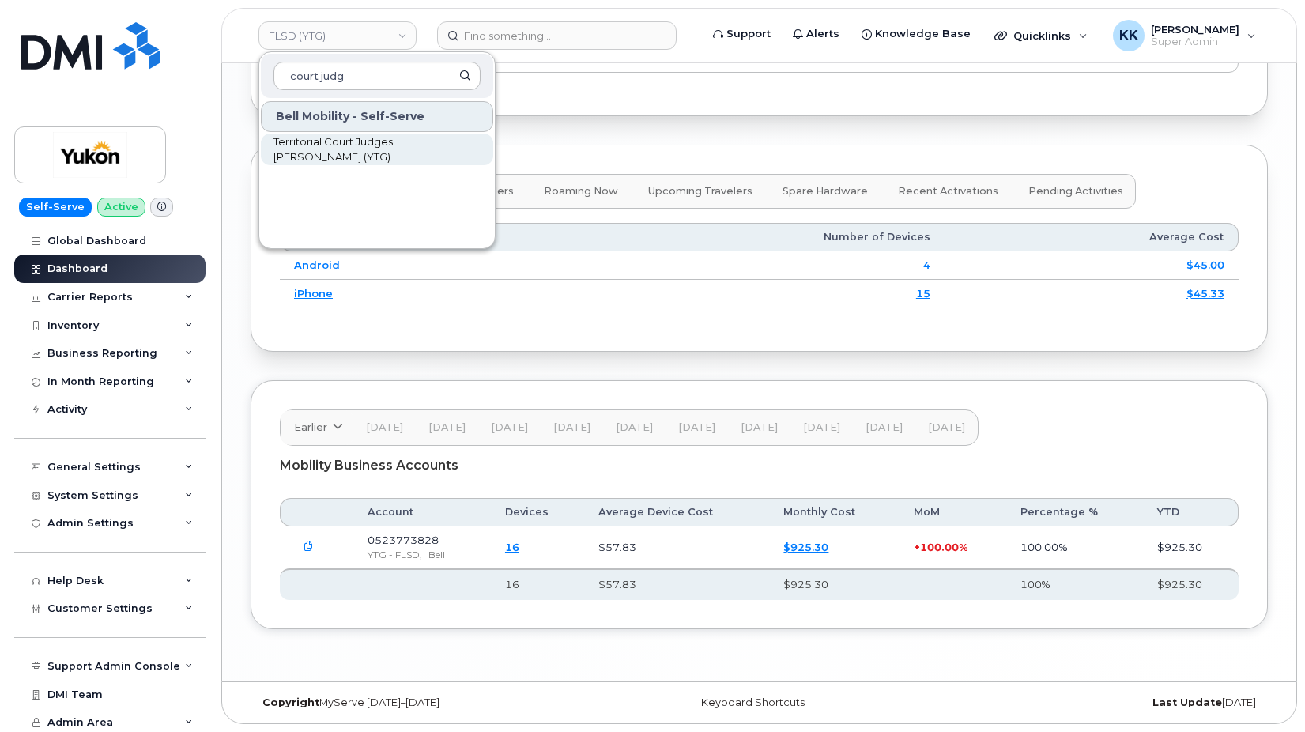
type input "court judg"
click at [378, 149] on span "Territorial Court Judges [PERSON_NAME] (YTG)" at bounding box center [364, 149] width 182 height 31
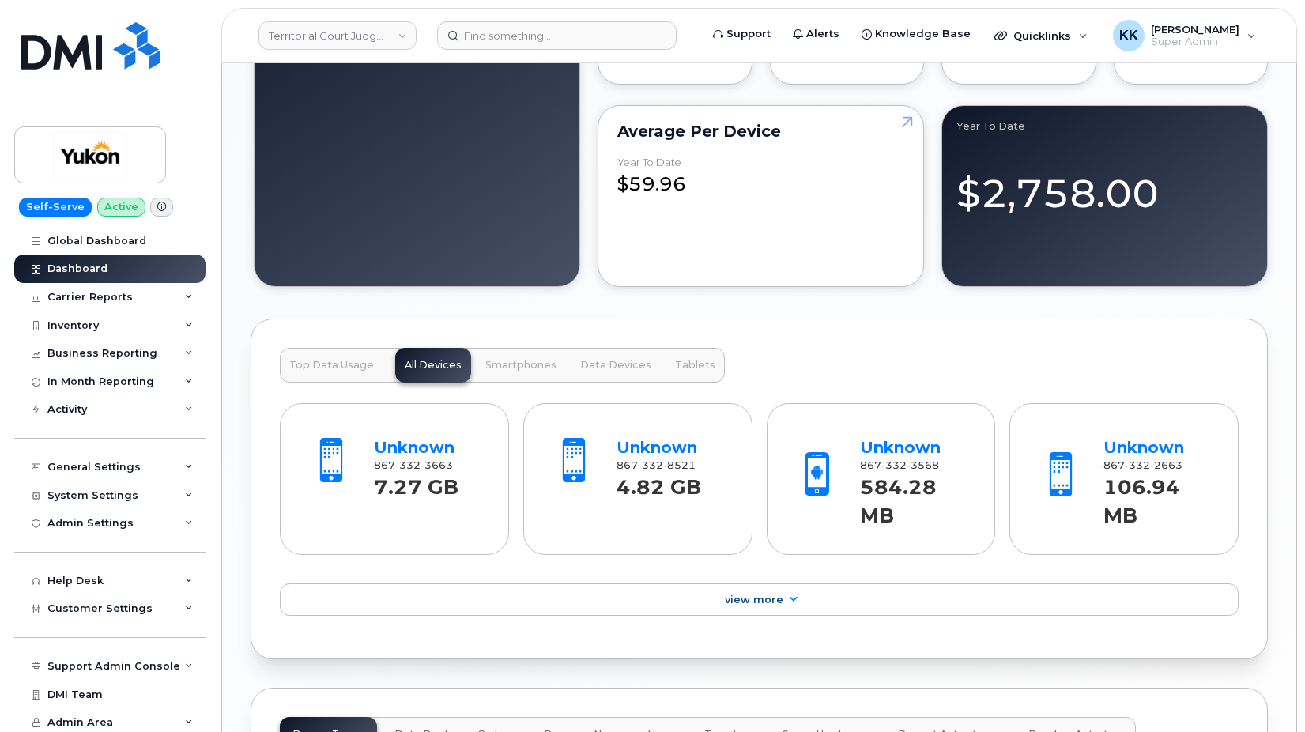
scroll to position [1913, 0]
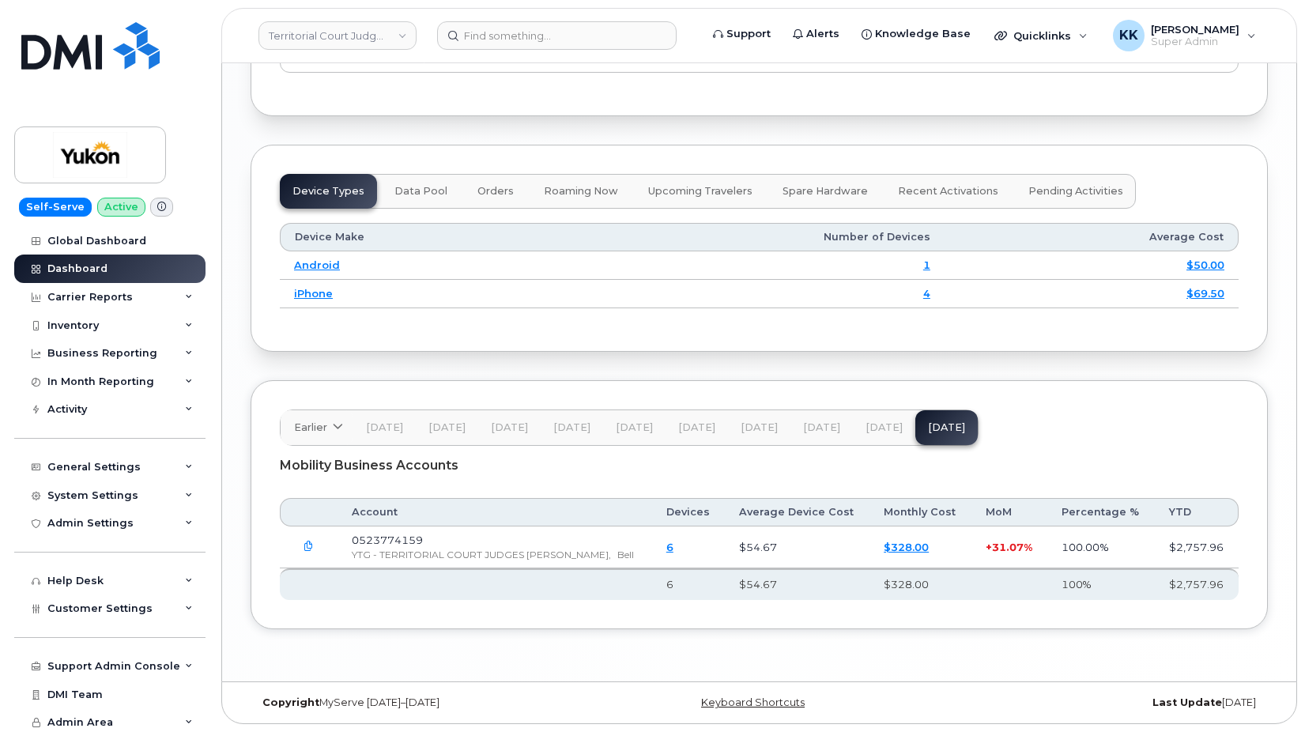
click at [865, 424] on span "[DATE]" at bounding box center [883, 427] width 37 height 13
click at [809, 427] on span "[DATE]" at bounding box center [821, 427] width 37 height 13
click at [748, 429] on span "[DATE]" at bounding box center [758, 427] width 37 height 13
click at [682, 428] on span "[DATE]" at bounding box center [696, 427] width 37 height 13
click at [608, 424] on button "[DATE]" at bounding box center [634, 427] width 62 height 35
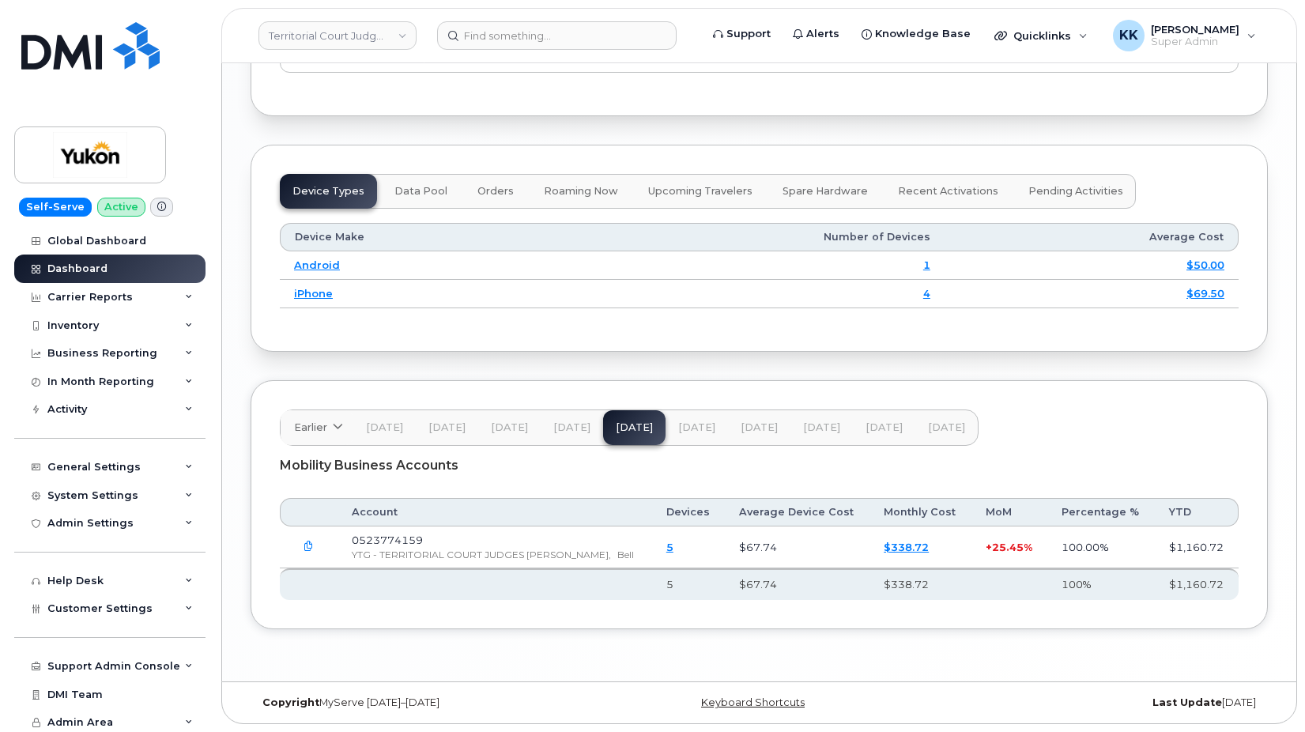
click at [559, 423] on span "[DATE]" at bounding box center [571, 427] width 37 height 13
click at [504, 416] on button "[DATE]" at bounding box center [509, 427] width 62 height 35
click at [449, 422] on span "[DATE]" at bounding box center [446, 427] width 37 height 13
click at [391, 426] on span "[DATE]" at bounding box center [384, 427] width 37 height 13
click at [307, 426] on span "Earlier" at bounding box center [310, 427] width 33 height 15
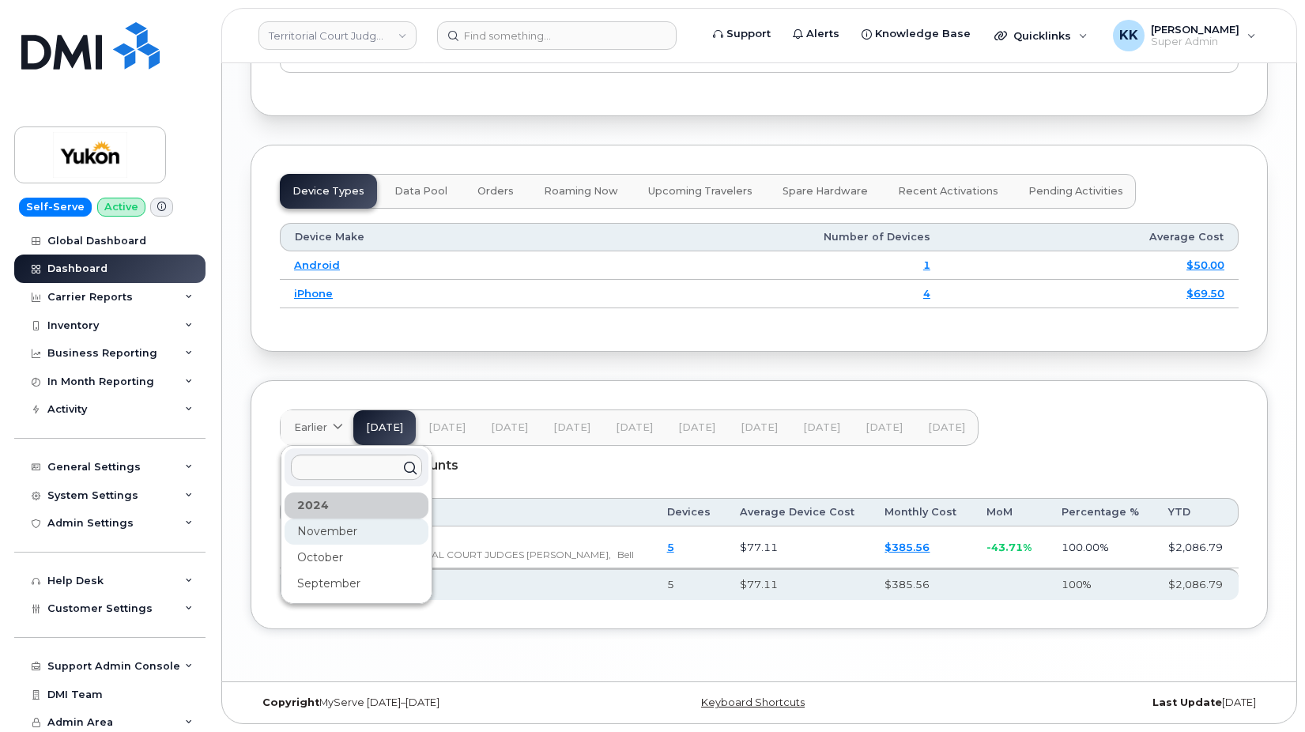
click at [309, 535] on div "November" at bounding box center [356, 531] width 144 height 26
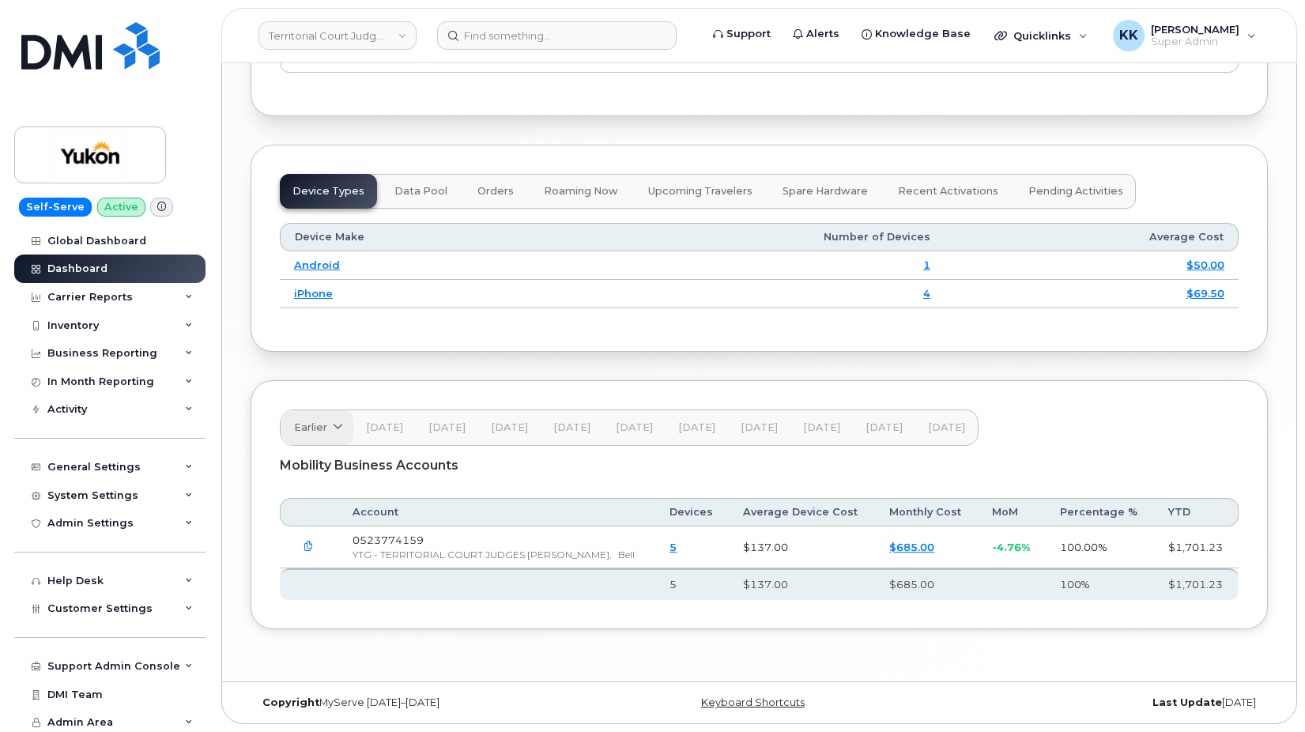
click at [304, 443] on link "Earlier" at bounding box center [317, 427] width 73 height 35
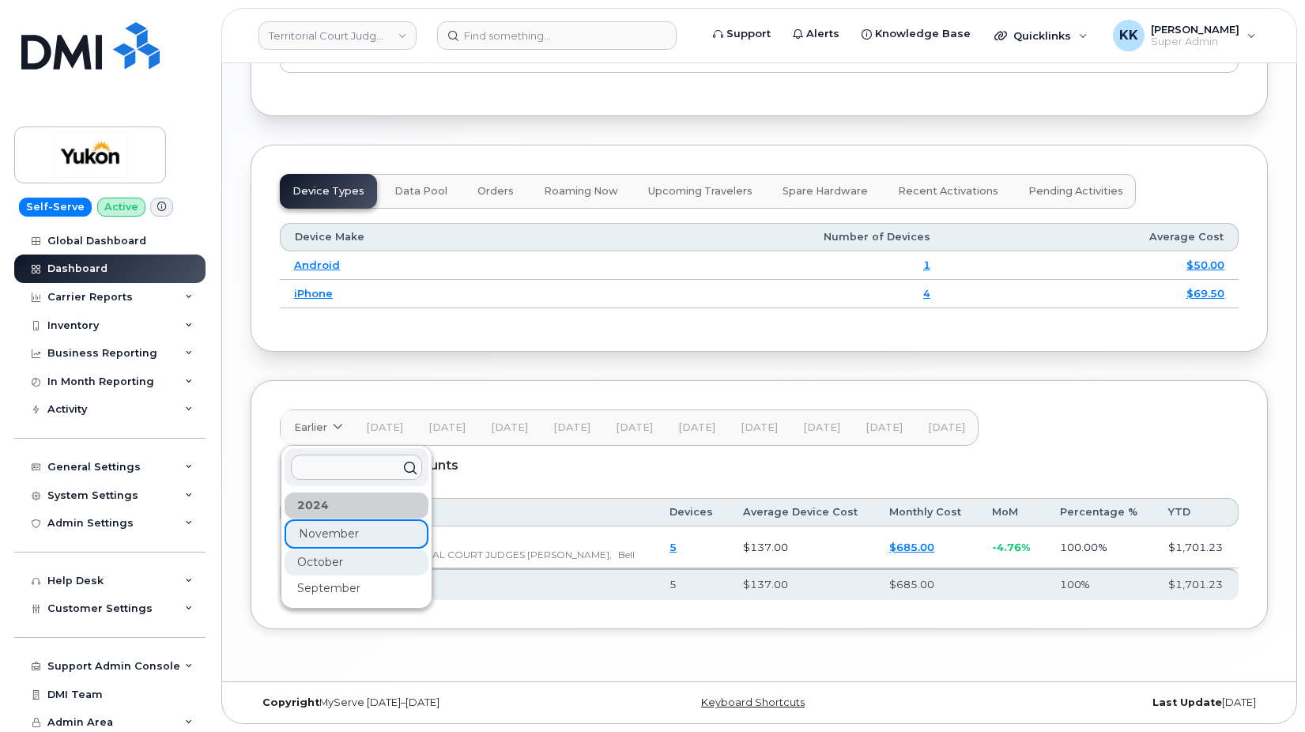
click at [324, 551] on div "October" at bounding box center [356, 562] width 144 height 26
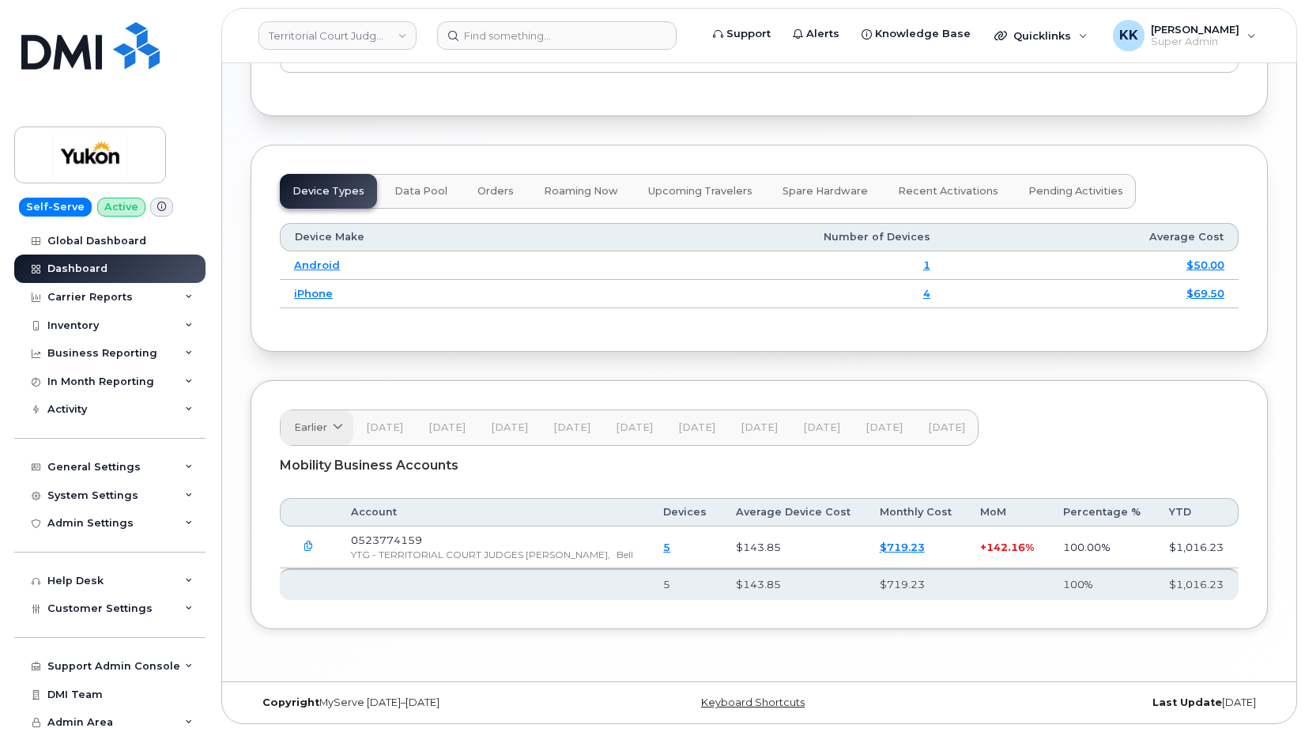
click at [317, 420] on span "Earlier" at bounding box center [310, 427] width 33 height 15
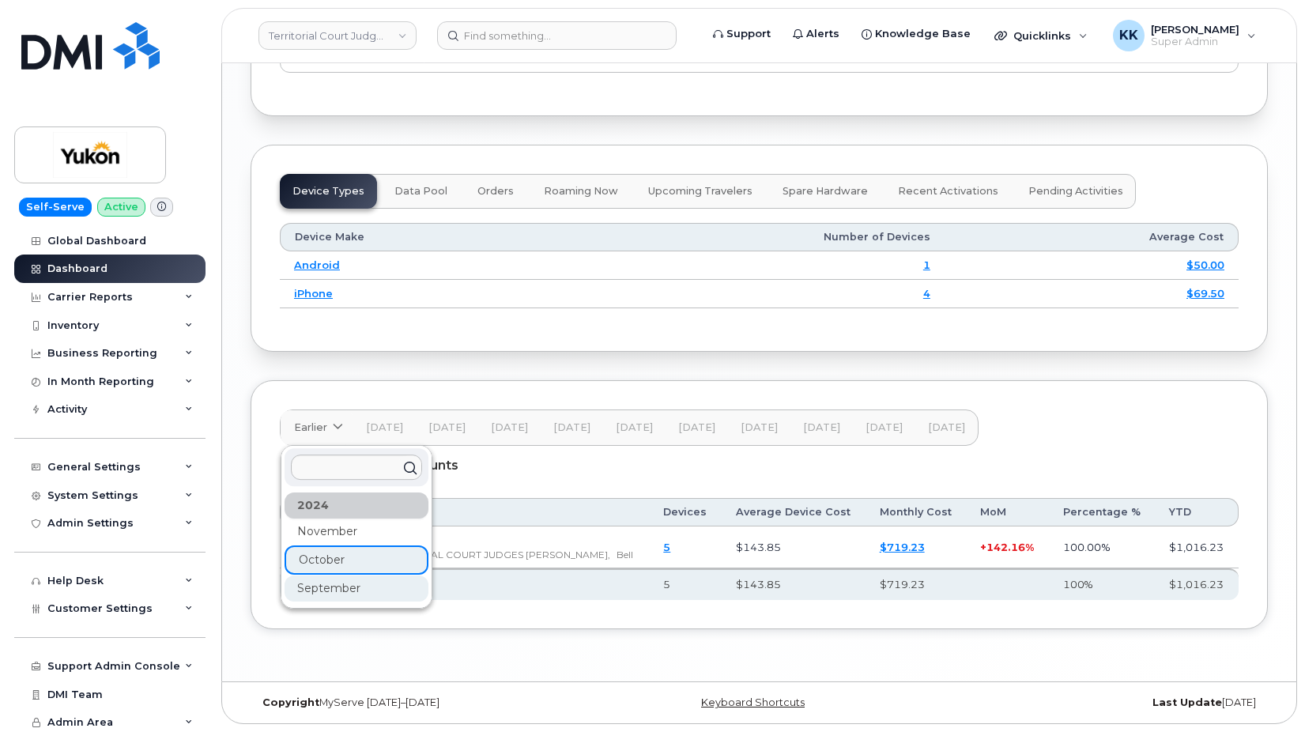
click at [318, 596] on div "September" at bounding box center [356, 588] width 144 height 26
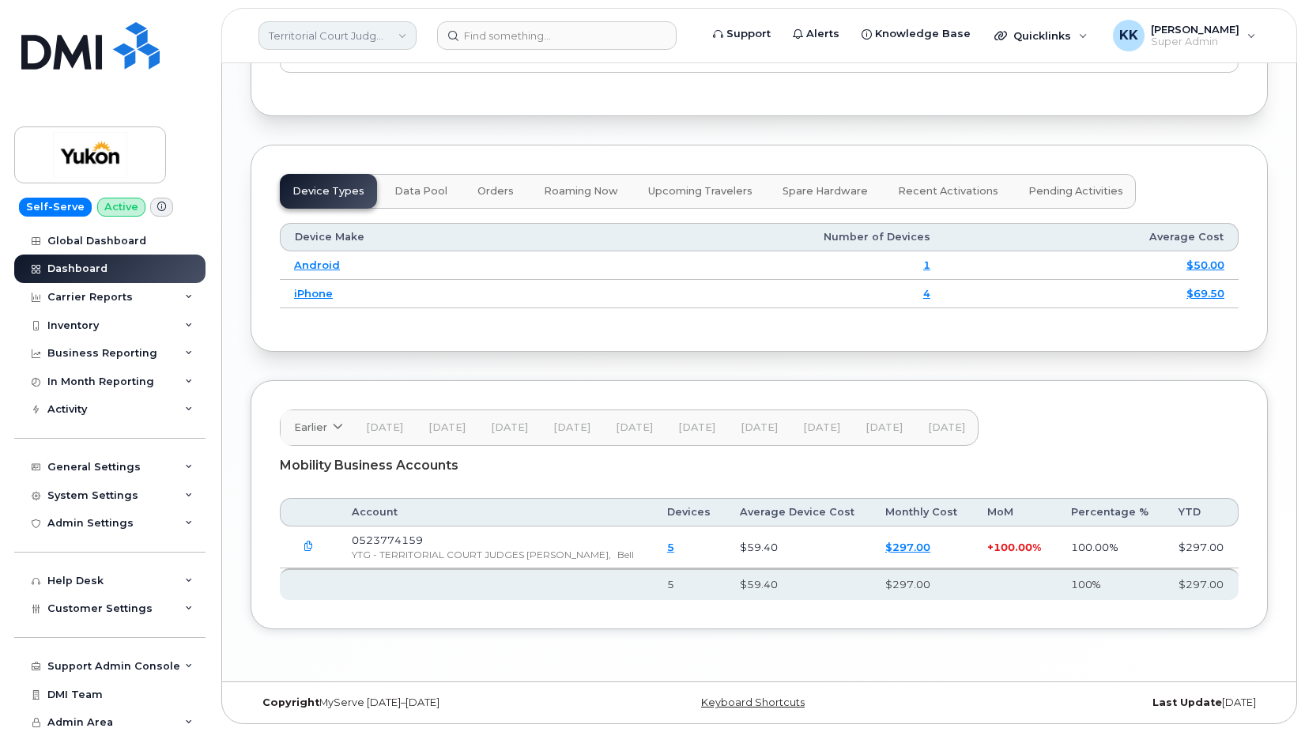
click at [260, 31] on link "Territorial Court Judges [PERSON_NAME] (YTG)" at bounding box center [337, 35] width 158 height 28
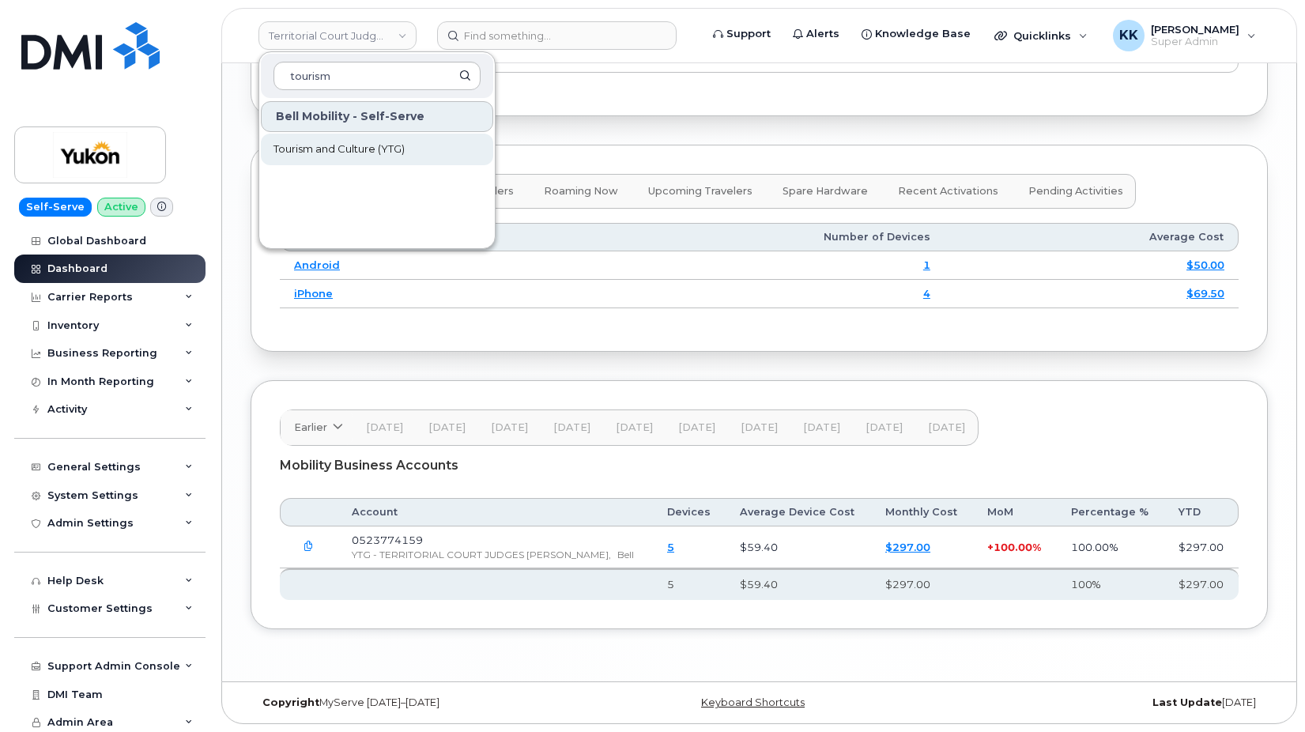
type input "tourism"
click at [281, 156] on span "Tourism and Culture (YTG)" at bounding box center [338, 149] width 131 height 16
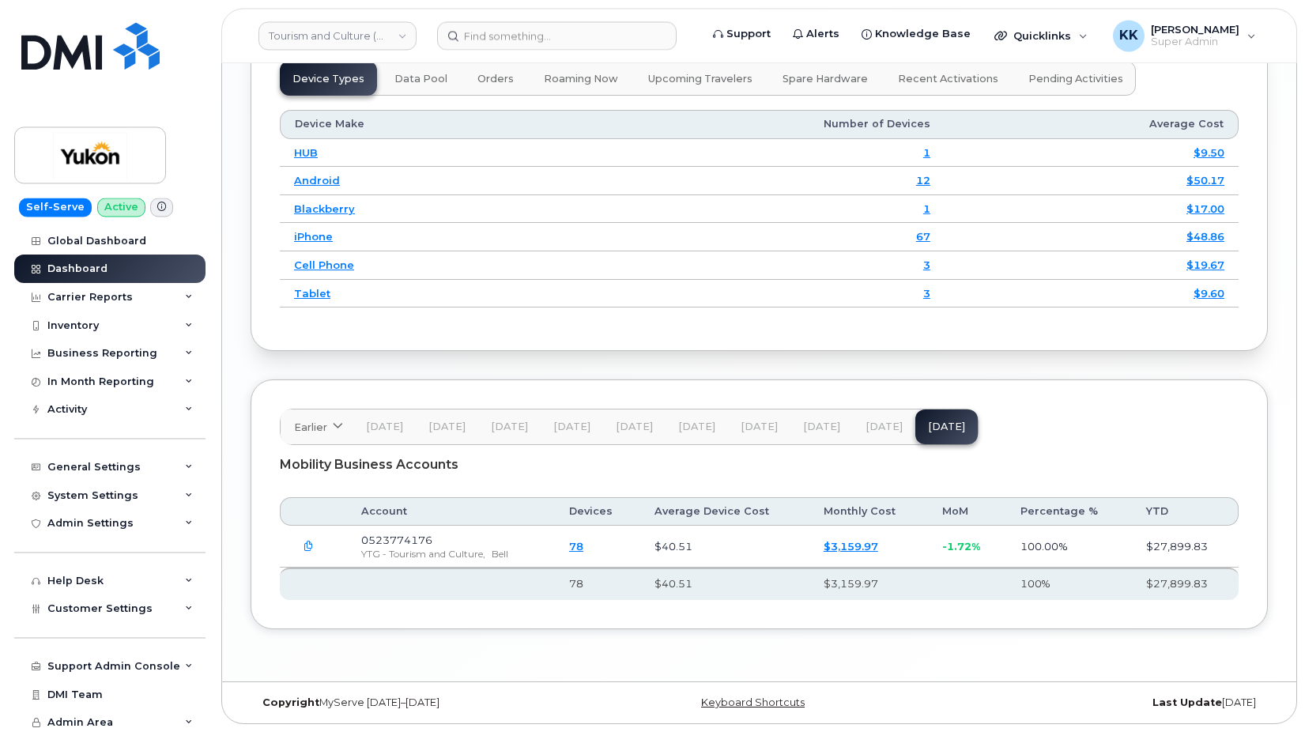
scroll to position [2020, 0]
click at [876, 429] on span "[DATE]" at bounding box center [883, 426] width 37 height 13
click at [813, 429] on span "[DATE]" at bounding box center [821, 426] width 37 height 13
click at [755, 424] on span "[DATE]" at bounding box center [758, 426] width 37 height 13
click at [697, 426] on span "[DATE]" at bounding box center [696, 426] width 37 height 13
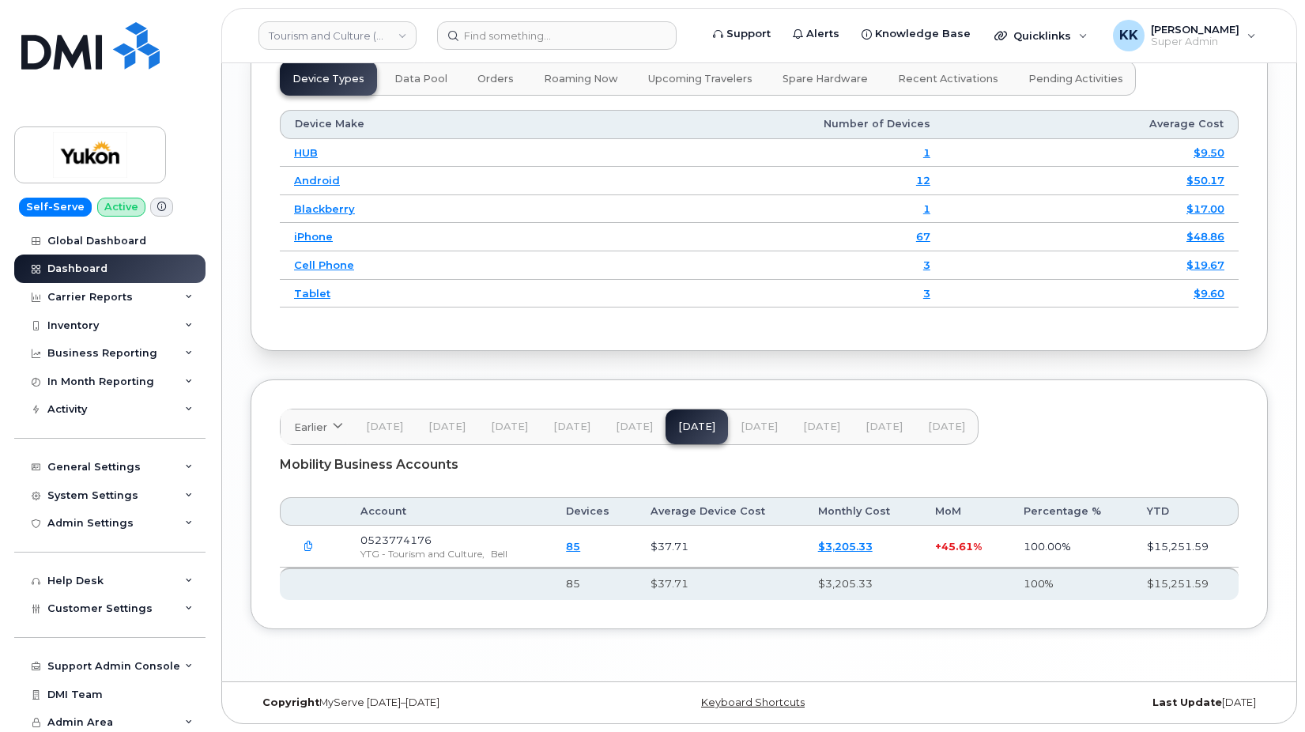
click at [635, 426] on span "[DATE]" at bounding box center [634, 426] width 37 height 13
click at [567, 426] on span "[DATE]" at bounding box center [571, 426] width 37 height 13
click at [499, 425] on span "[DATE]" at bounding box center [509, 426] width 37 height 13
click at [460, 424] on span "[DATE]" at bounding box center [446, 426] width 37 height 13
click at [389, 424] on span "[DATE]" at bounding box center [384, 426] width 37 height 13
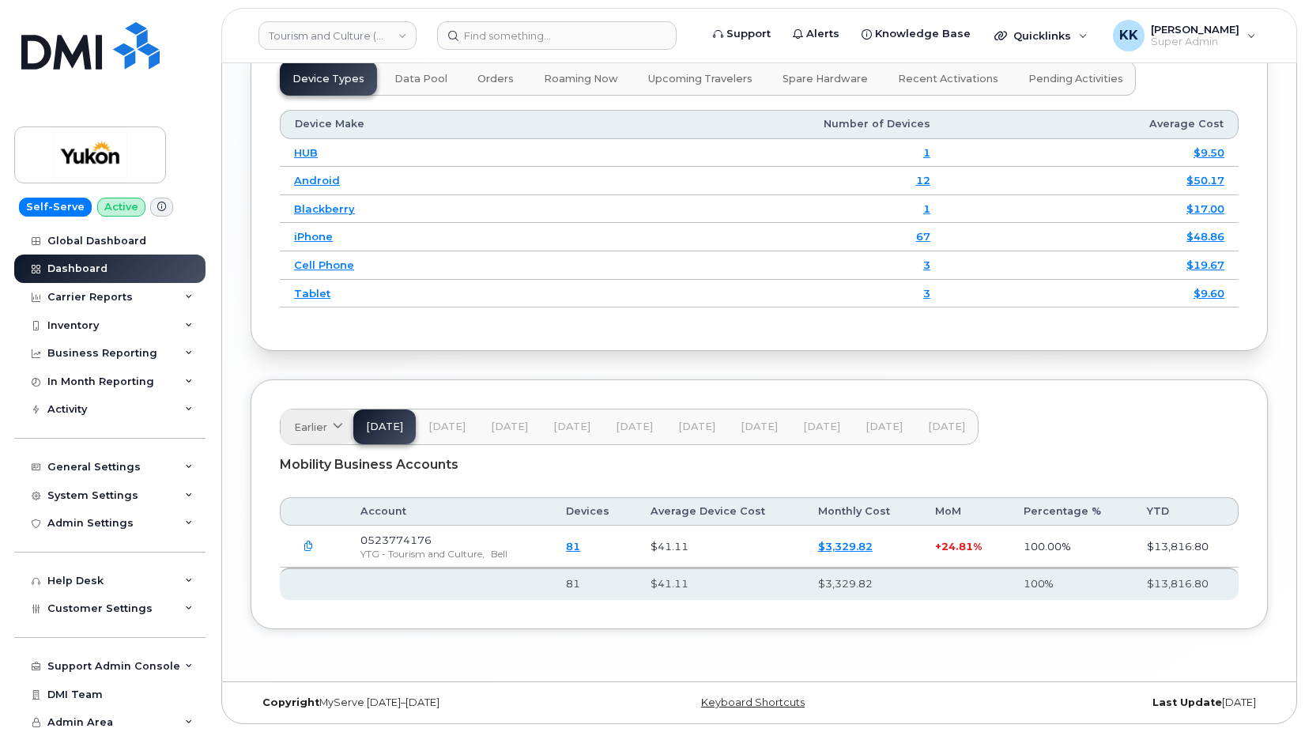
click at [334, 426] on icon at bounding box center [338, 427] width 10 height 10
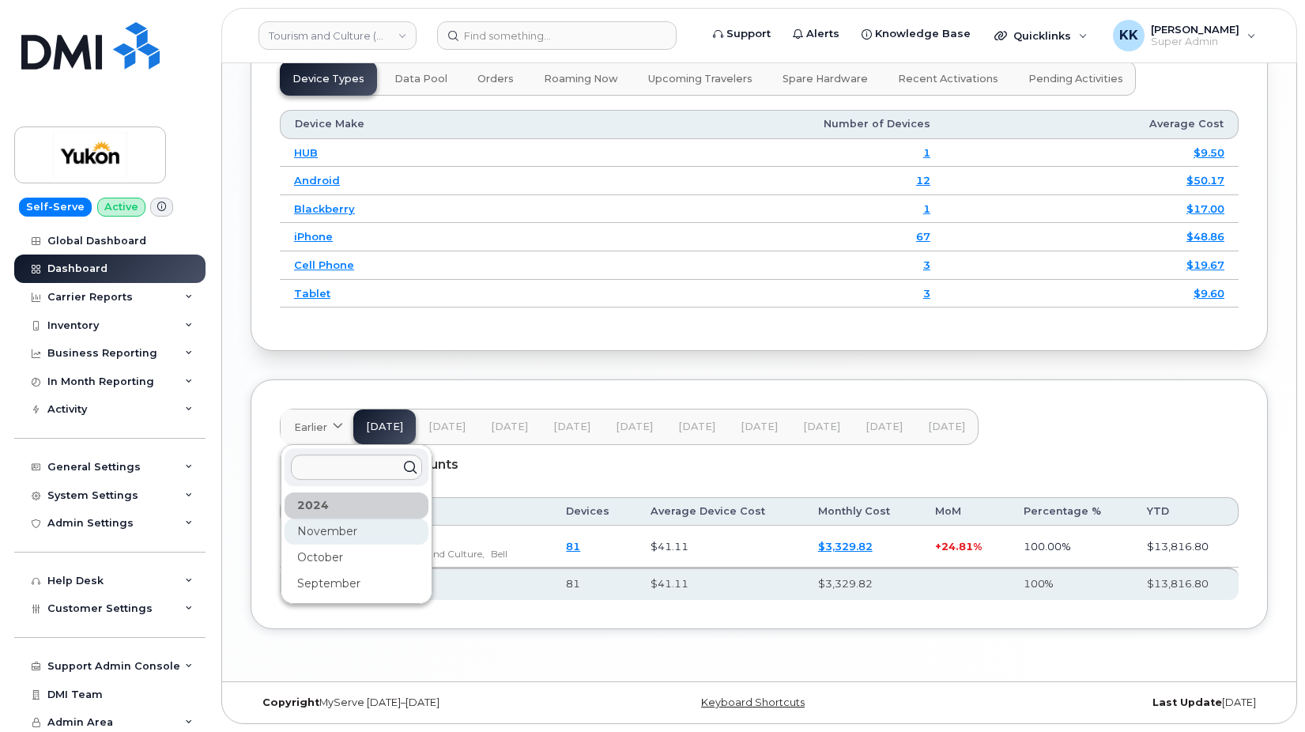
click at [364, 541] on div "November" at bounding box center [356, 531] width 144 height 26
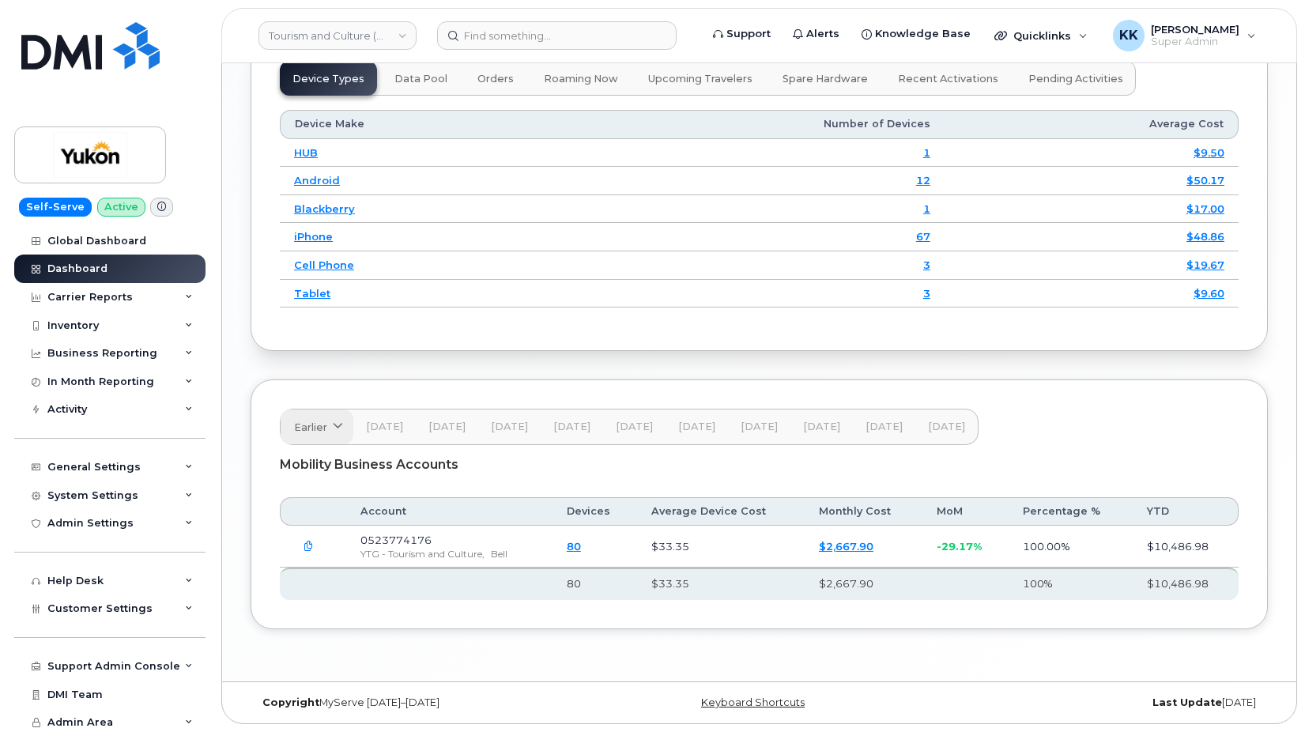
click at [329, 416] on link "Earlier" at bounding box center [317, 426] width 73 height 35
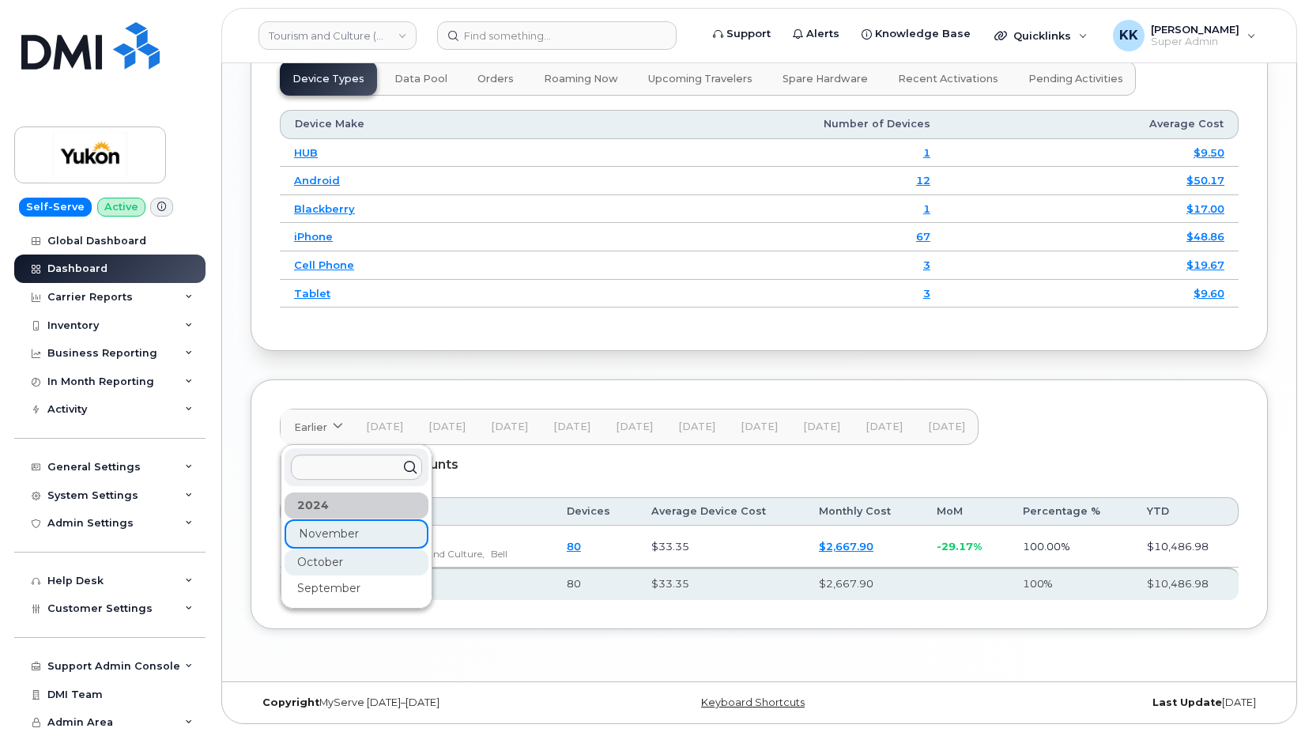
click at [359, 570] on div "October" at bounding box center [356, 562] width 144 height 26
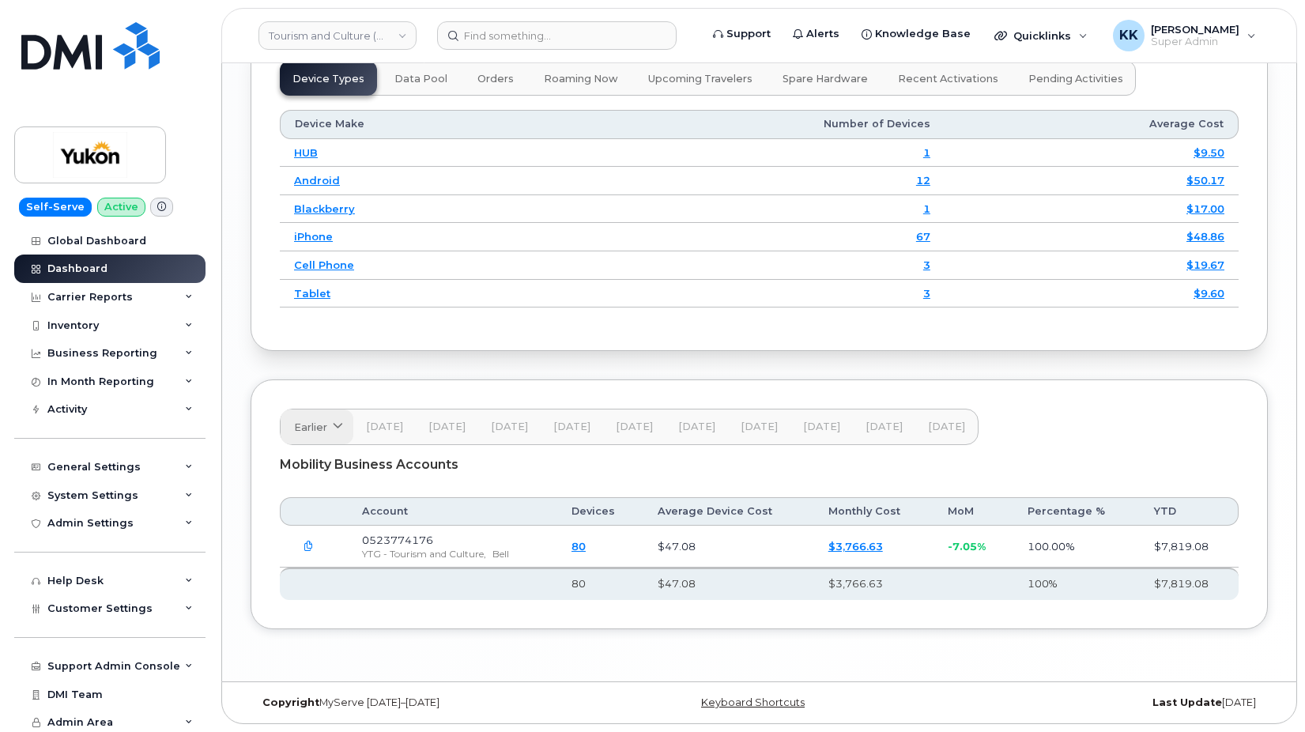
click at [325, 433] on span "Earlier" at bounding box center [310, 427] width 33 height 15
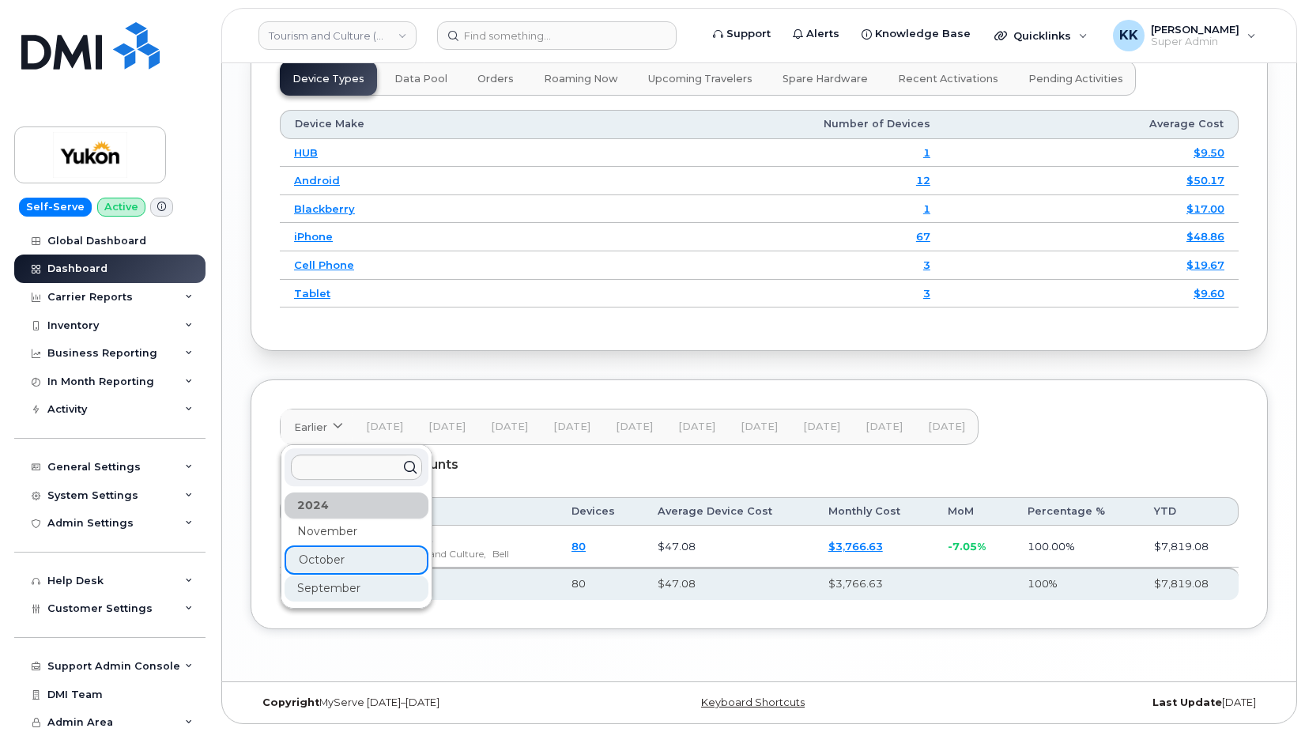
click at [330, 591] on div "September" at bounding box center [356, 588] width 144 height 26
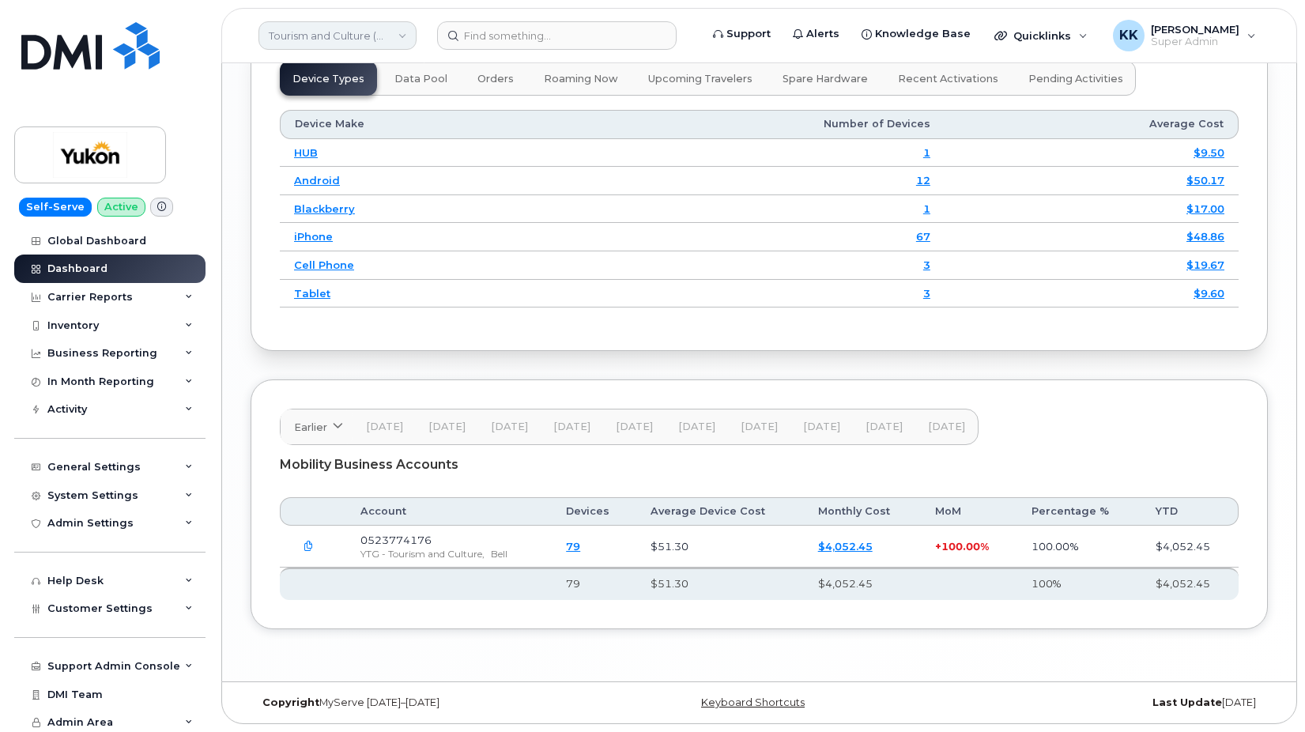
click at [324, 34] on link "Tourism and Culture (YTG)" at bounding box center [337, 35] width 158 height 28
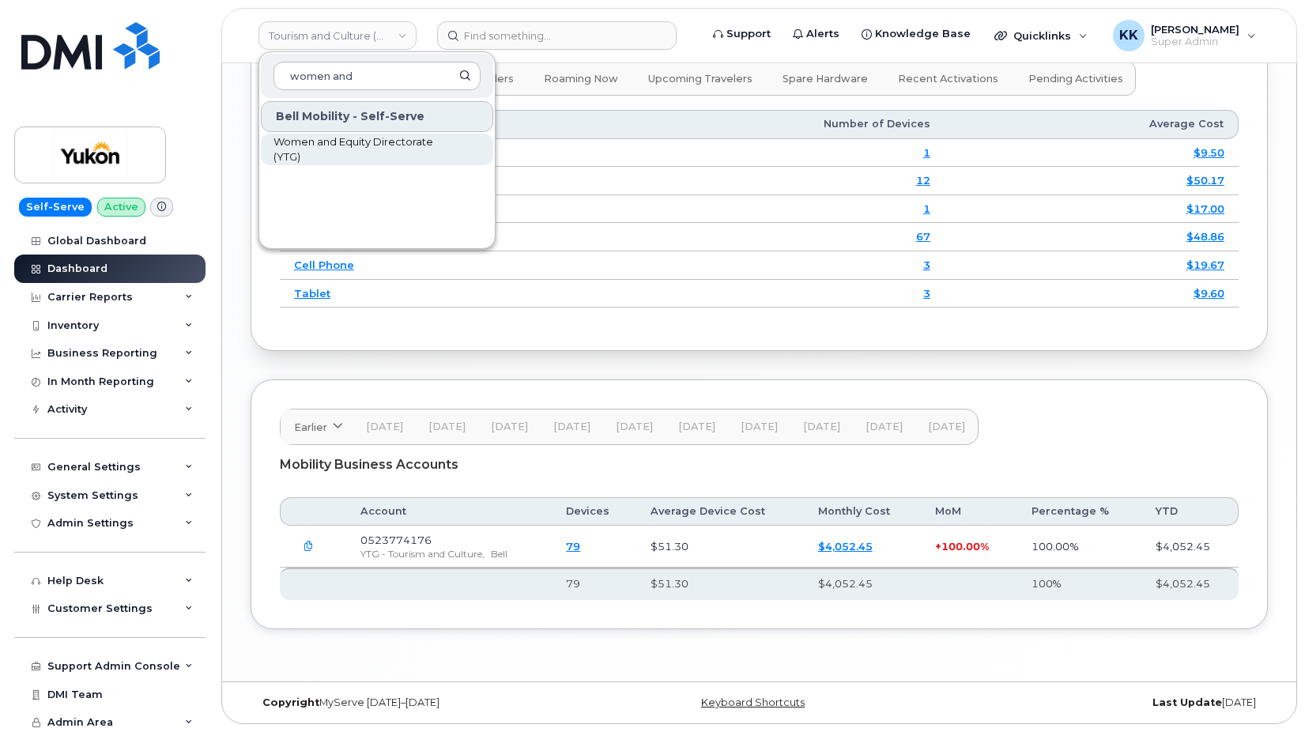
type input "women and"
click at [323, 153] on span "Women and Equity Directorate (YTG)" at bounding box center [364, 149] width 182 height 31
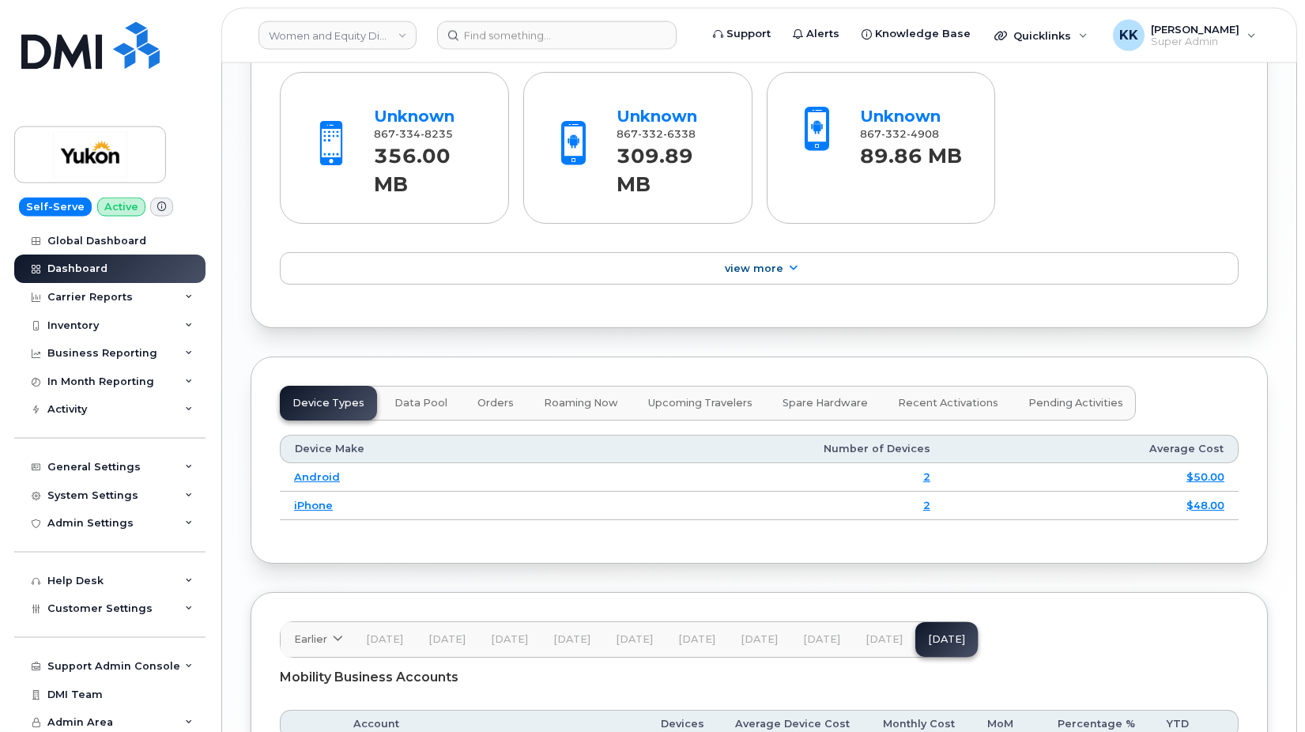
scroll to position [1913, 0]
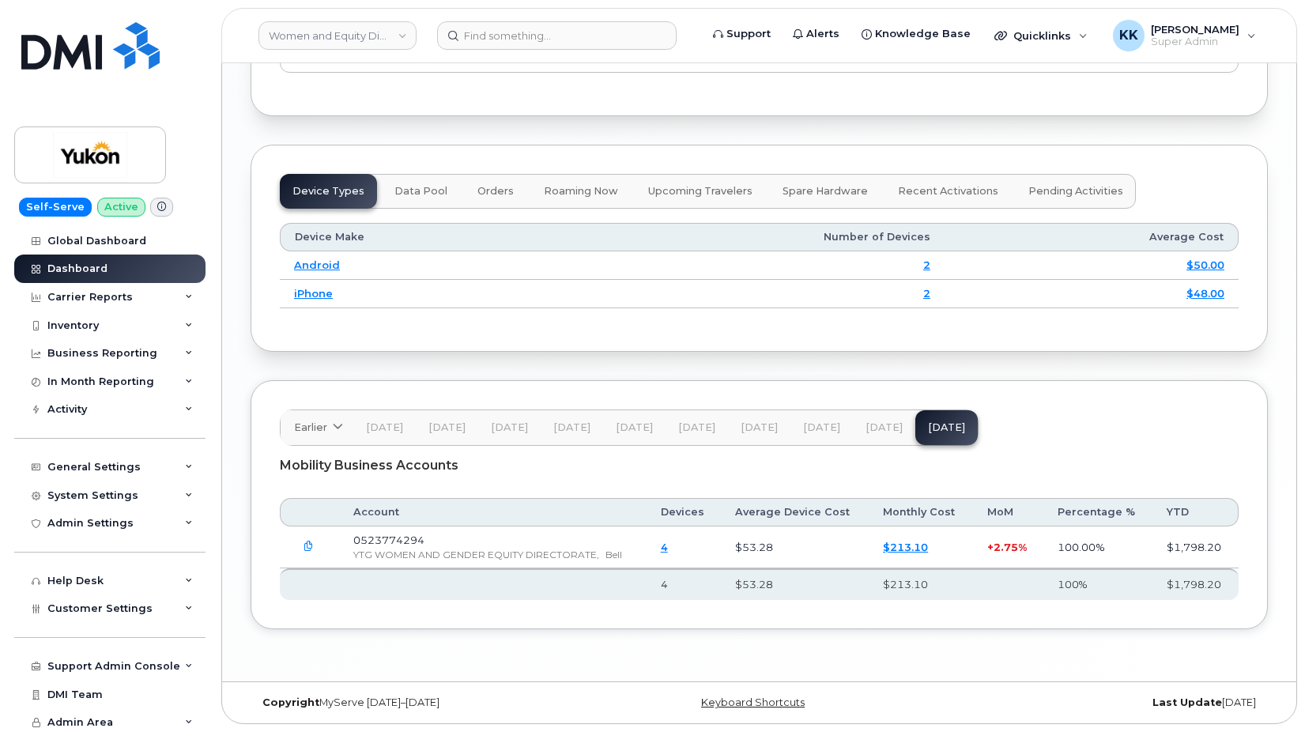
click at [853, 430] on button "[DATE]" at bounding box center [884, 427] width 62 height 35
click at [804, 428] on span "[DATE]" at bounding box center [821, 427] width 37 height 13
click at [746, 425] on span "[DATE]" at bounding box center [758, 427] width 37 height 13
click at [699, 426] on span "[DATE]" at bounding box center [696, 427] width 37 height 13
click at [625, 427] on span "[DATE]" at bounding box center [634, 427] width 37 height 13
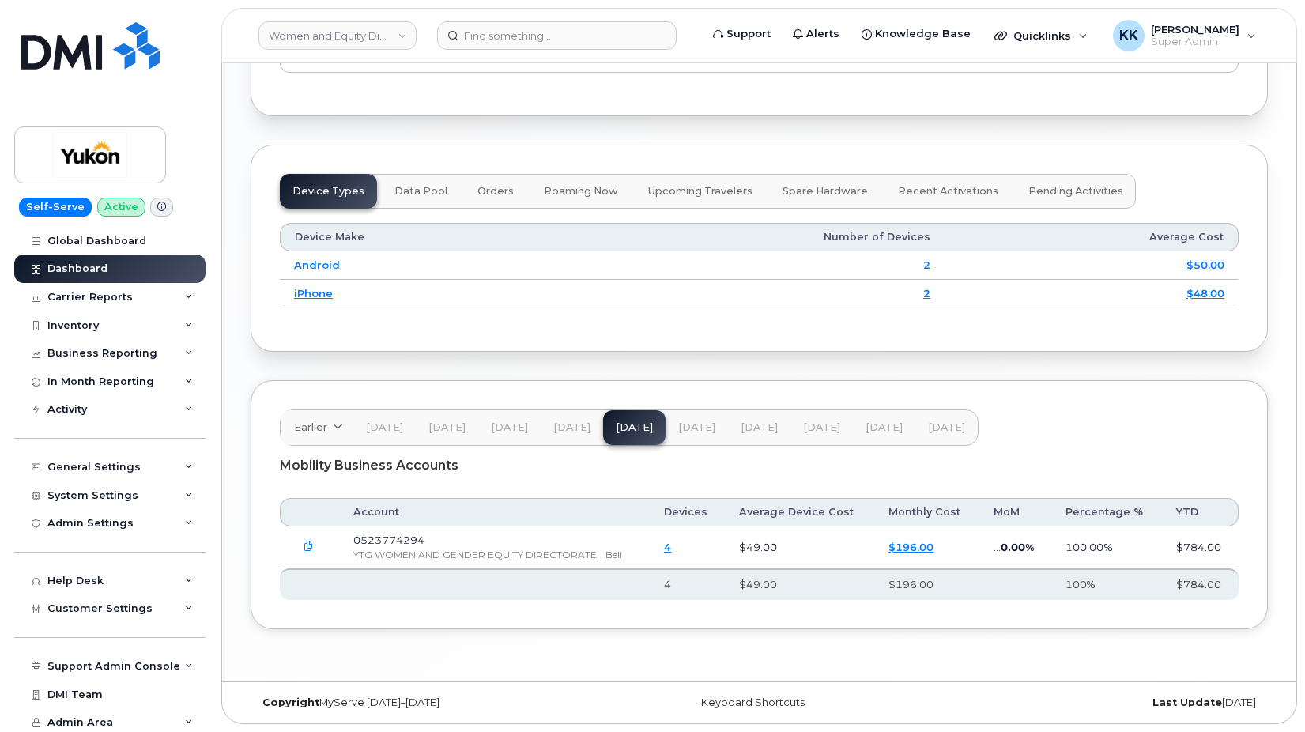
click at [559, 428] on span "[DATE]" at bounding box center [571, 427] width 37 height 13
click at [495, 422] on span "[DATE]" at bounding box center [509, 427] width 37 height 13
click at [437, 425] on span "[DATE]" at bounding box center [446, 427] width 37 height 13
click at [379, 434] on button "[DATE]" at bounding box center [384, 427] width 62 height 35
click at [300, 429] on span "Earlier" at bounding box center [310, 427] width 33 height 15
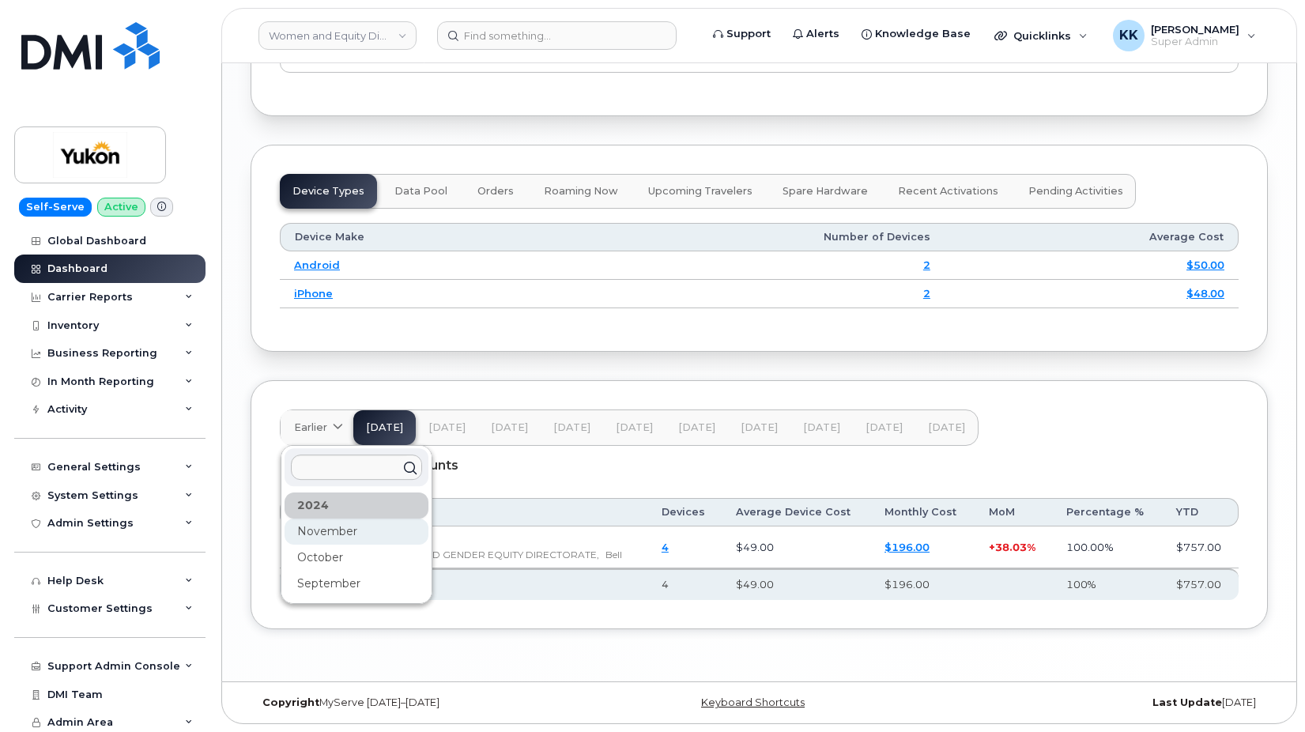
click at [326, 527] on div "November" at bounding box center [356, 531] width 144 height 26
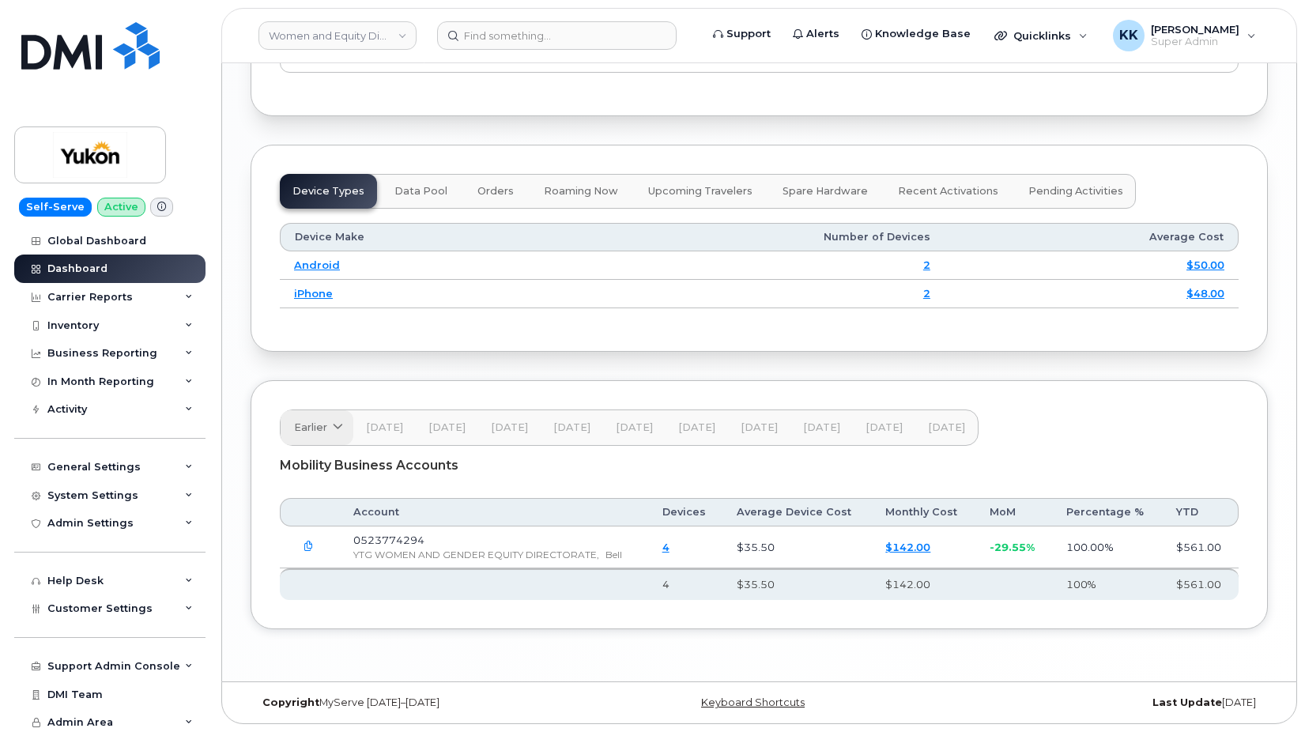
click at [342, 428] on icon at bounding box center [338, 427] width 10 height 10
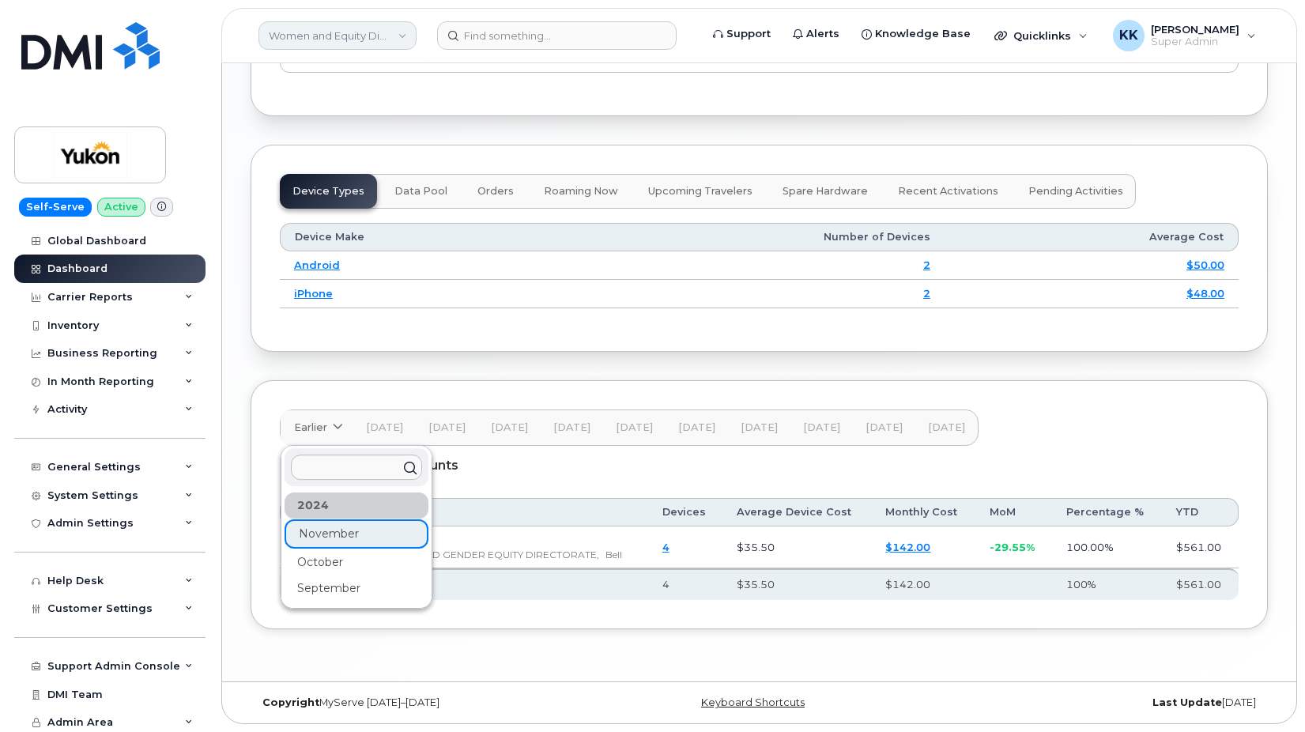
click at [283, 30] on link "Women and Equity Directorate (YTG)" at bounding box center [337, 35] width 158 height 28
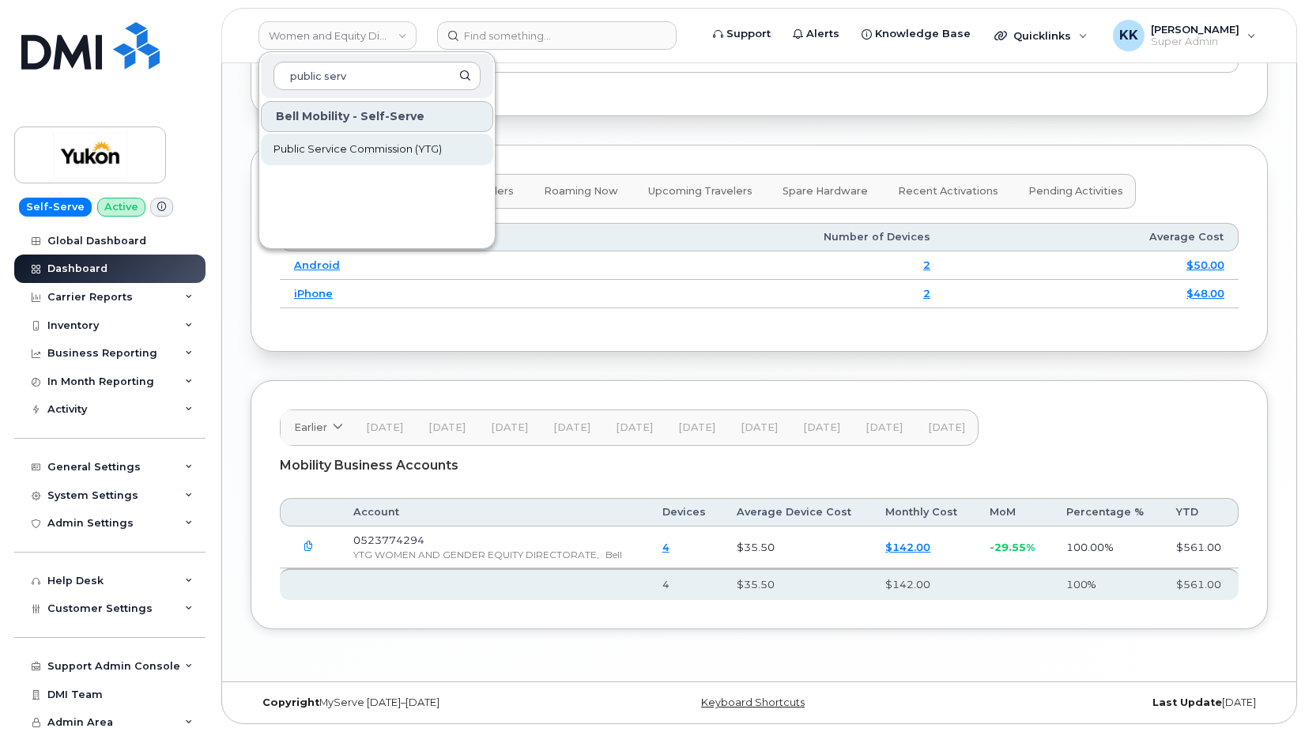
type input "public serv"
click at [349, 152] on span "Public Service Commission (YTG)" at bounding box center [357, 149] width 168 height 16
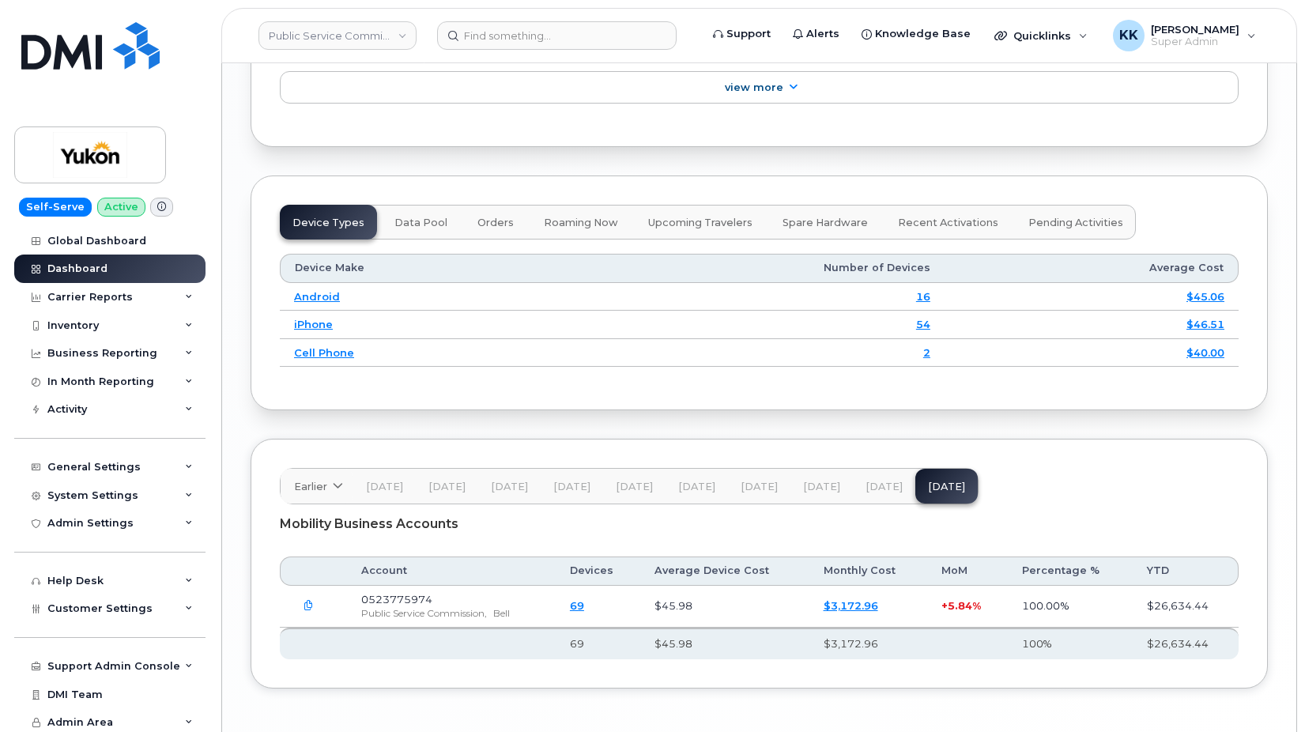
scroll to position [1936, 0]
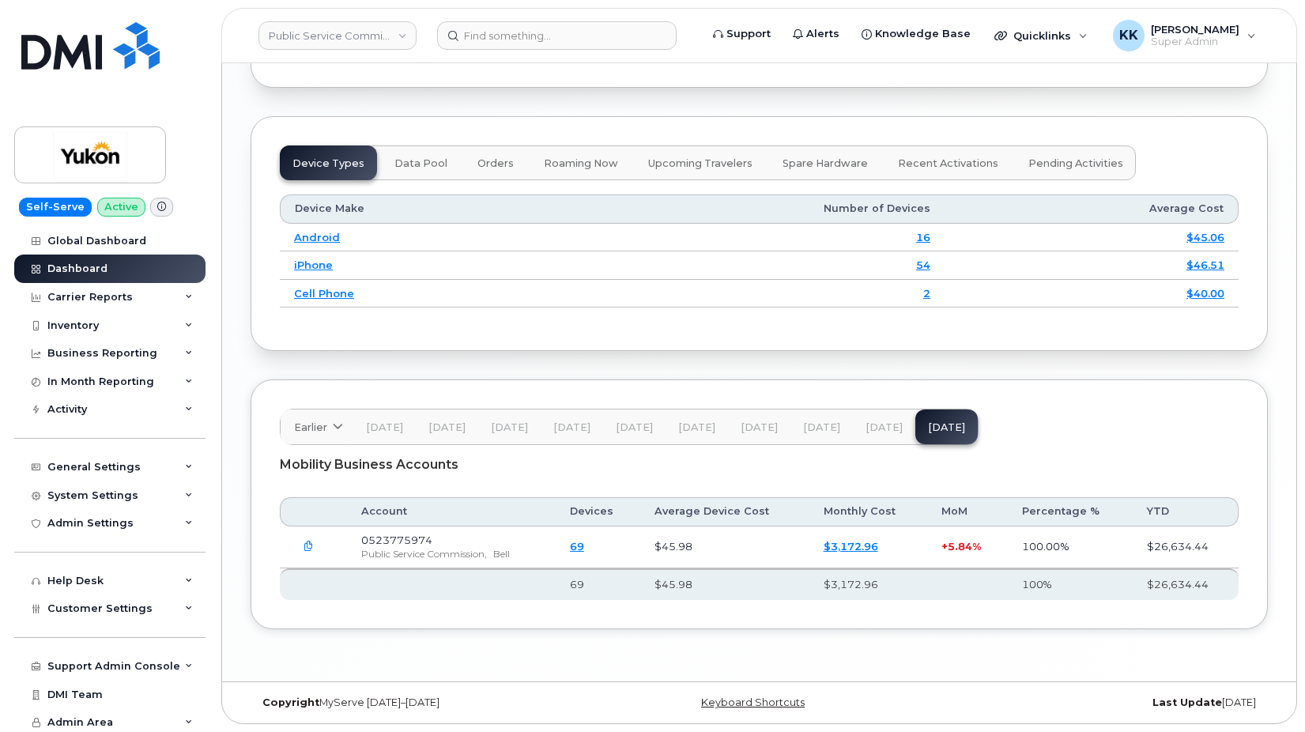
click at [878, 429] on span "[DATE]" at bounding box center [883, 427] width 37 height 13
click at [815, 420] on button "[DATE]" at bounding box center [821, 426] width 62 height 35
click at [756, 424] on span "[DATE]" at bounding box center [758, 427] width 37 height 13
click at [695, 429] on span "[DATE]" at bounding box center [696, 427] width 37 height 13
click at [627, 429] on span "[DATE]" at bounding box center [634, 427] width 37 height 13
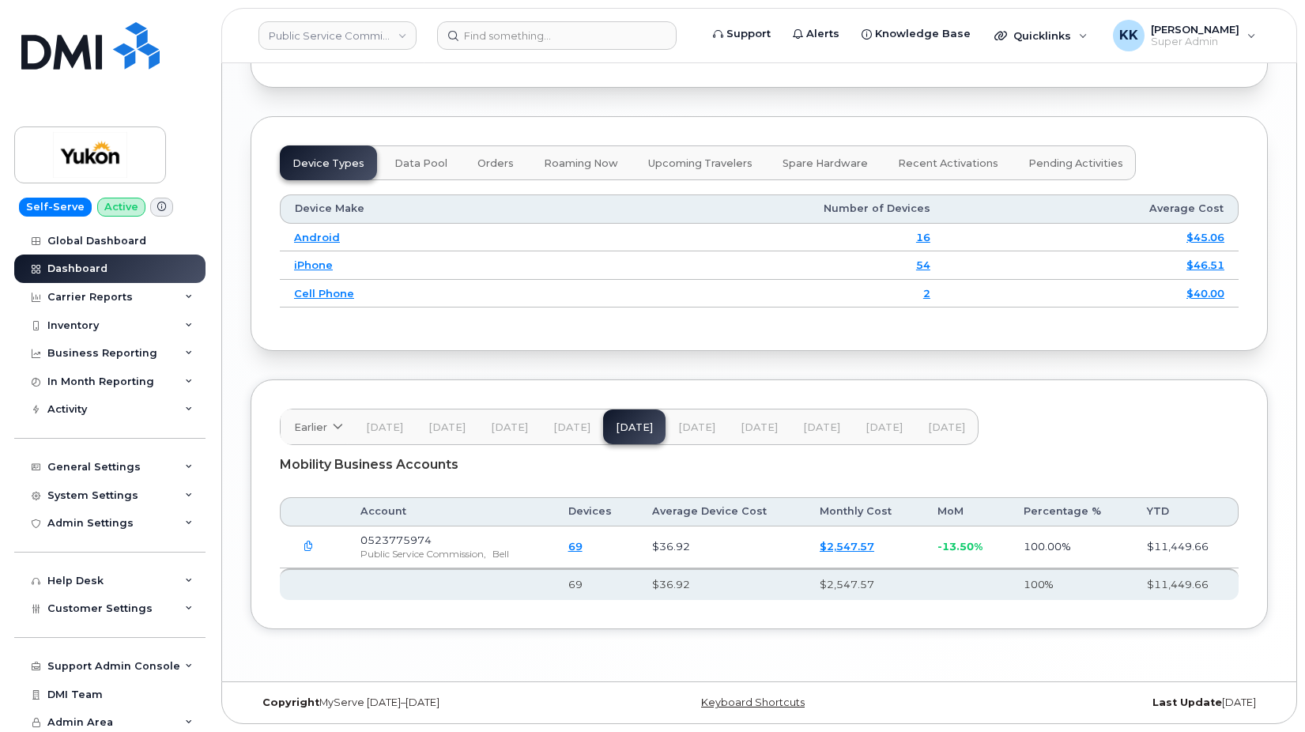
click at [574, 424] on span "[DATE]" at bounding box center [571, 427] width 37 height 13
click at [503, 429] on span "[DATE]" at bounding box center [509, 427] width 37 height 13
click at [460, 425] on span "[DATE]" at bounding box center [446, 427] width 37 height 13
click at [392, 433] on button "[DATE]" at bounding box center [384, 426] width 62 height 35
click at [341, 428] on icon at bounding box center [338, 427] width 10 height 10
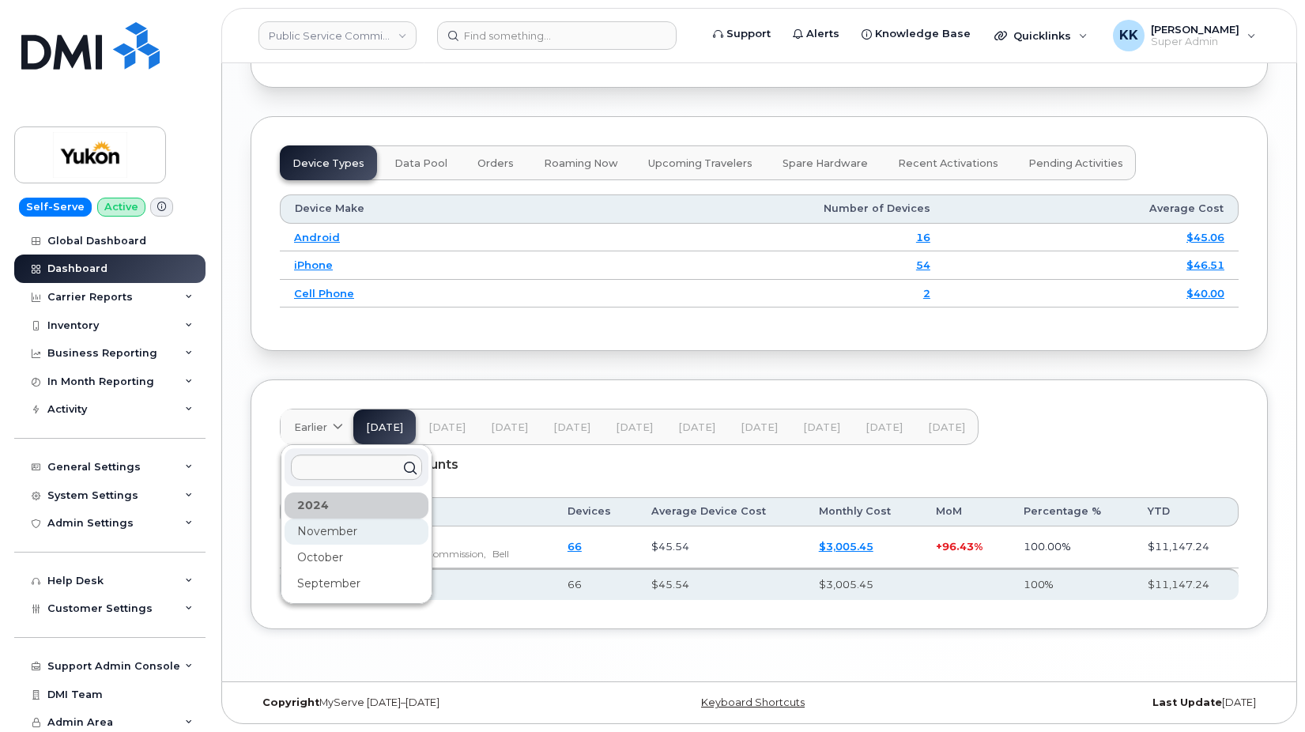
click at [348, 525] on div "November" at bounding box center [356, 531] width 144 height 26
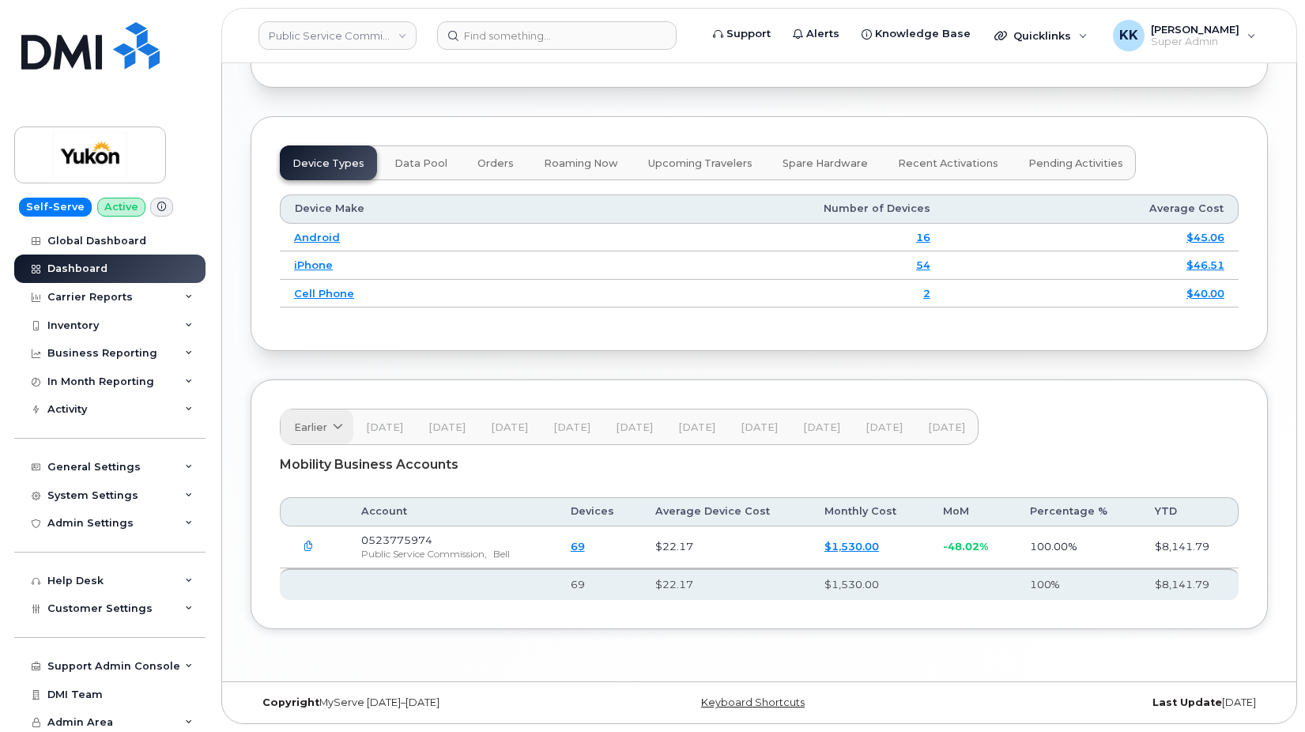
click at [310, 427] on span "Earlier" at bounding box center [310, 427] width 33 height 15
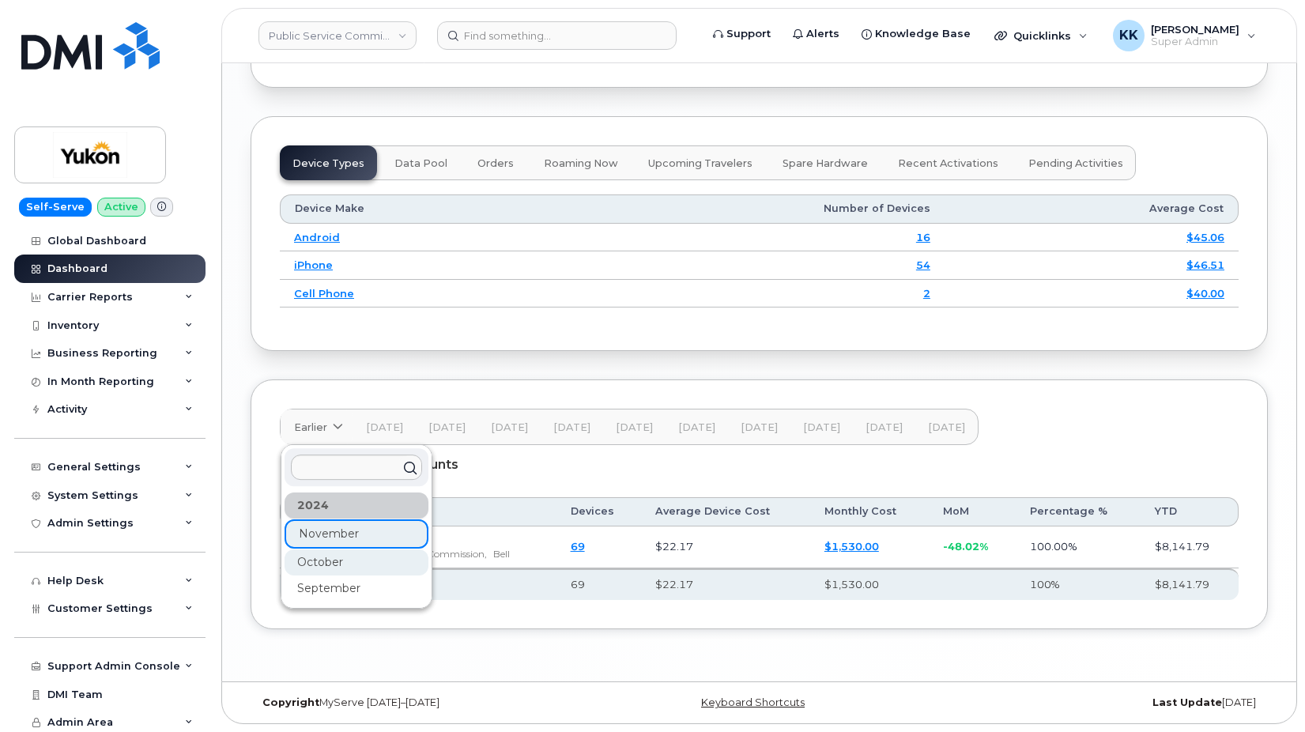
click at [350, 562] on div "October" at bounding box center [356, 562] width 144 height 26
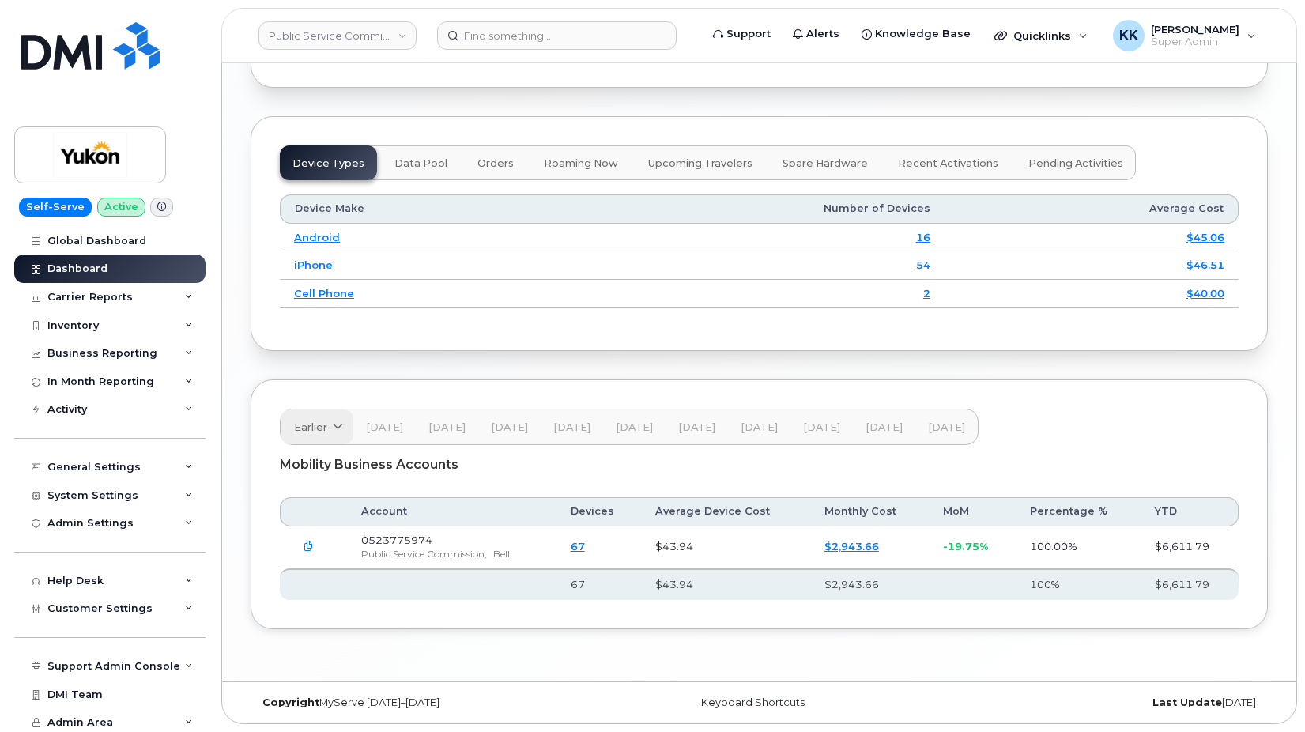
click at [320, 420] on span "Earlier" at bounding box center [310, 427] width 33 height 15
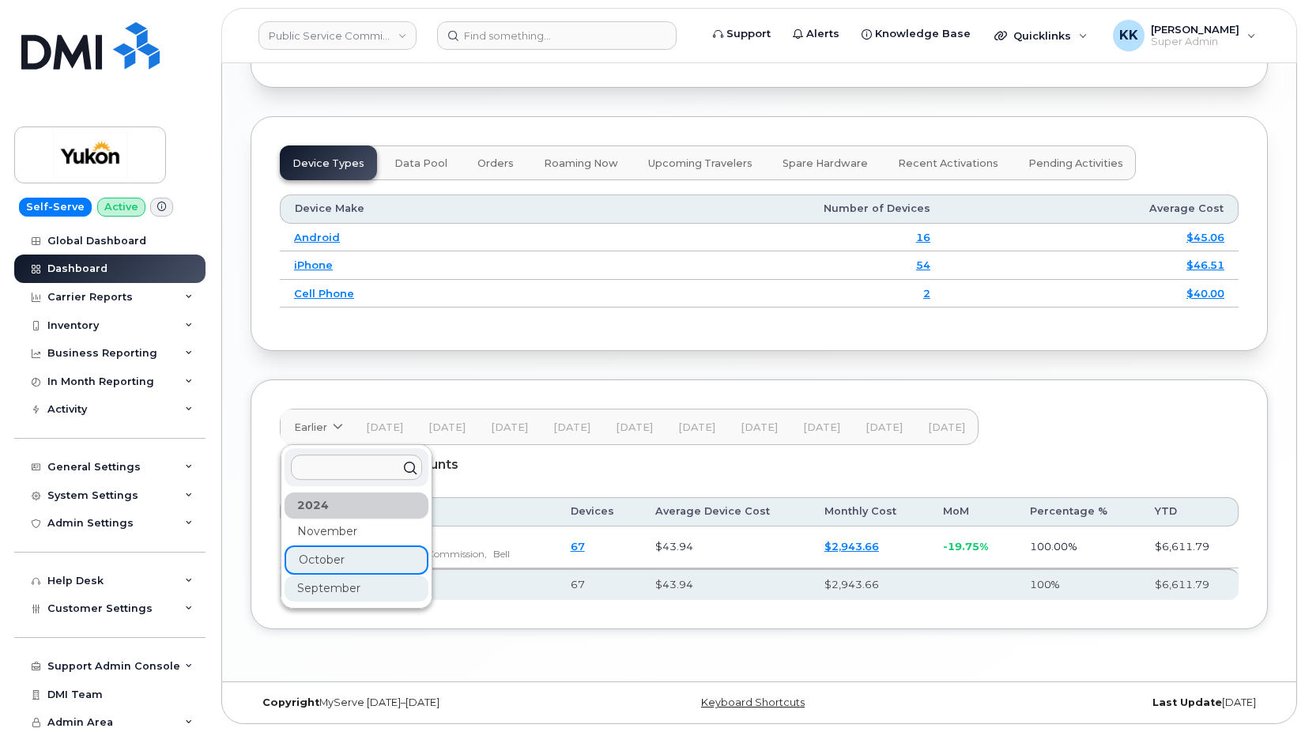
click at [323, 583] on div "September" at bounding box center [356, 588] width 144 height 26
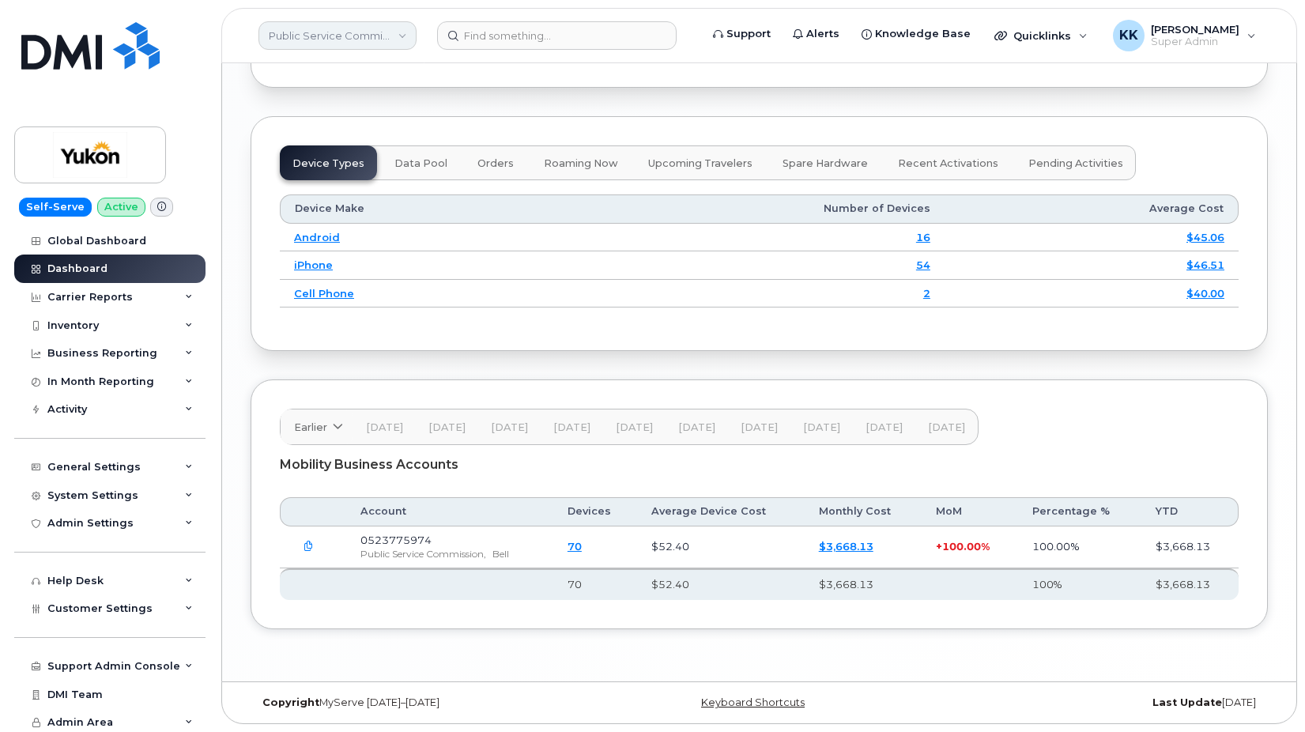
click at [326, 36] on link "Public Service Commission (YTG)" at bounding box center [337, 35] width 158 height 28
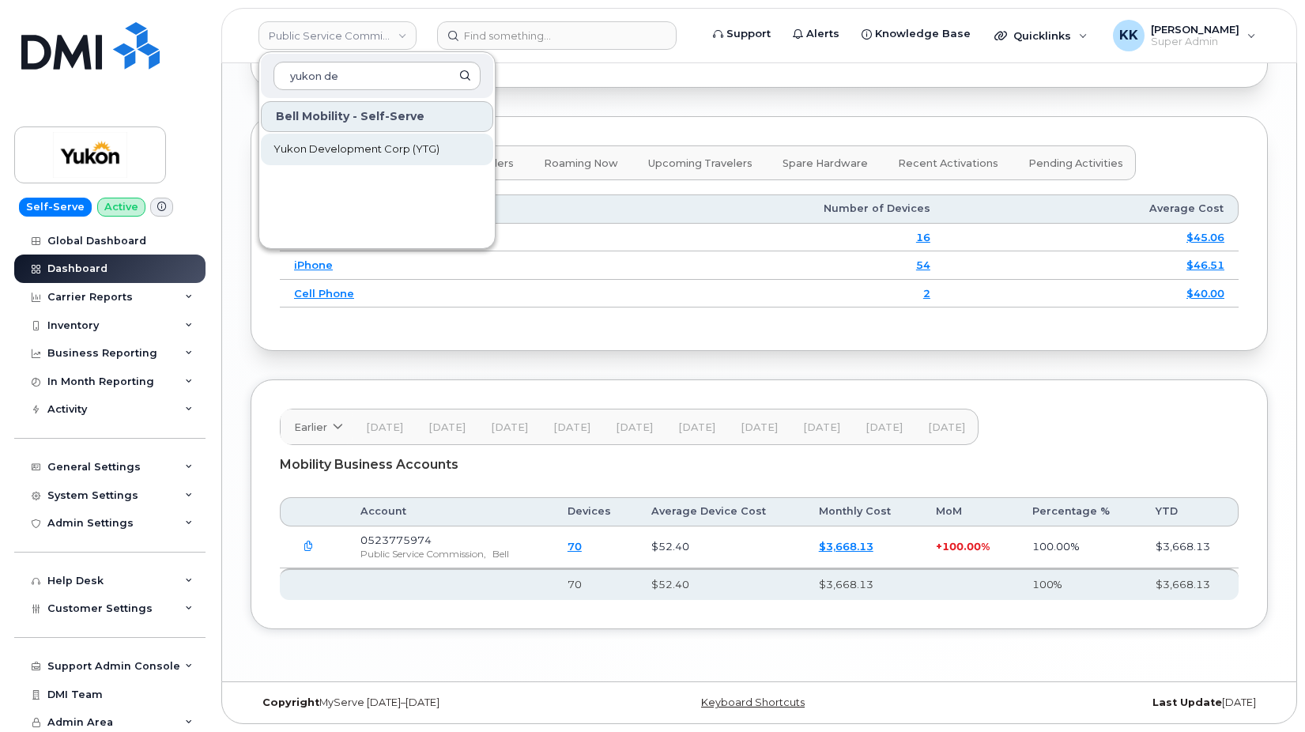
type input "yukon de"
click at [330, 139] on link "Yukon Development Corp (YTG)" at bounding box center [377, 150] width 232 height 32
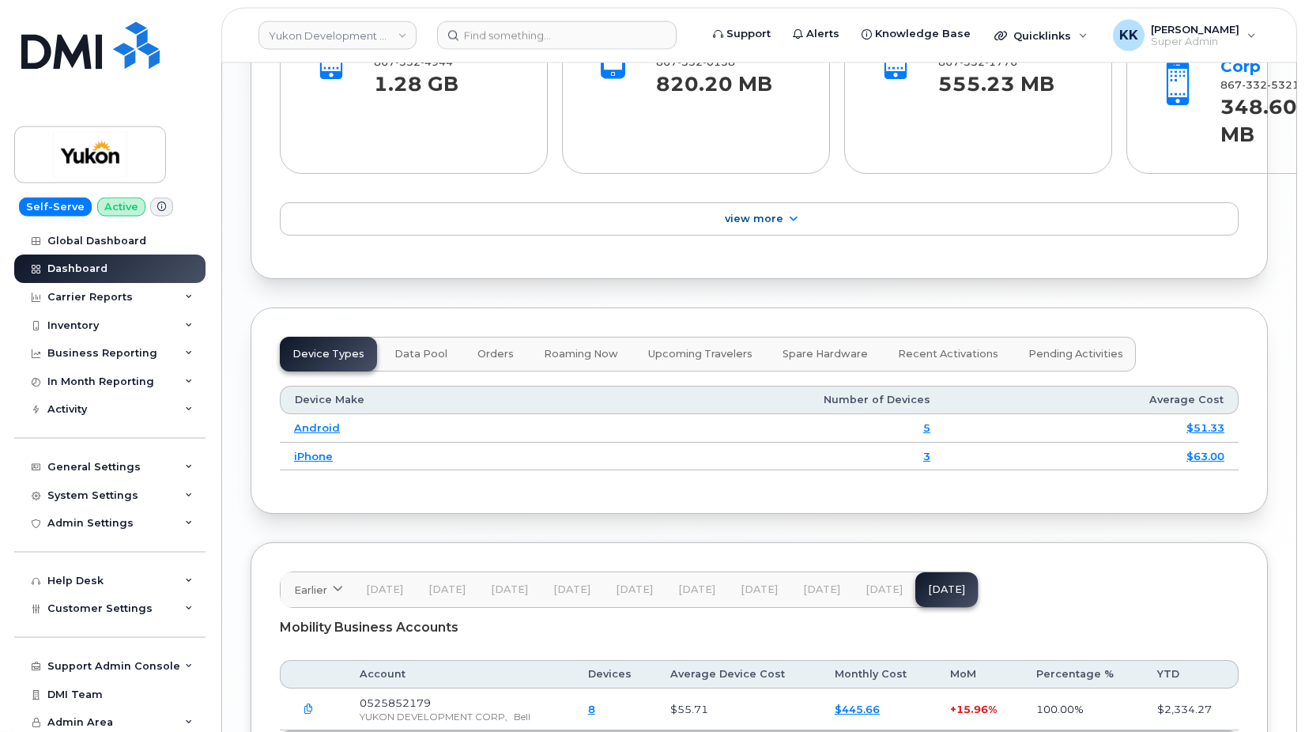
scroll to position [1936, 0]
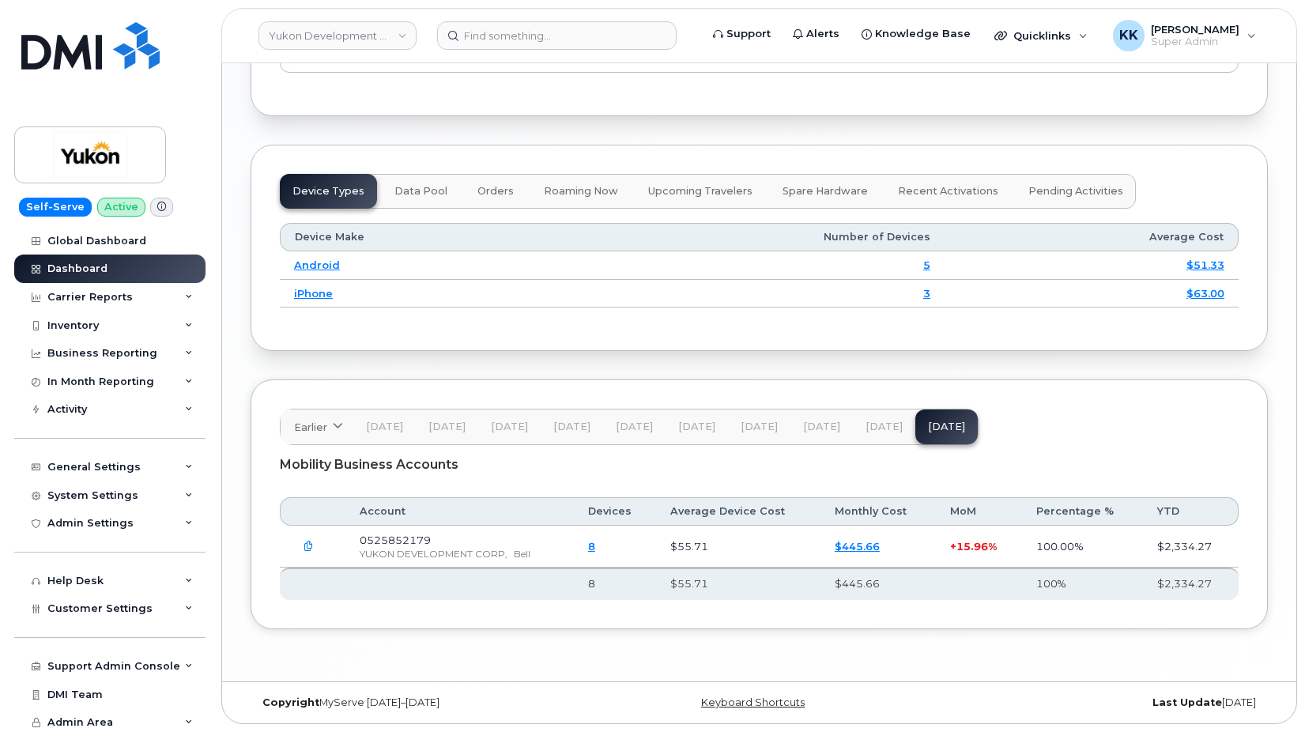
click at [872, 430] on span "[DATE]" at bounding box center [883, 426] width 37 height 13
click at [817, 434] on button "[DATE]" at bounding box center [821, 426] width 62 height 35
click at [741, 427] on span "[DATE]" at bounding box center [758, 426] width 37 height 13
click at [678, 427] on span "[DATE]" at bounding box center [696, 426] width 37 height 13
click at [631, 431] on span "[DATE]" at bounding box center [634, 426] width 37 height 13
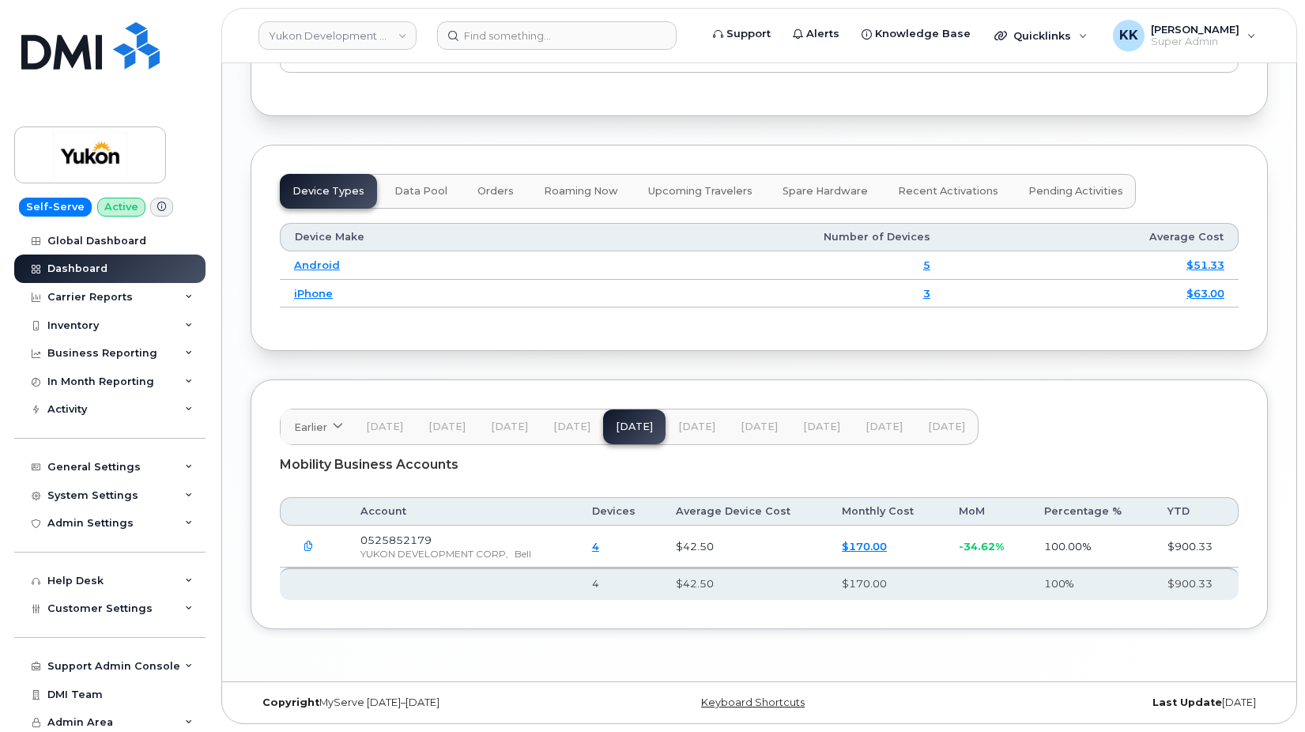
click at [582, 430] on span "[DATE]" at bounding box center [571, 426] width 37 height 13
click at [512, 435] on button "[DATE]" at bounding box center [509, 426] width 62 height 35
click at [455, 430] on span "[DATE]" at bounding box center [446, 426] width 37 height 13
click at [393, 429] on span "Dec 24" at bounding box center [384, 426] width 37 height 13
click at [336, 432] on span at bounding box center [337, 427] width 15 height 15
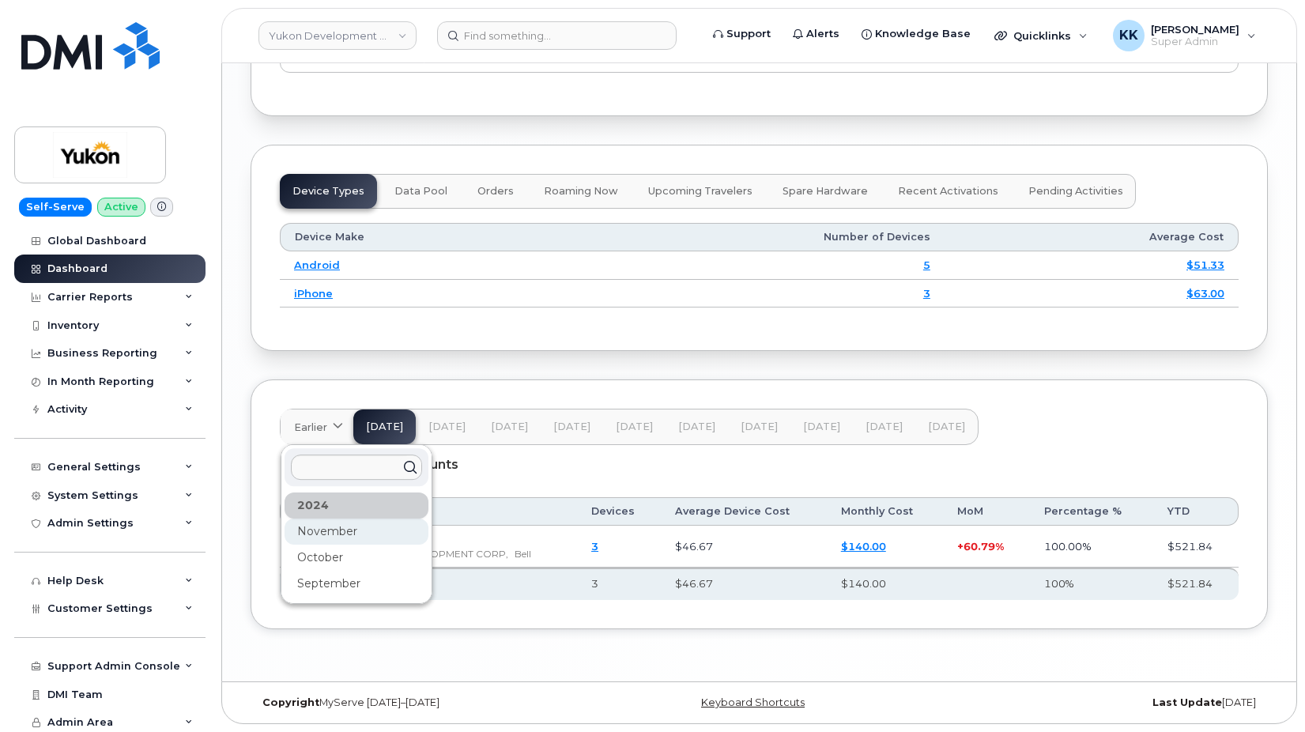
click at [327, 523] on div "November" at bounding box center [356, 531] width 144 height 26
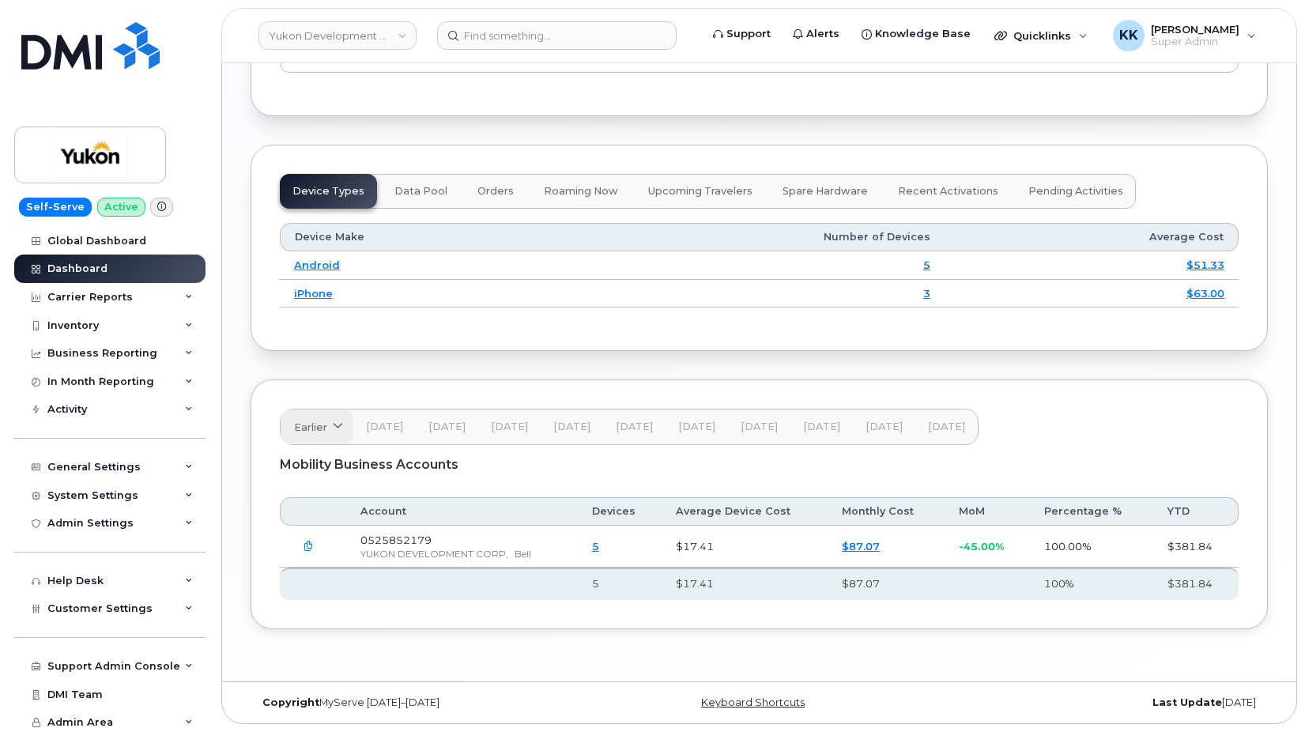
click at [308, 431] on span "Earlier" at bounding box center [310, 427] width 33 height 15
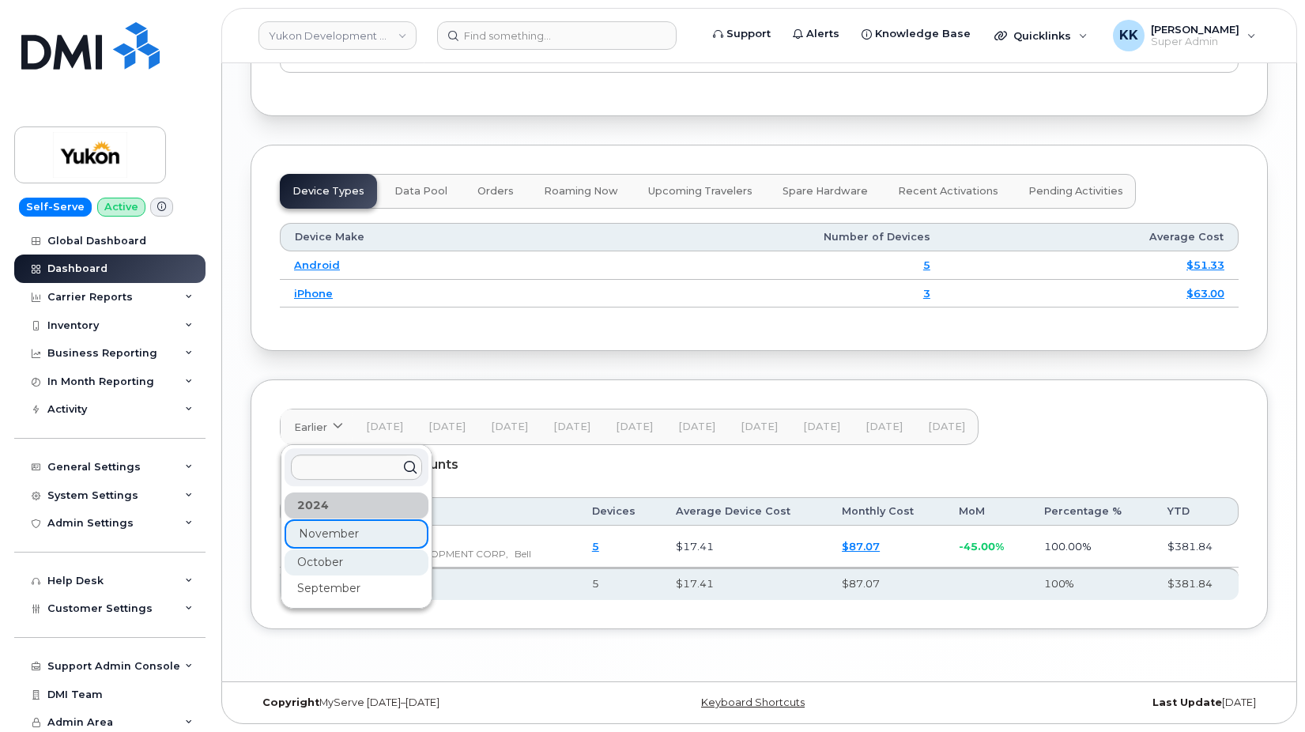
click at [308, 554] on div "October" at bounding box center [356, 562] width 144 height 26
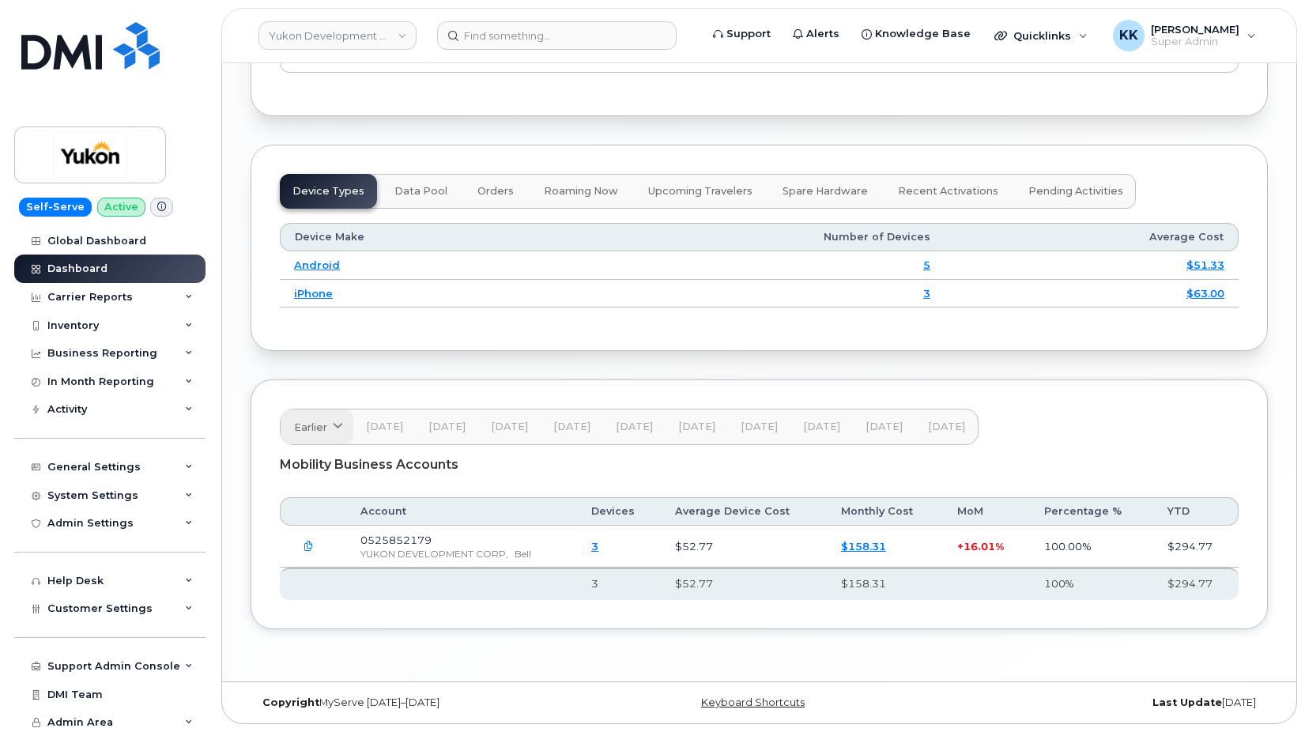
click at [315, 429] on span "Earlier" at bounding box center [310, 427] width 33 height 15
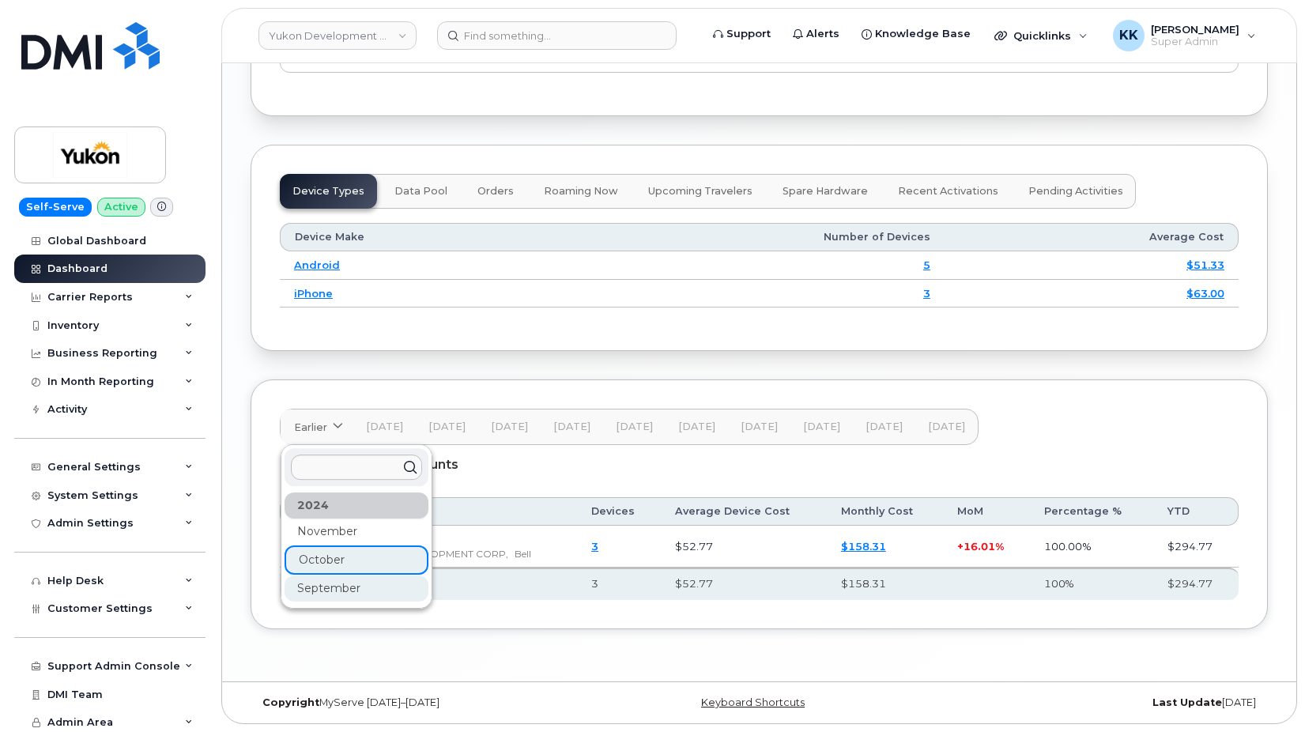
click at [327, 595] on div "September" at bounding box center [356, 588] width 144 height 26
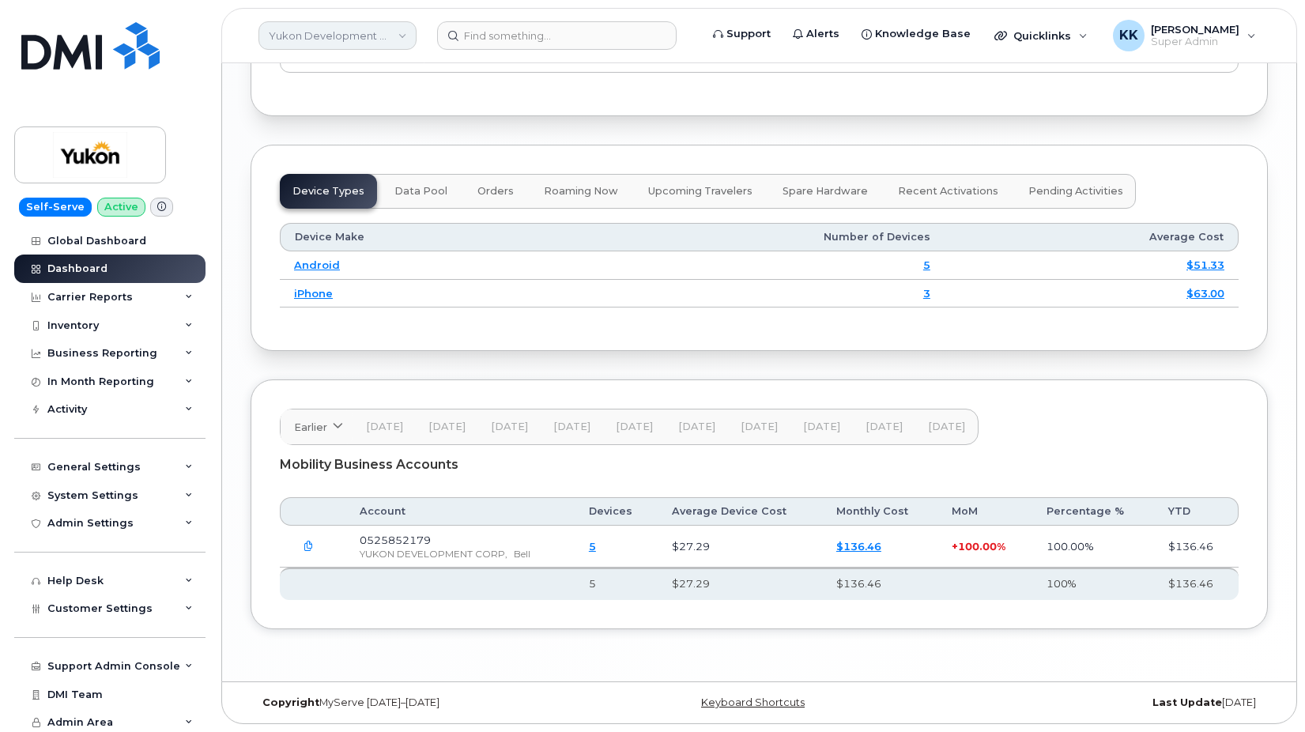
click at [338, 42] on link "Yukon Development Corp (YTG)" at bounding box center [337, 35] width 158 height 28
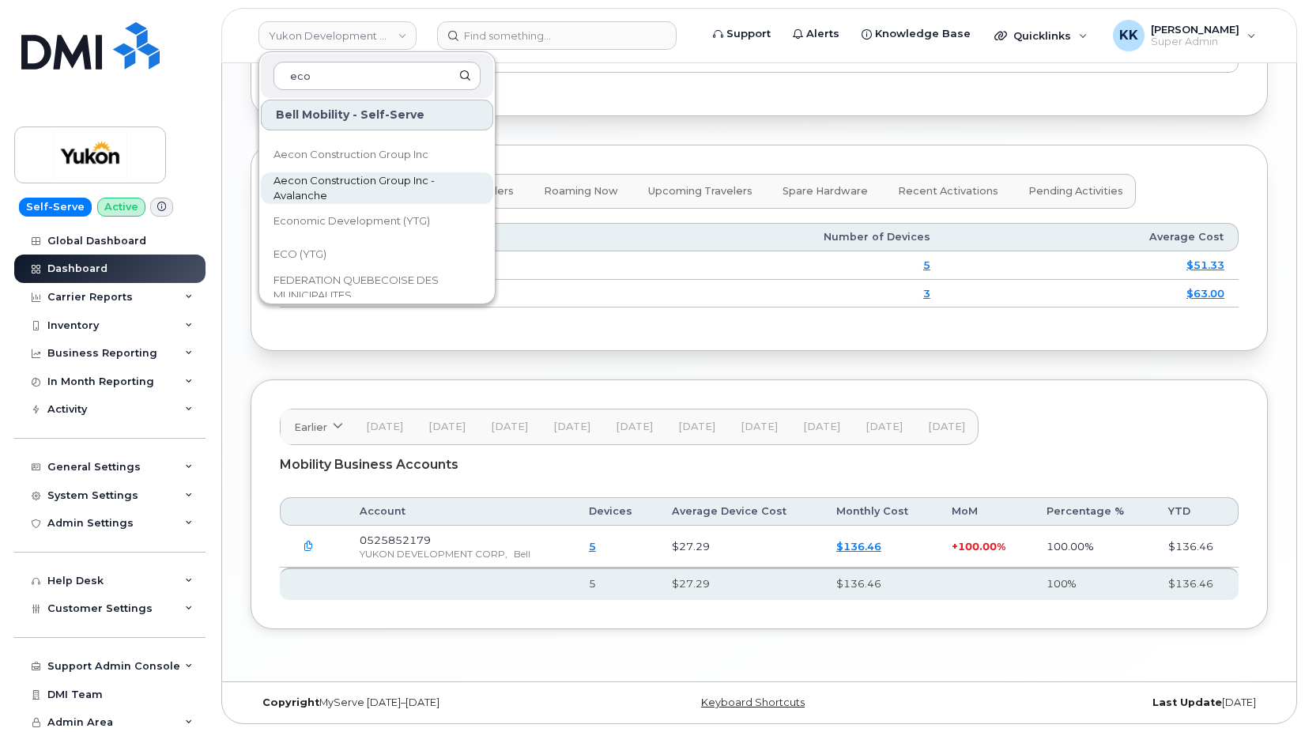
scroll to position [171, 0]
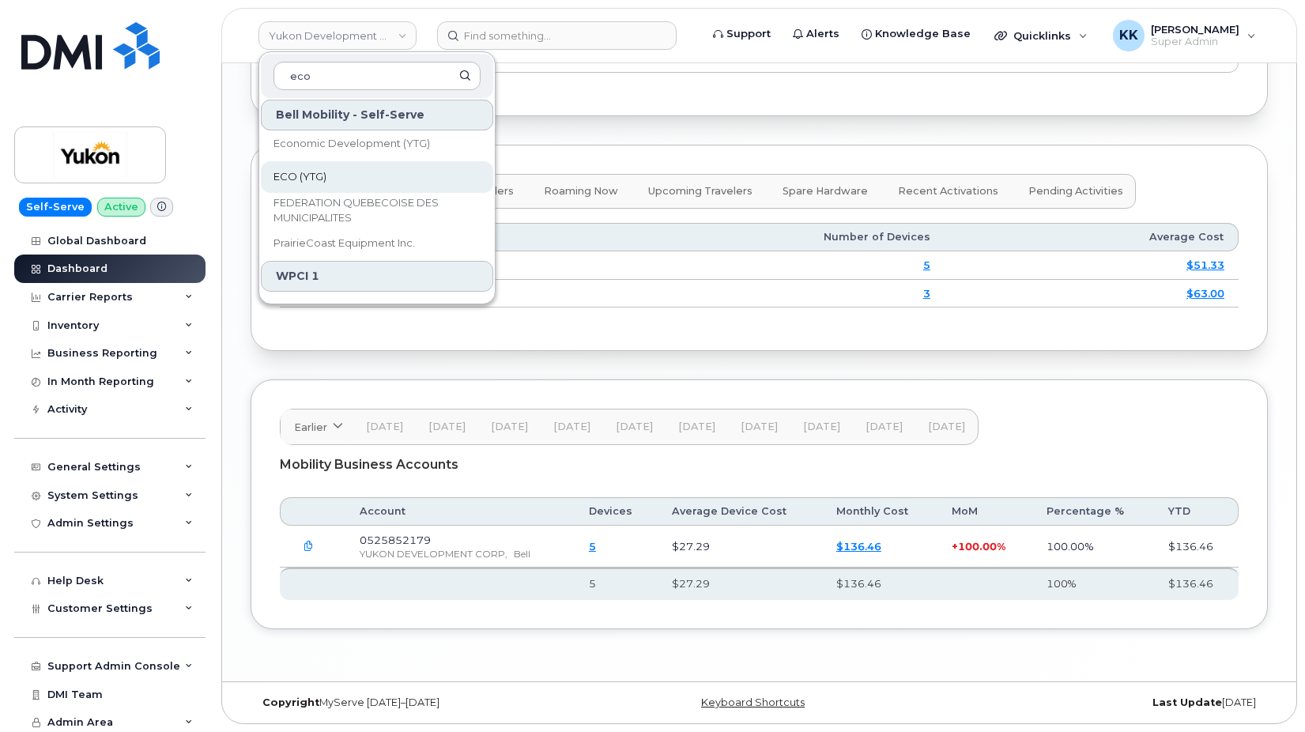
type input "eco"
click at [326, 180] on span "ECO (YTG)" at bounding box center [299, 177] width 53 height 16
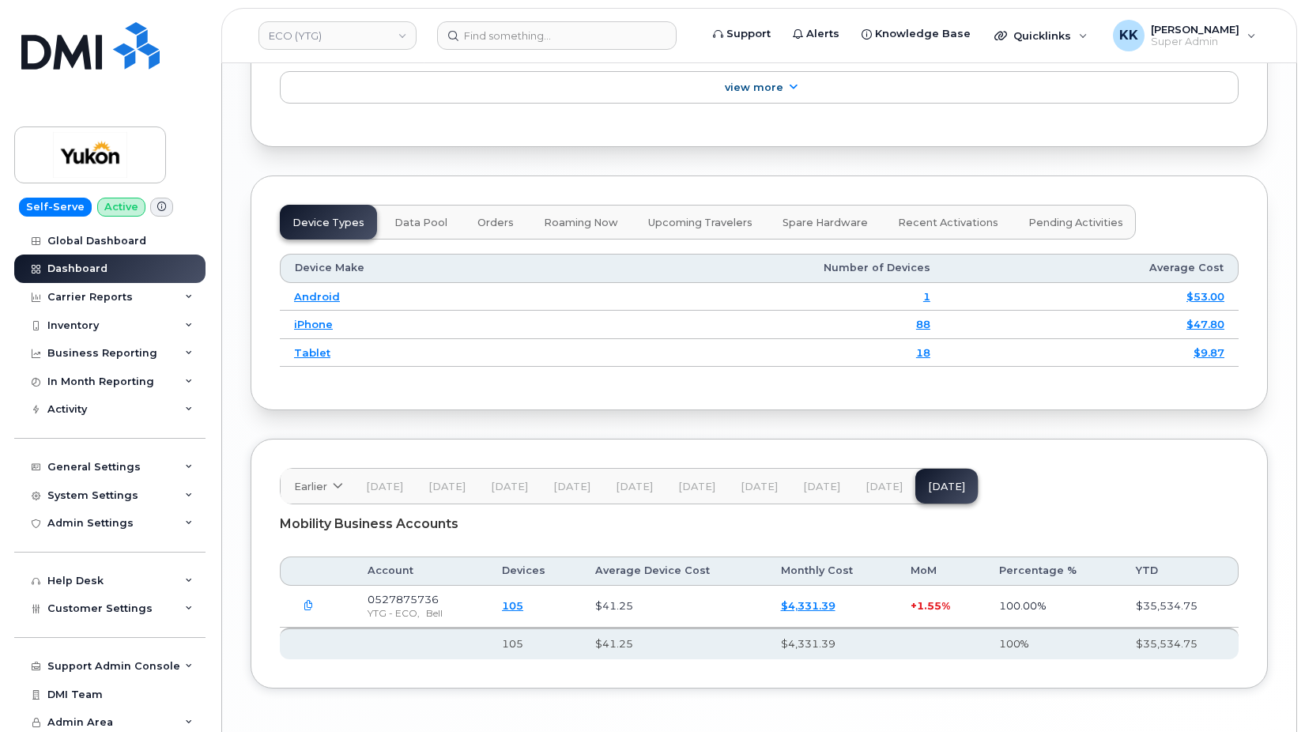
scroll to position [1936, 0]
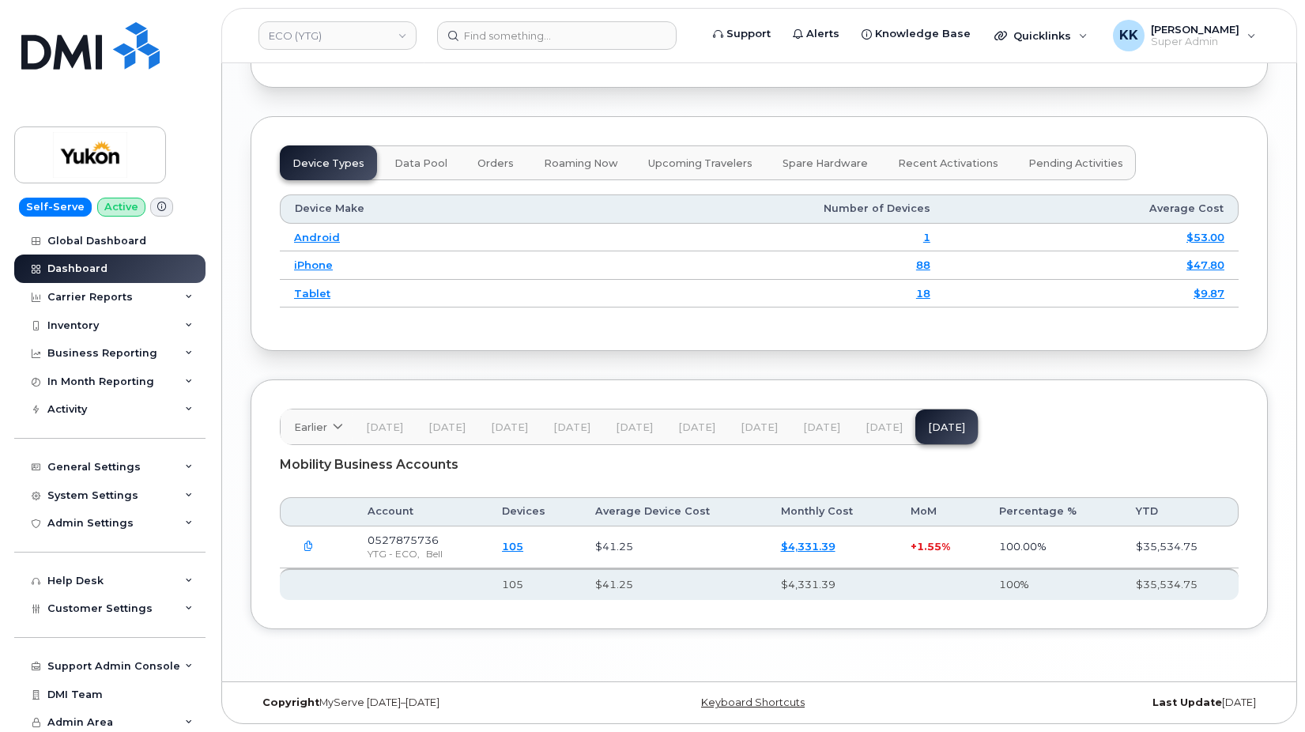
click at [877, 428] on span "[DATE]" at bounding box center [883, 427] width 37 height 13
click at [811, 428] on span "[DATE]" at bounding box center [821, 427] width 37 height 13
click at [751, 428] on span "[DATE]" at bounding box center [758, 427] width 37 height 13
click at [703, 429] on span "[DATE]" at bounding box center [696, 427] width 37 height 13
click at [627, 429] on span "[DATE]" at bounding box center [634, 427] width 37 height 13
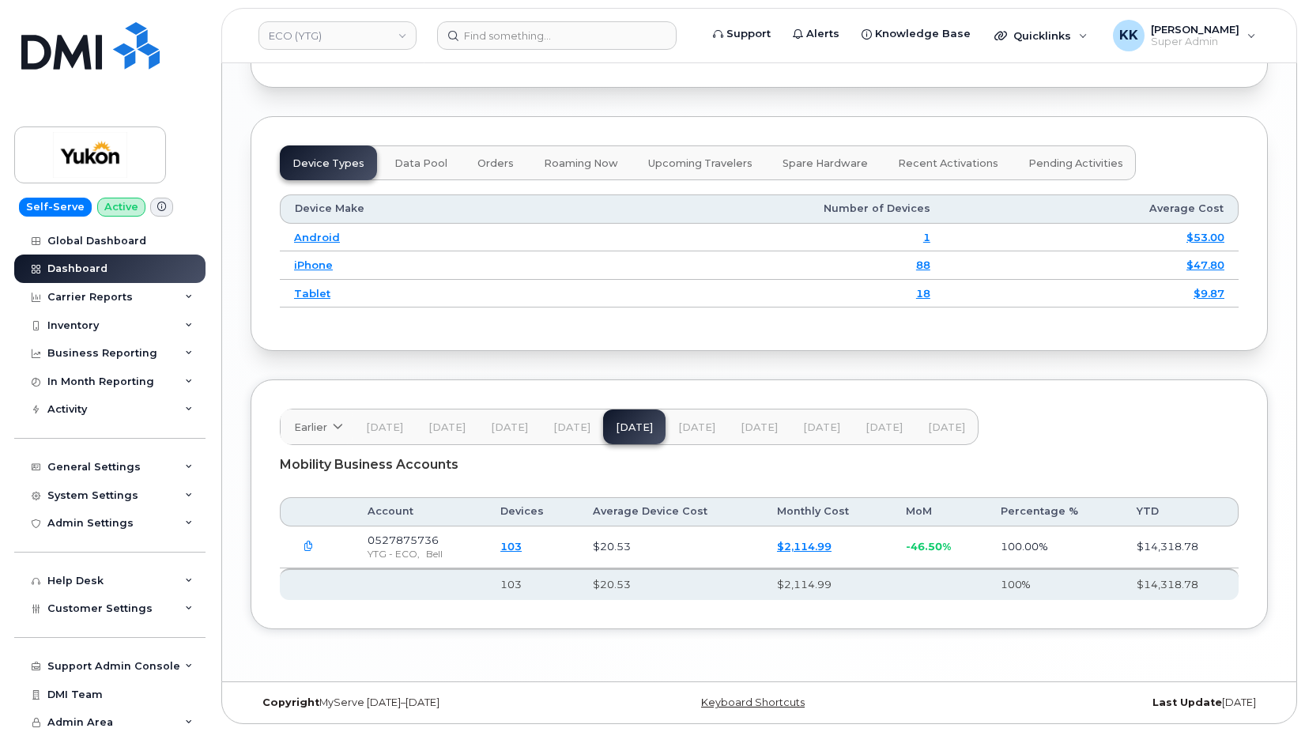
click at [582, 427] on span "[DATE]" at bounding box center [571, 427] width 37 height 13
click at [522, 424] on span "[DATE]" at bounding box center [509, 427] width 37 height 13
click at [447, 424] on span "[DATE]" at bounding box center [446, 427] width 37 height 13
click at [377, 422] on span "[DATE]" at bounding box center [384, 427] width 37 height 13
click at [318, 423] on span "Earlier" at bounding box center [310, 427] width 33 height 15
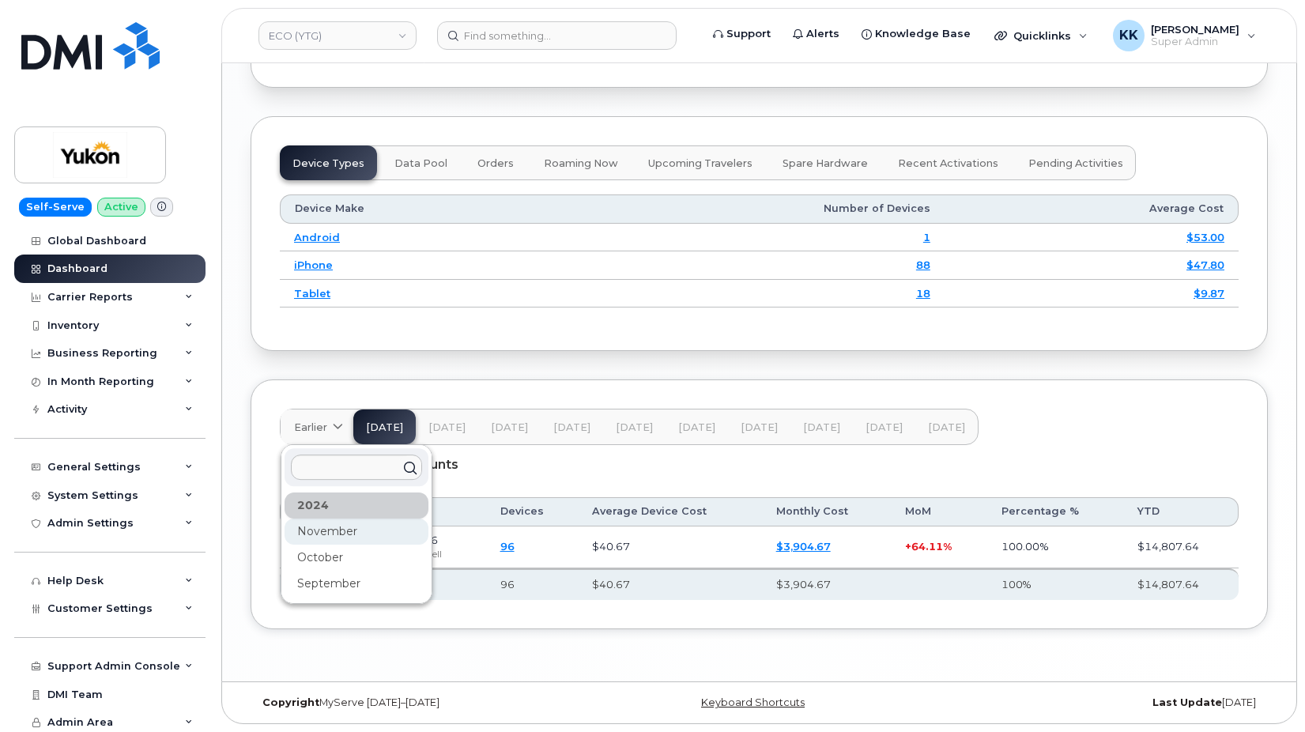
click at [317, 537] on div "November" at bounding box center [356, 531] width 144 height 26
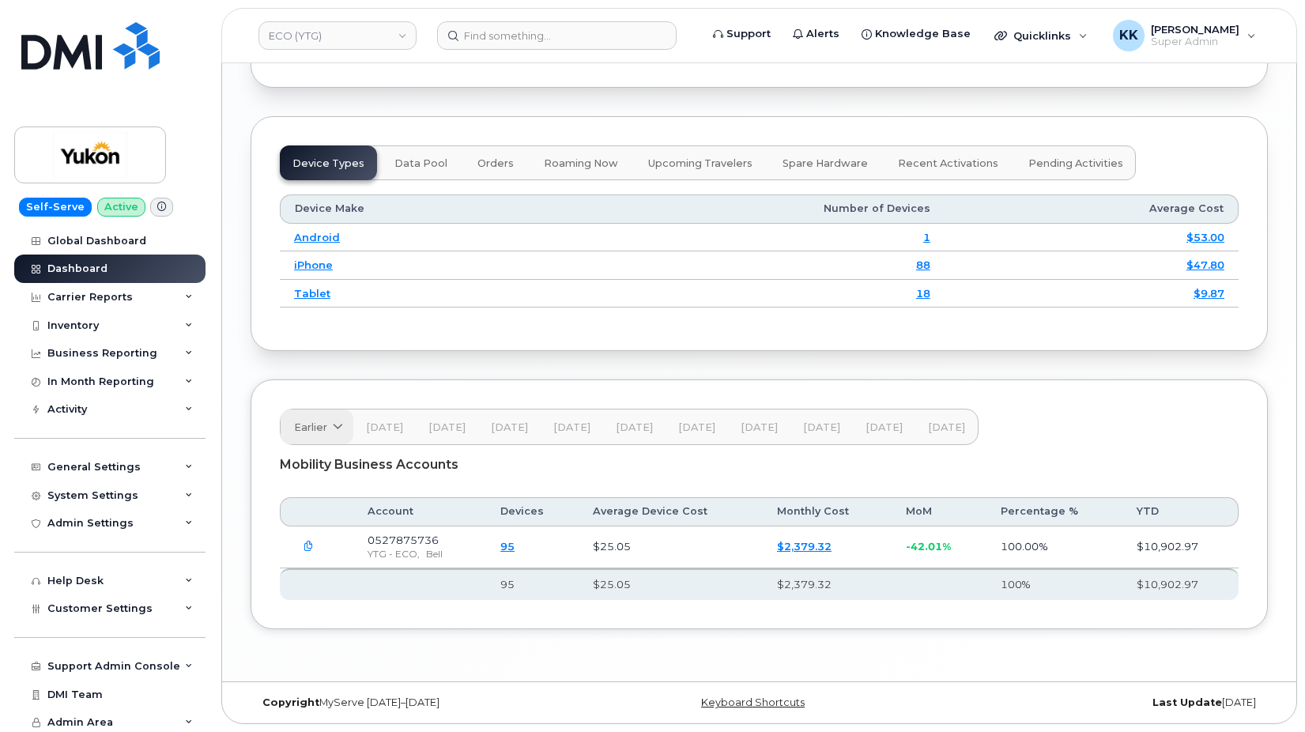
click at [306, 425] on span "Earlier" at bounding box center [310, 427] width 33 height 15
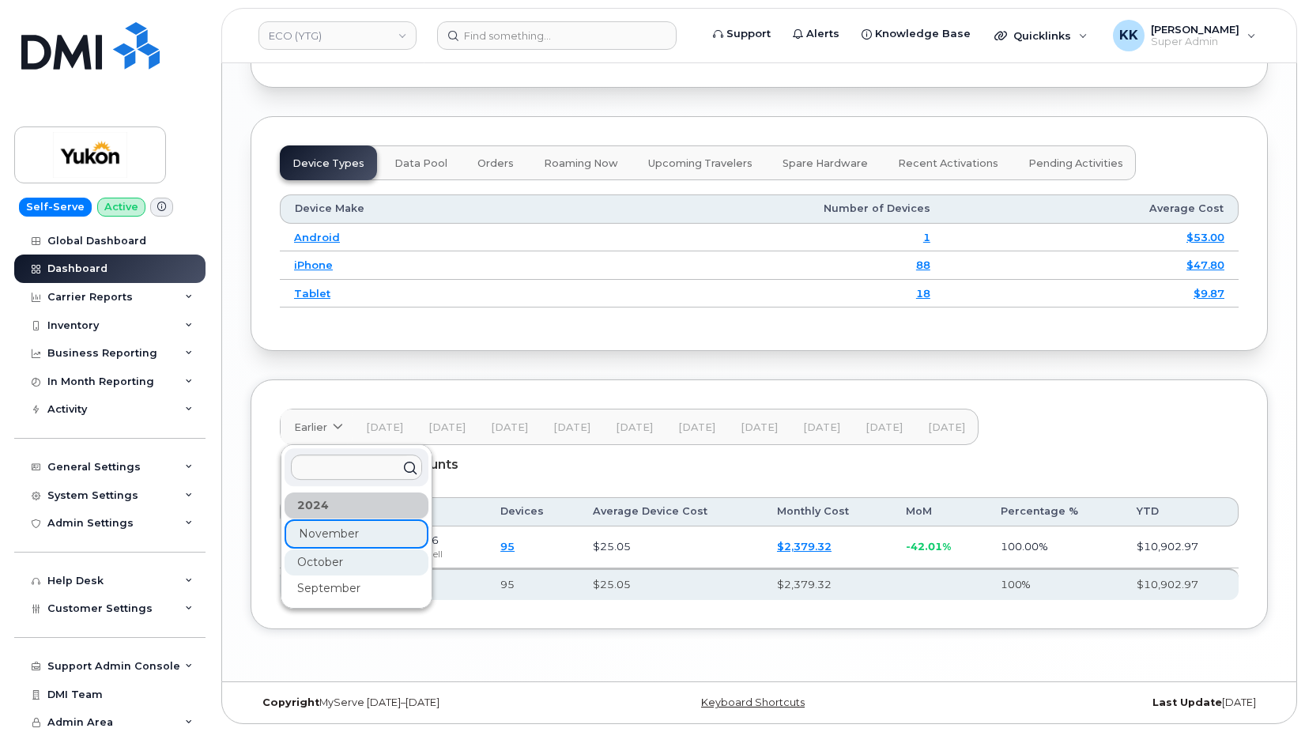
click at [328, 562] on div "October" at bounding box center [356, 562] width 144 height 26
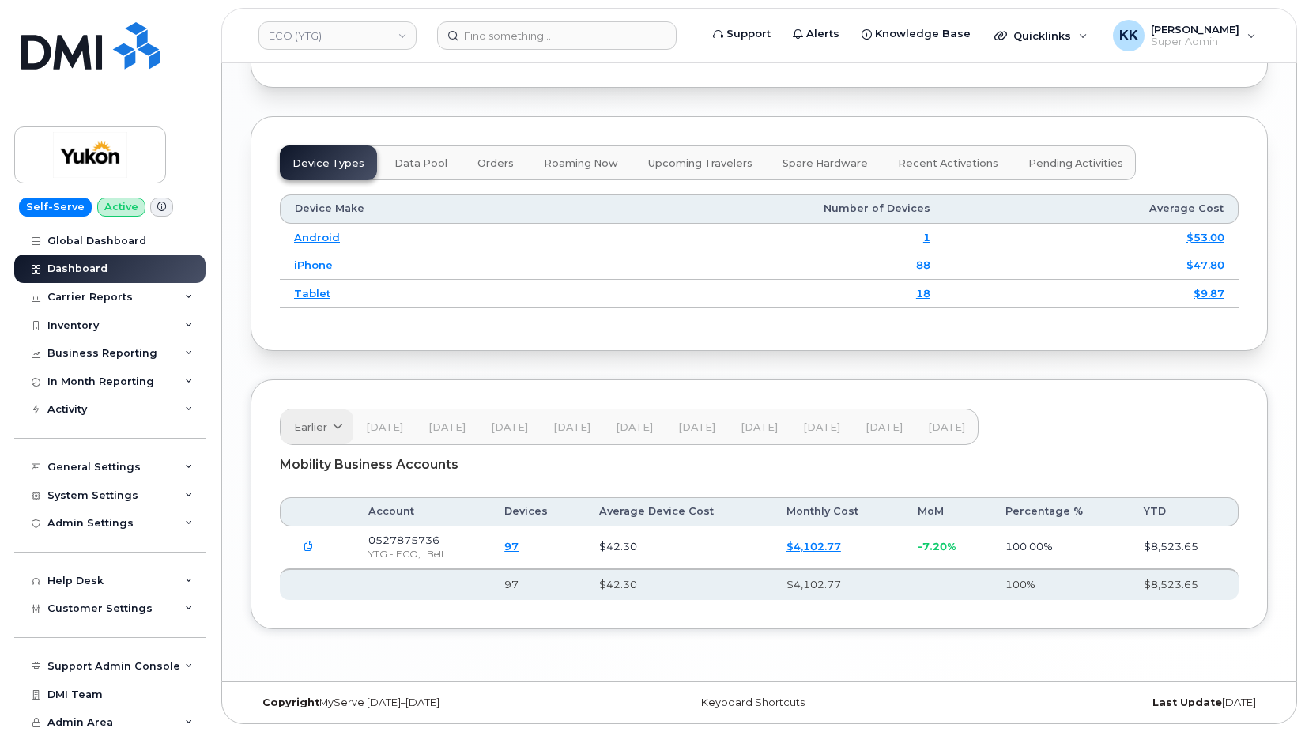
click at [311, 420] on span "Earlier" at bounding box center [310, 427] width 33 height 15
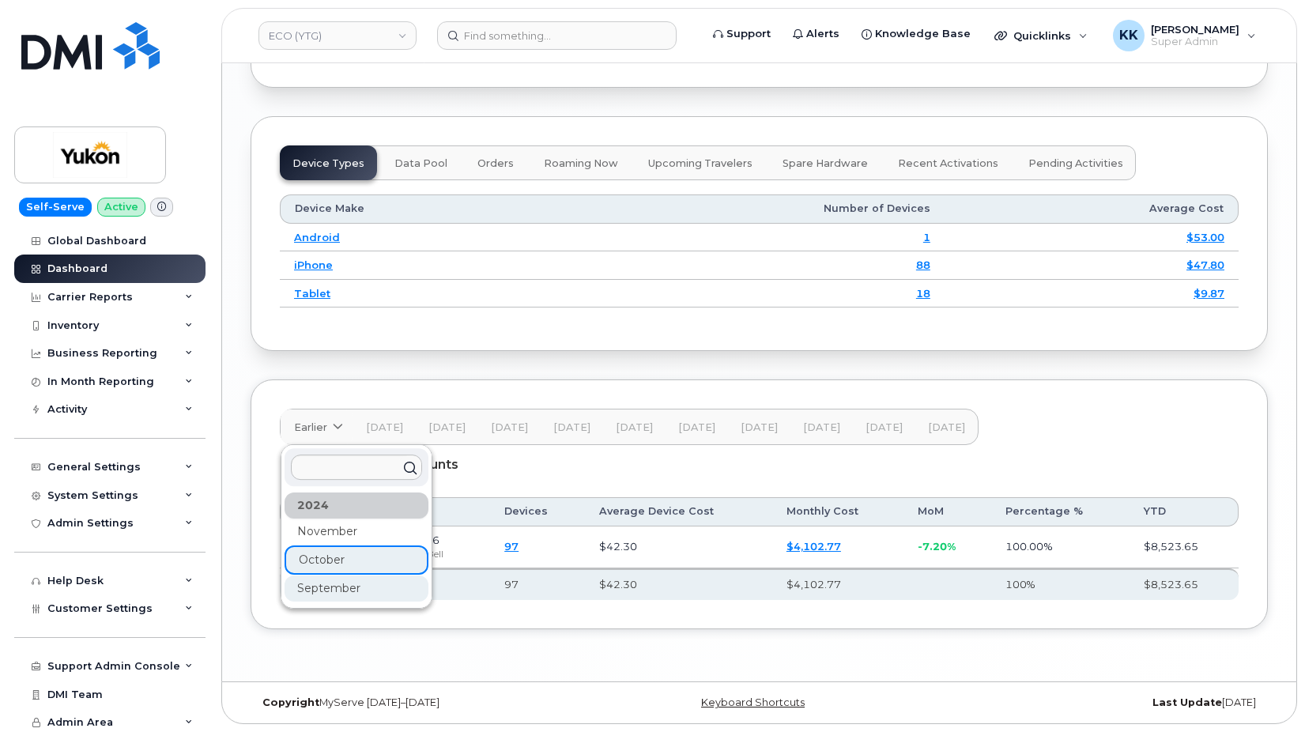
click at [329, 593] on div "September" at bounding box center [356, 588] width 144 height 26
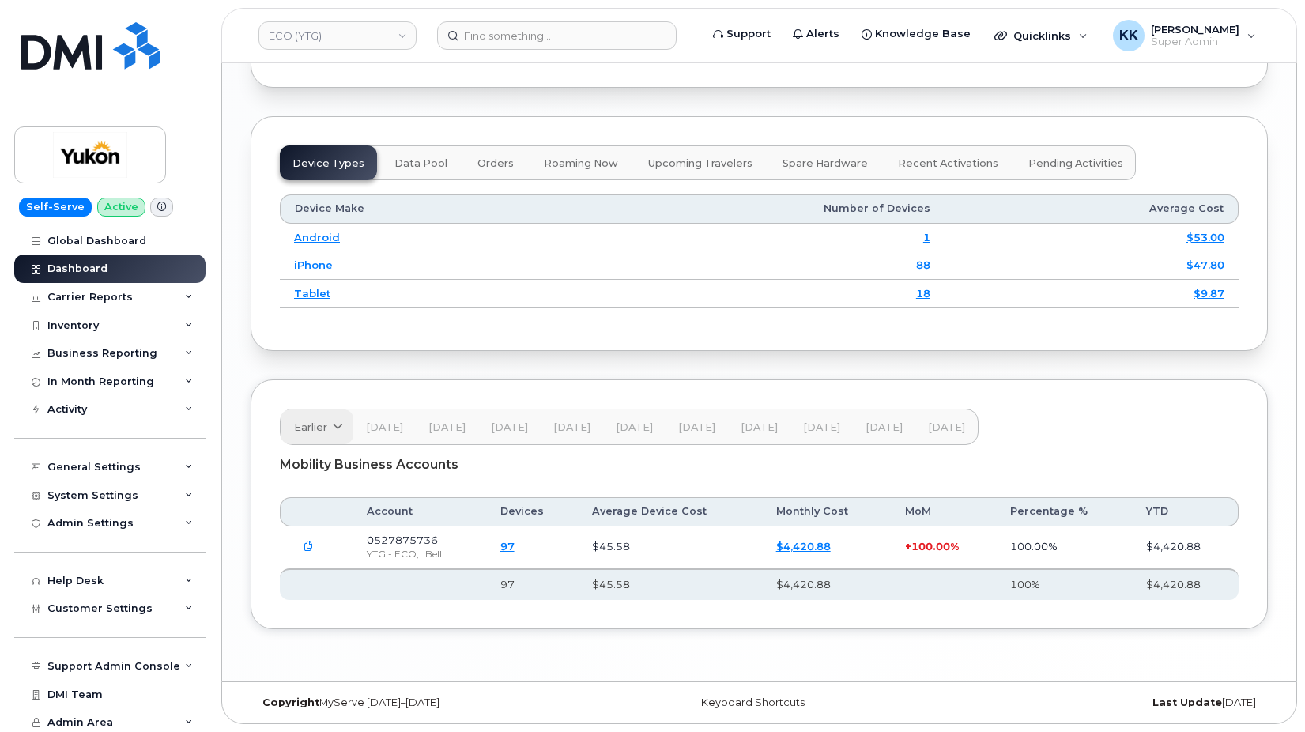
click at [333, 431] on icon at bounding box center [338, 427] width 10 height 10
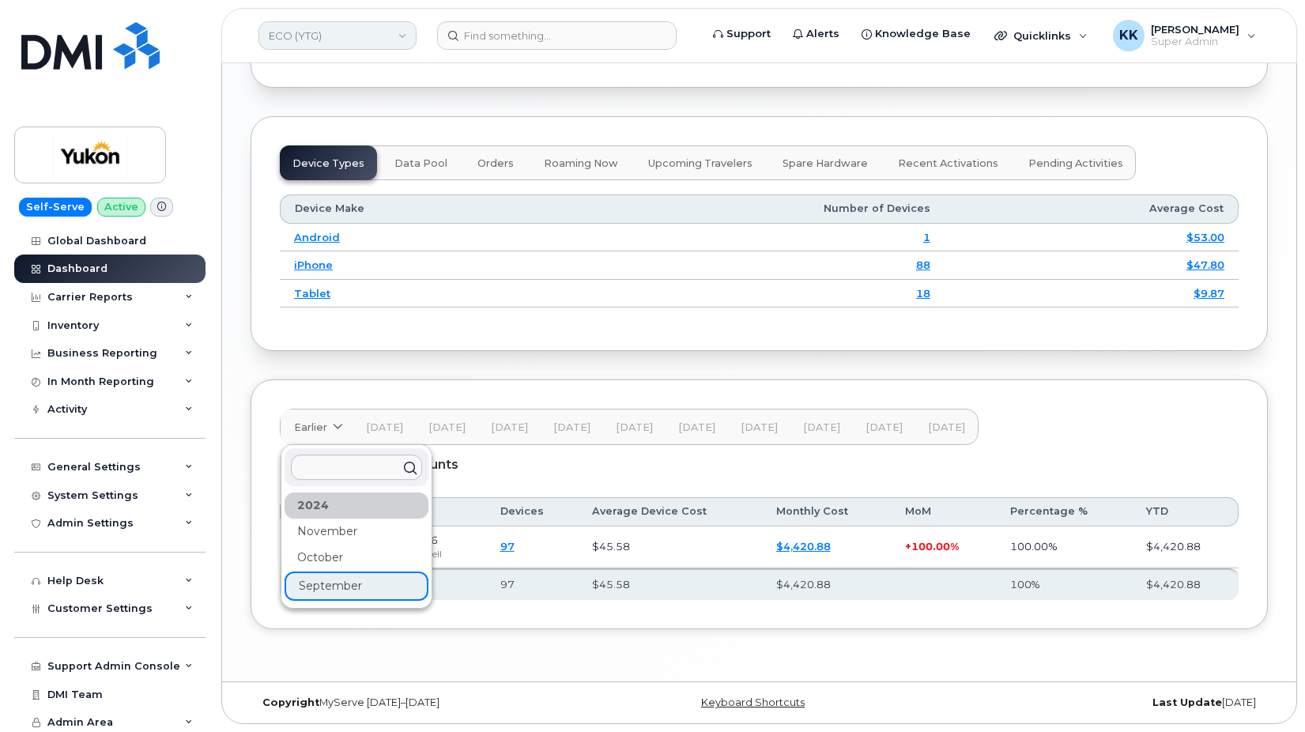
click at [359, 43] on link "ECO (YTG)" at bounding box center [337, 35] width 158 height 28
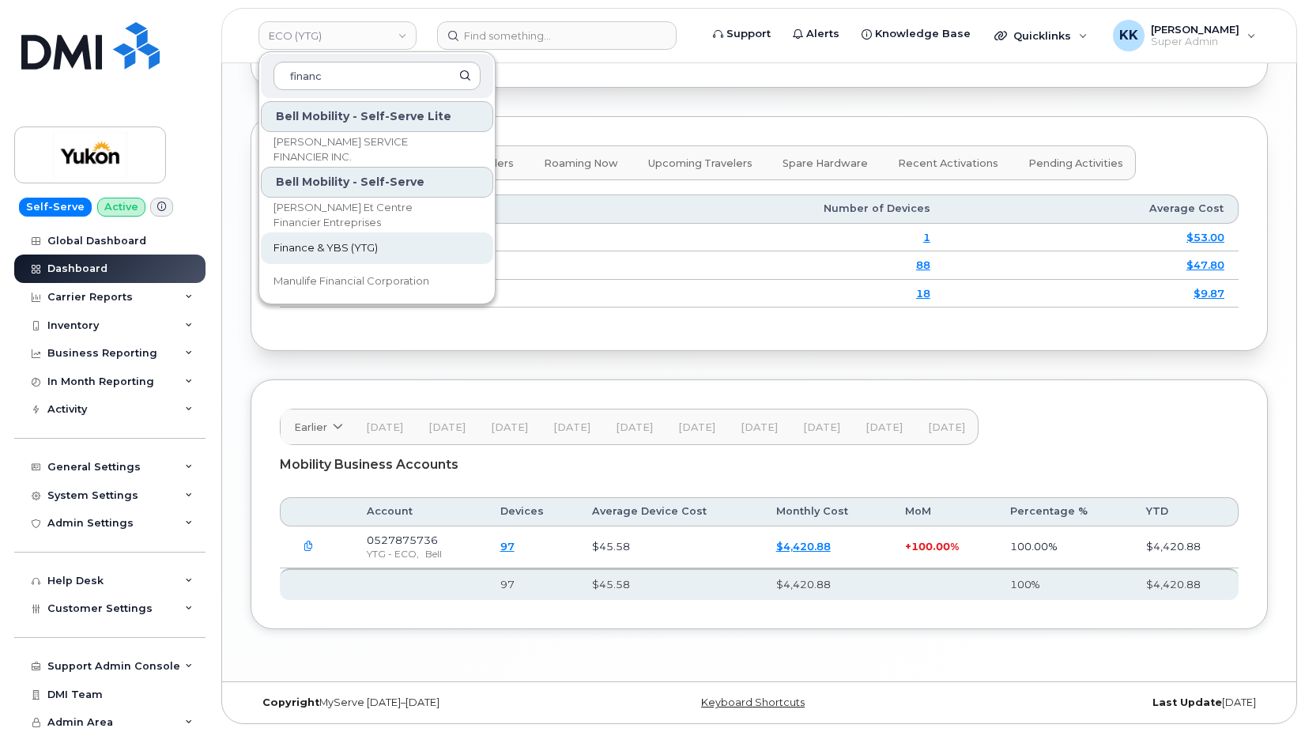
type input "financ"
click at [326, 248] on span "Finance & YBS (YTG)" at bounding box center [325, 248] width 104 height 16
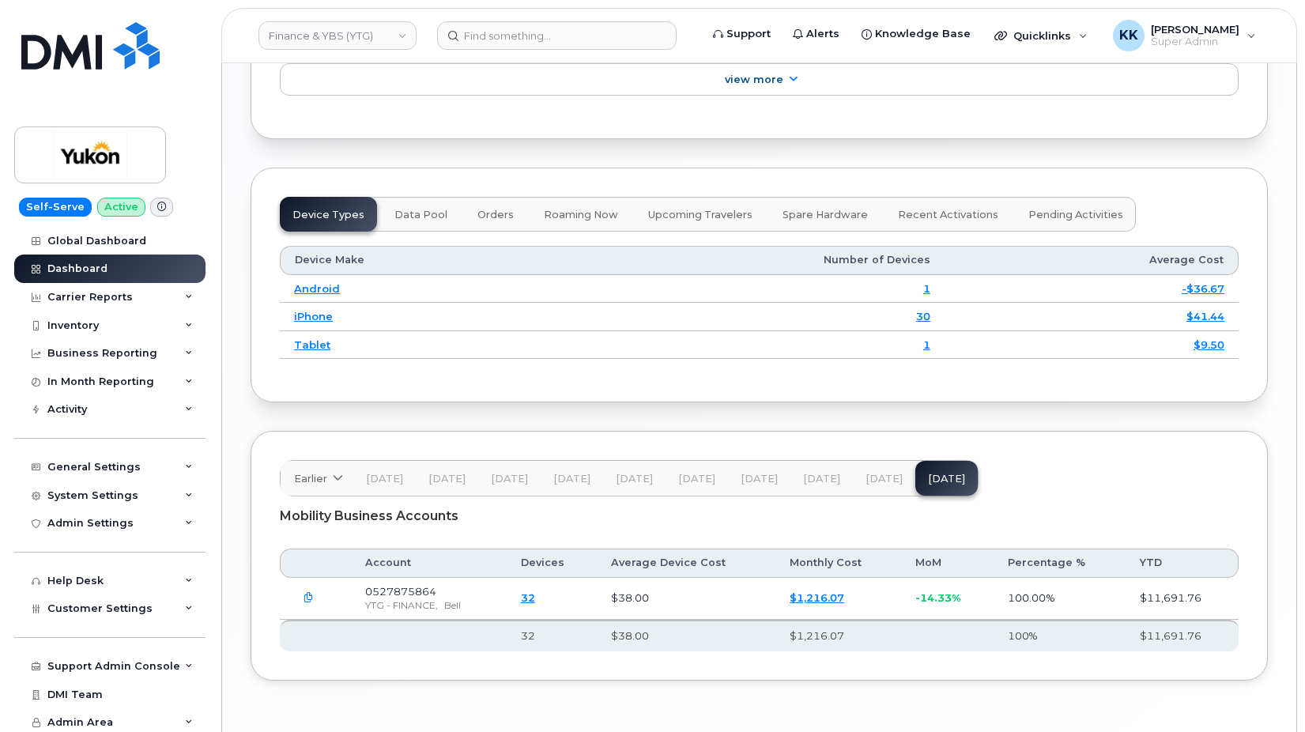
scroll to position [1936, 0]
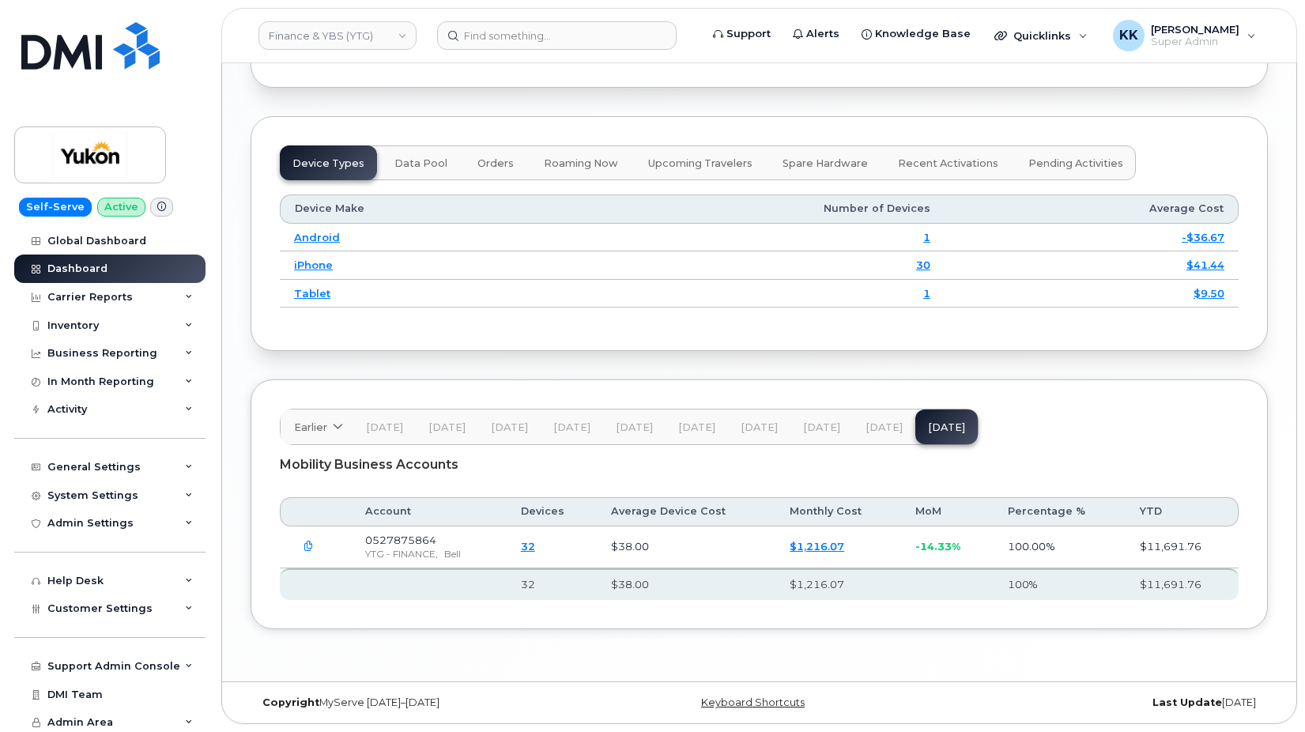
click at [872, 429] on span "[DATE]" at bounding box center [883, 427] width 37 height 13
click at [838, 431] on button "[DATE]" at bounding box center [821, 426] width 62 height 35
click at [759, 427] on span "[DATE]" at bounding box center [758, 427] width 37 height 13
click at [702, 435] on button "[DATE]" at bounding box center [696, 426] width 62 height 35
click at [636, 429] on span "[DATE]" at bounding box center [634, 427] width 37 height 13
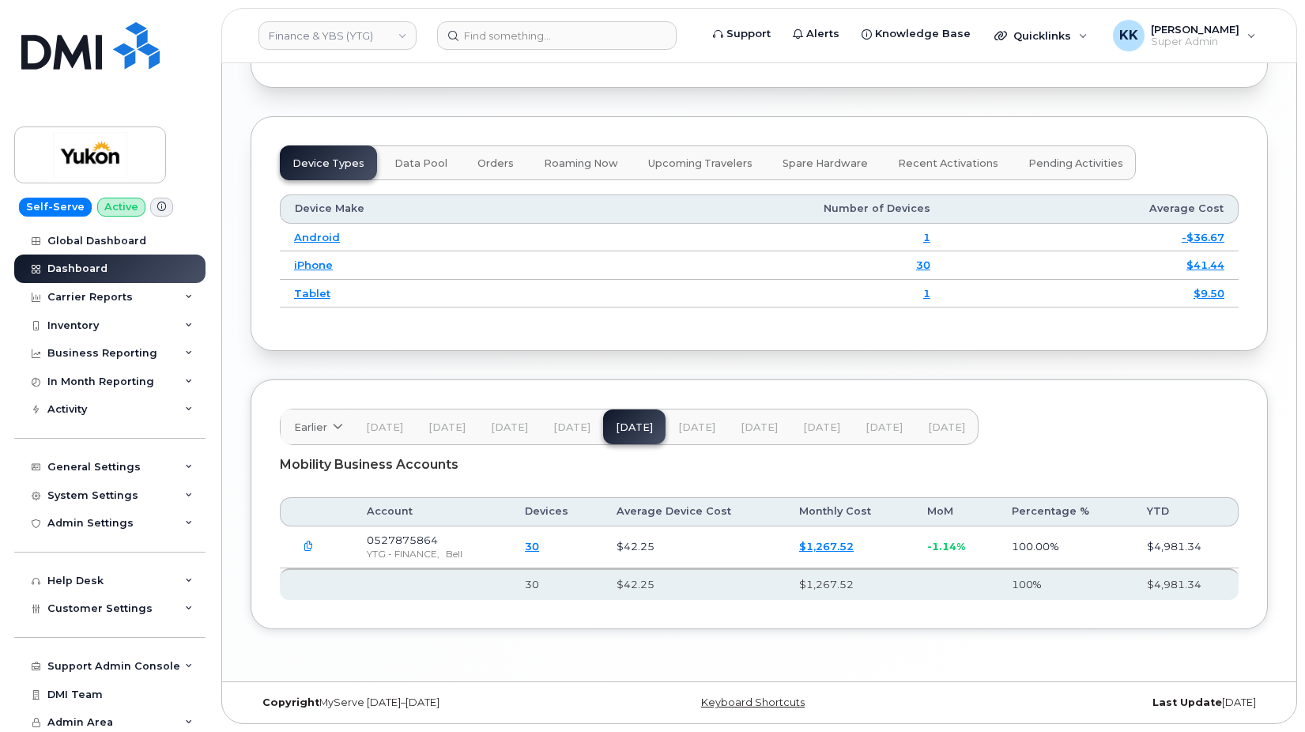
click at [579, 429] on span "[DATE]" at bounding box center [571, 427] width 37 height 13
click at [508, 427] on span "Feb 25" at bounding box center [509, 427] width 37 height 13
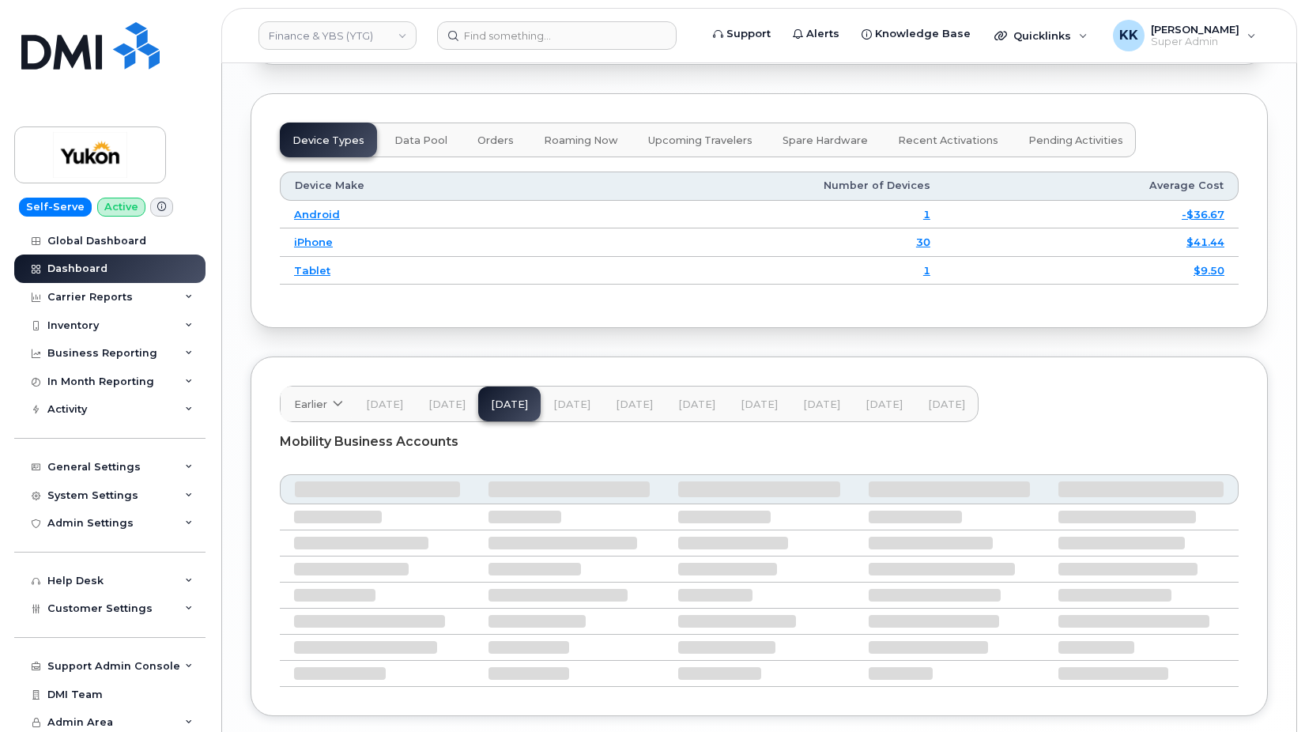
click at [456, 411] on span "Jan 25" at bounding box center [446, 404] width 37 height 13
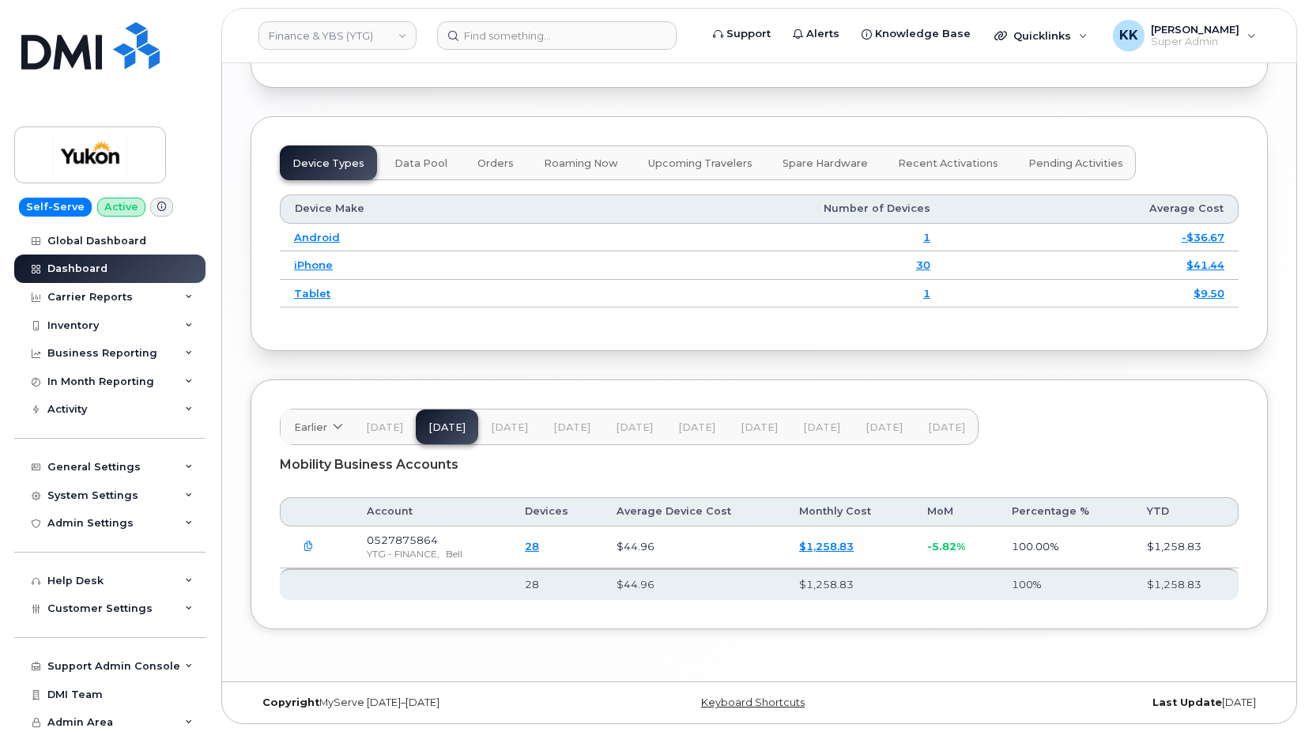
click at [401, 422] on span "Dec 24" at bounding box center [384, 427] width 37 height 13
click at [326, 426] on span "Earlier" at bounding box center [310, 427] width 33 height 15
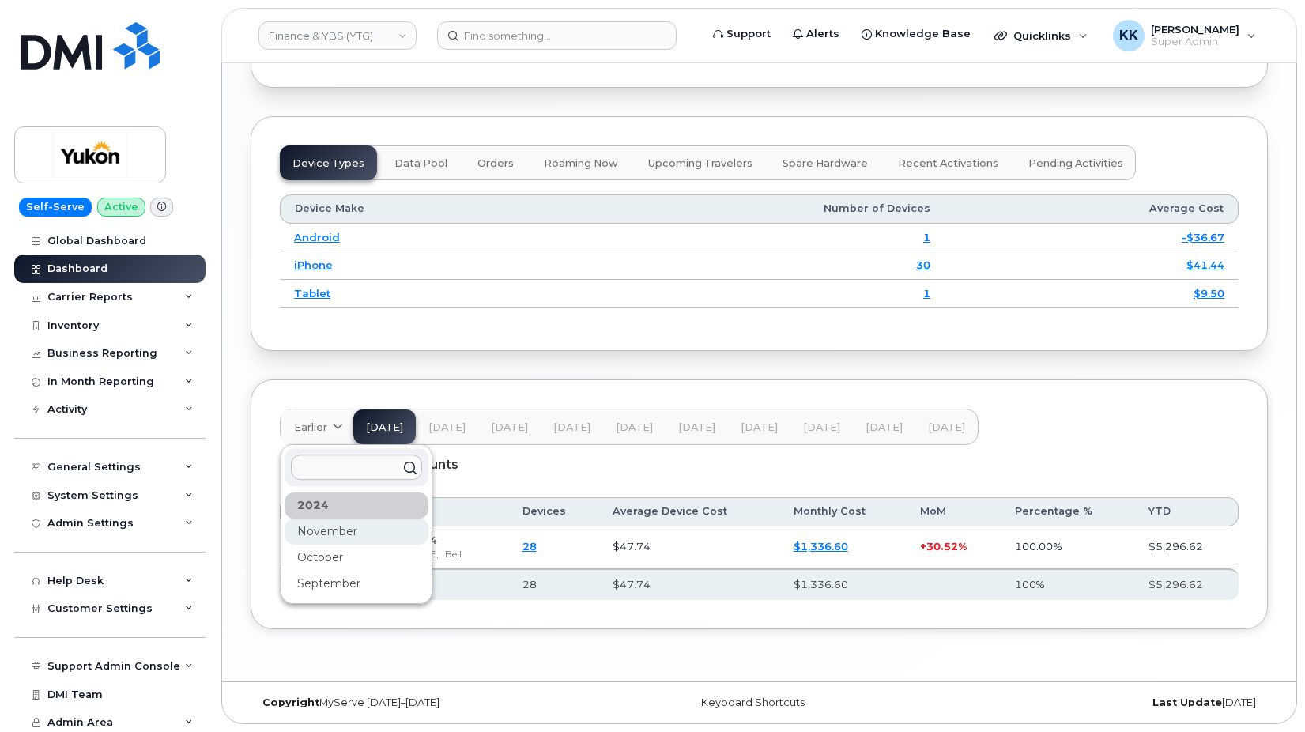
click at [332, 528] on div "November" at bounding box center [356, 531] width 144 height 26
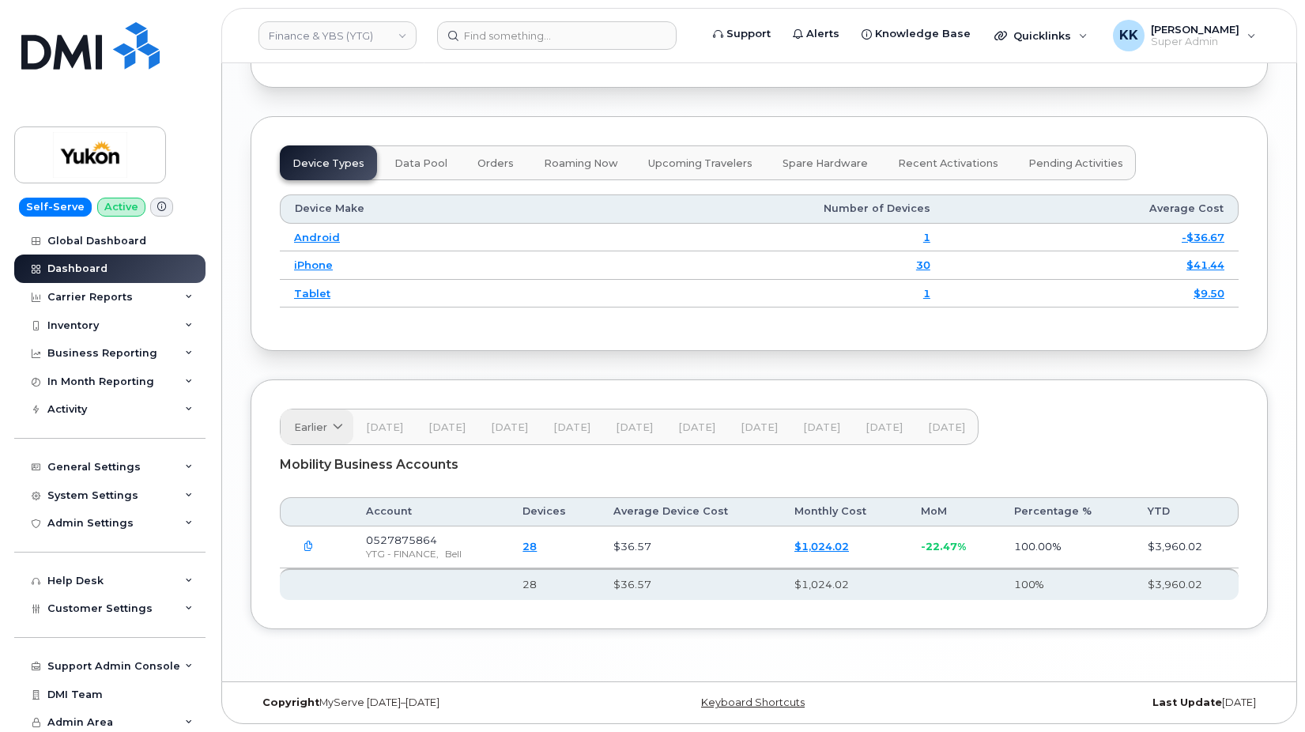
click at [318, 427] on span "Earlier" at bounding box center [310, 427] width 33 height 15
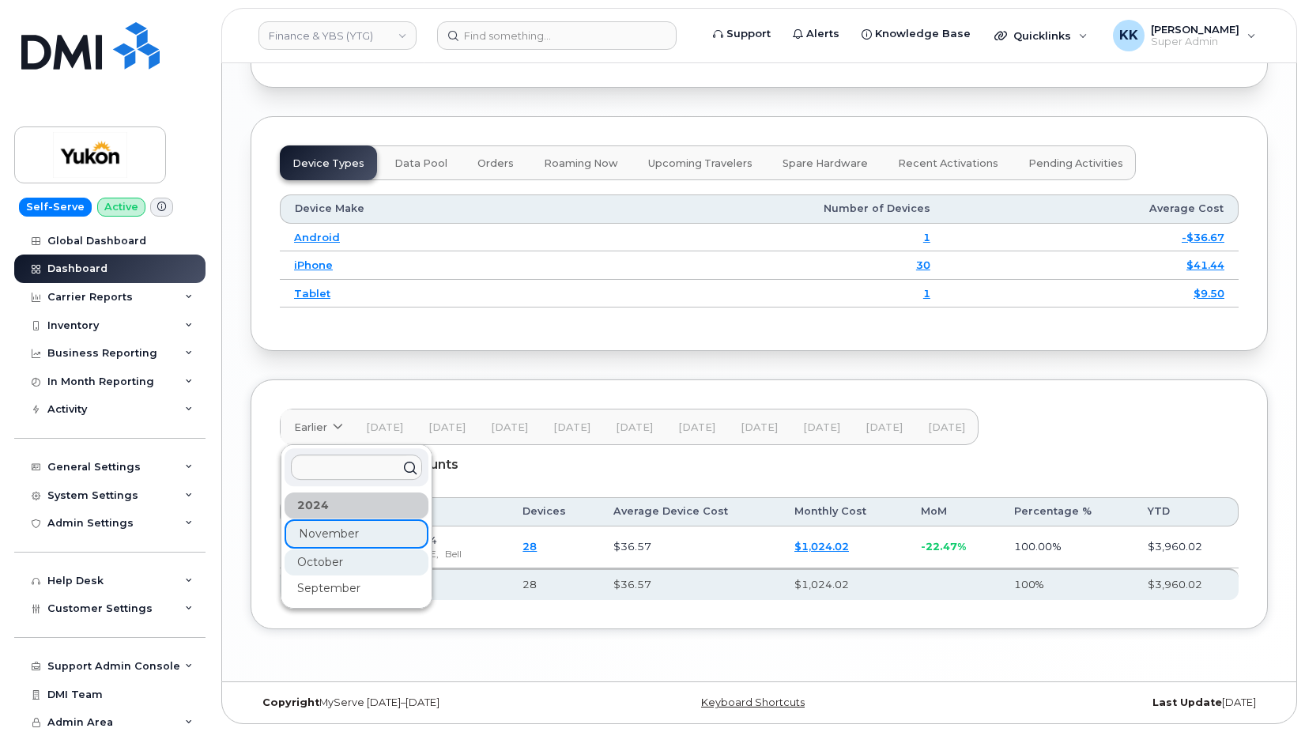
click at [322, 556] on div "October" at bounding box center [356, 562] width 144 height 26
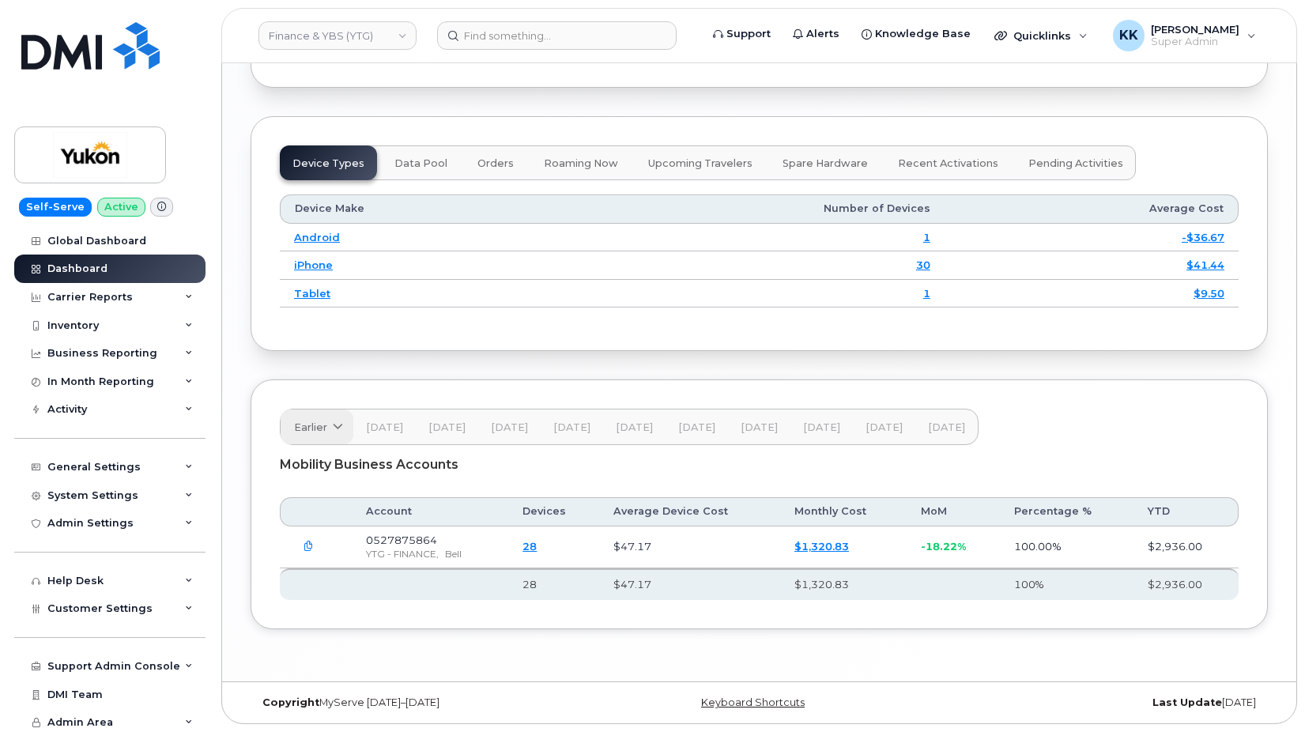
click at [311, 423] on span "Earlier" at bounding box center [310, 427] width 33 height 15
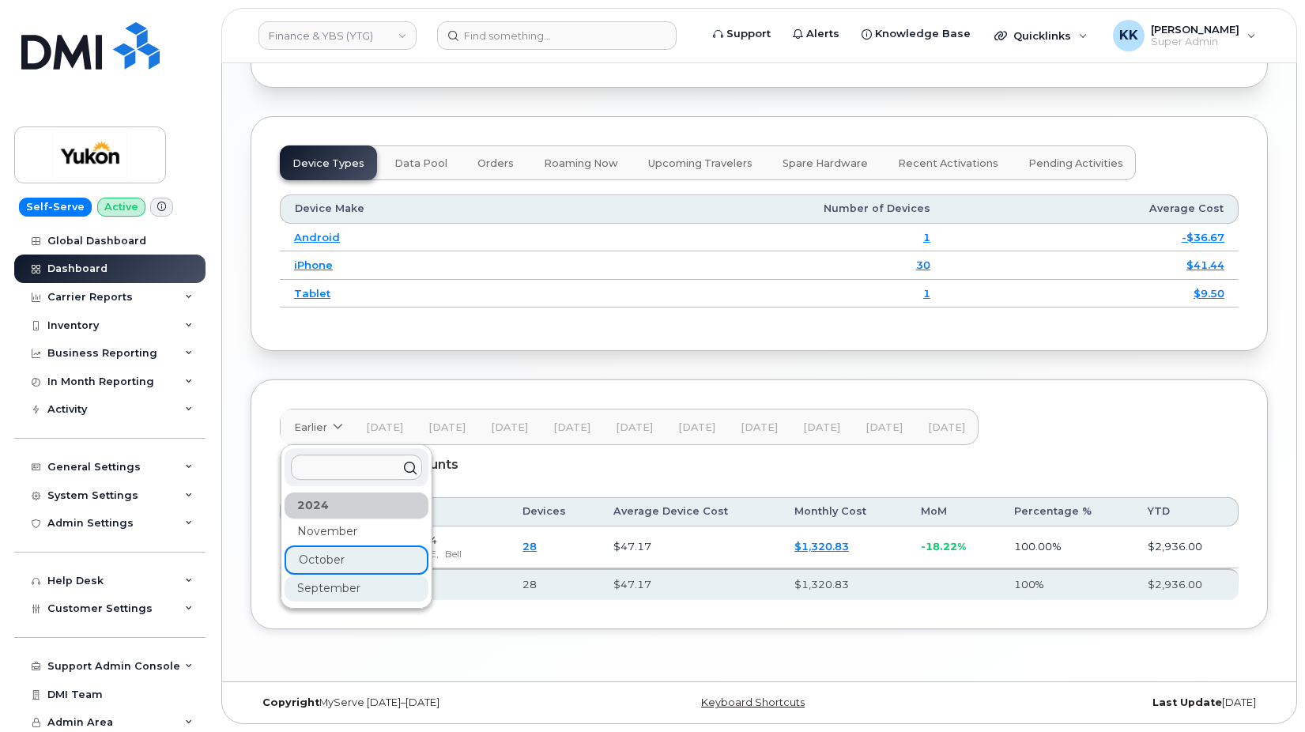
click at [334, 583] on div "September" at bounding box center [356, 588] width 144 height 26
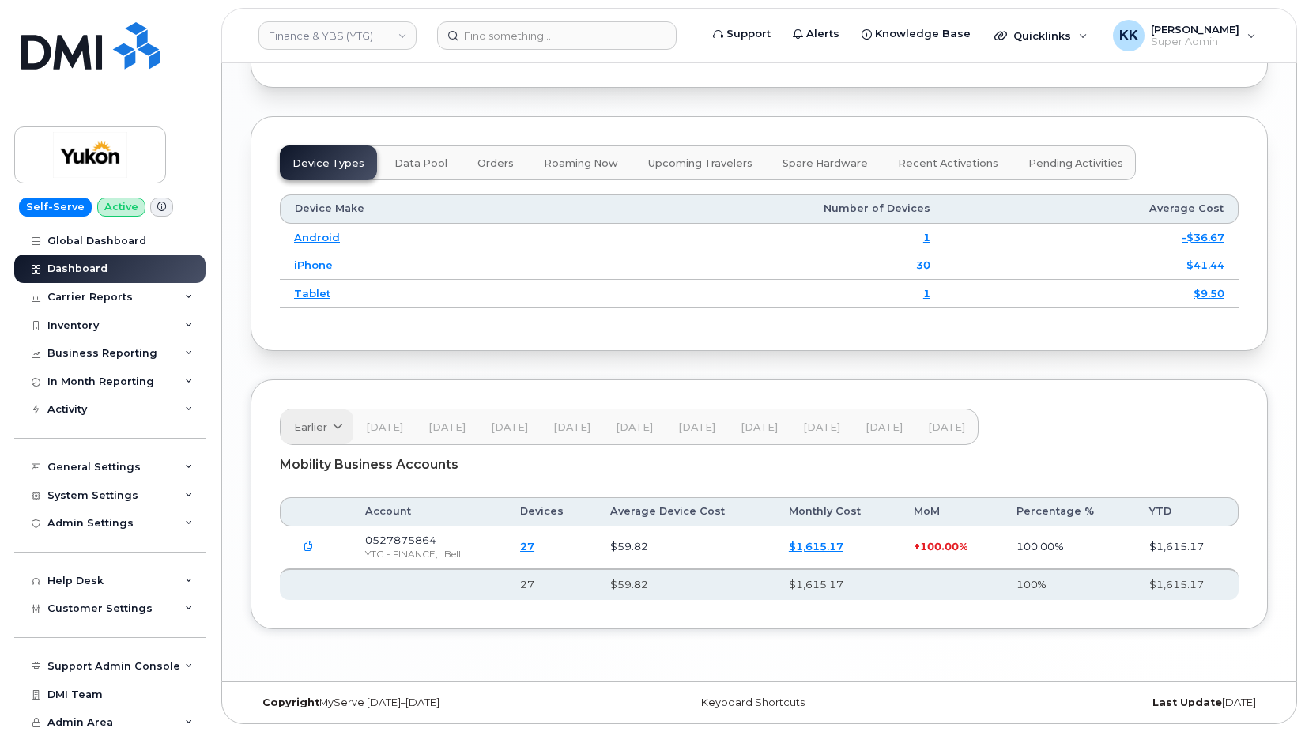
click at [337, 417] on link "Earlier" at bounding box center [317, 426] width 73 height 35
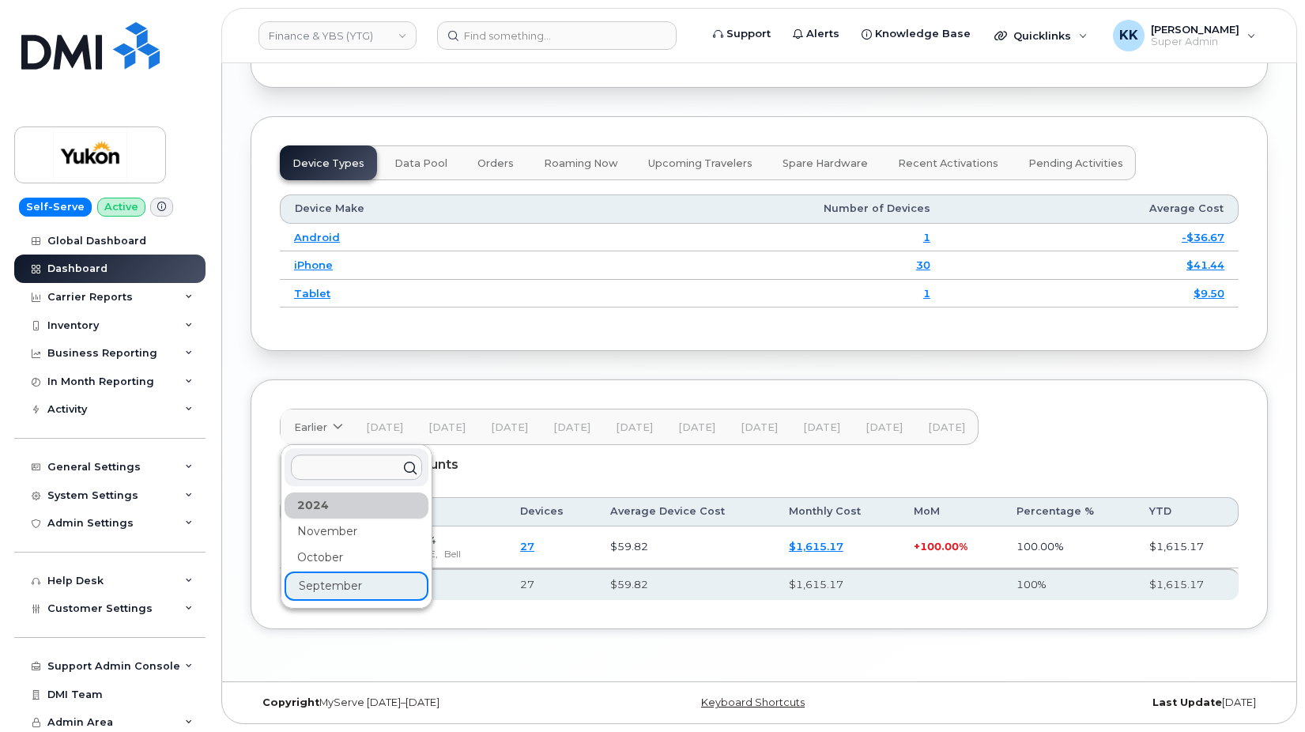
click at [962, 385] on div "Earlier 2024 November October September Dec 24 Jan 25 Feb 25 Mar 25 Apr 25 May …" at bounding box center [758, 504] width 1017 height 250
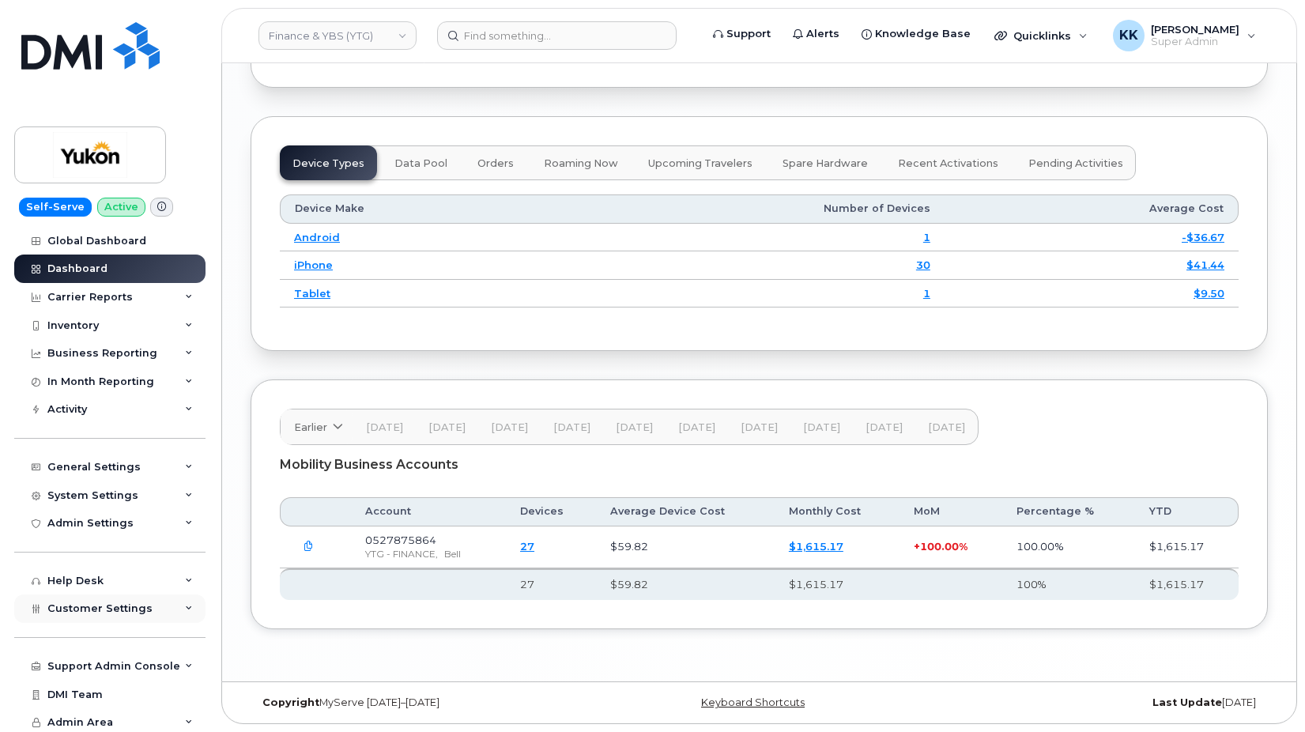
click at [146, 610] on div "Customer Settings" at bounding box center [109, 608] width 191 height 28
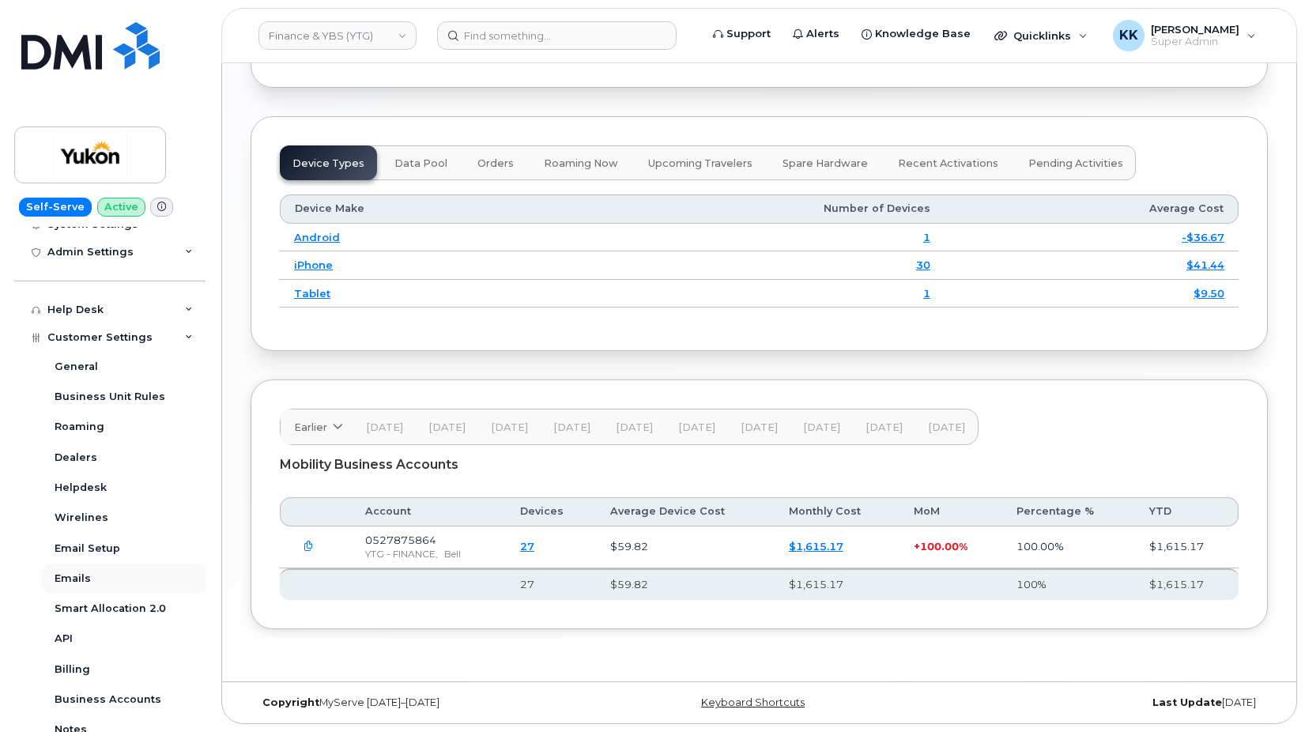
scroll to position [303, 0]
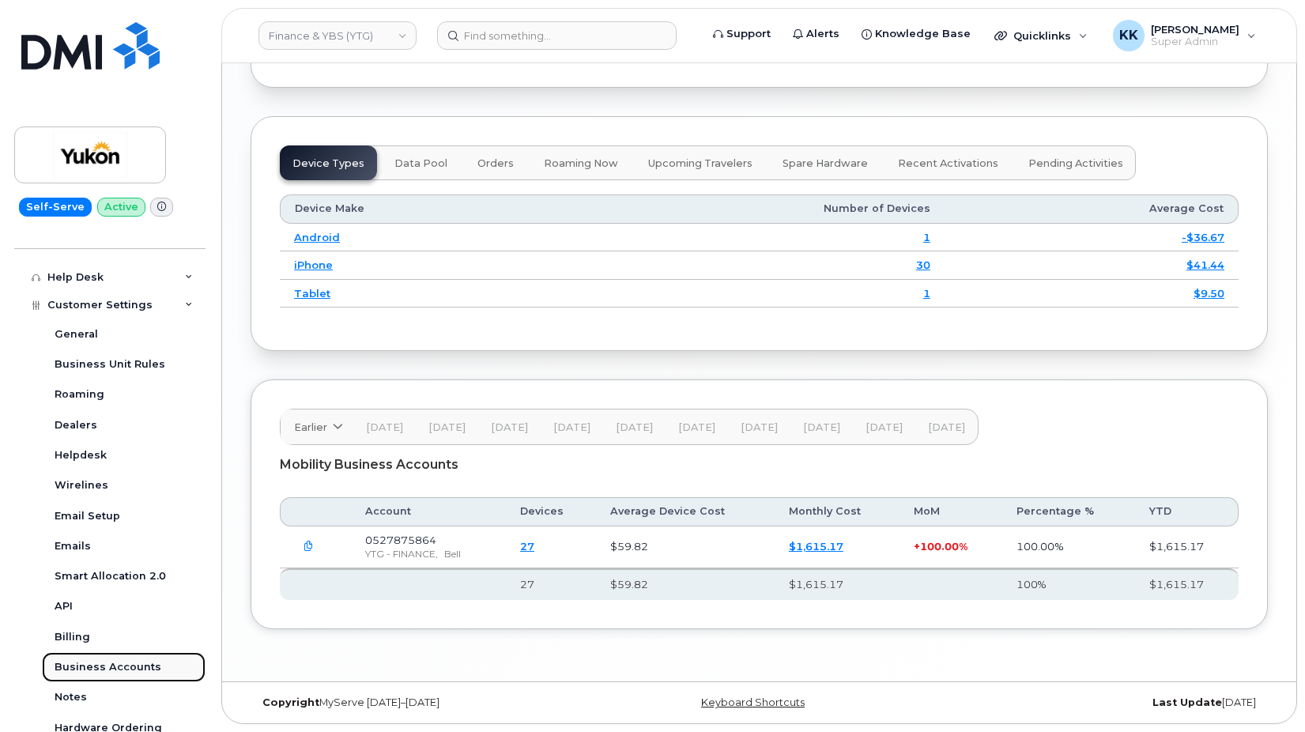
click at [107, 660] on link "Business Accounts" at bounding box center [124, 667] width 164 height 30
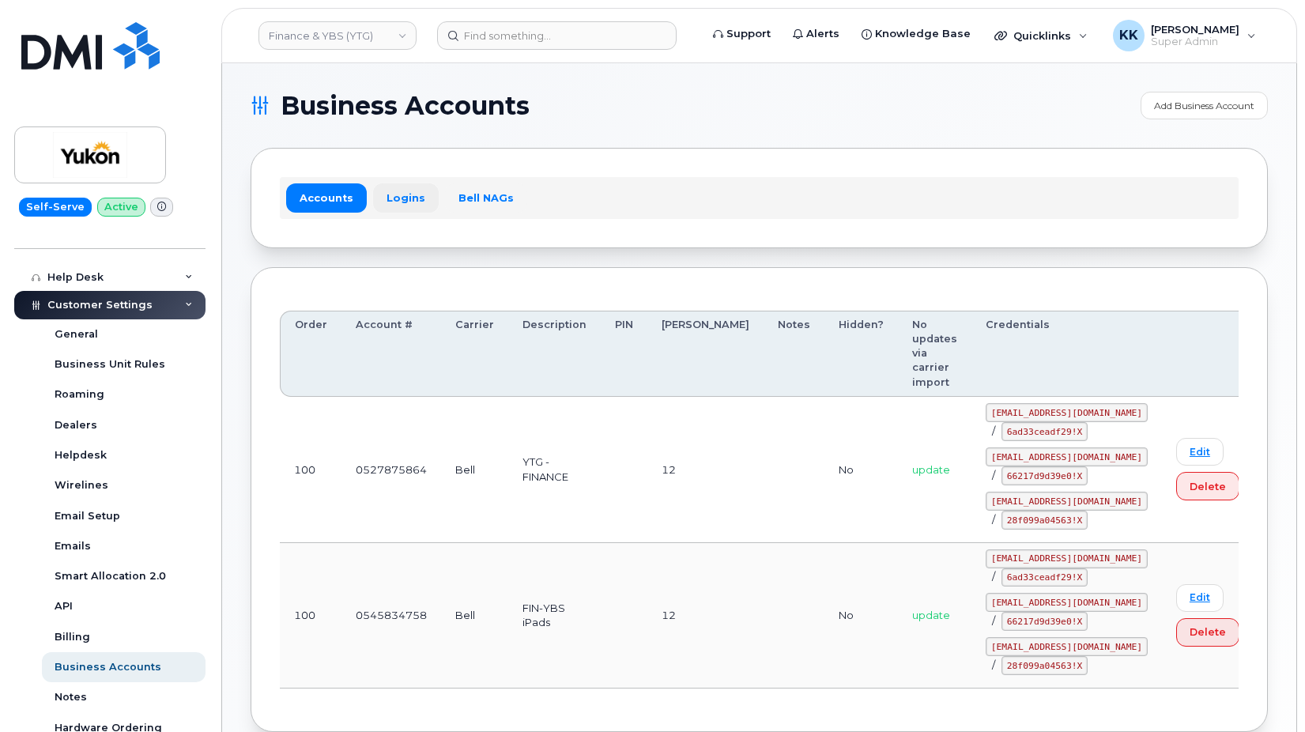
click at [412, 191] on link "Logins" at bounding box center [406, 197] width 66 height 28
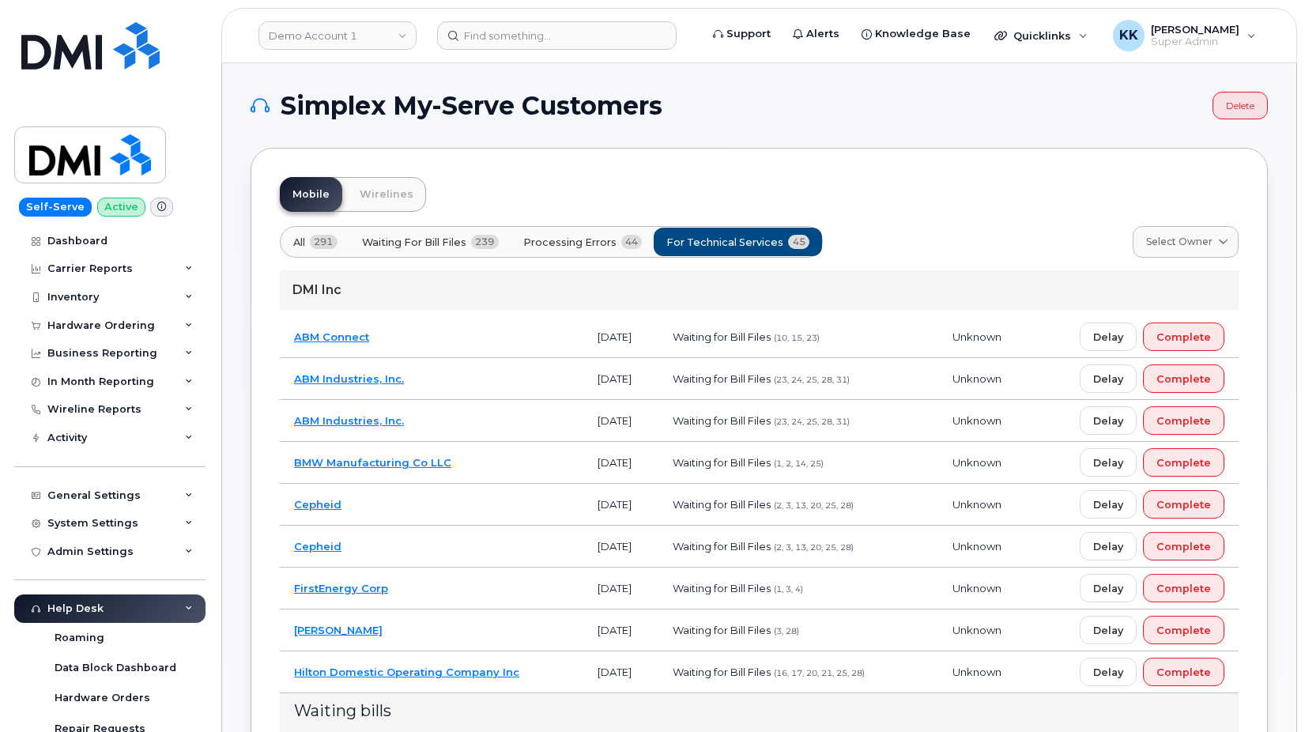
scroll to position [1370, 0]
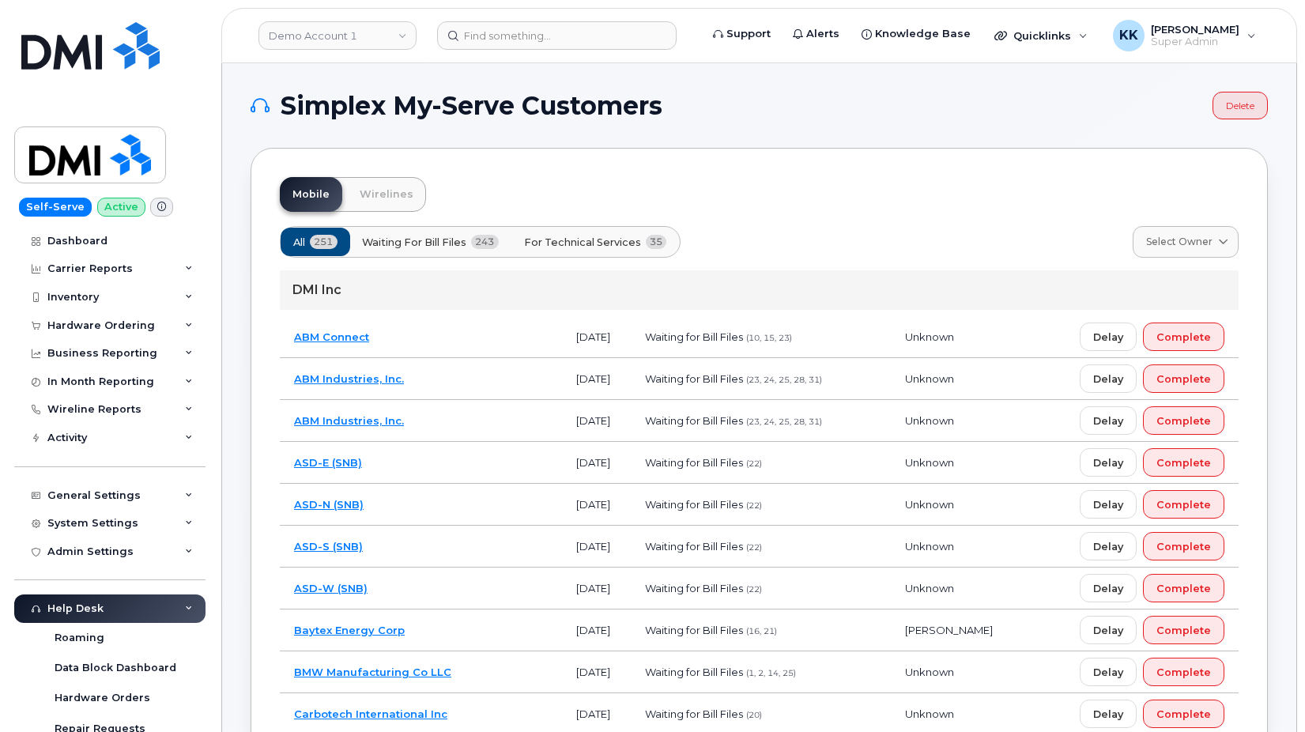
click at [582, 239] on span "For Technical Services" at bounding box center [582, 242] width 117 height 15
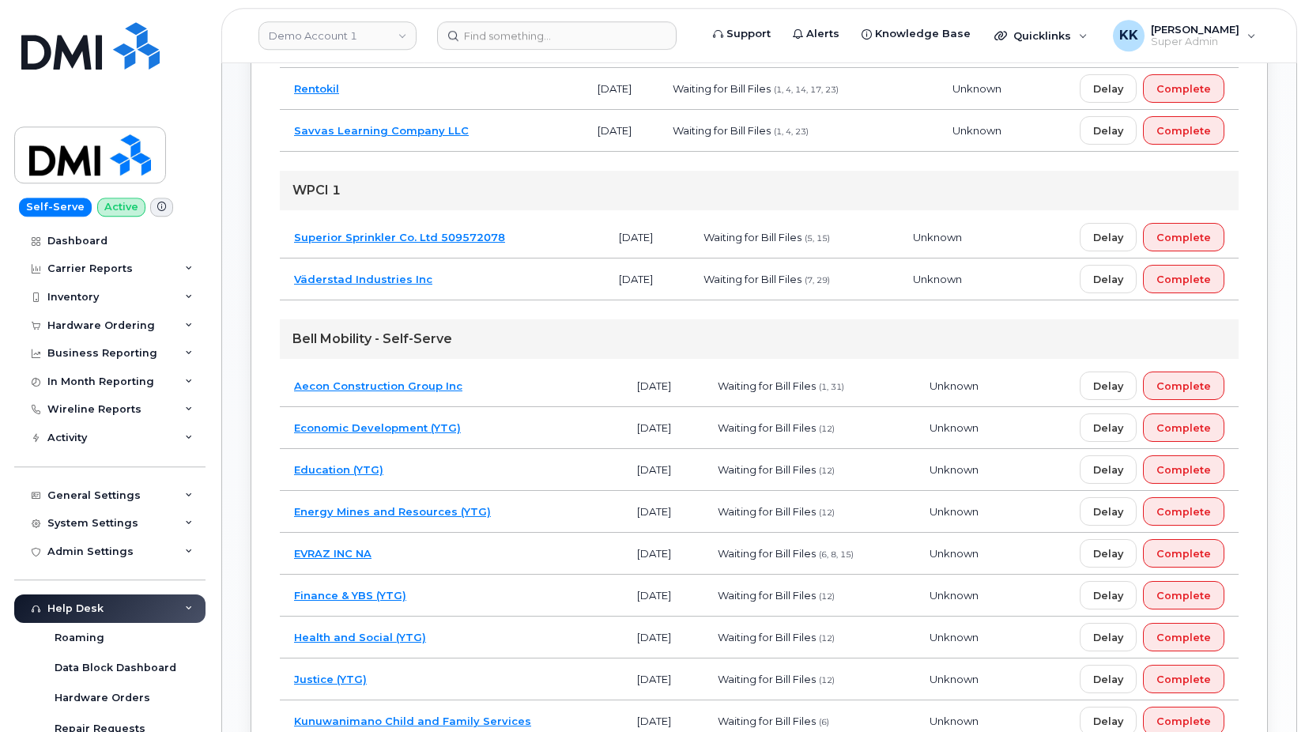
scroll to position [725, 0]
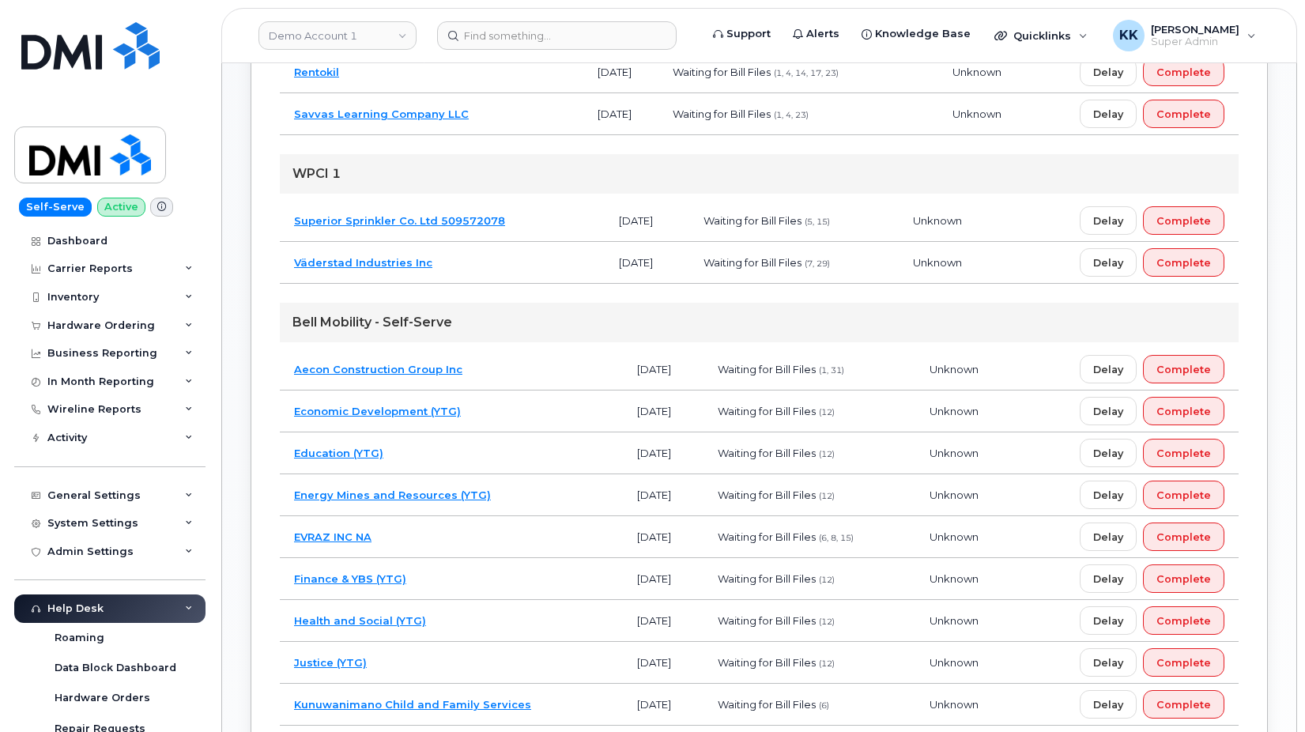
click at [527, 402] on td "Economic Development (YTG)" at bounding box center [451, 411] width 343 height 42
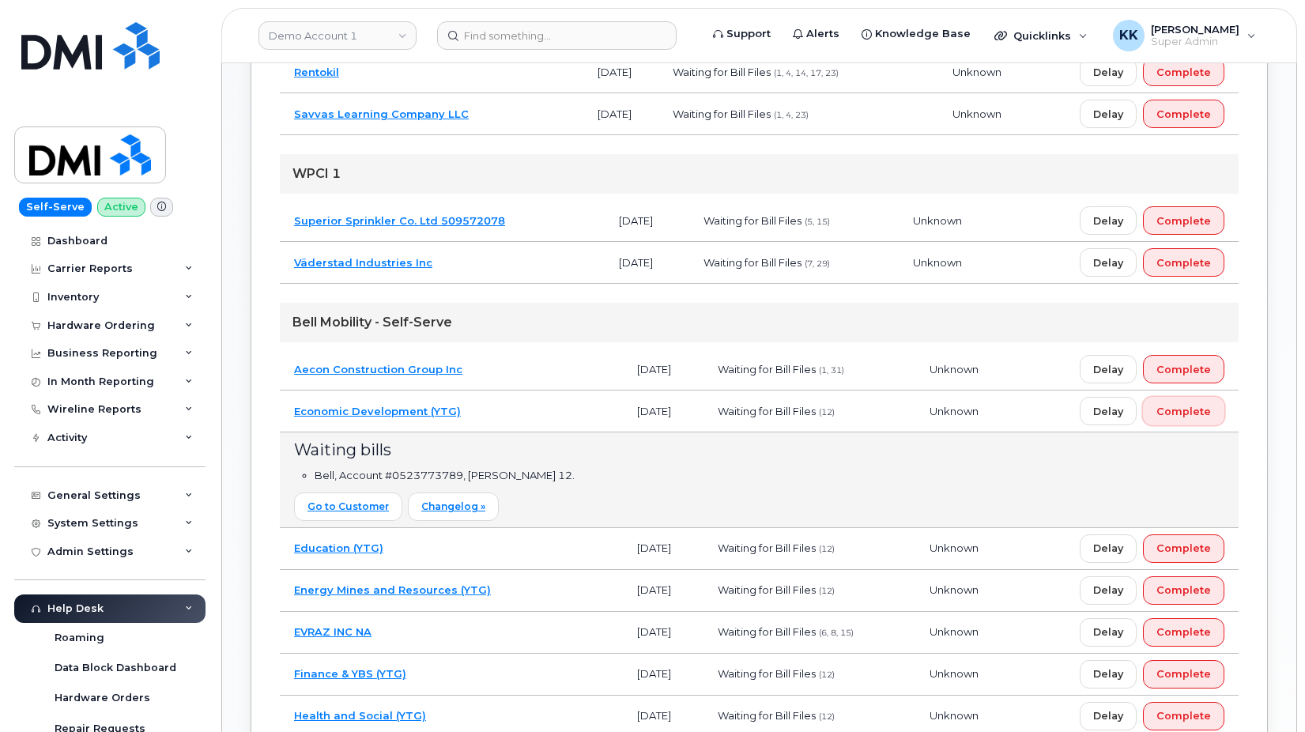
click at [1203, 407] on span "Complete" at bounding box center [1183, 411] width 55 height 15
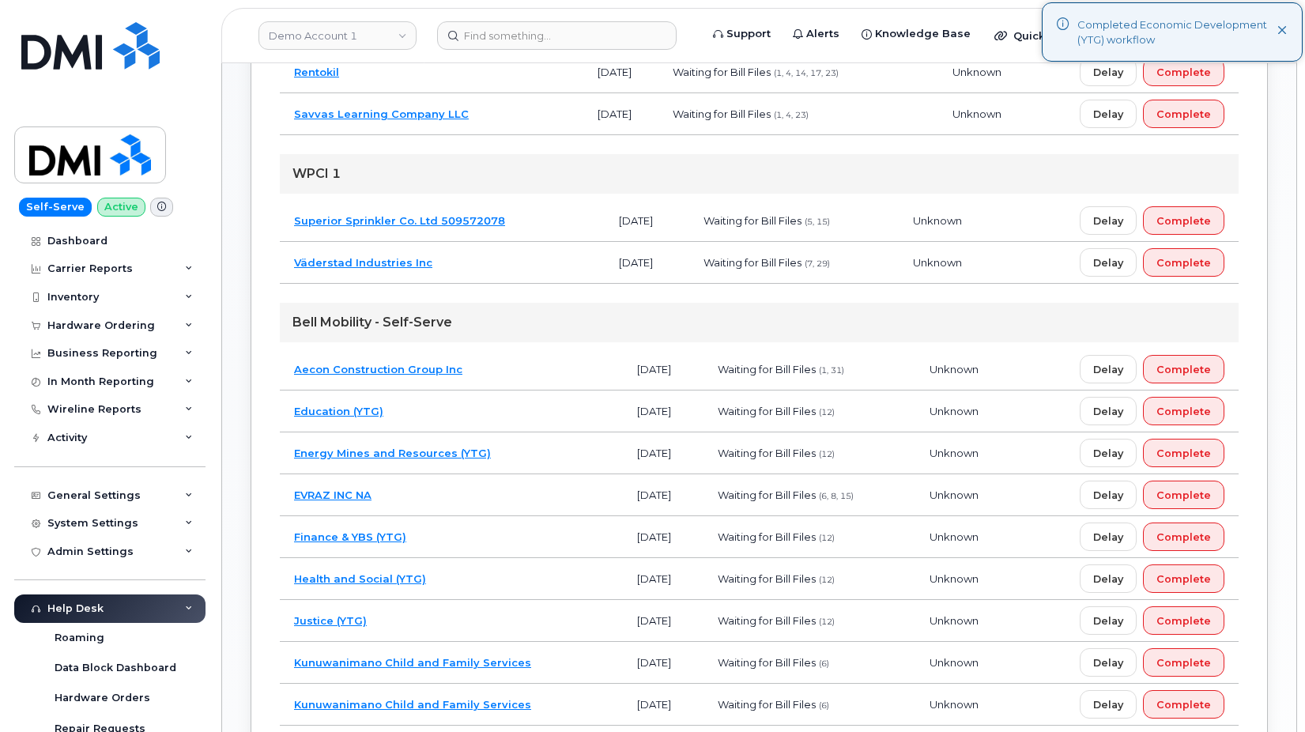
click at [541, 450] on td "Energy Mines and Resources (YTG)" at bounding box center [451, 453] width 343 height 42
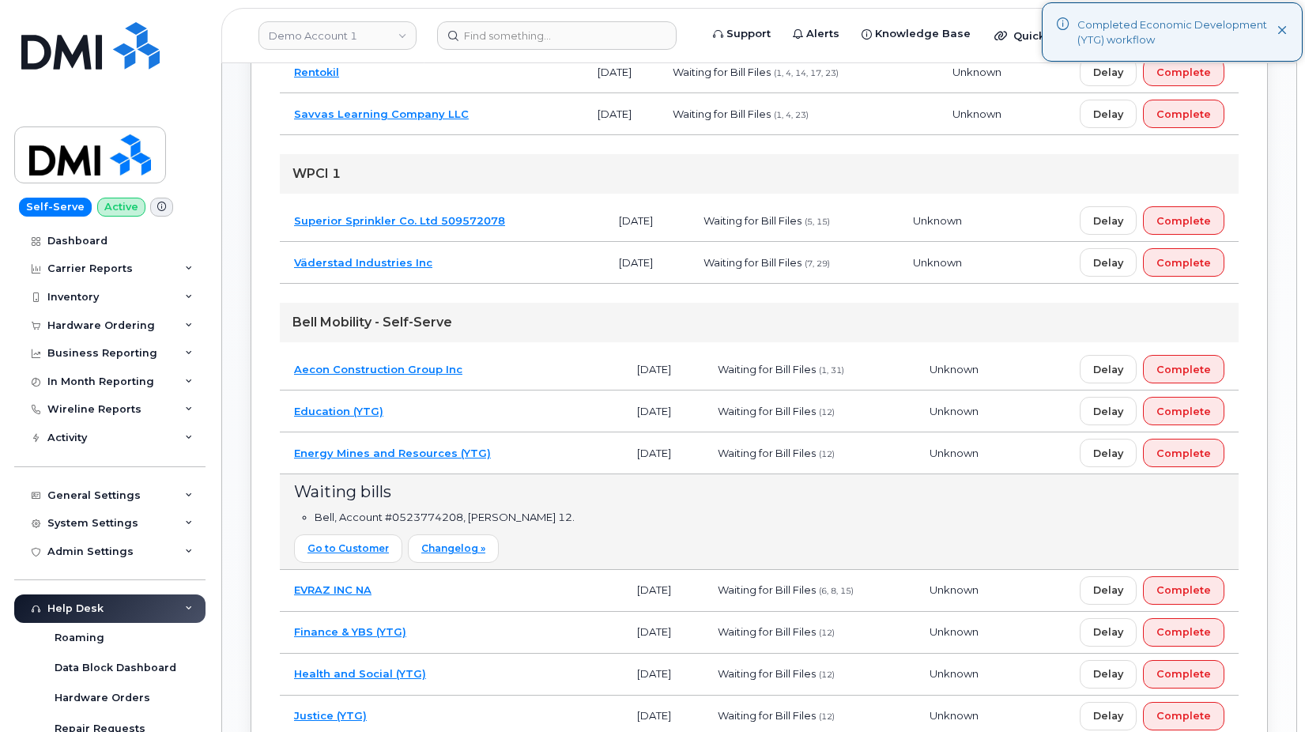
click at [495, 407] on td "Education (YTG)" at bounding box center [451, 411] width 343 height 42
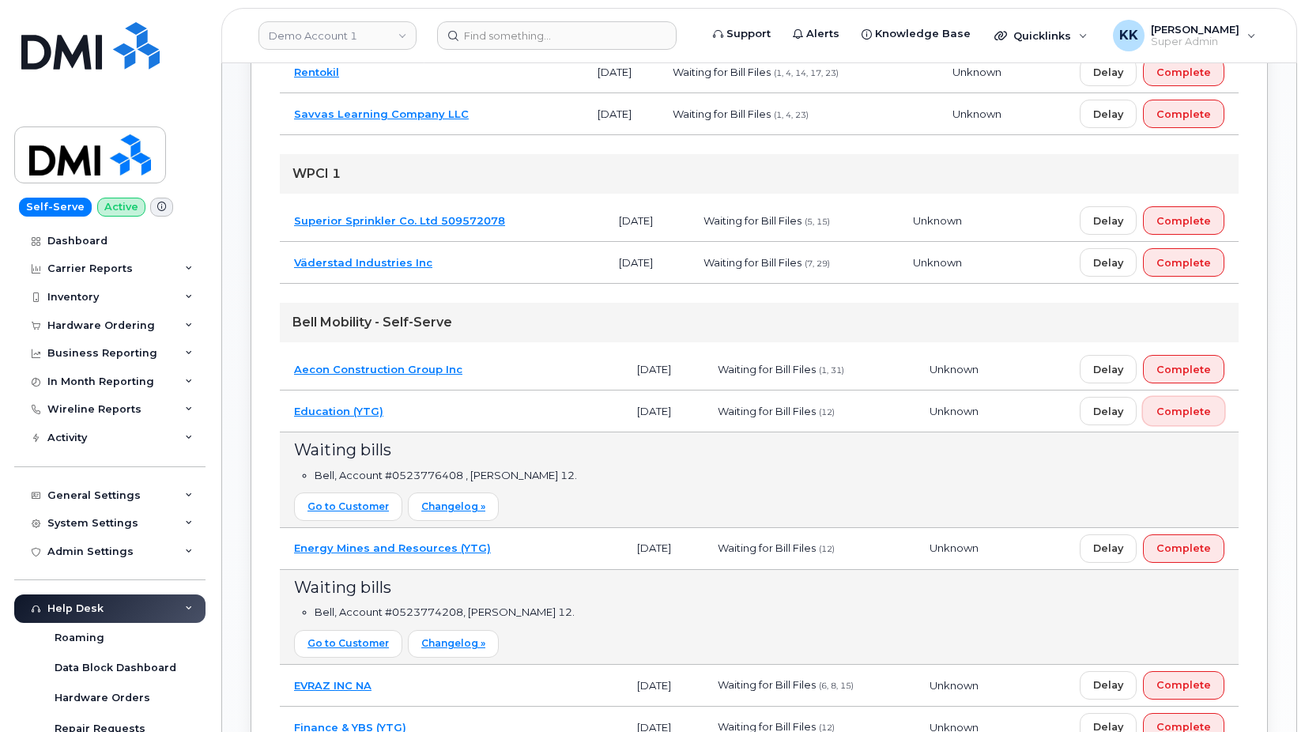
click at [1179, 404] on span "Complete" at bounding box center [1183, 411] width 55 height 15
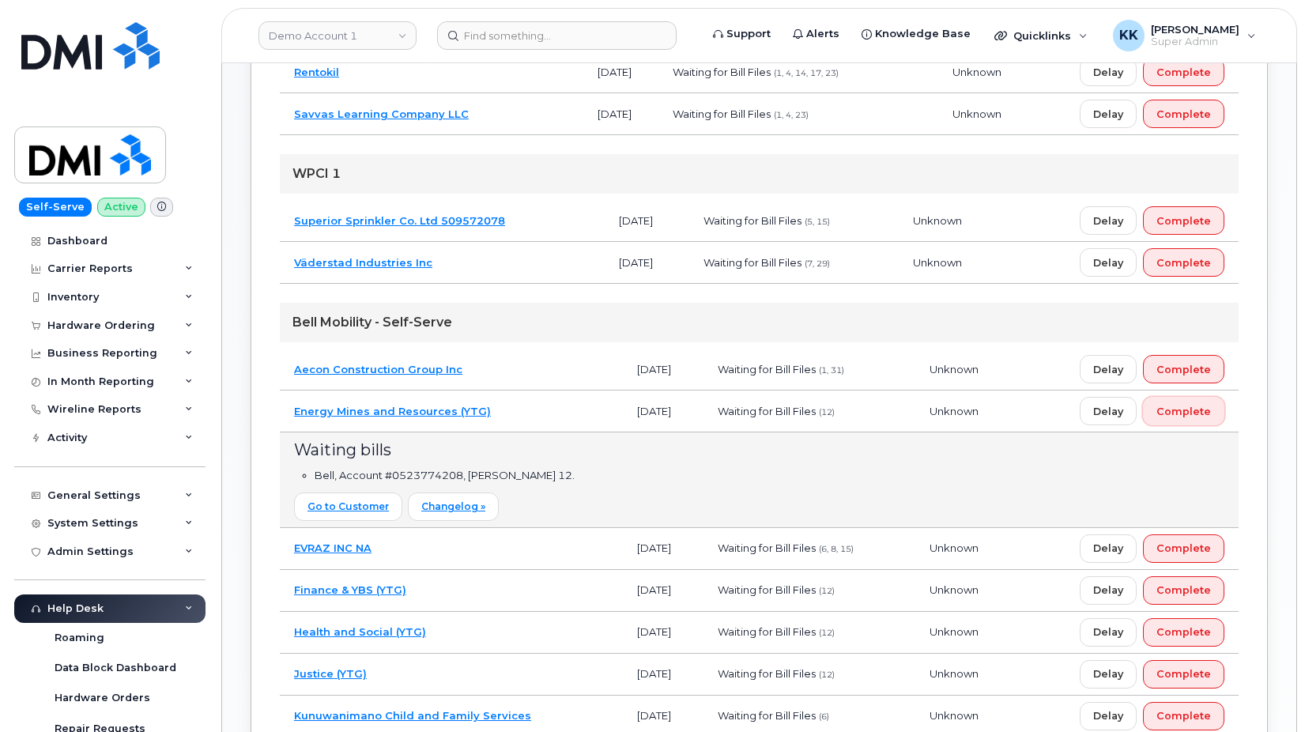
click at [1177, 409] on span "Complete" at bounding box center [1183, 411] width 55 height 15
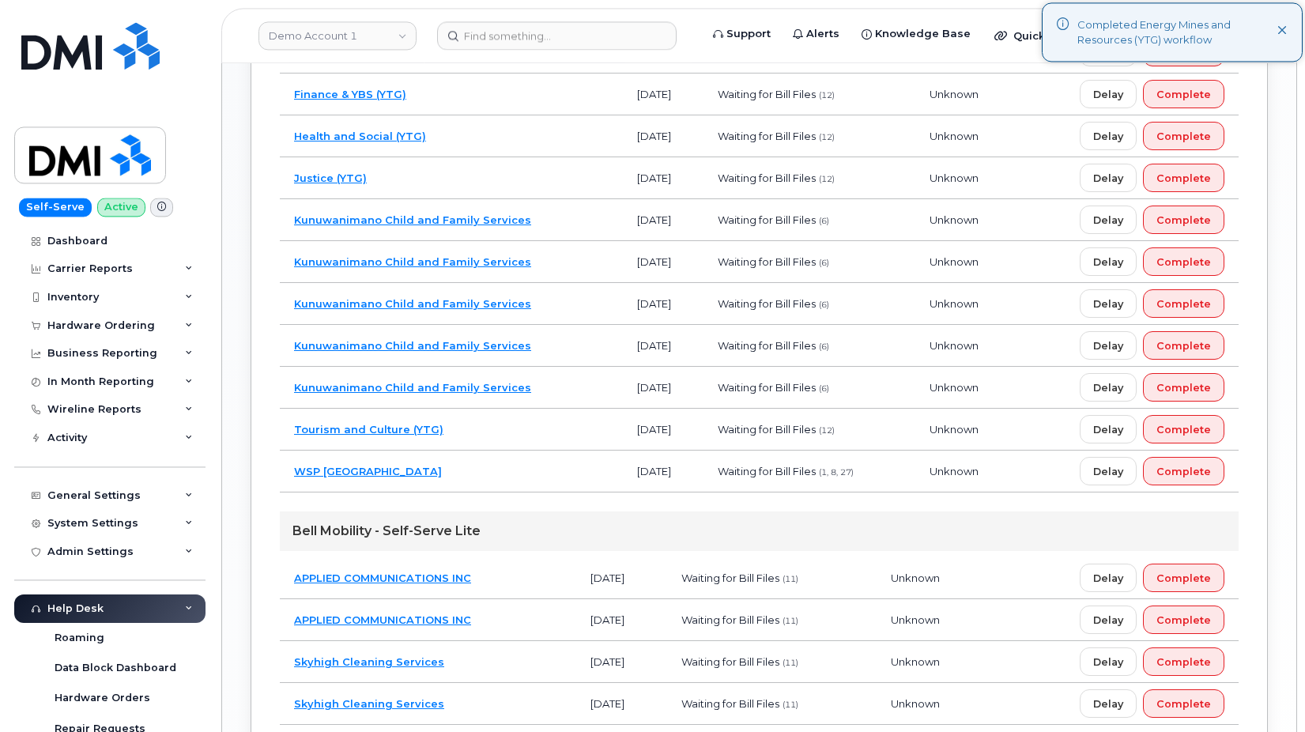
scroll to position [1083, 0]
click at [483, 427] on td "Tourism and Culture (YTG)" at bounding box center [451, 430] width 343 height 42
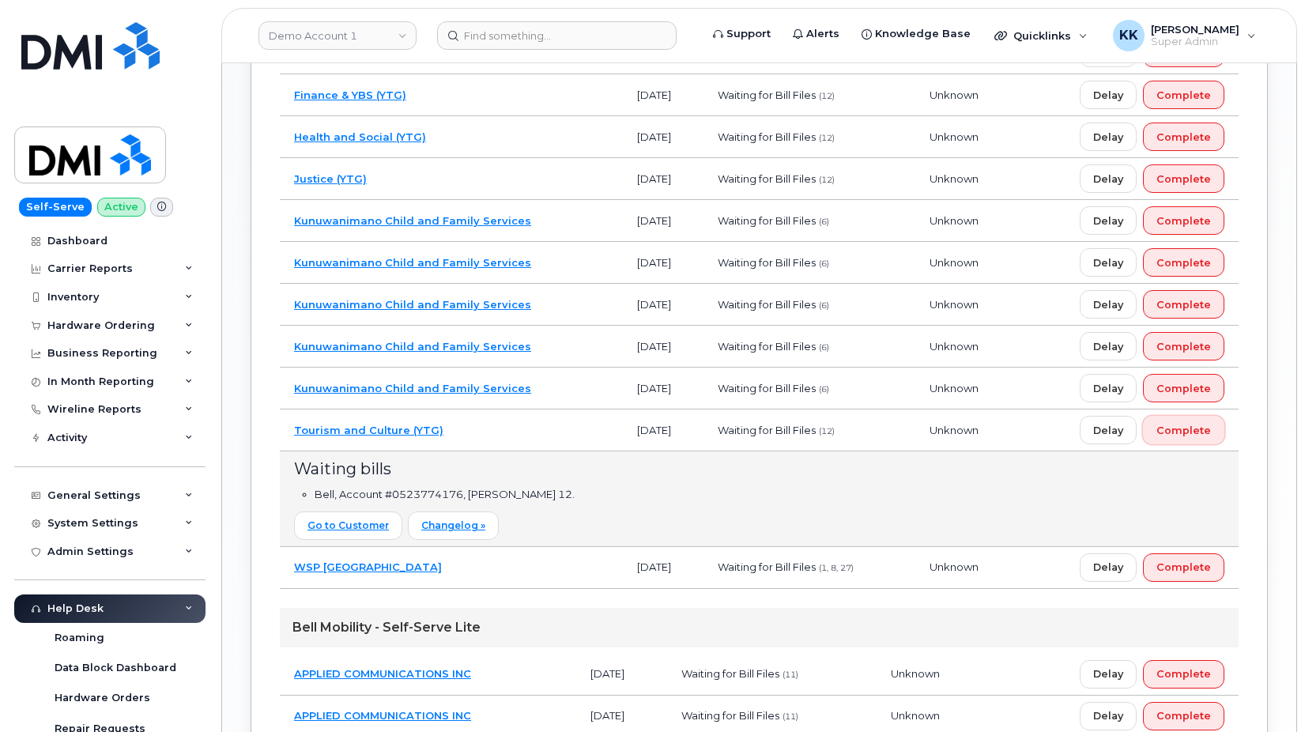
click at [1198, 435] on span "Complete" at bounding box center [1183, 430] width 55 height 15
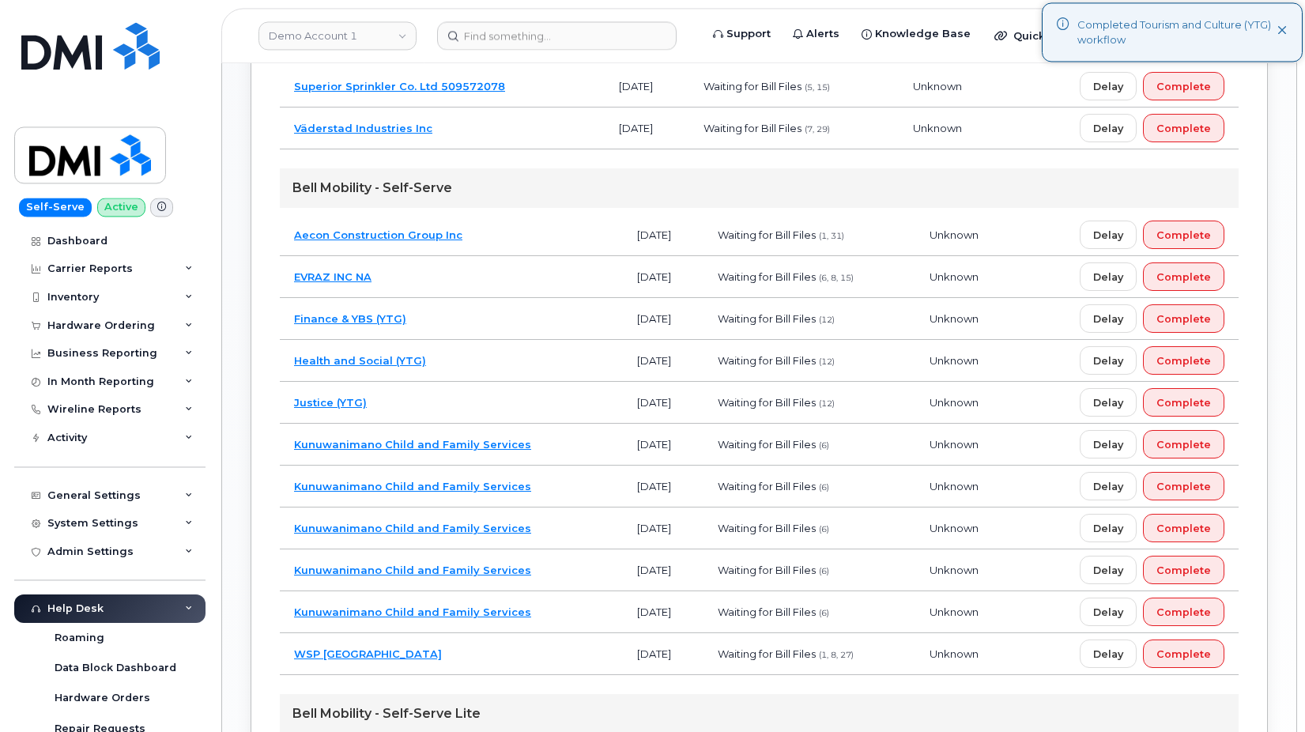
scroll to position [842, 0]
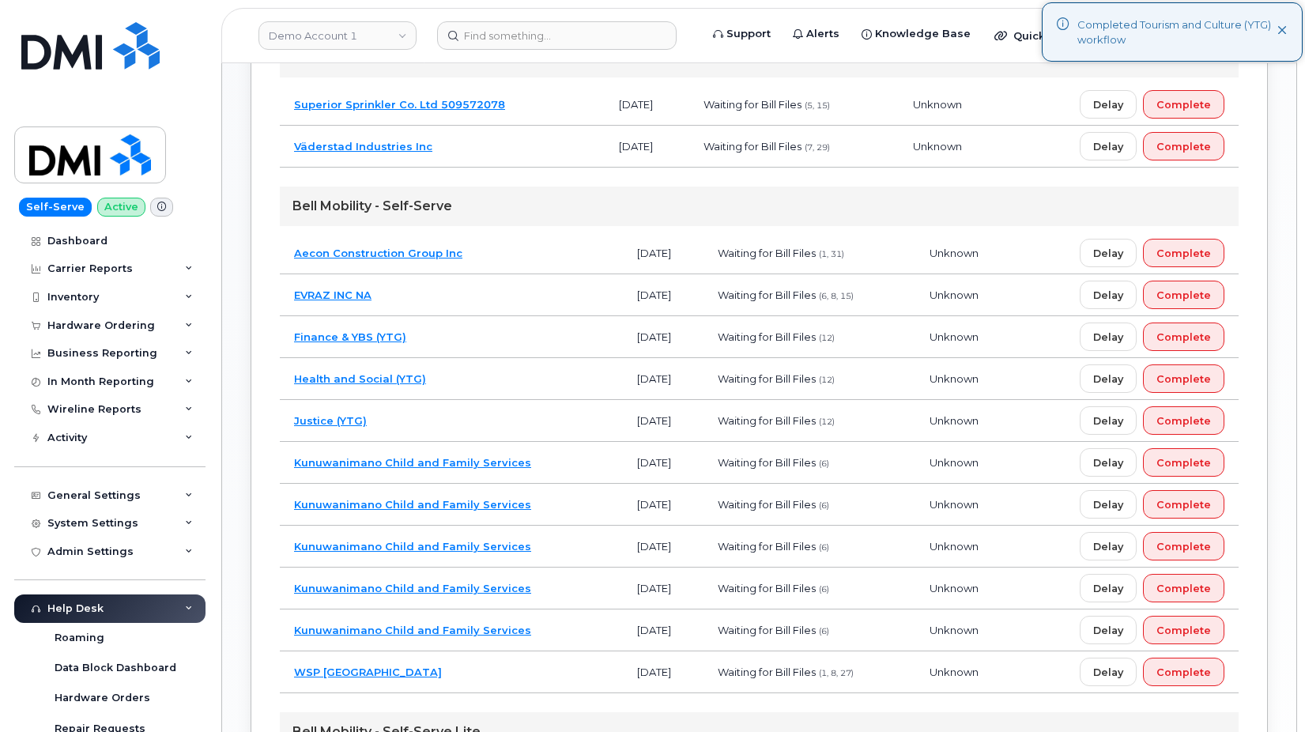
click at [416, 412] on td "Justice (YTG)" at bounding box center [451, 421] width 343 height 42
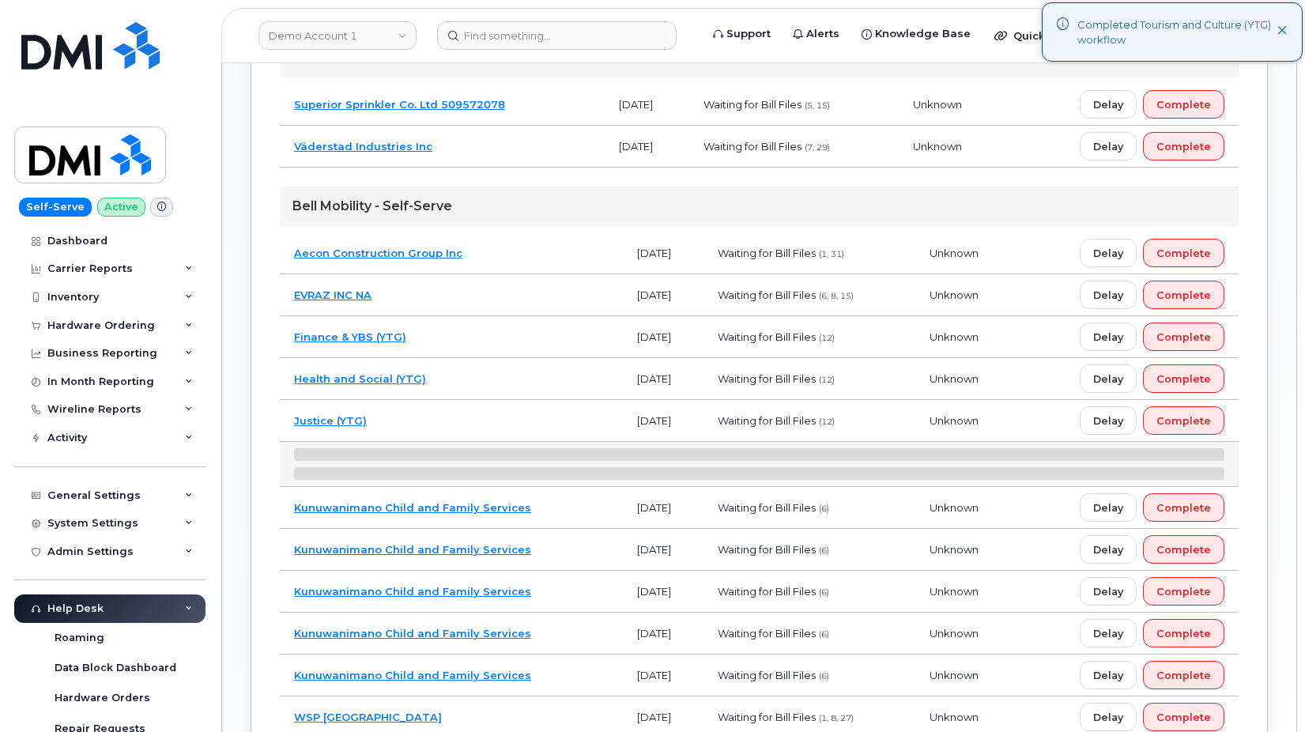
click at [449, 382] on td "Health and Social (YTG)" at bounding box center [451, 379] width 343 height 42
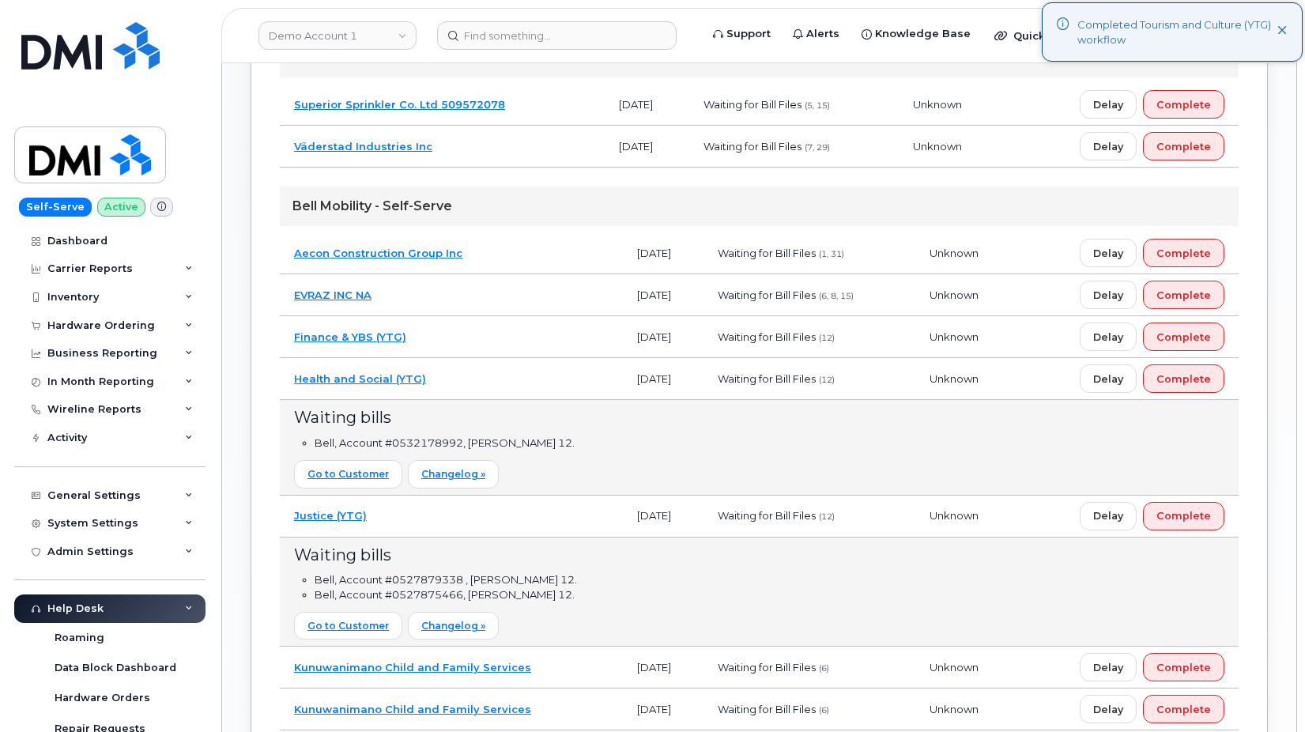
click at [451, 332] on td "Finance & YBS (YTG)" at bounding box center [451, 337] width 343 height 42
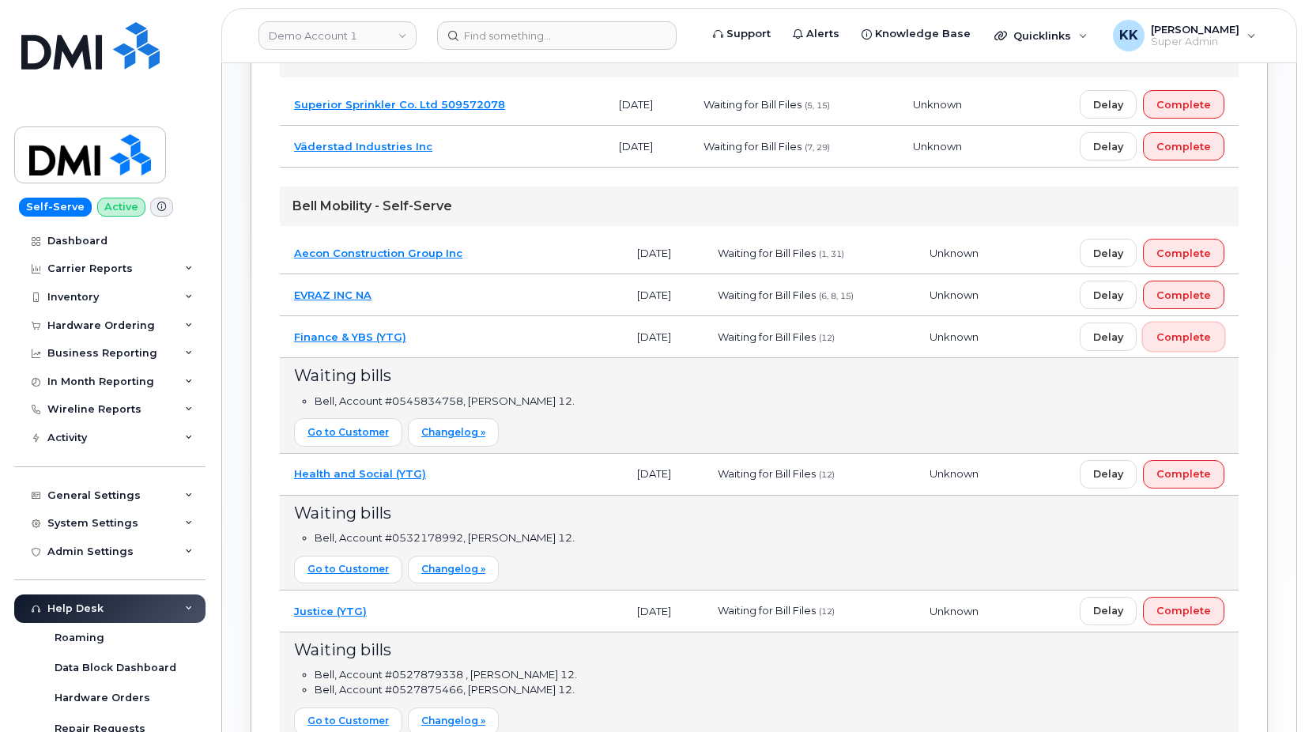
click at [1180, 330] on span "Complete" at bounding box center [1183, 337] width 55 height 15
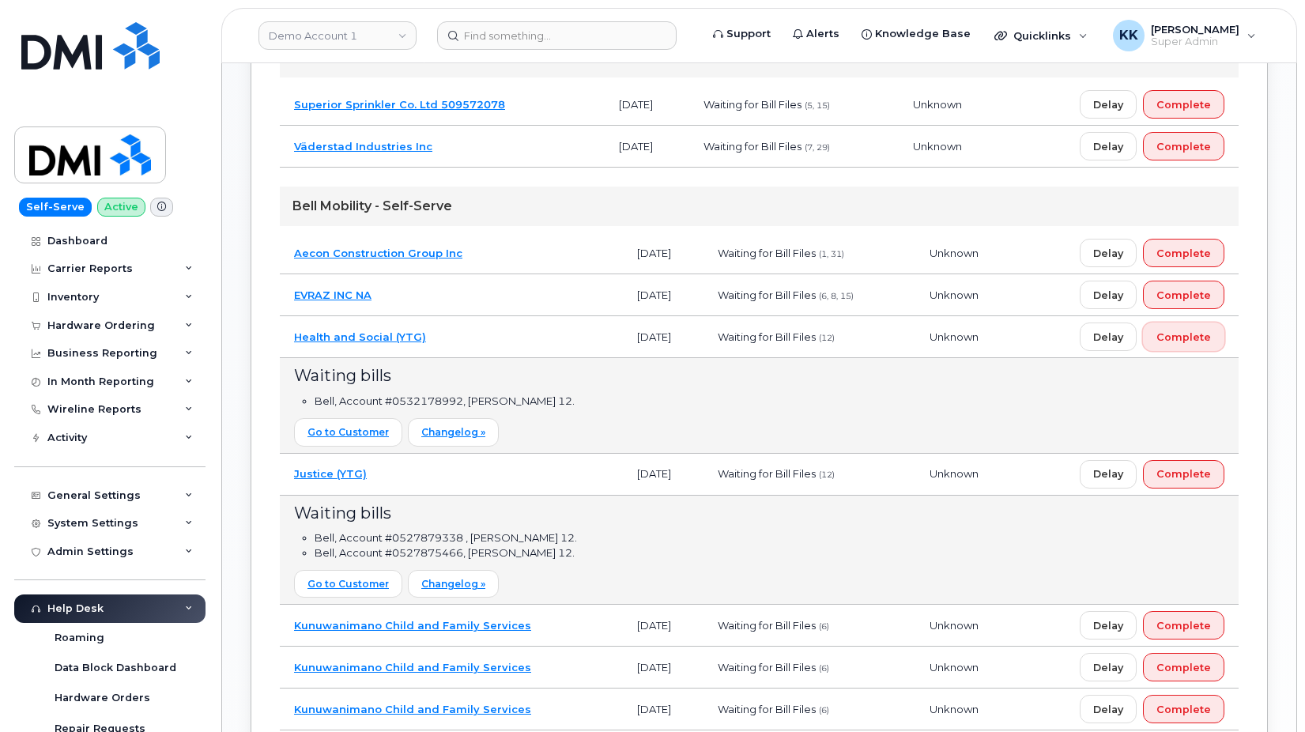
click at [1208, 341] on span "Complete" at bounding box center [1183, 337] width 55 height 15
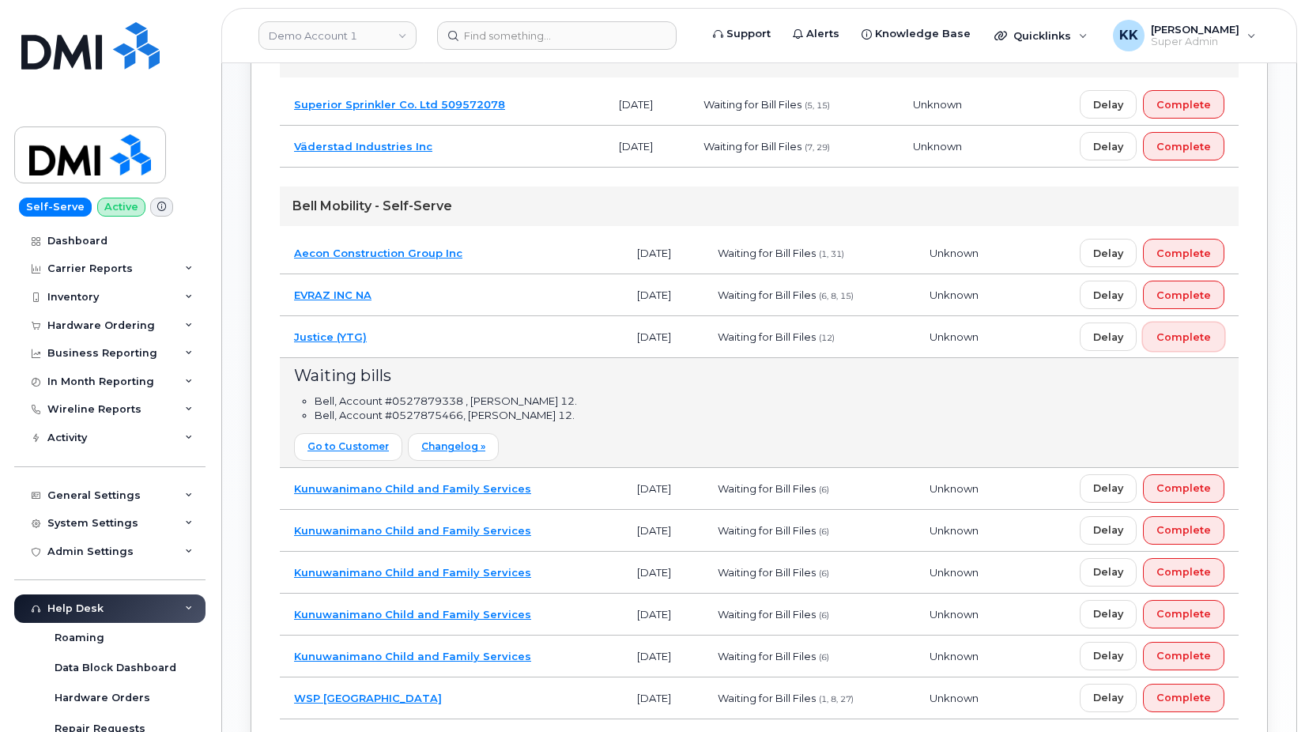
click at [1174, 341] on span "Complete" at bounding box center [1183, 337] width 55 height 15
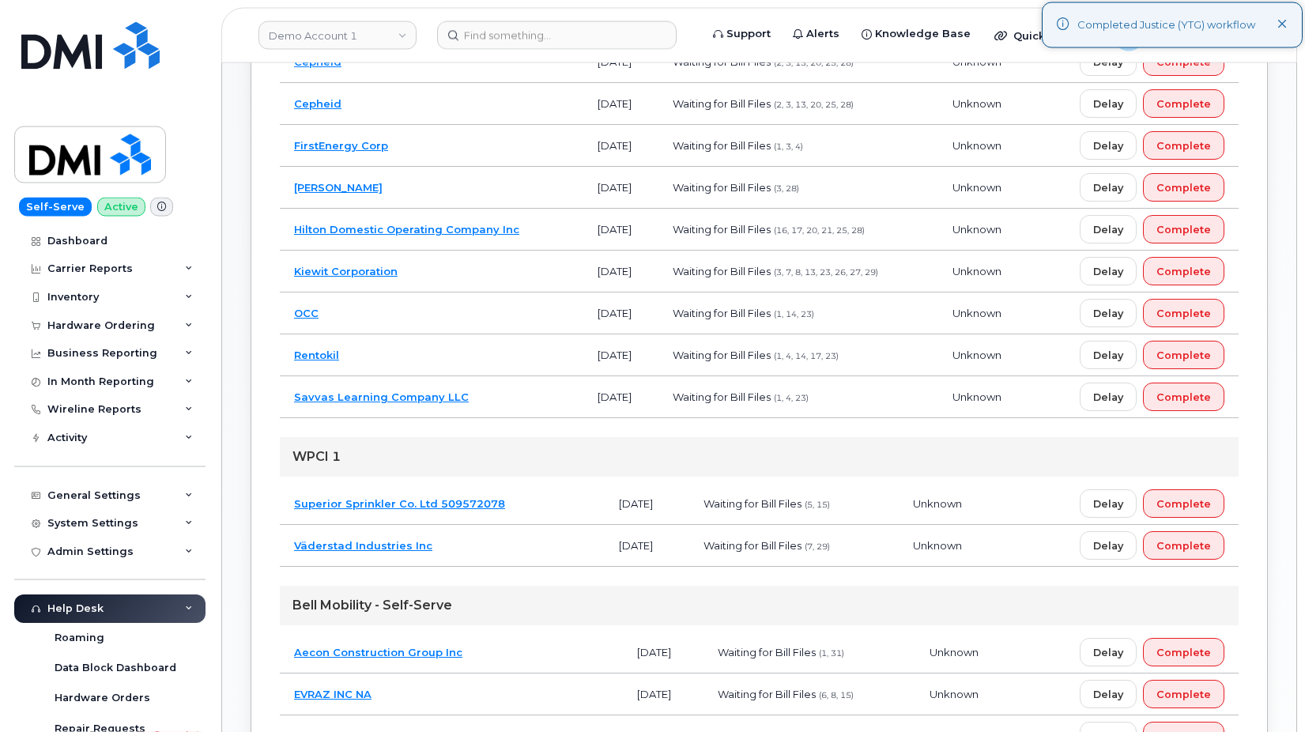
scroll to position [439, 0]
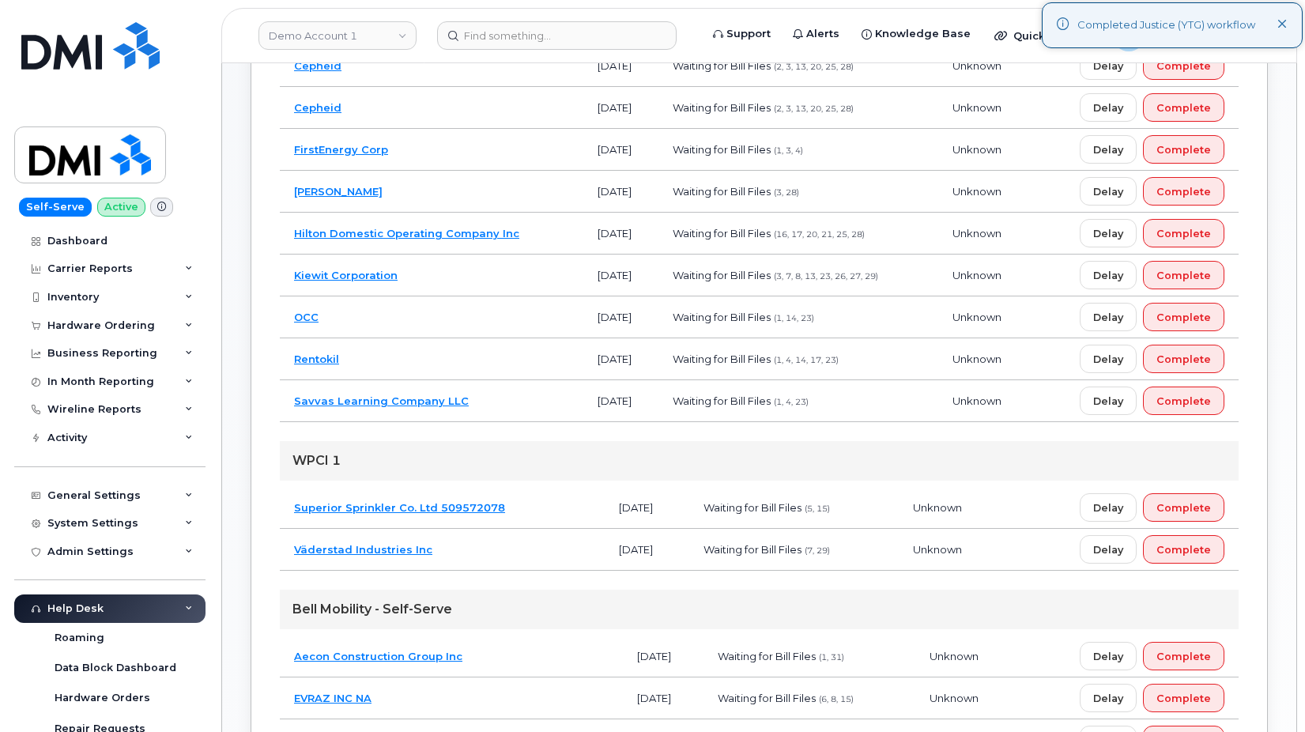
click at [541, 518] on td "Superior Sprinkler Co. Ltd 509572078" at bounding box center [442, 508] width 325 height 42
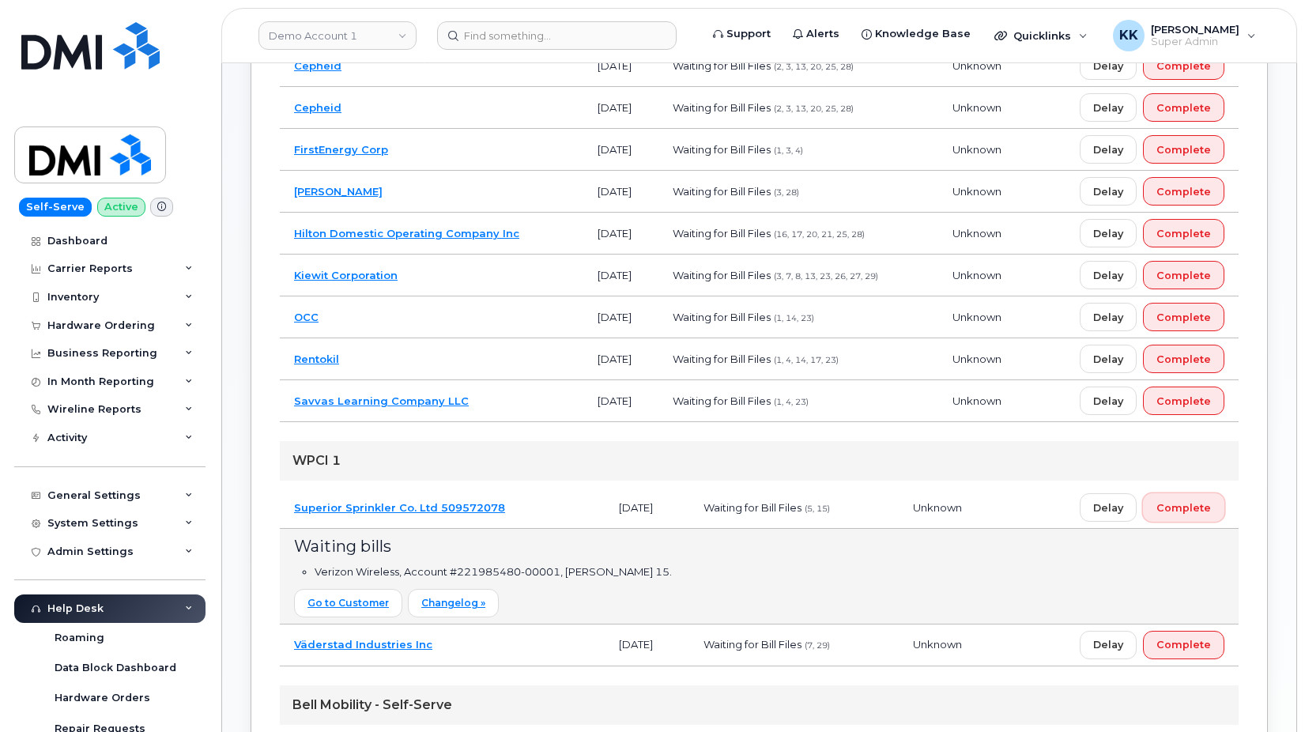
click at [1212, 504] on button "Complete" at bounding box center [1183, 507] width 81 height 28
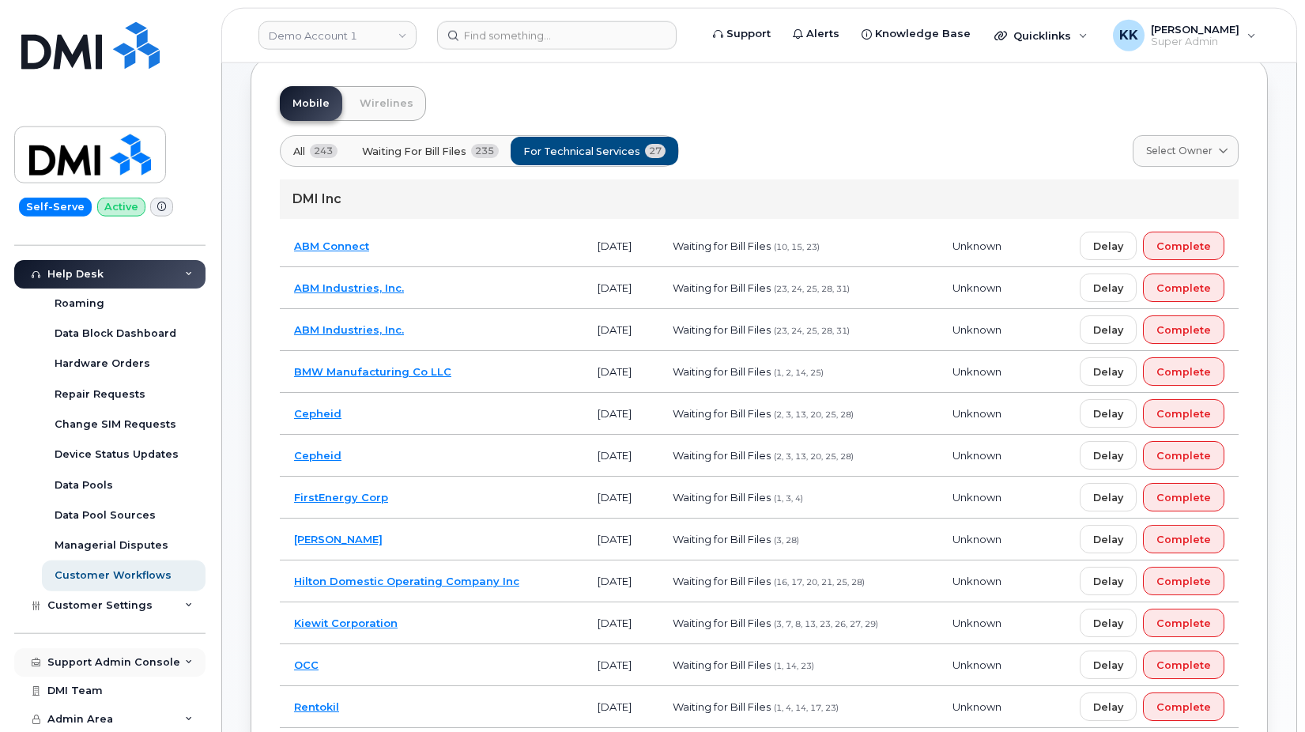
scroll to position [161, 0]
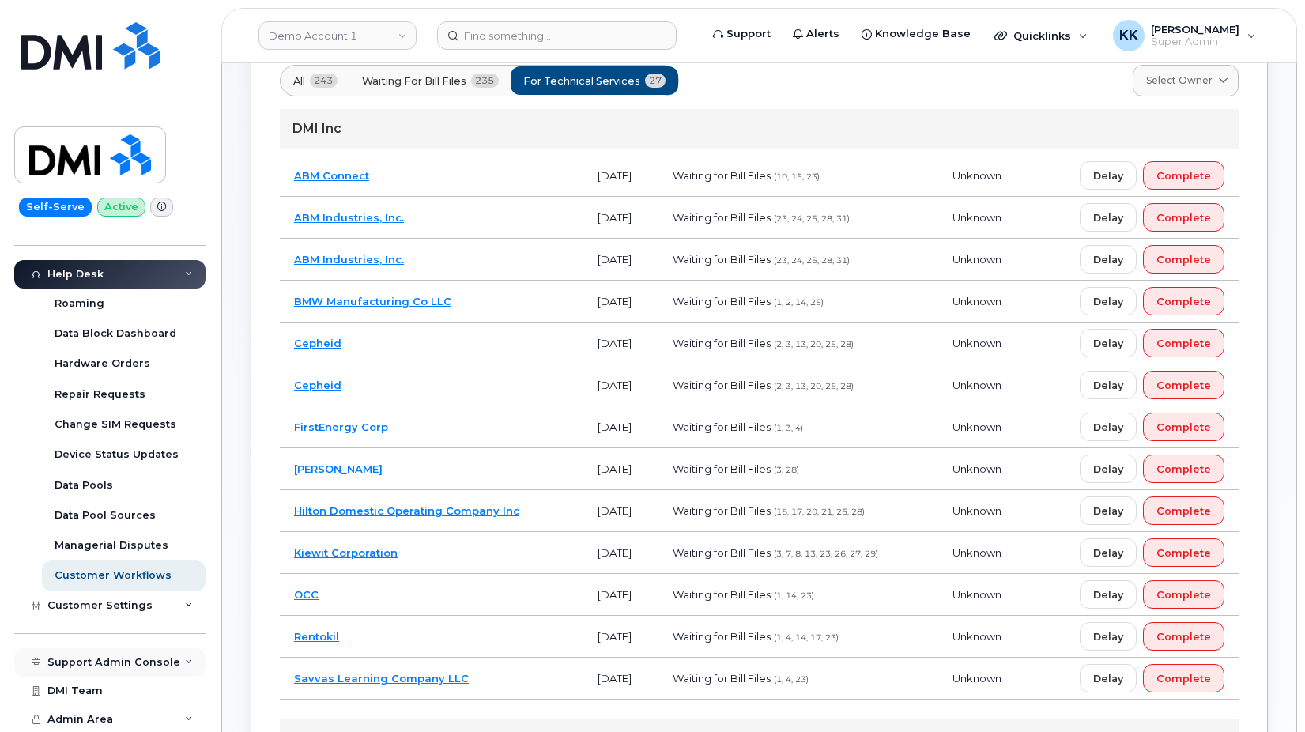
click at [105, 661] on div "Support Admin Console" at bounding box center [113, 662] width 133 height 13
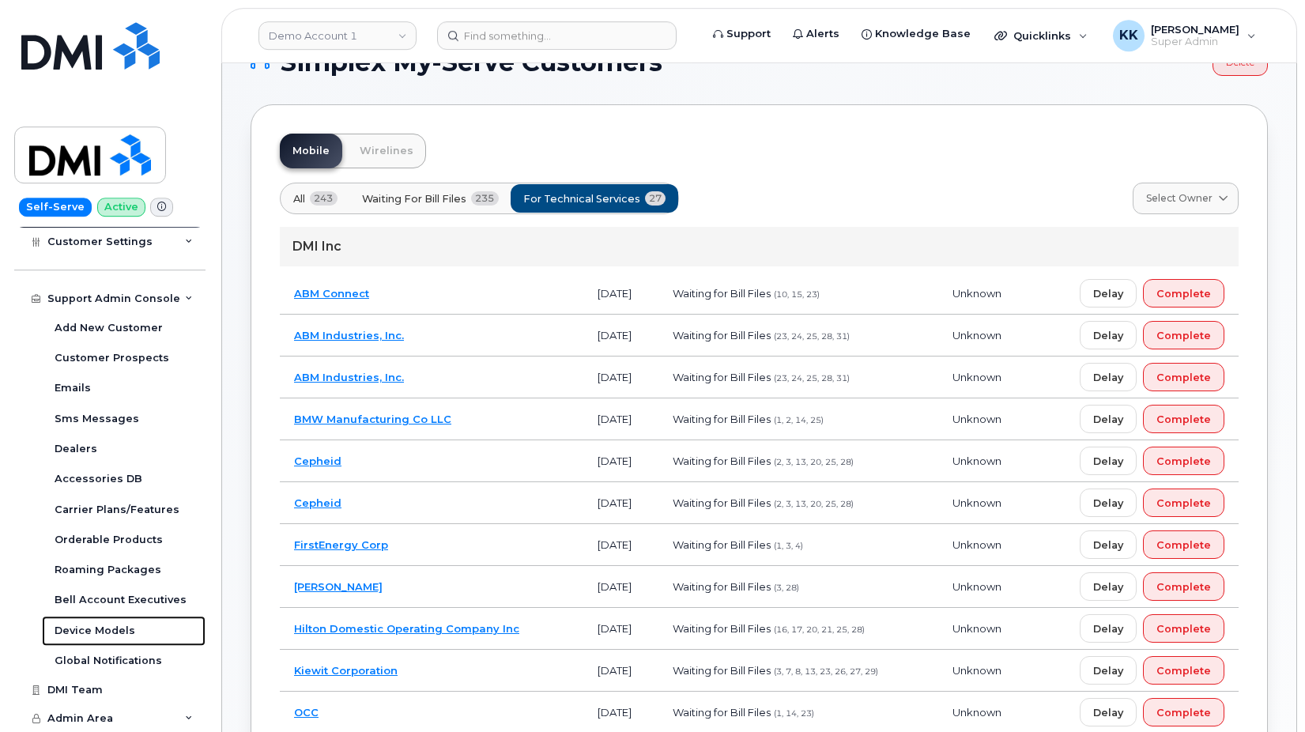
scroll to position [0, 0]
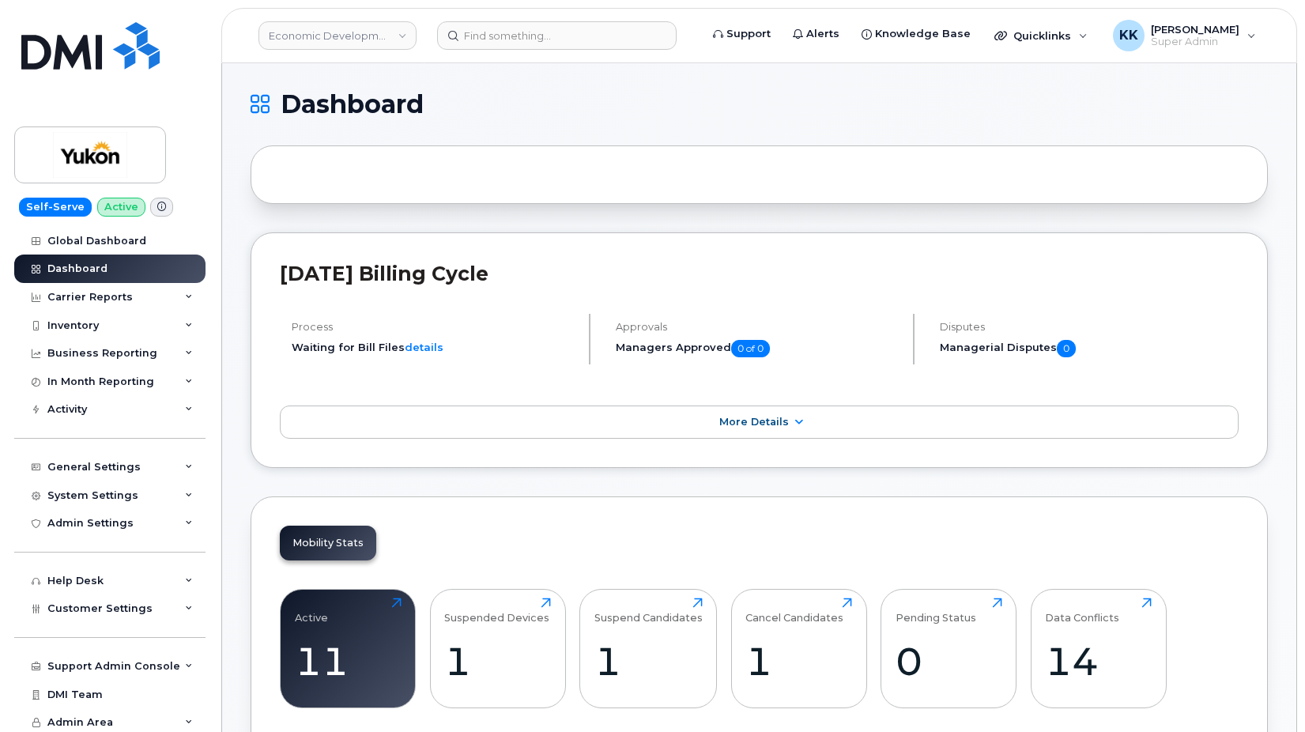
scroll to position [1913, 0]
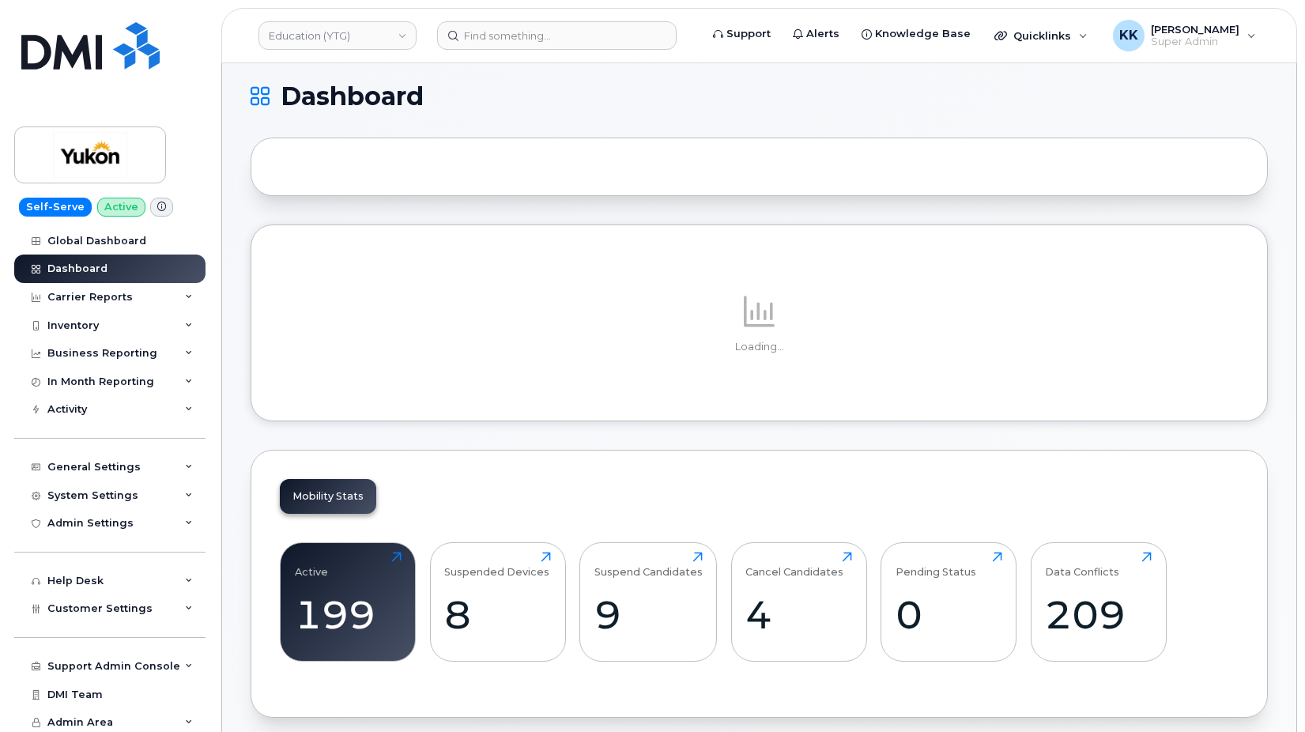
scroll to position [2009, 0]
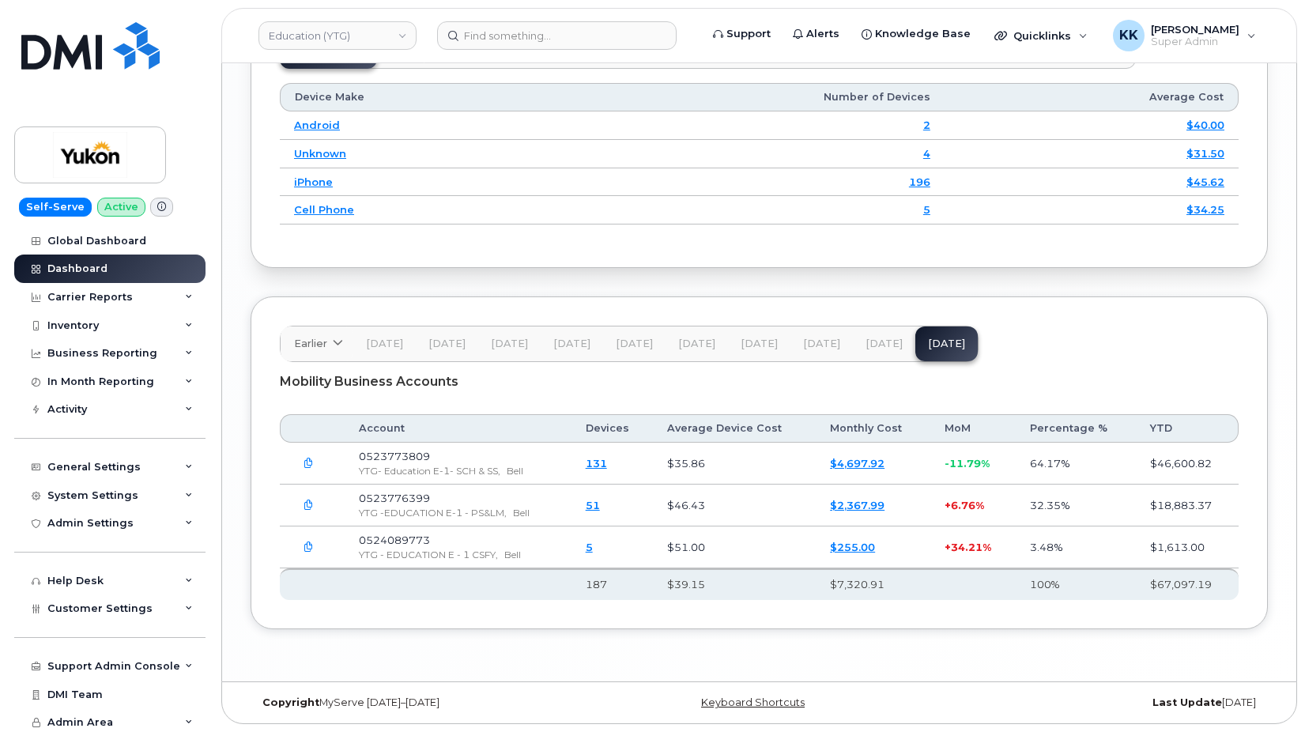
click at [868, 351] on button "[DATE]" at bounding box center [884, 343] width 62 height 35
click at [816, 341] on span "[DATE]" at bounding box center [821, 343] width 37 height 13
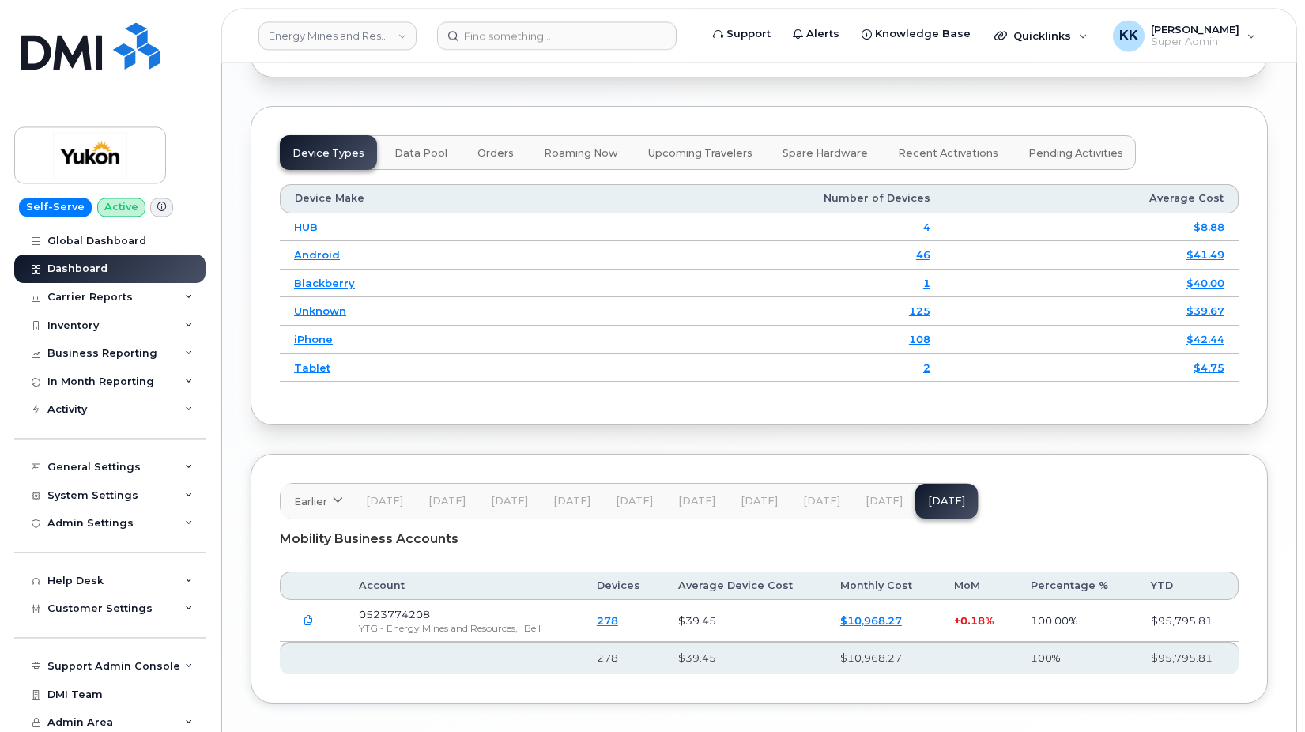
scroll to position [2020, 0]
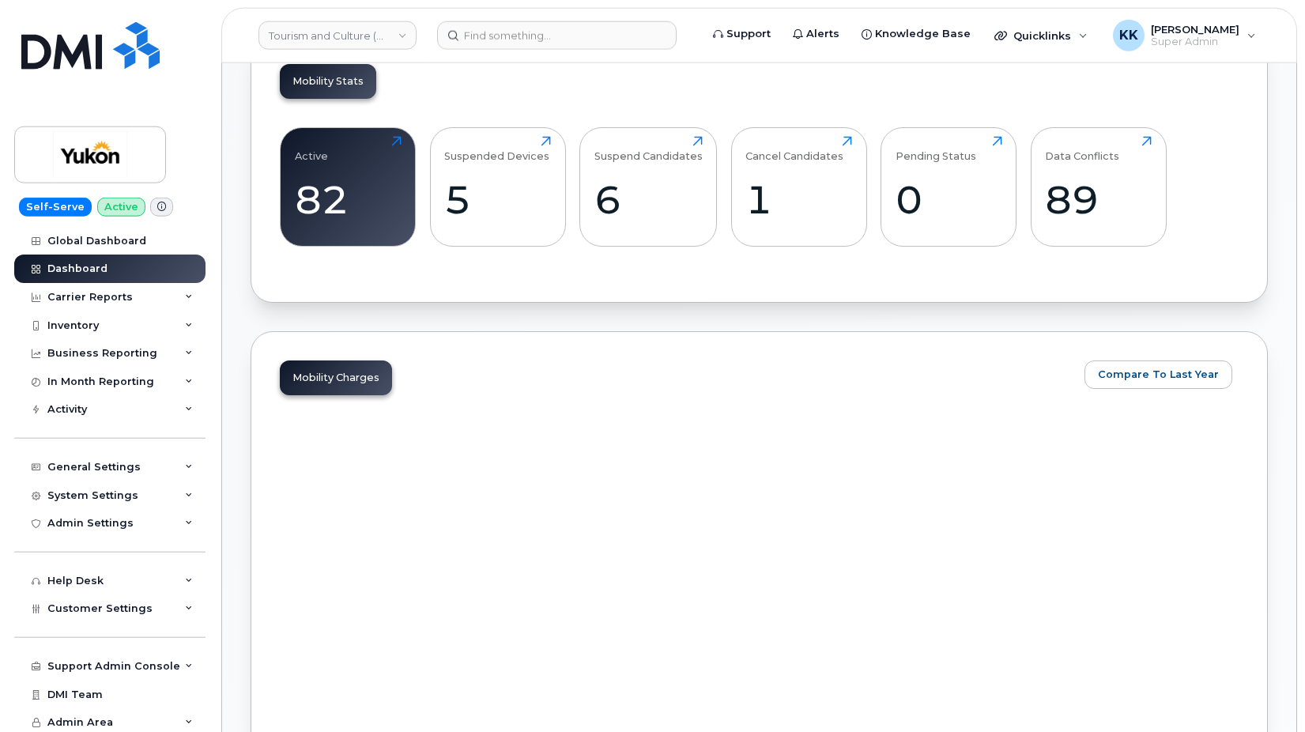
scroll to position [2000, 0]
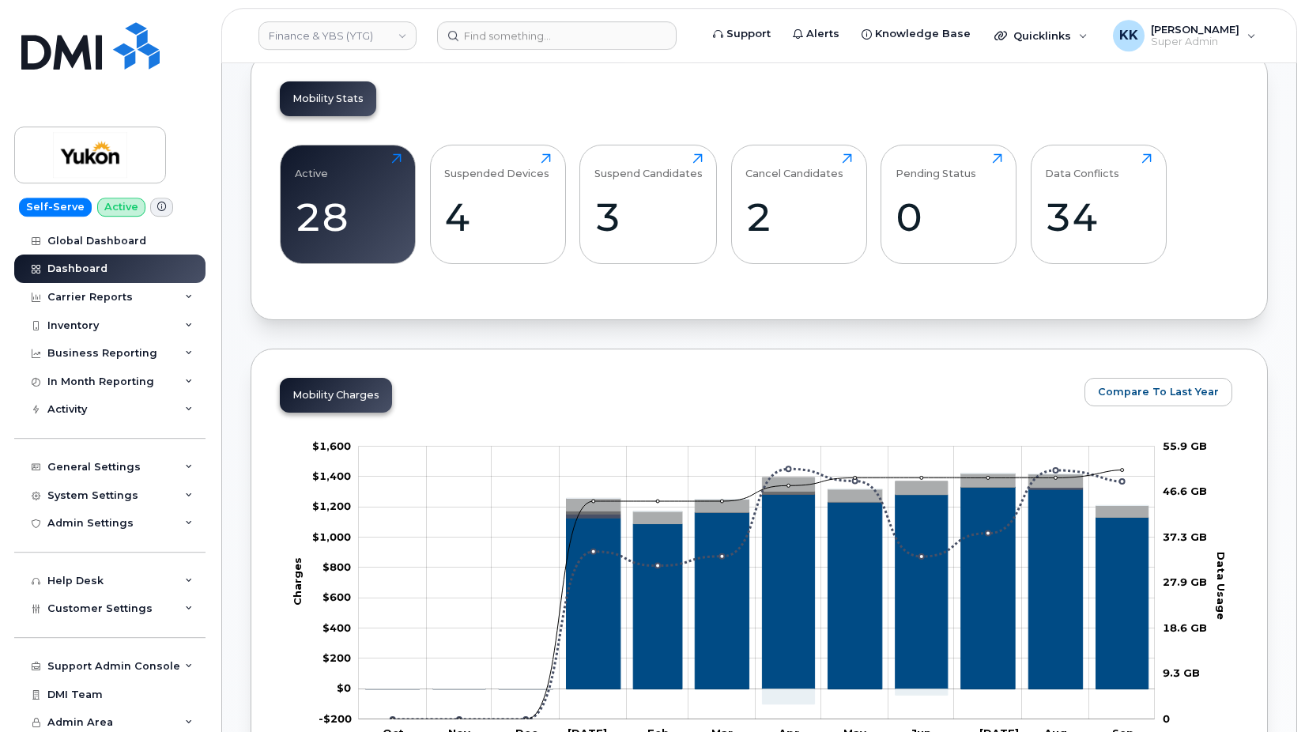
scroll to position [1936, 0]
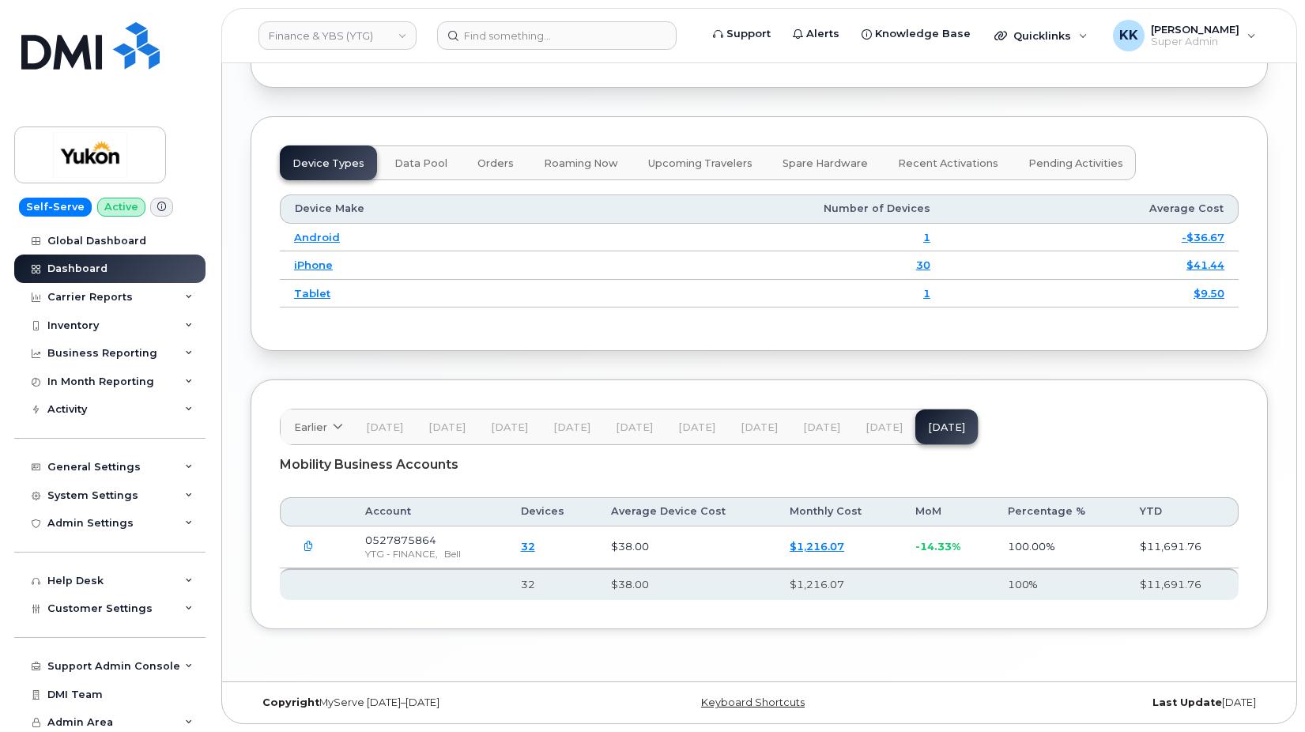
click at [872, 435] on button "[DATE]" at bounding box center [884, 426] width 62 height 35
click at [823, 427] on span "Jul 25" at bounding box center [821, 427] width 37 height 13
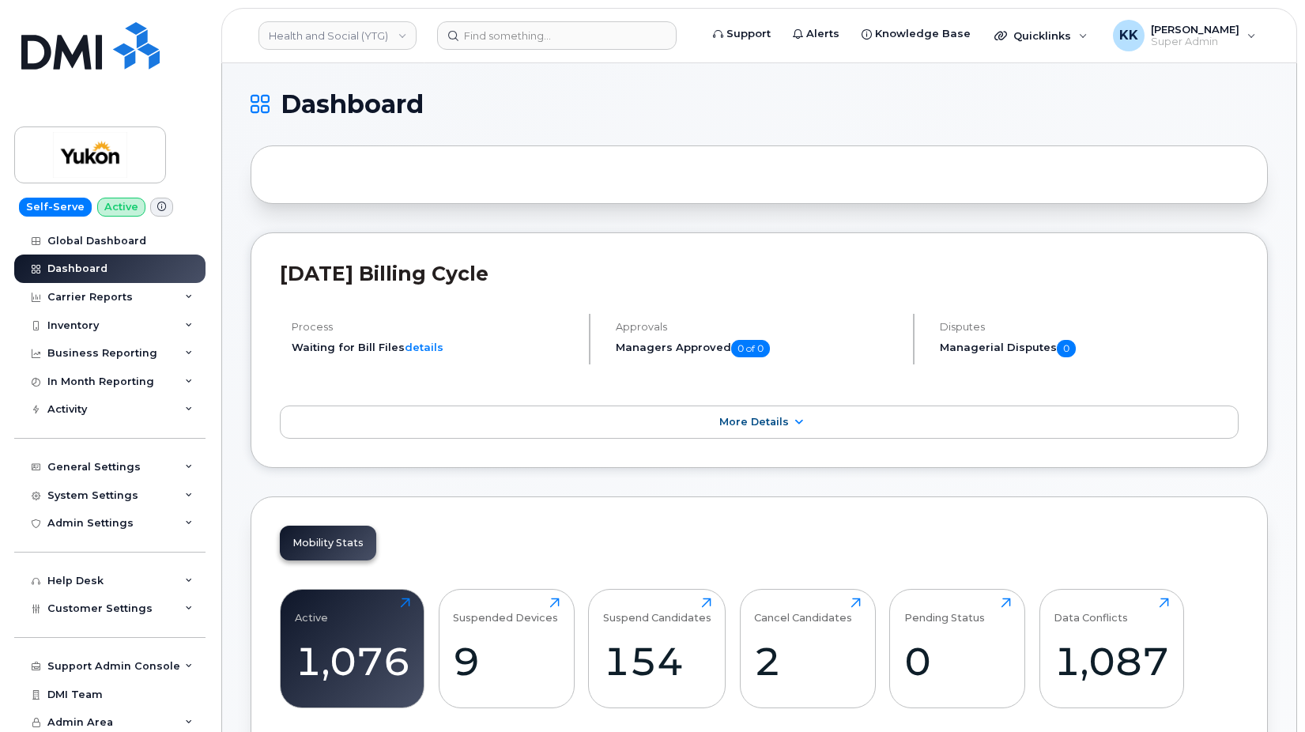
scroll to position [2099, 0]
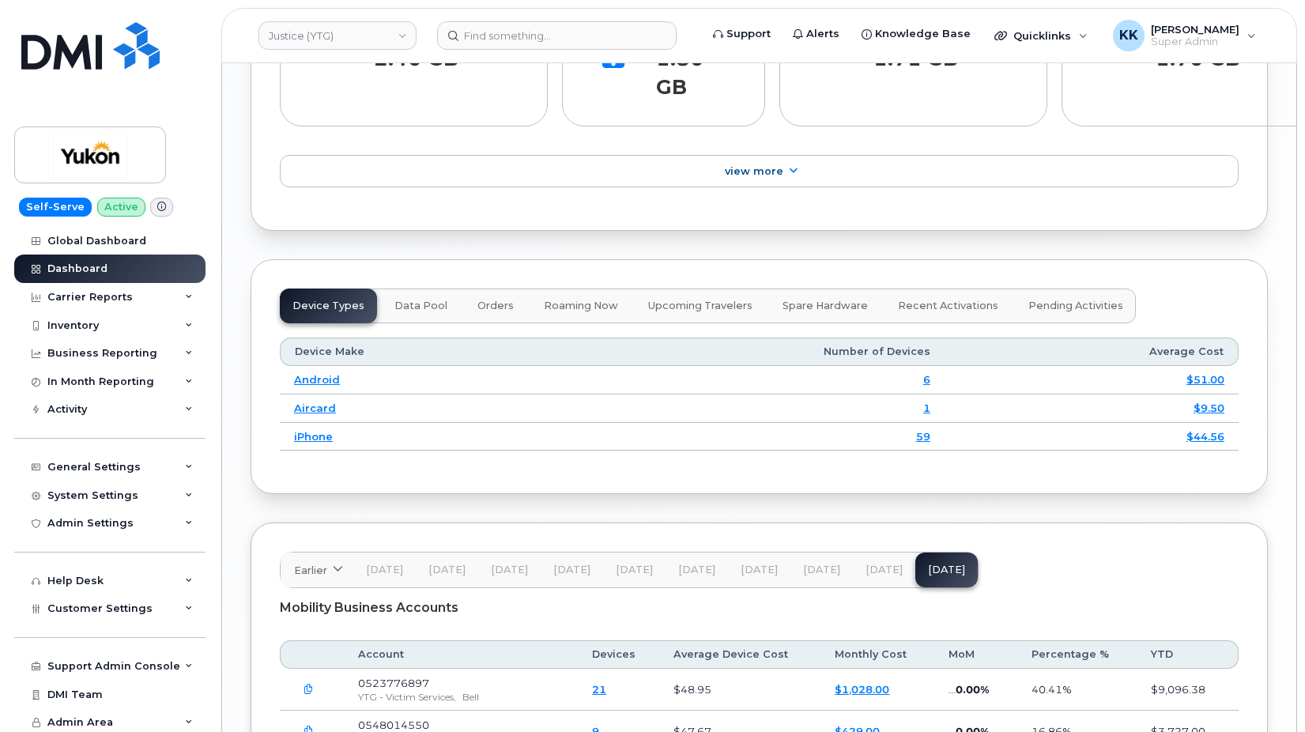
scroll to position [2145, 0]
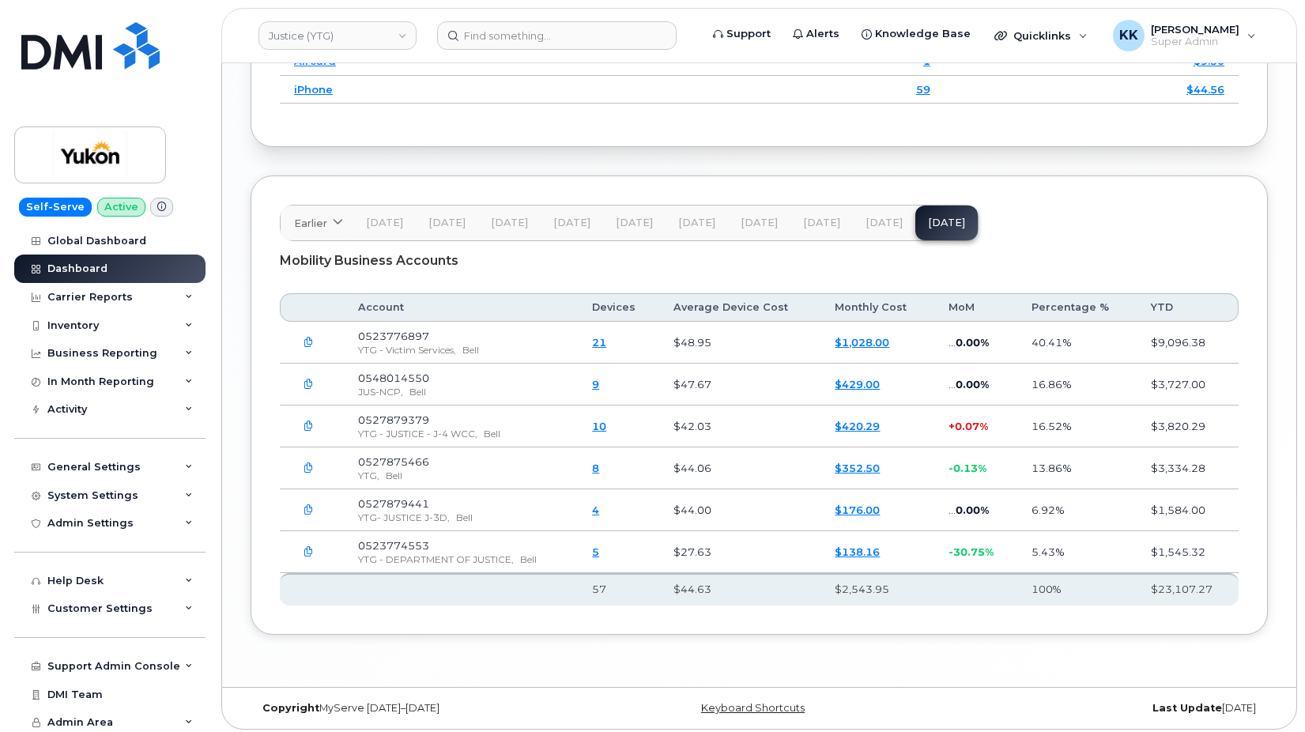
click at [865, 223] on span "[DATE]" at bounding box center [883, 223] width 37 height 13
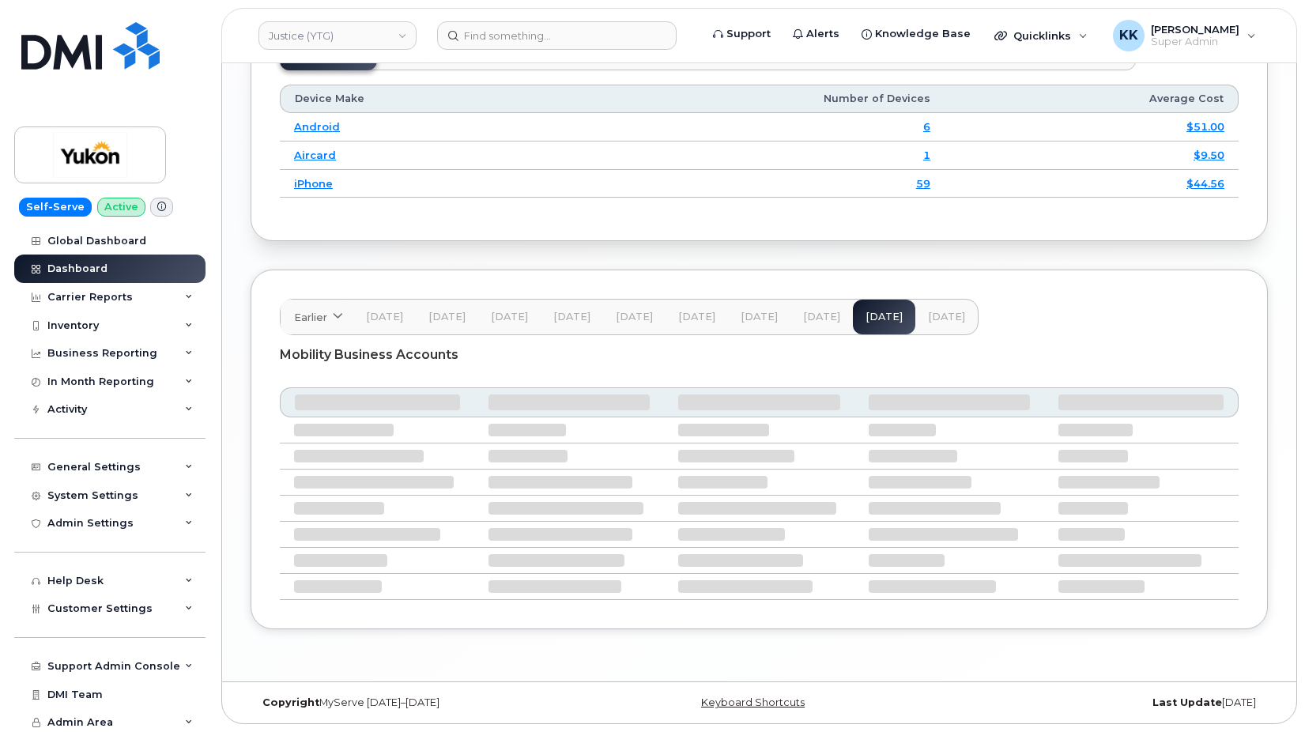
scroll to position [2046, 0]
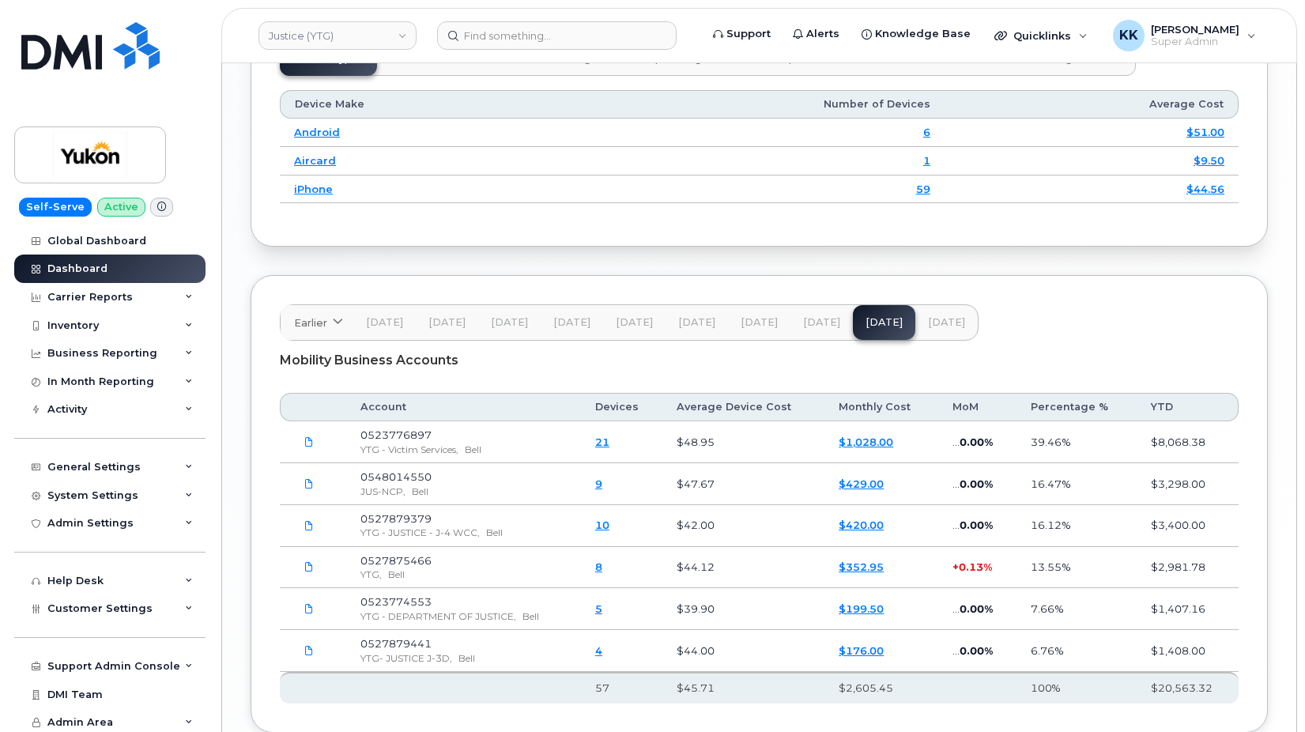
click at [915, 313] on button "[DATE]" at bounding box center [946, 322] width 62 height 35
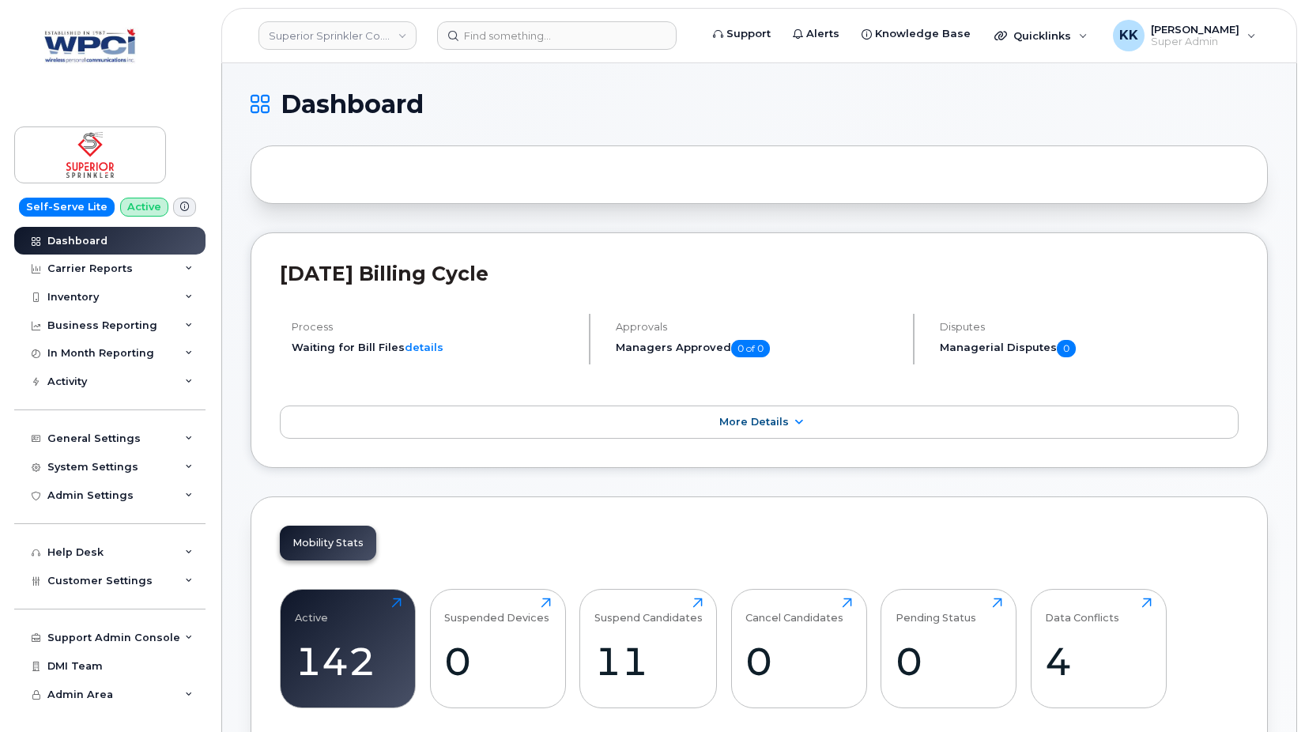
scroll to position [1978, 0]
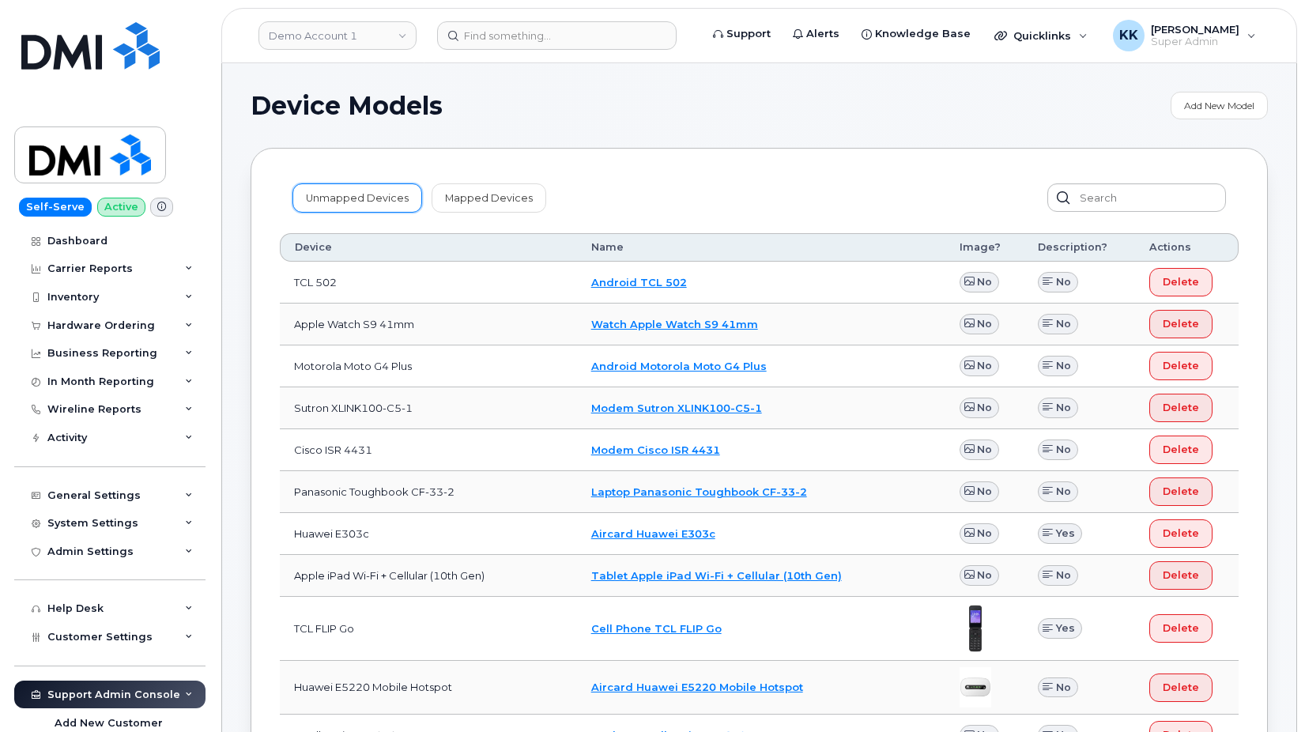
click at [370, 202] on link "Unmapped Devices" at bounding box center [357, 197] width 130 height 28
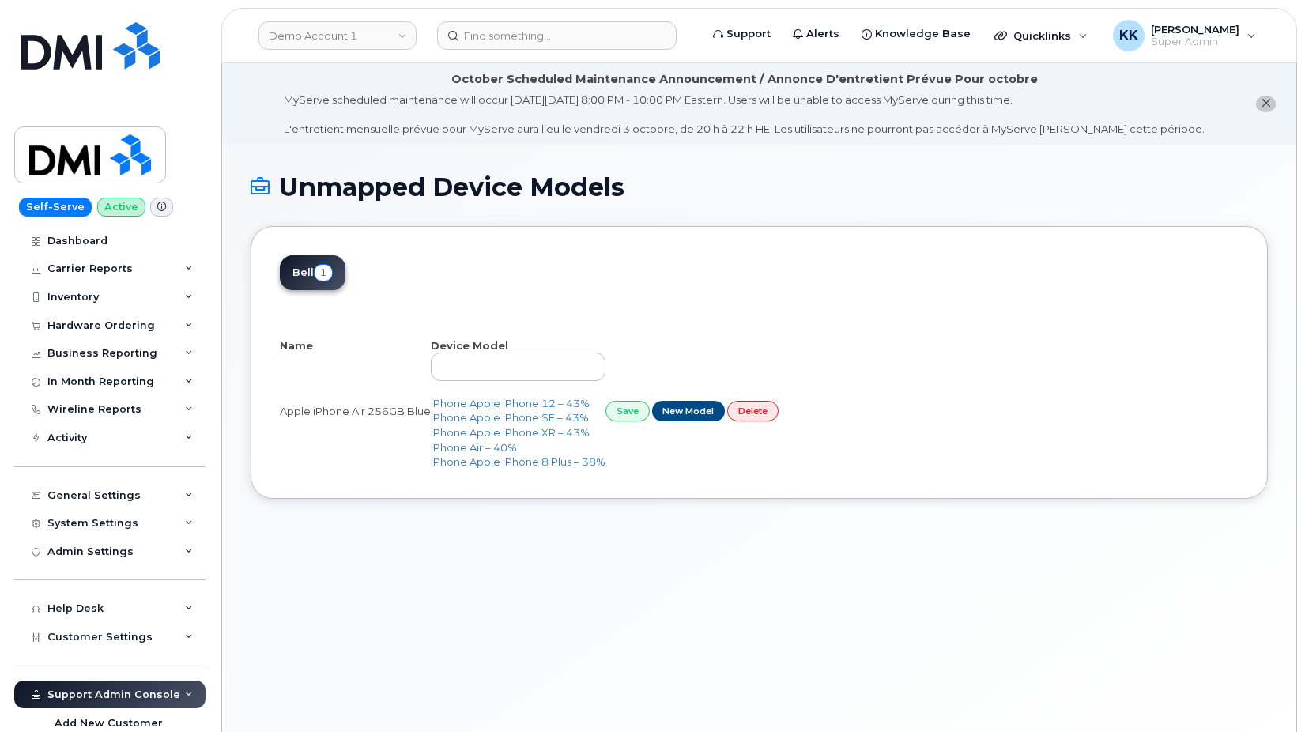
select select "25"
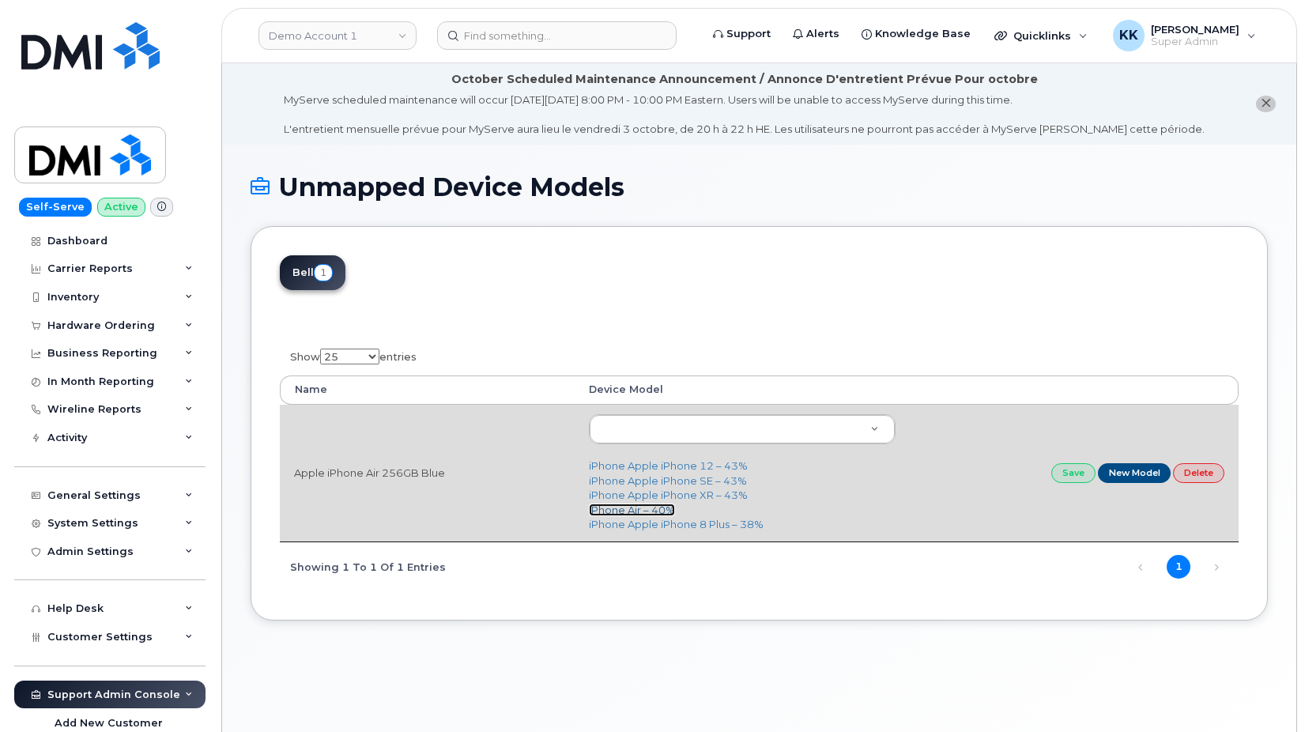
click at [641, 511] on link "iPhone Air – 40%" at bounding box center [632, 509] width 86 height 13
type input "3444"
click at [1074, 472] on link "Save" at bounding box center [1073, 473] width 44 height 20
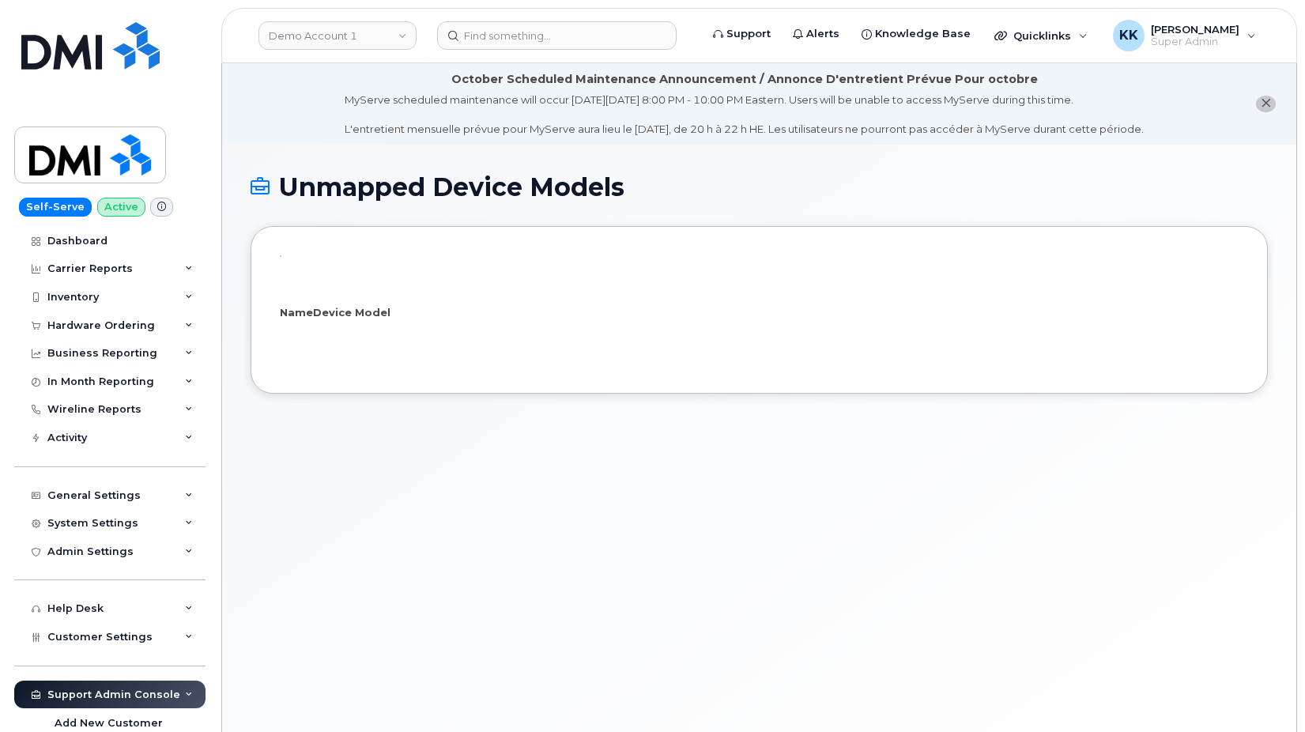
select select "25"
